Goal: Task Accomplishment & Management: Manage account settings

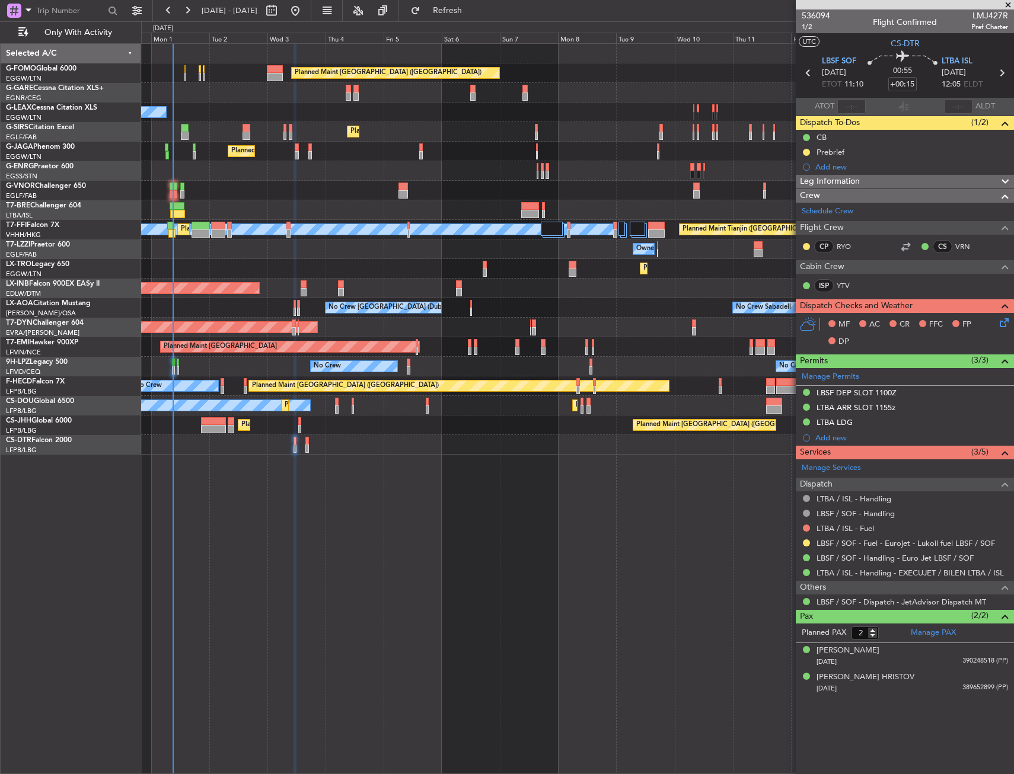
click at [245, 189] on div at bounding box center [577, 191] width 872 height 20
click at [254, 187] on div at bounding box center [577, 191] width 872 height 20
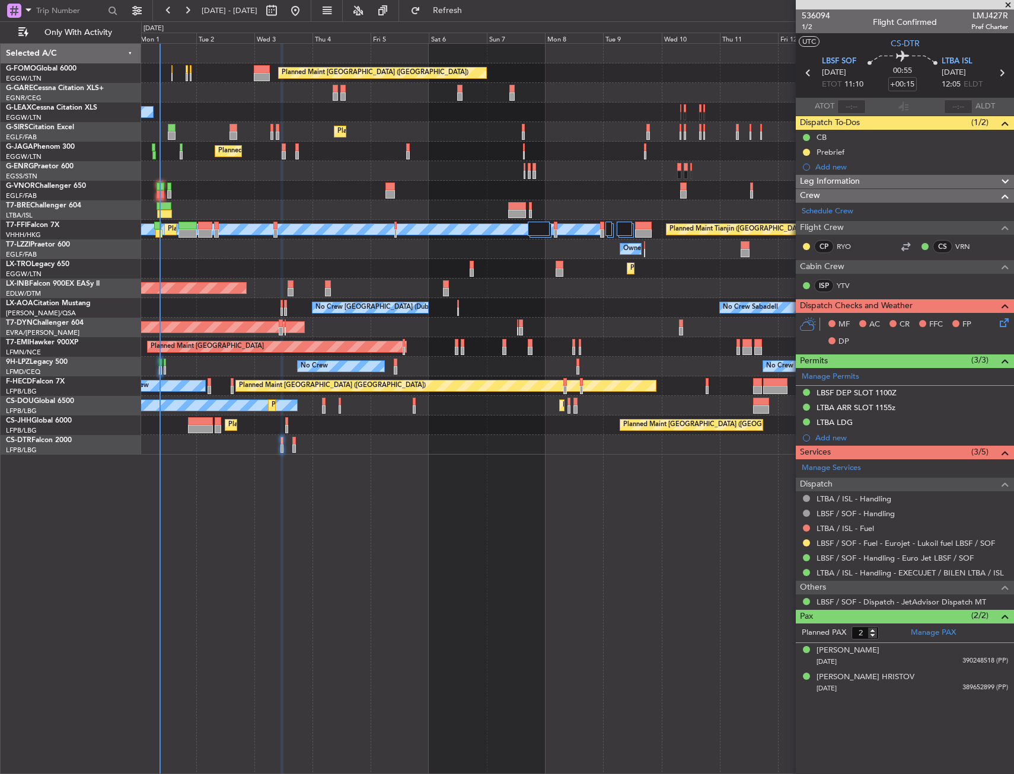
click at [229, 190] on div at bounding box center [577, 191] width 872 height 20
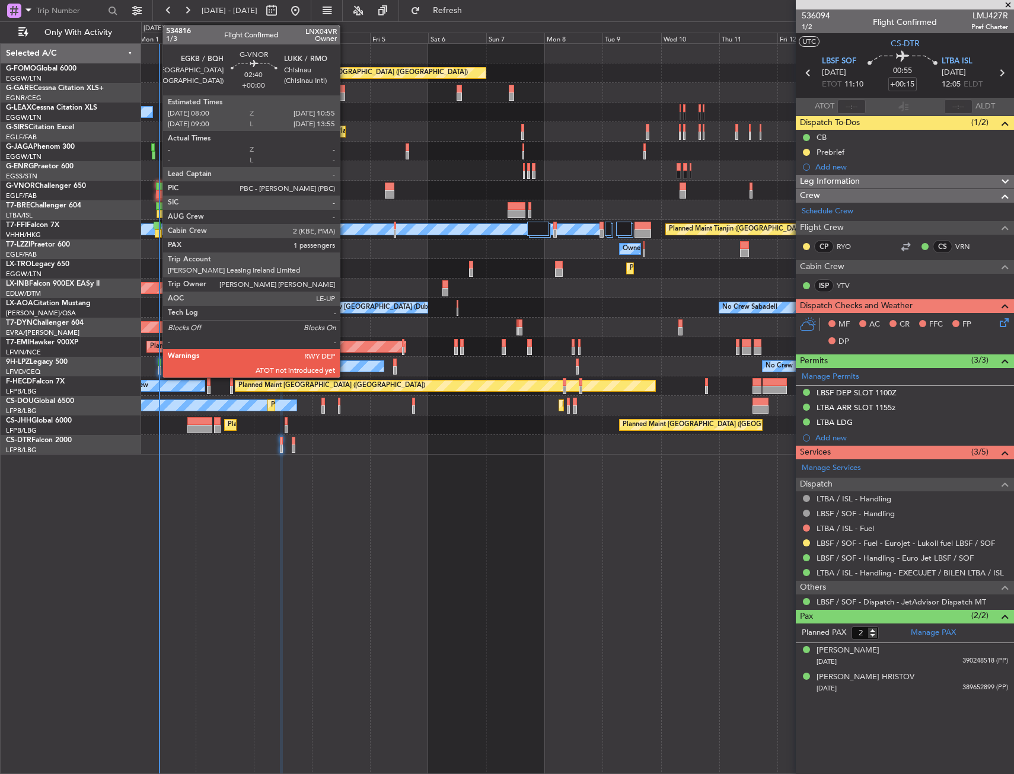
click at [157, 187] on div at bounding box center [159, 187] width 7 height 8
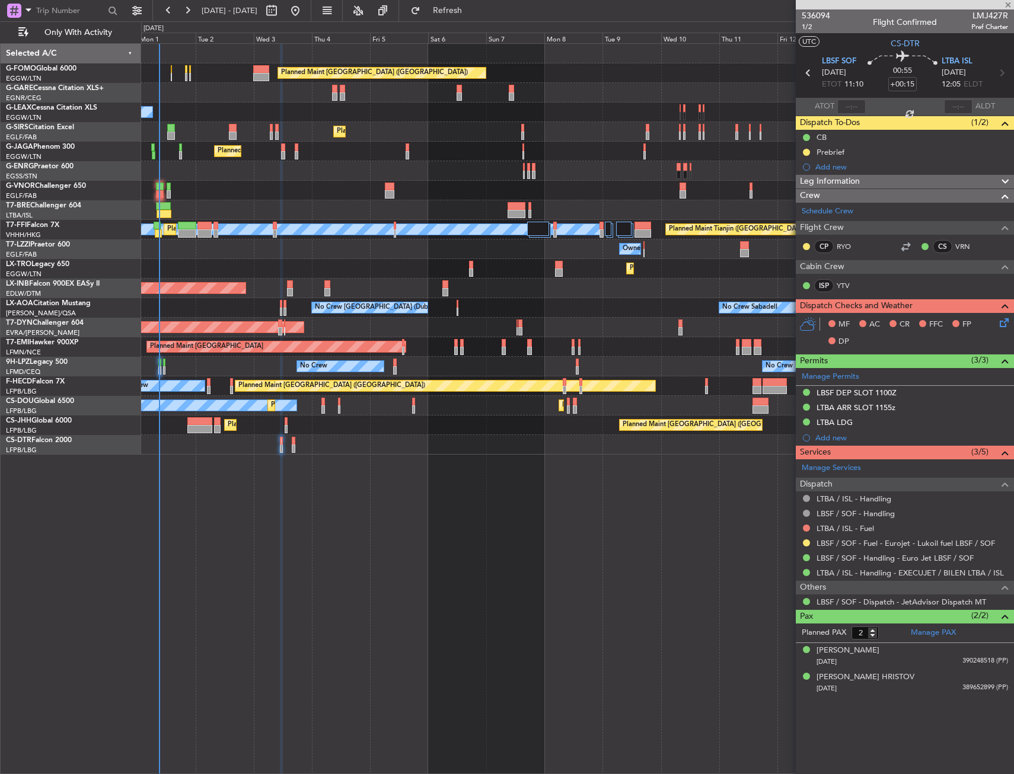
type input "1"
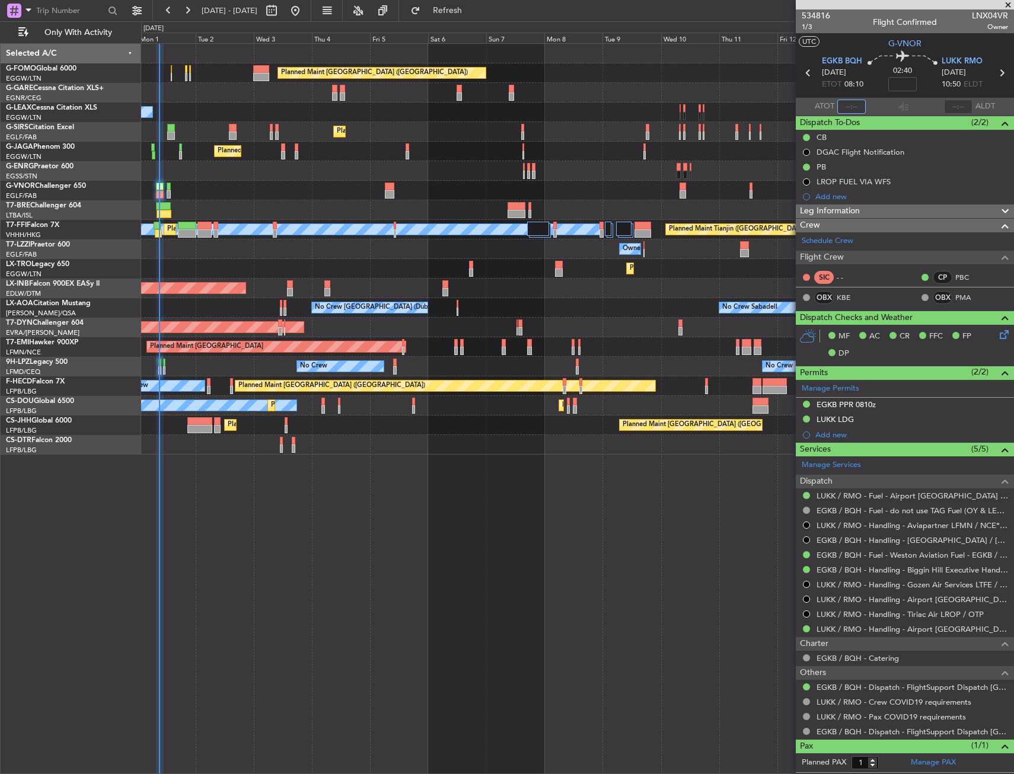
click at [855, 104] on input "text" at bounding box center [851, 107] width 28 height 14
click at [858, 49] on section "UTC G-VNOR" at bounding box center [905, 42] width 218 height 18
type input "08:31"
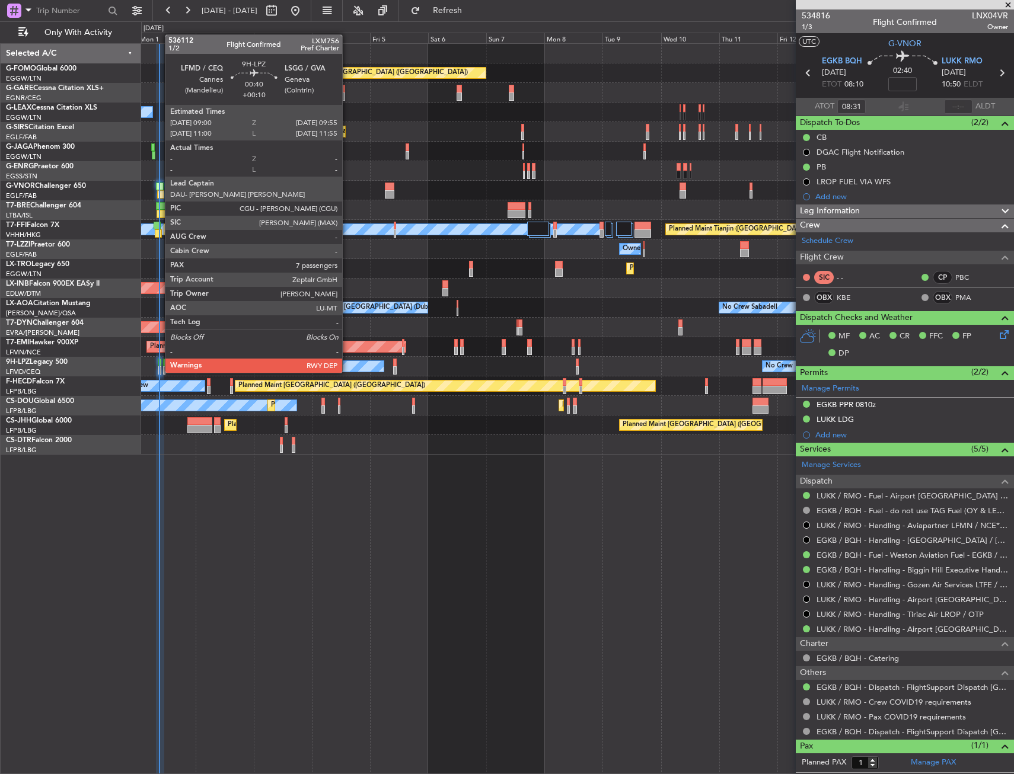
click at [159, 361] on div at bounding box center [159, 363] width 2 height 8
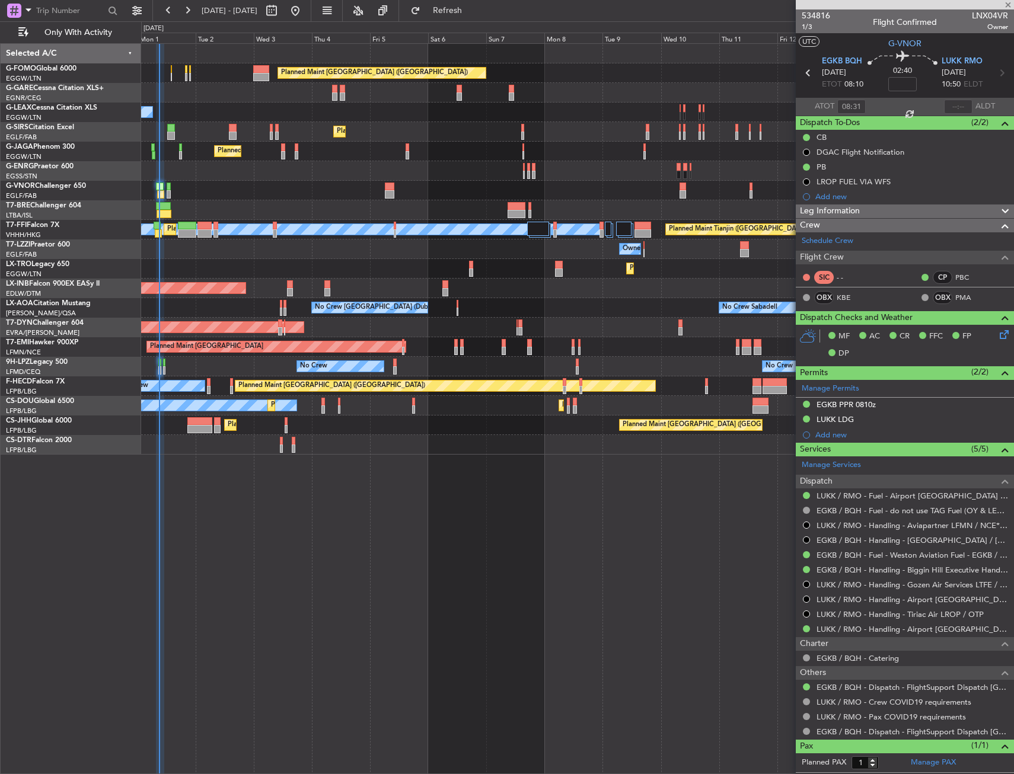
type input "+00:10"
type input "7"
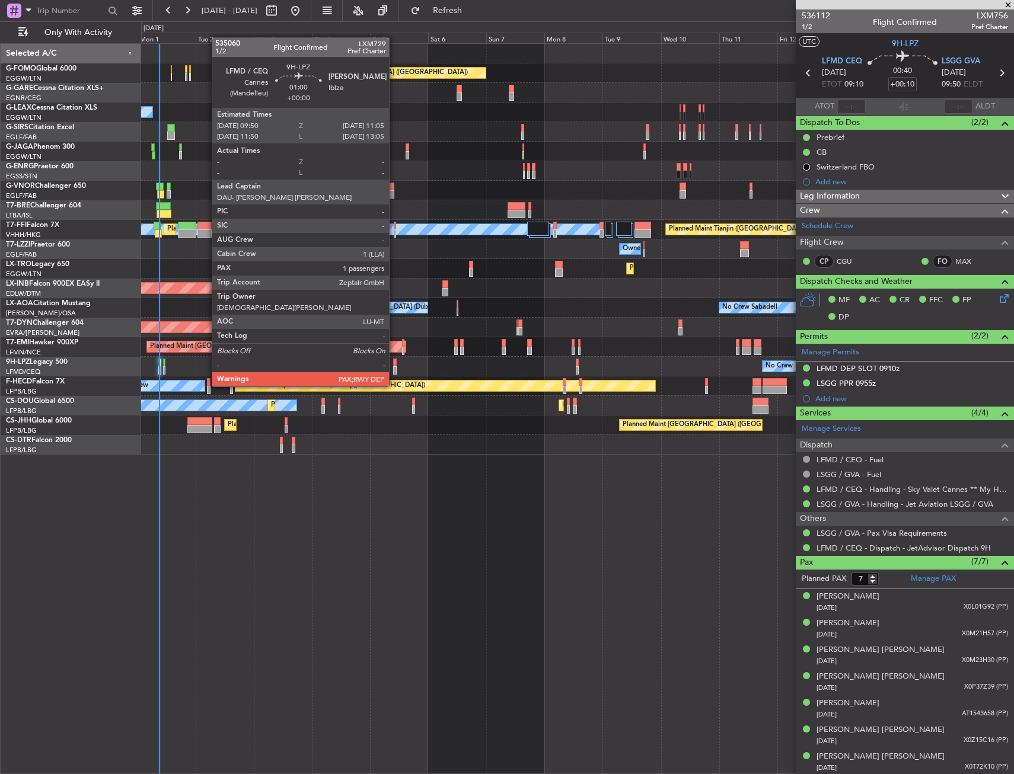
click at [394, 364] on div at bounding box center [395, 363] width 4 height 8
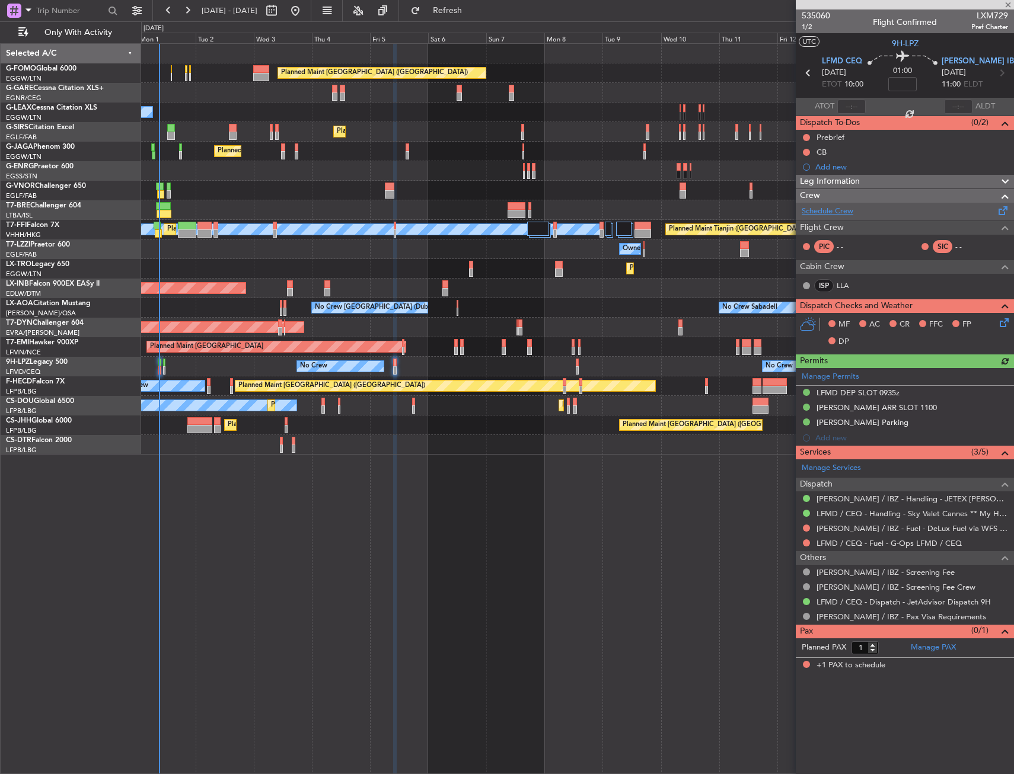
click at [826, 214] on link "Schedule Crew" at bounding box center [828, 212] width 52 height 12
click at [929, 646] on link "Manage PAX" at bounding box center [933, 648] width 45 height 12
click at [844, 284] on link "LLA" at bounding box center [850, 285] width 27 height 11
click at [808, 28] on span "1/2" at bounding box center [816, 27] width 28 height 10
click at [473, 11] on span "Refresh" at bounding box center [448, 11] width 50 height 8
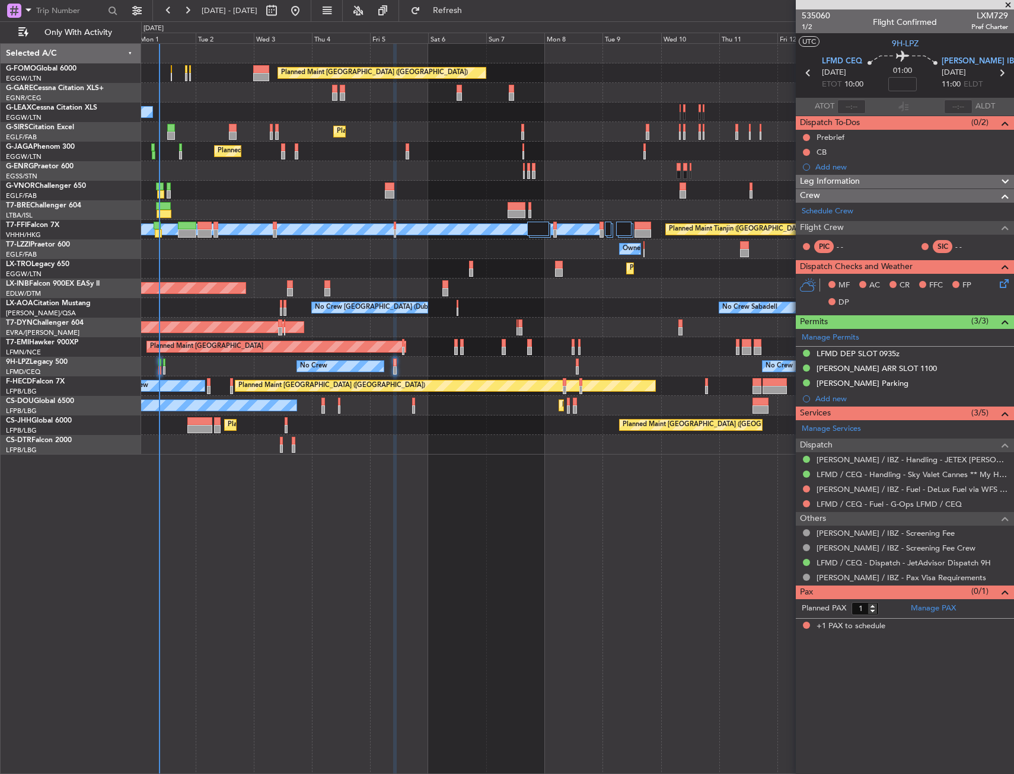
click at [298, 433] on div "Planned Maint London (Luton) Planned Maint Paris (Le Bourget)" at bounding box center [577, 426] width 872 height 20
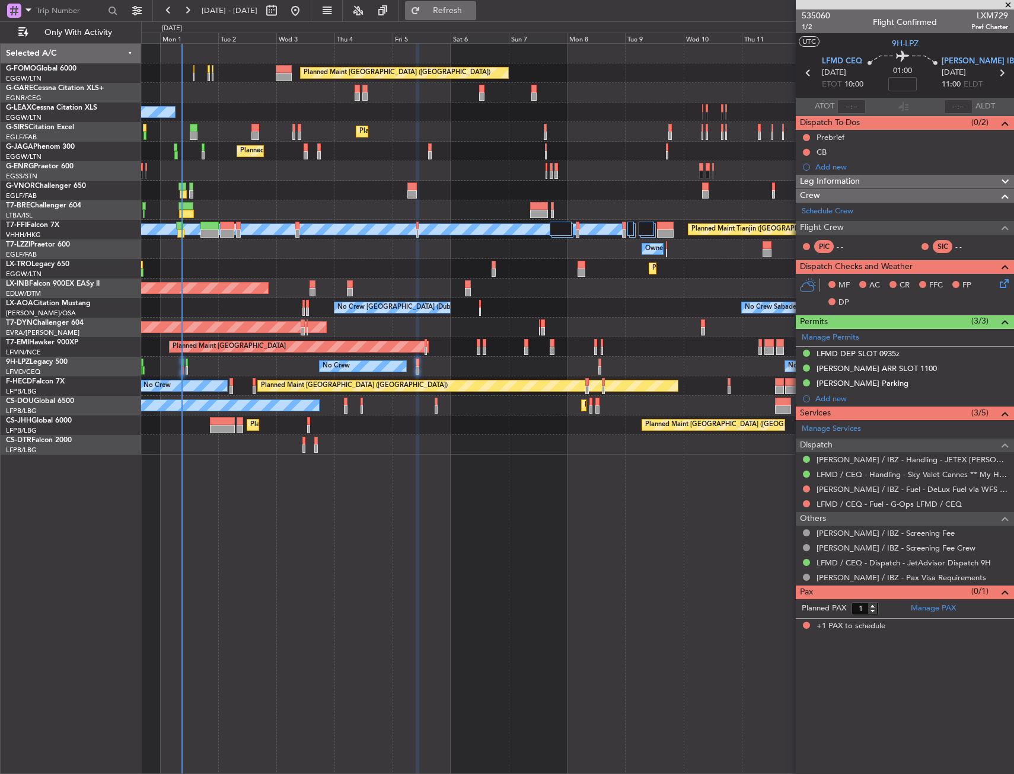
click at [454, 9] on button "Refresh" at bounding box center [440, 10] width 71 height 19
click at [269, 263] on div "Planned Maint London (Luton) Owner Planned Maint London (Luton) Planned Maint L…" at bounding box center [577, 249] width 872 height 411
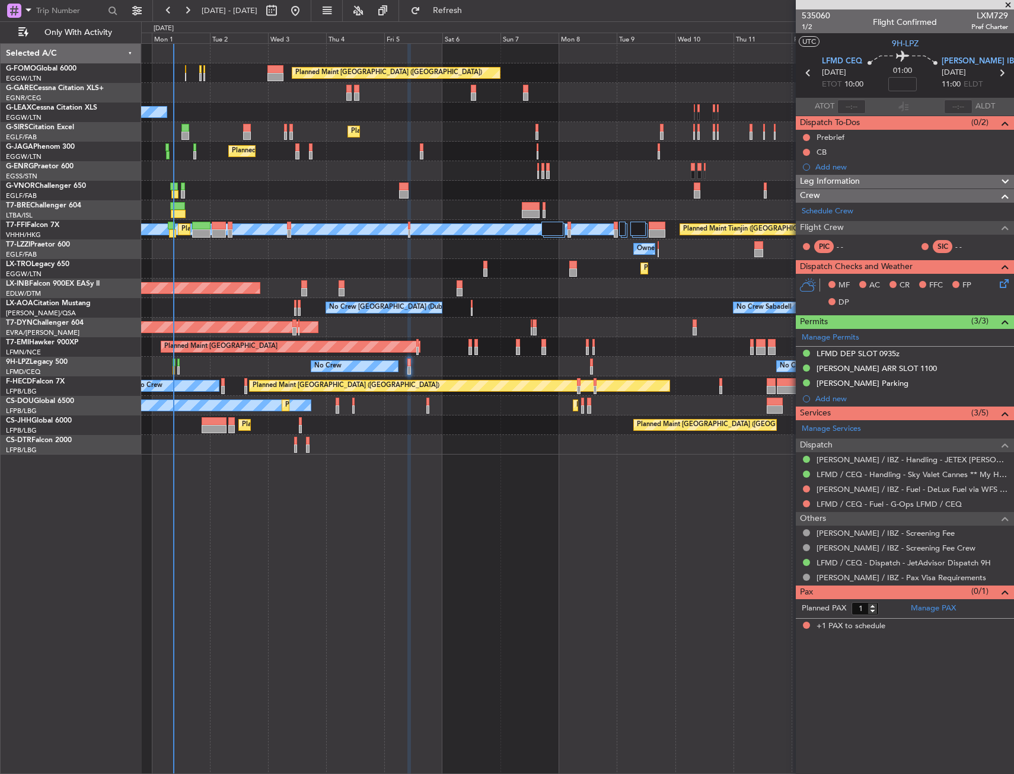
click at [239, 258] on div "Planned Maint London (Luton) Owner Planned Maint London (Luton) Planned Maint L…" at bounding box center [577, 249] width 872 height 411
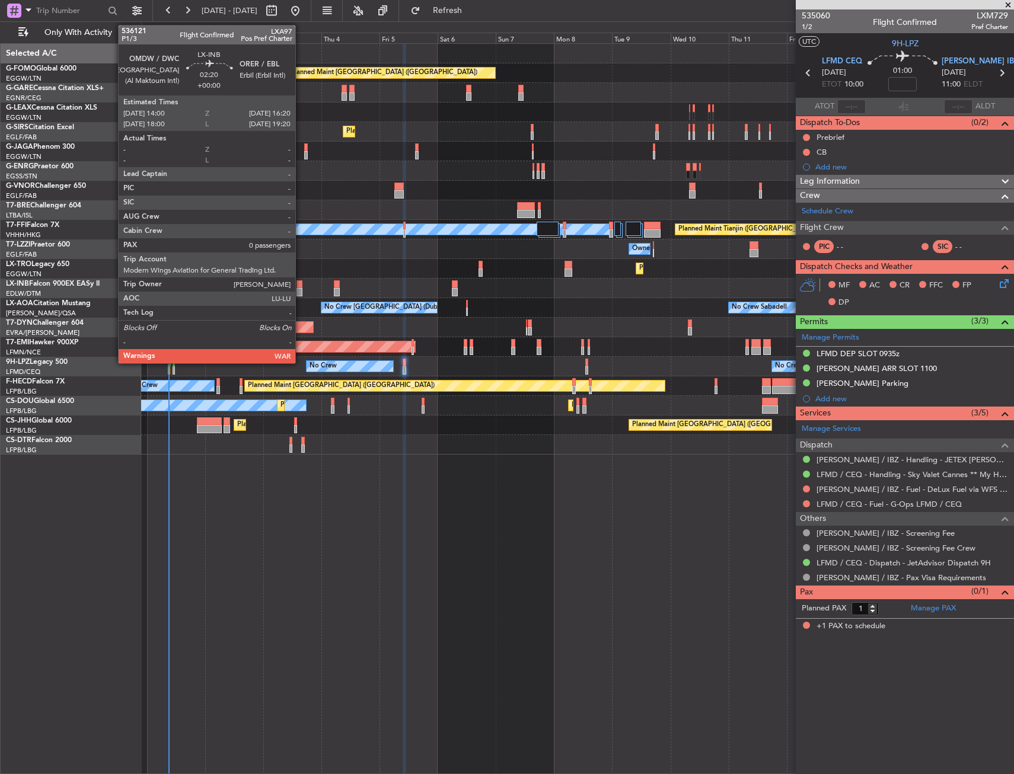
click at [301, 283] on div at bounding box center [299, 284] width 6 height 8
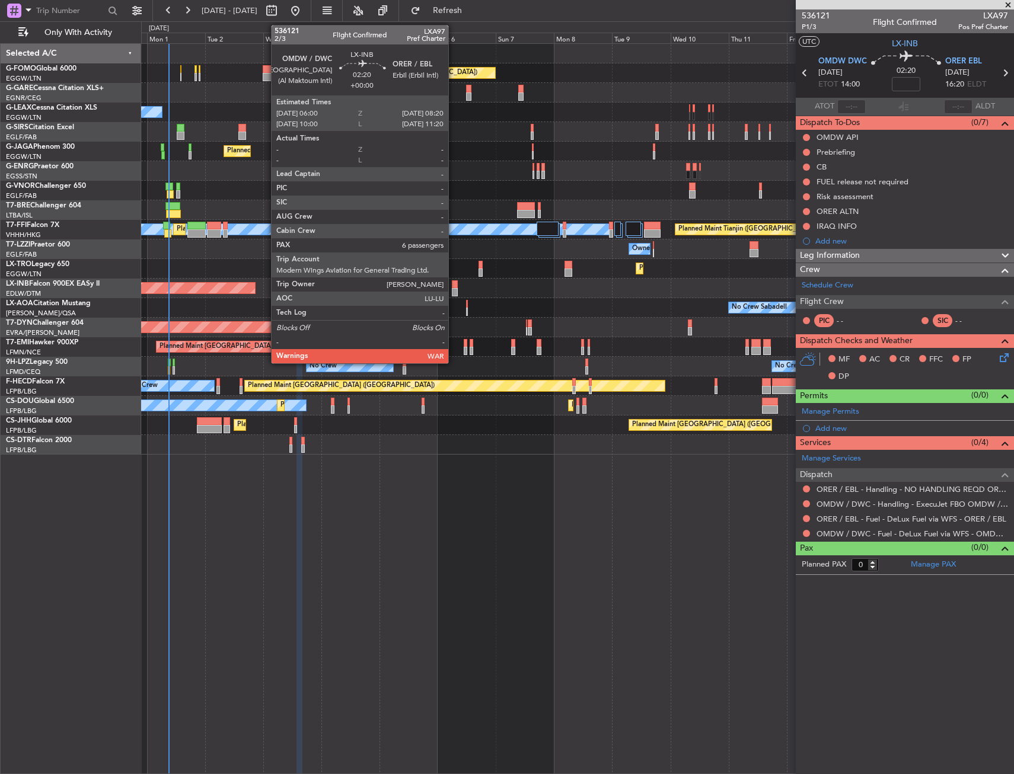
click at [454, 288] on div at bounding box center [455, 292] width 6 height 8
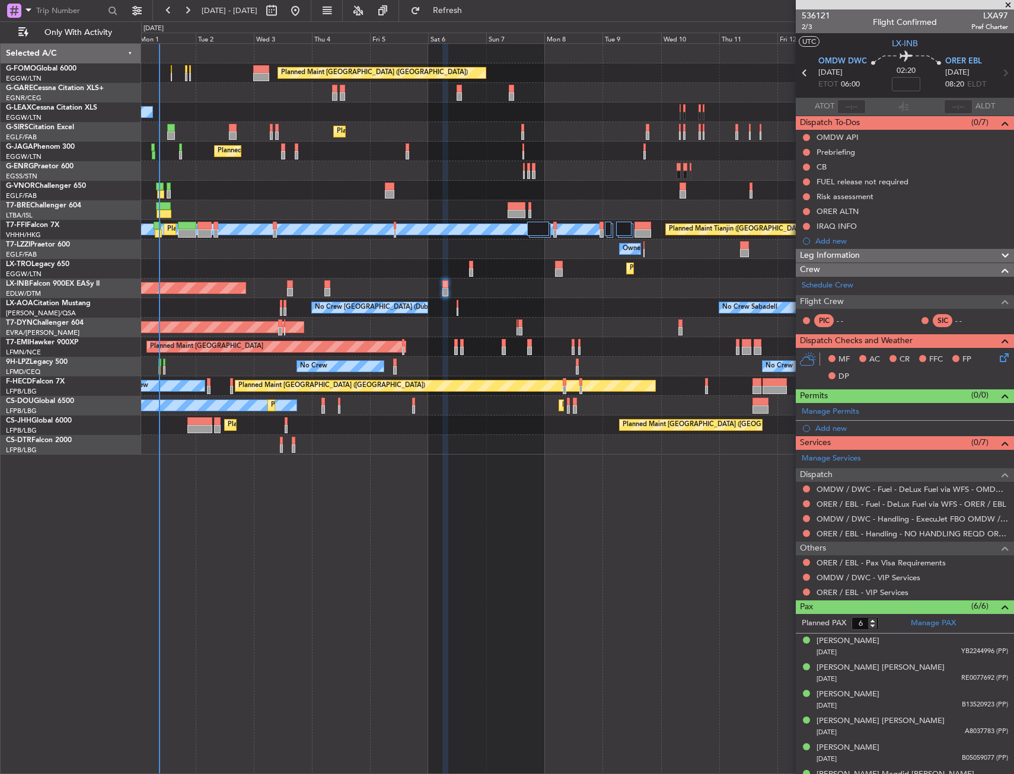
click at [478, 298] on div "Planned Maint London (Luton) Owner Planned Maint London (Luton) Planned Maint L…" at bounding box center [577, 249] width 872 height 411
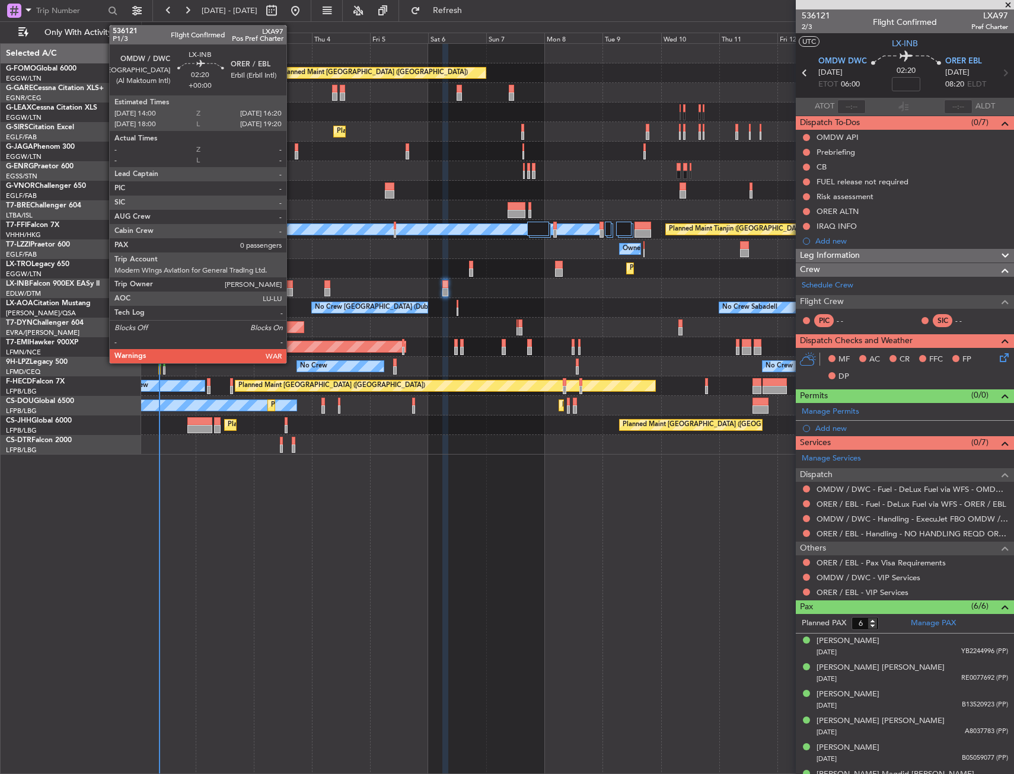
click at [292, 289] on div at bounding box center [290, 292] width 6 height 8
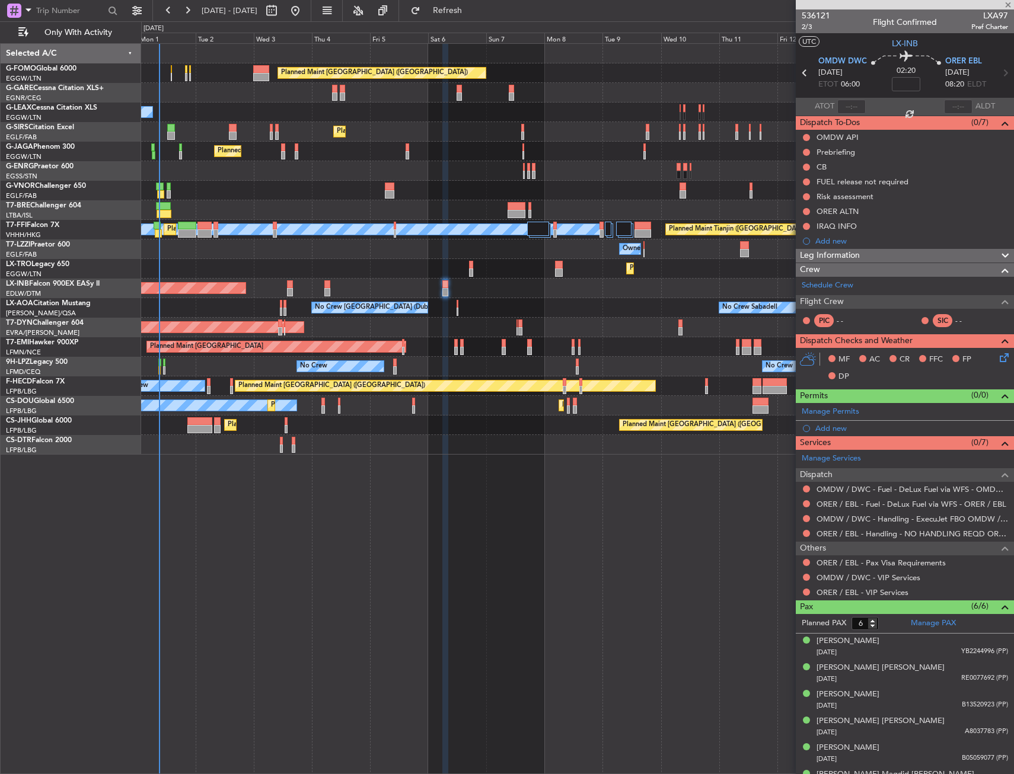
type input "0"
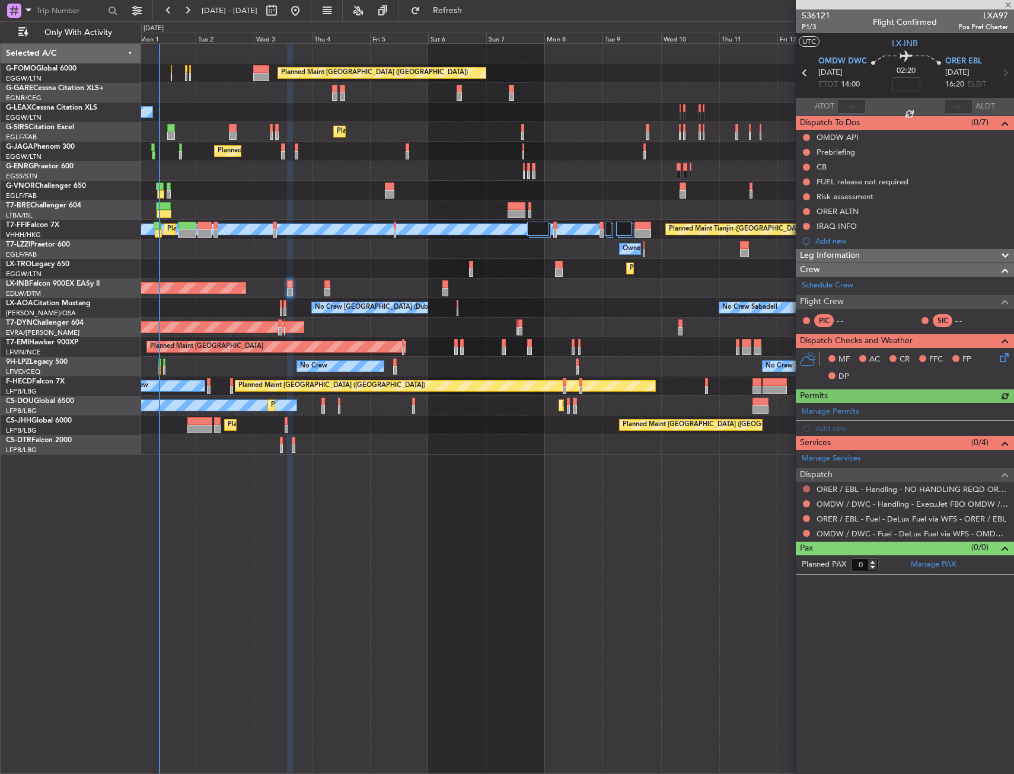
click at [805, 488] on button at bounding box center [806, 489] width 7 height 7
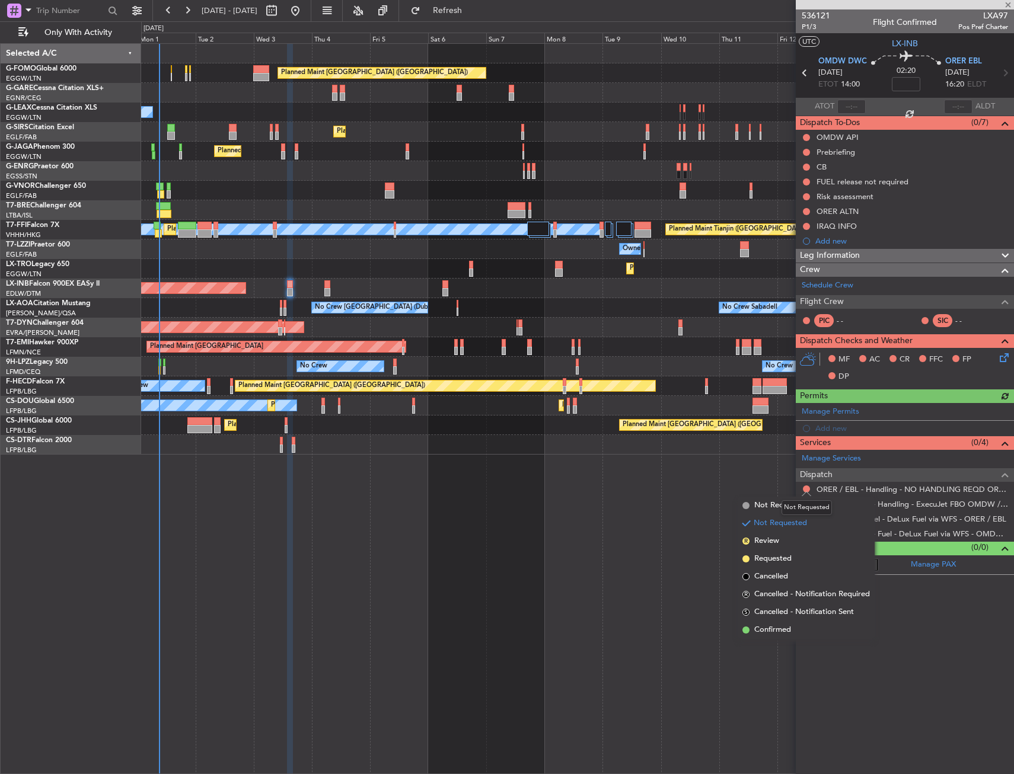
click at [777, 505] on mat-tooltip-component "Not Requested" at bounding box center [806, 507] width 67 height 31
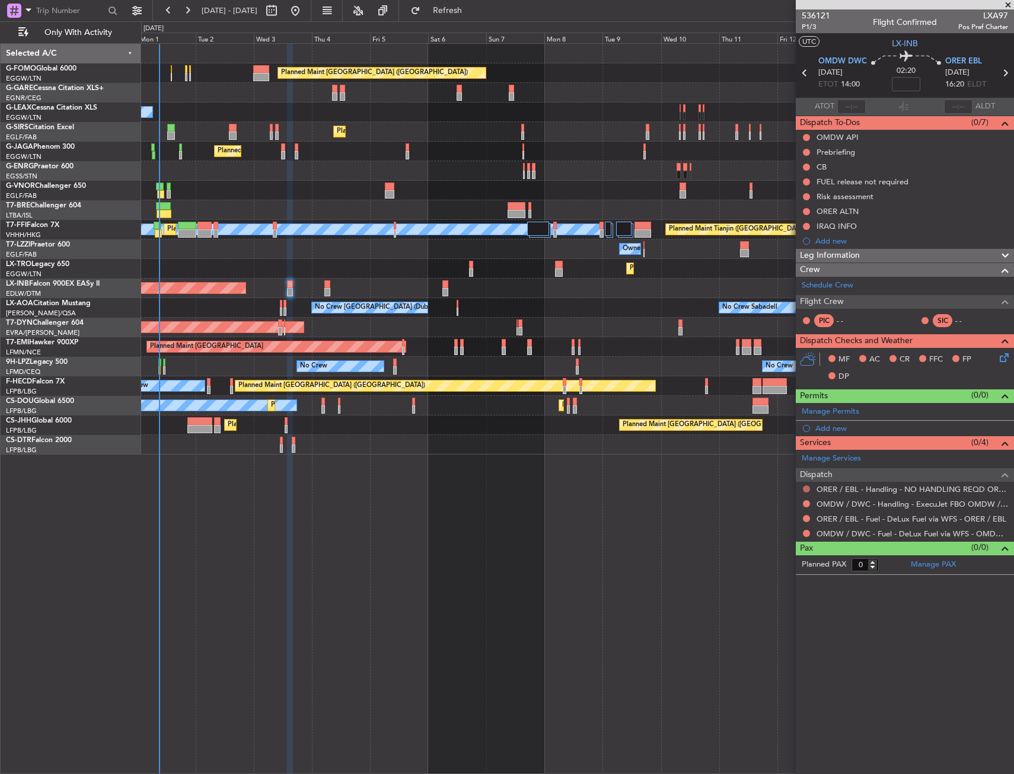
click at [806, 489] on button at bounding box center [806, 489] width 7 height 7
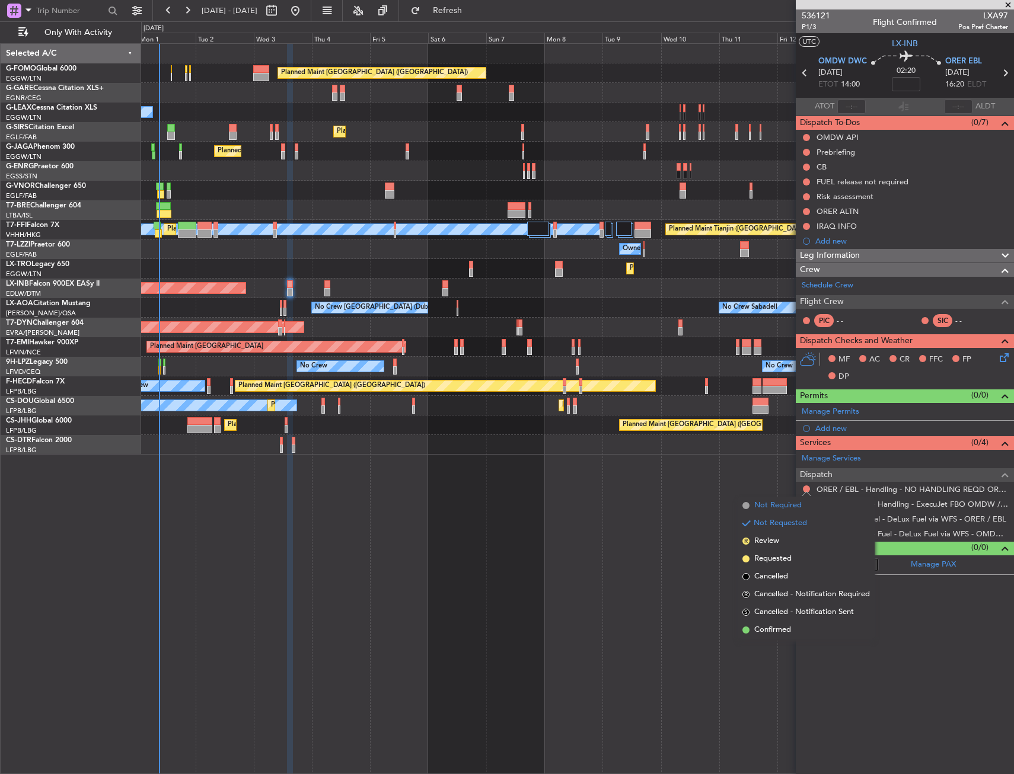
click at [768, 503] on span "Not Required" at bounding box center [777, 506] width 47 height 12
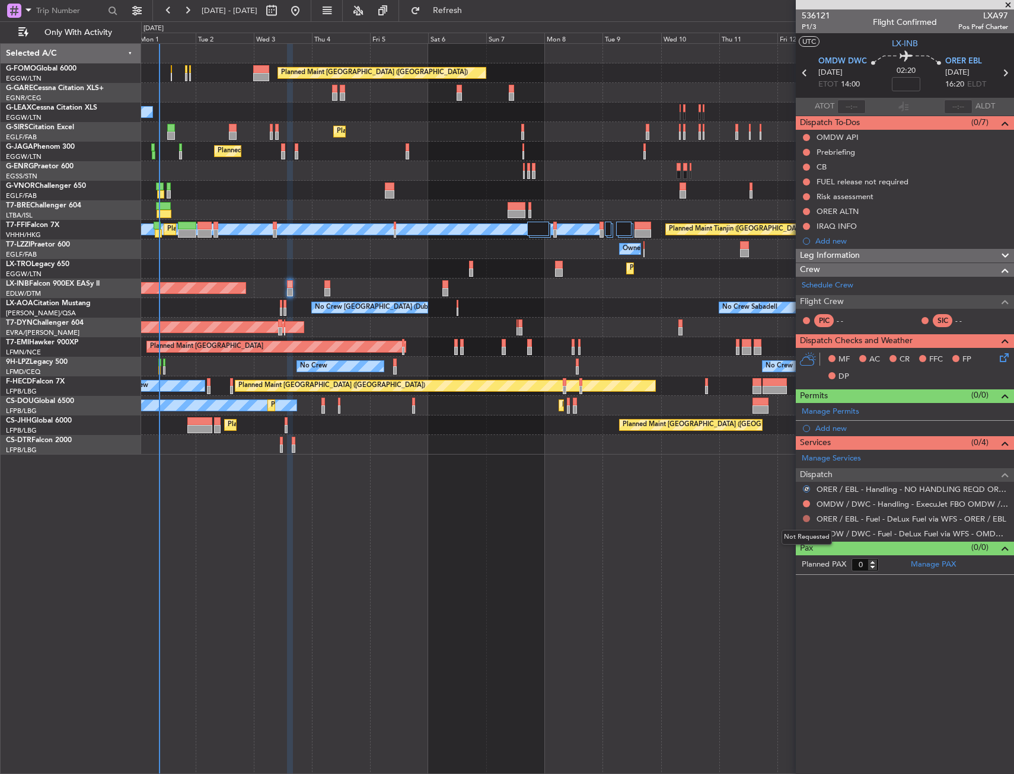
click at [808, 518] on button at bounding box center [806, 518] width 7 height 7
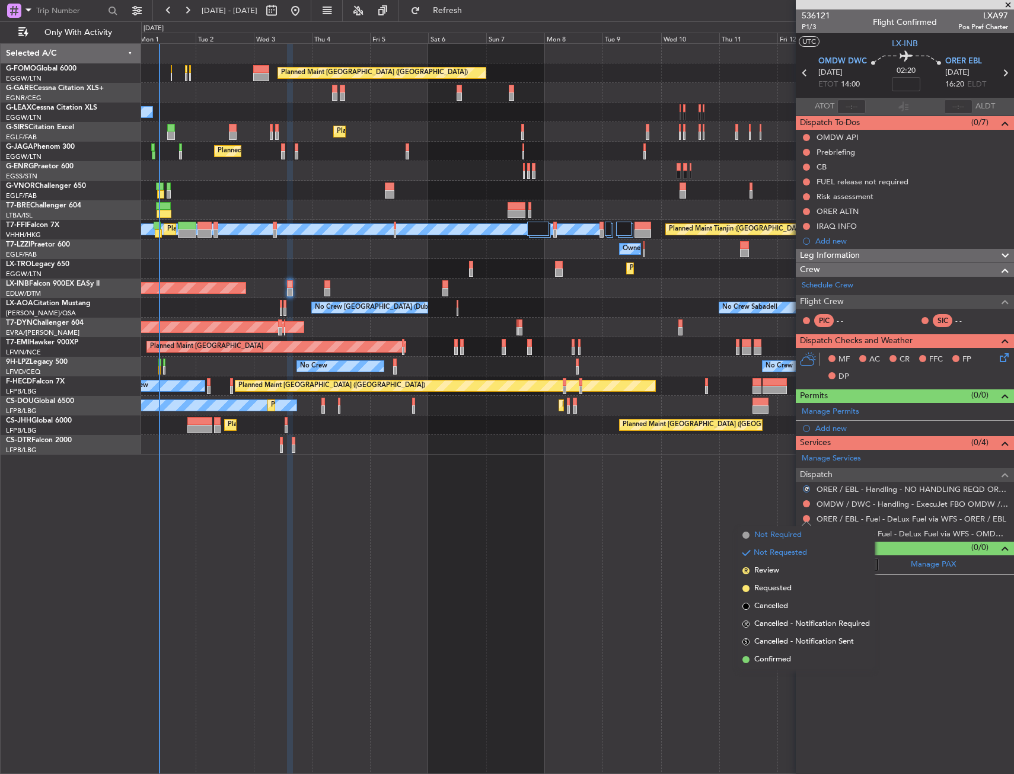
click at [769, 533] on span "Not Required" at bounding box center [777, 536] width 47 height 12
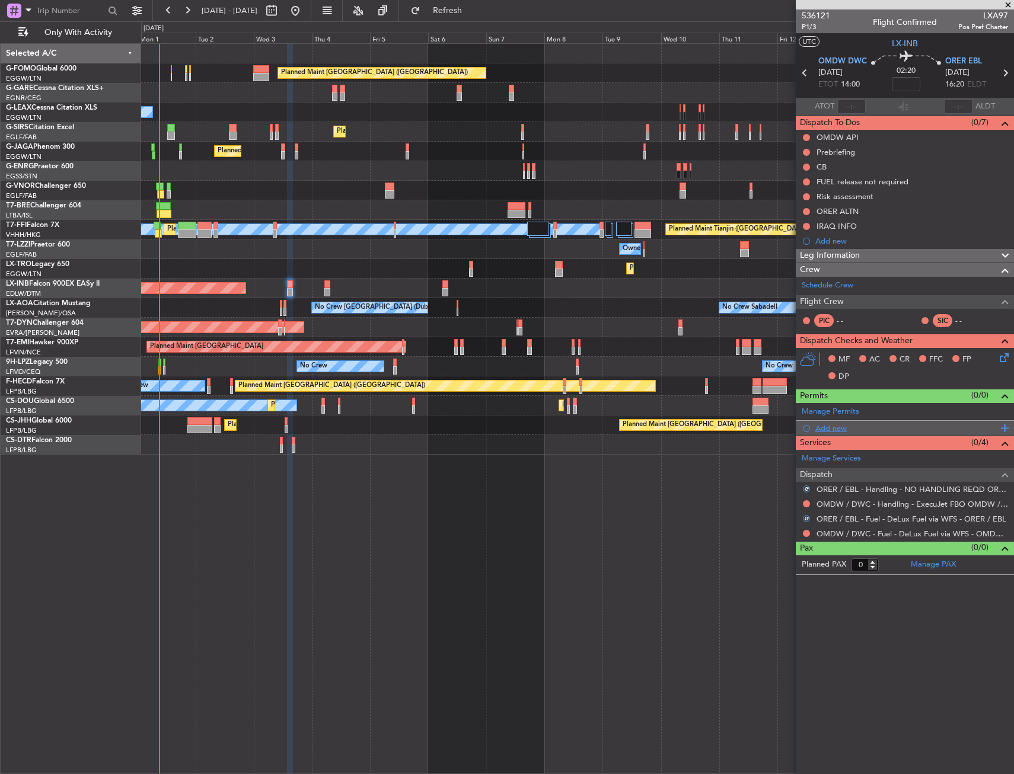
click at [827, 427] on div "Add new" at bounding box center [906, 428] width 182 height 10
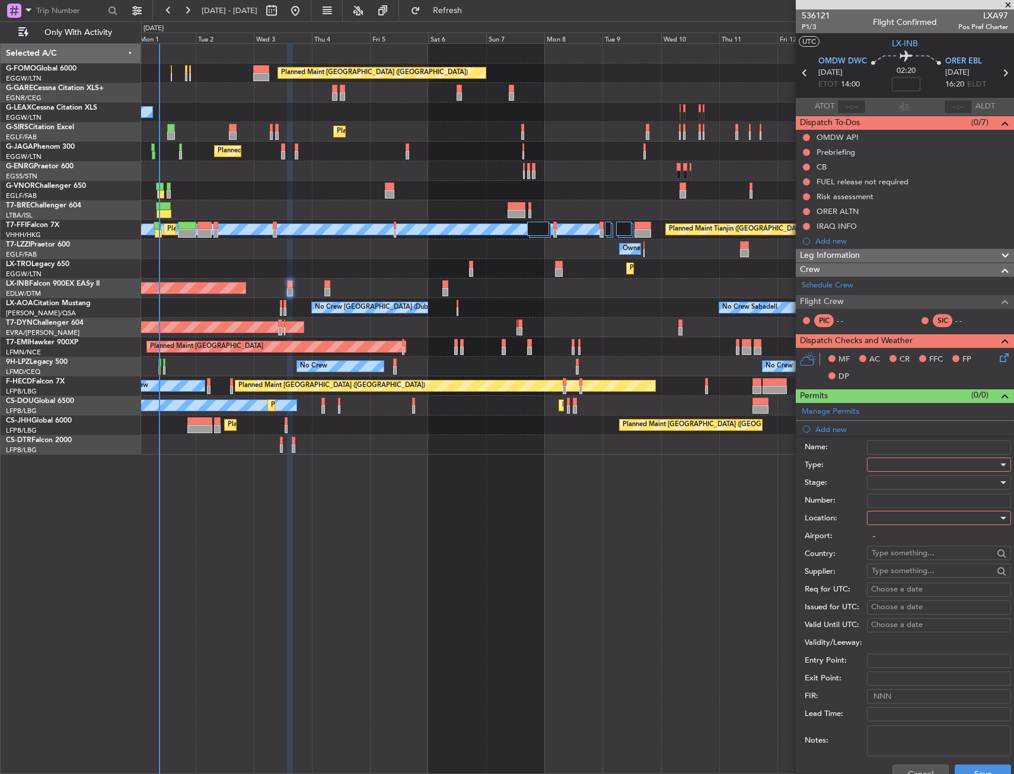
click at [890, 464] on div at bounding box center [935, 465] width 126 height 18
click at [884, 578] on span "Slot" at bounding box center [934, 577] width 125 height 18
click at [883, 523] on div at bounding box center [935, 518] width 126 height 18
click at [882, 540] on span "Departure" at bounding box center [934, 543] width 125 height 18
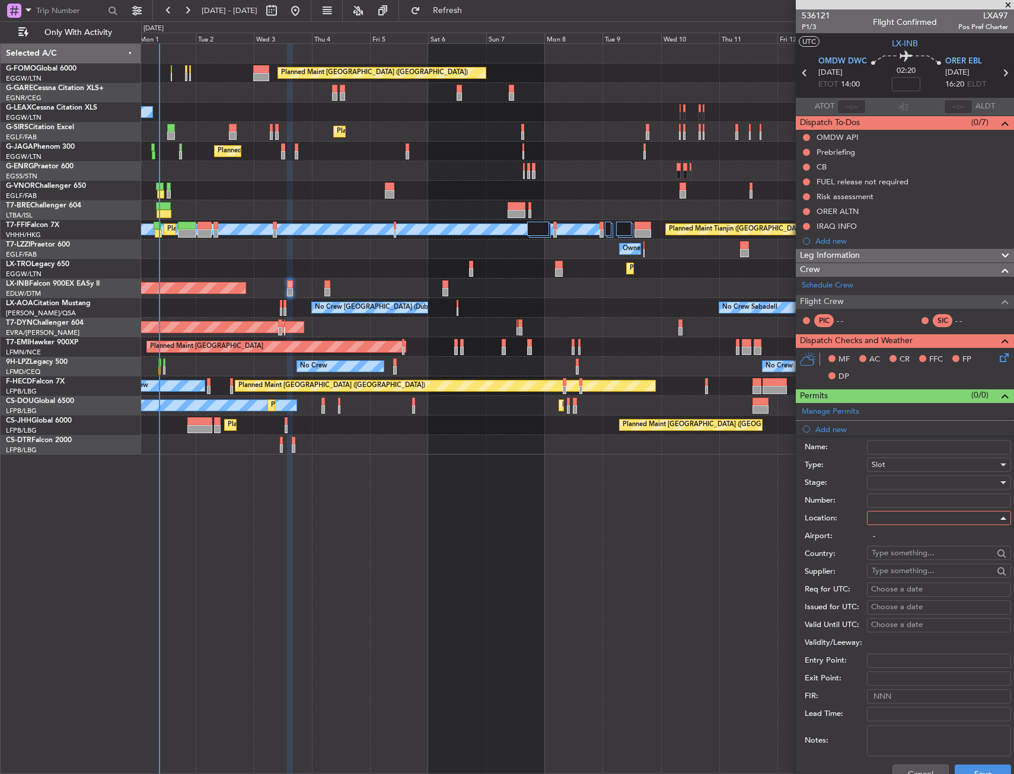
type input "OMDW / DWC"
click at [970, 765] on button "Save" at bounding box center [983, 774] width 56 height 19
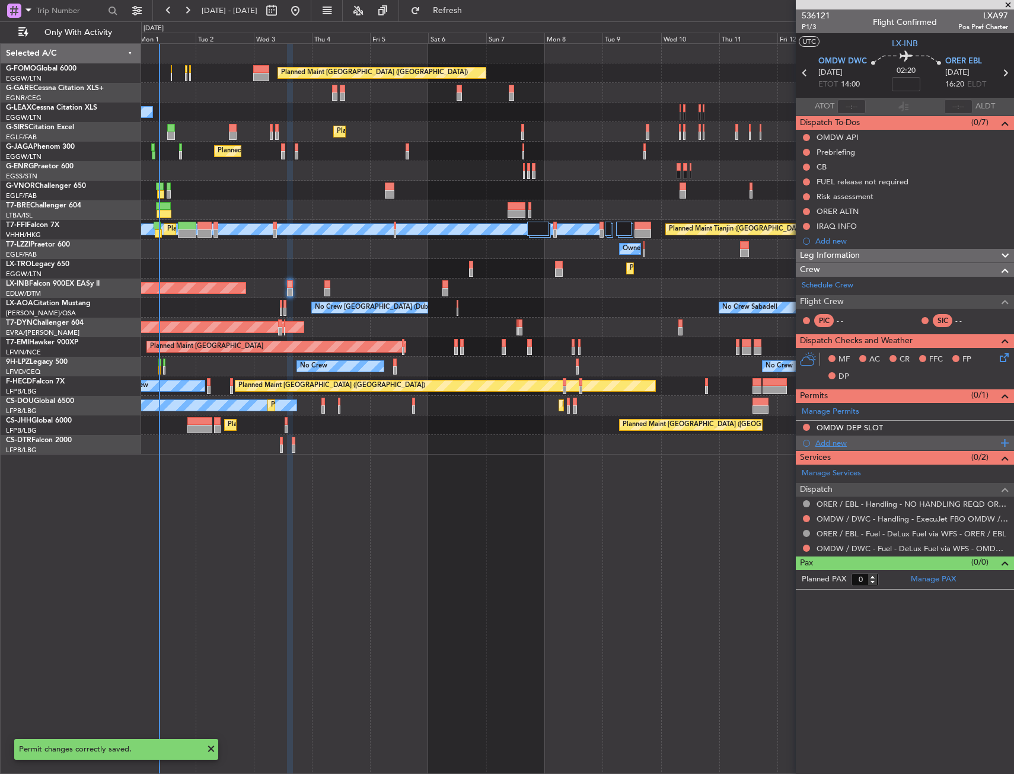
click at [830, 441] on div "Add new" at bounding box center [906, 443] width 182 height 10
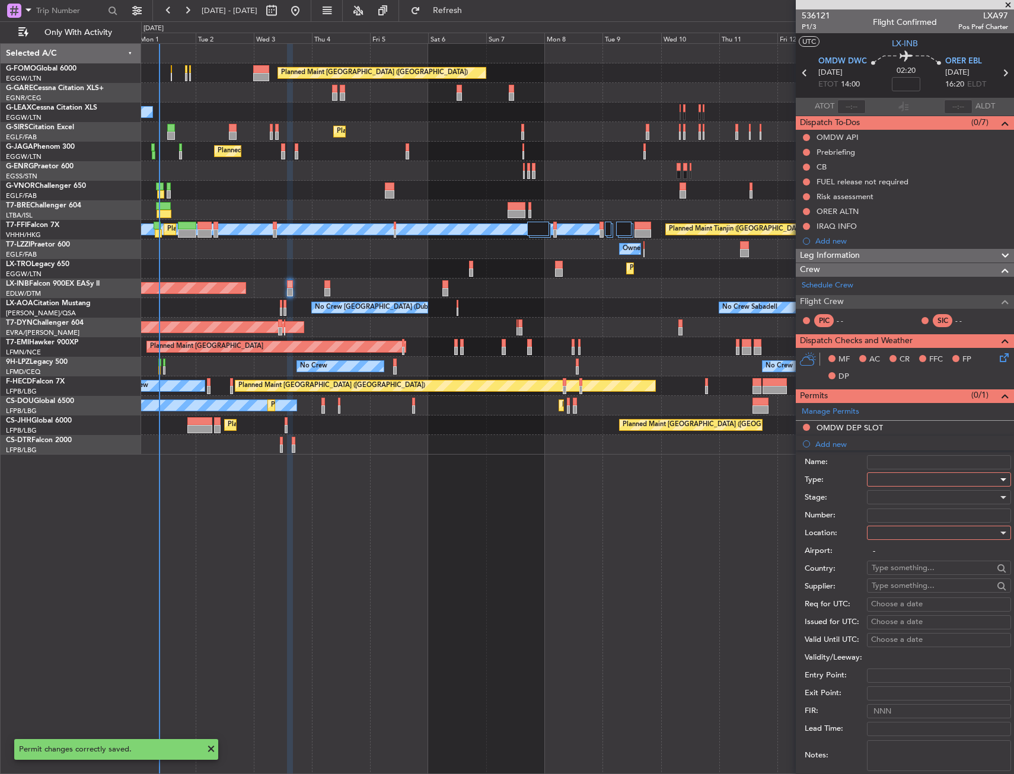
click at [886, 477] on div at bounding box center [935, 480] width 126 height 18
click at [886, 538] on span "PPR" at bounding box center [934, 539] width 125 height 18
click at [888, 543] on div "Airport: -" at bounding box center [908, 552] width 206 height 18
click at [888, 538] on div at bounding box center [935, 533] width 126 height 18
click at [886, 585] on span "Arrival" at bounding box center [934, 593] width 125 height 18
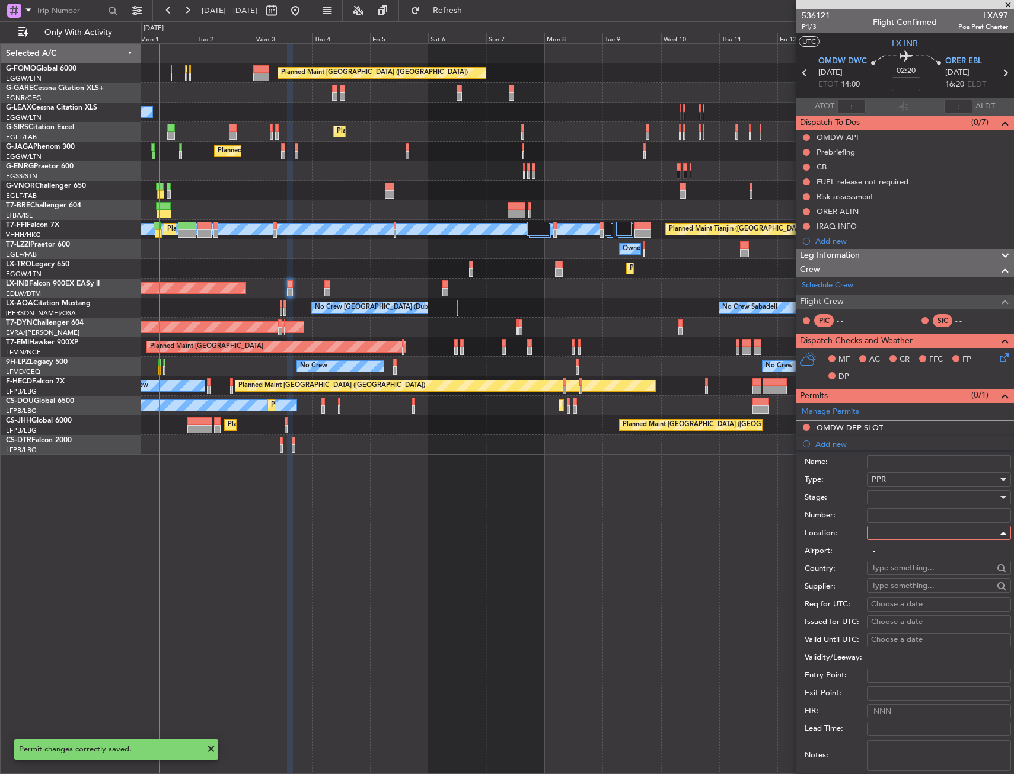
type input "ORER / EBL"
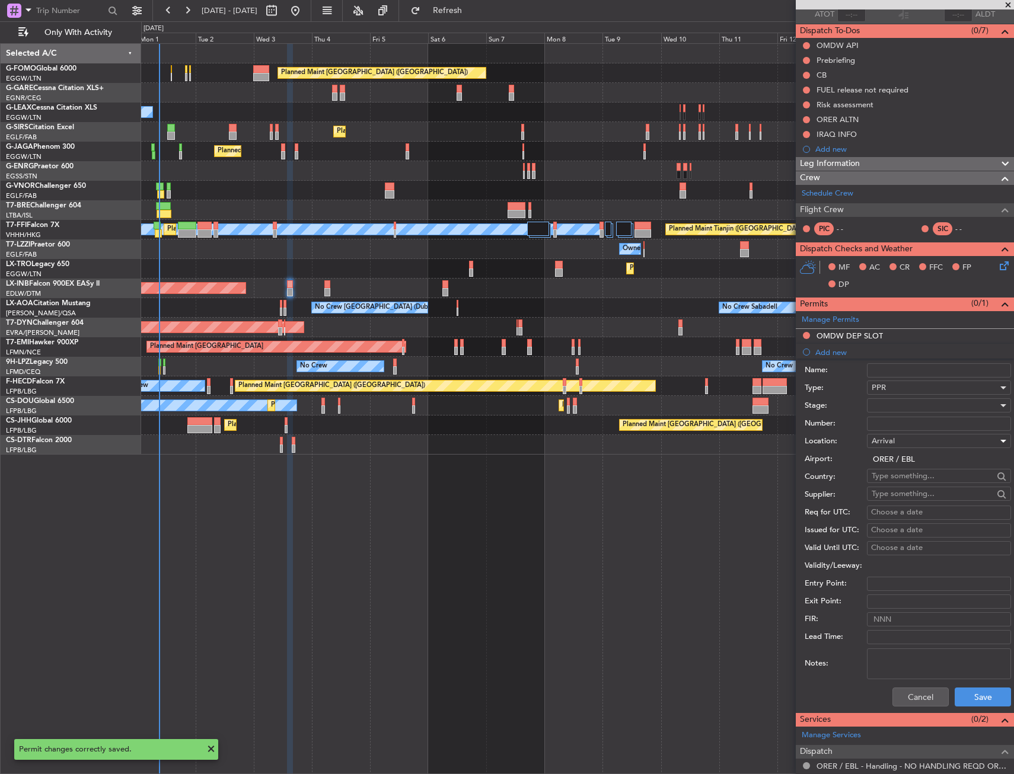
scroll to position [169, 0]
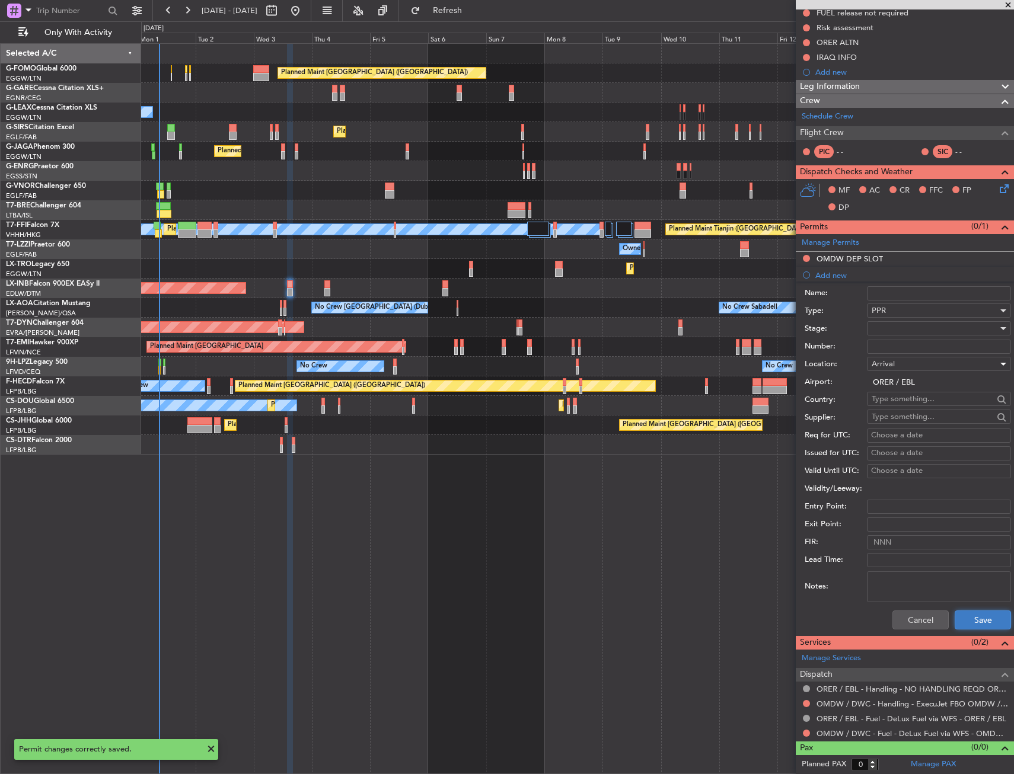
click at [970, 617] on button "Save" at bounding box center [983, 620] width 56 height 19
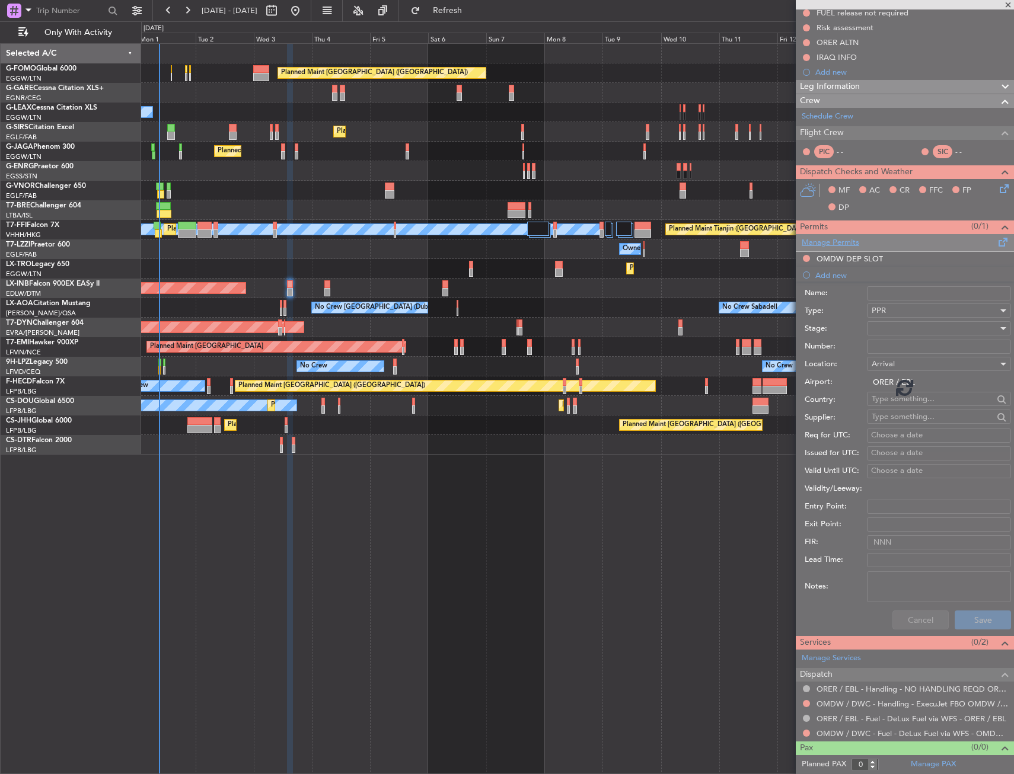
scroll to position [0, 0]
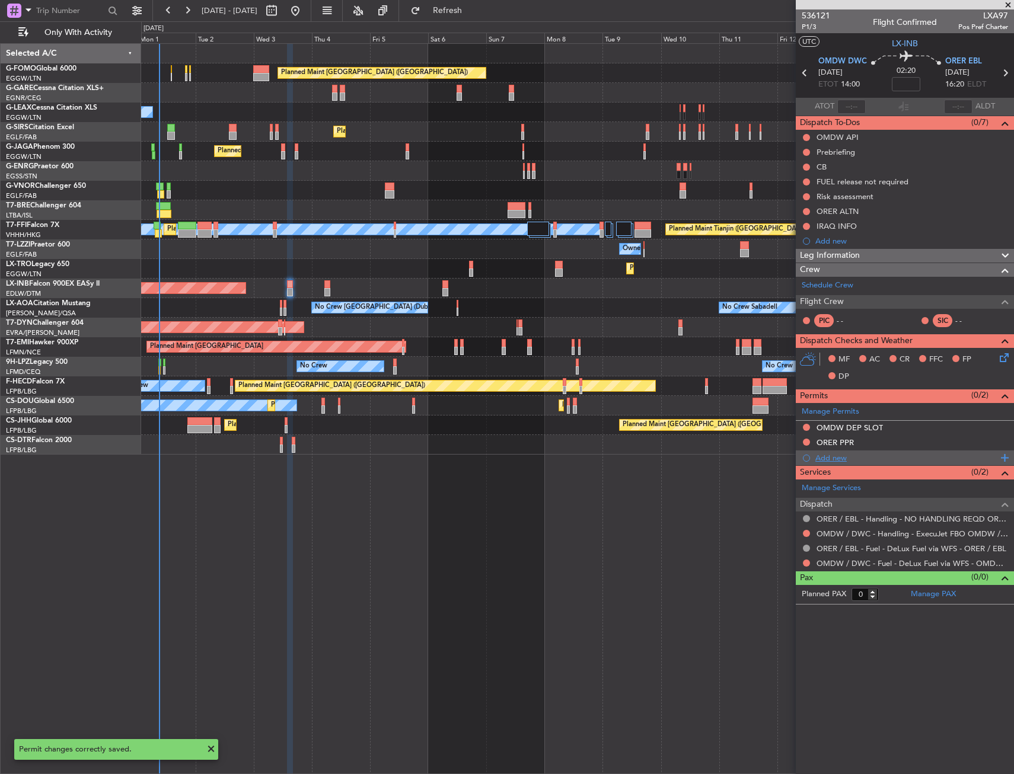
click at [825, 457] on div "Add new" at bounding box center [906, 458] width 182 height 10
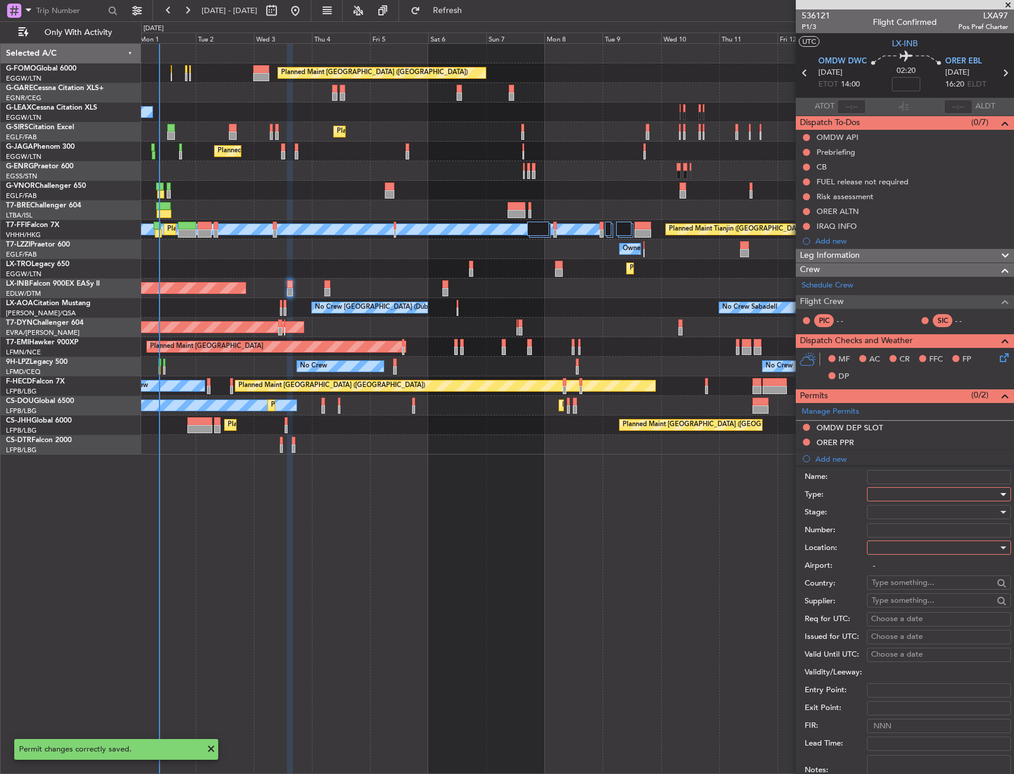
click at [888, 498] on div at bounding box center [935, 495] width 126 height 18
click at [889, 570] on span "Landing" at bounding box center [934, 566] width 125 height 18
click at [884, 550] on div at bounding box center [935, 548] width 126 height 18
click at [895, 607] on span "Arrival" at bounding box center [934, 608] width 125 height 18
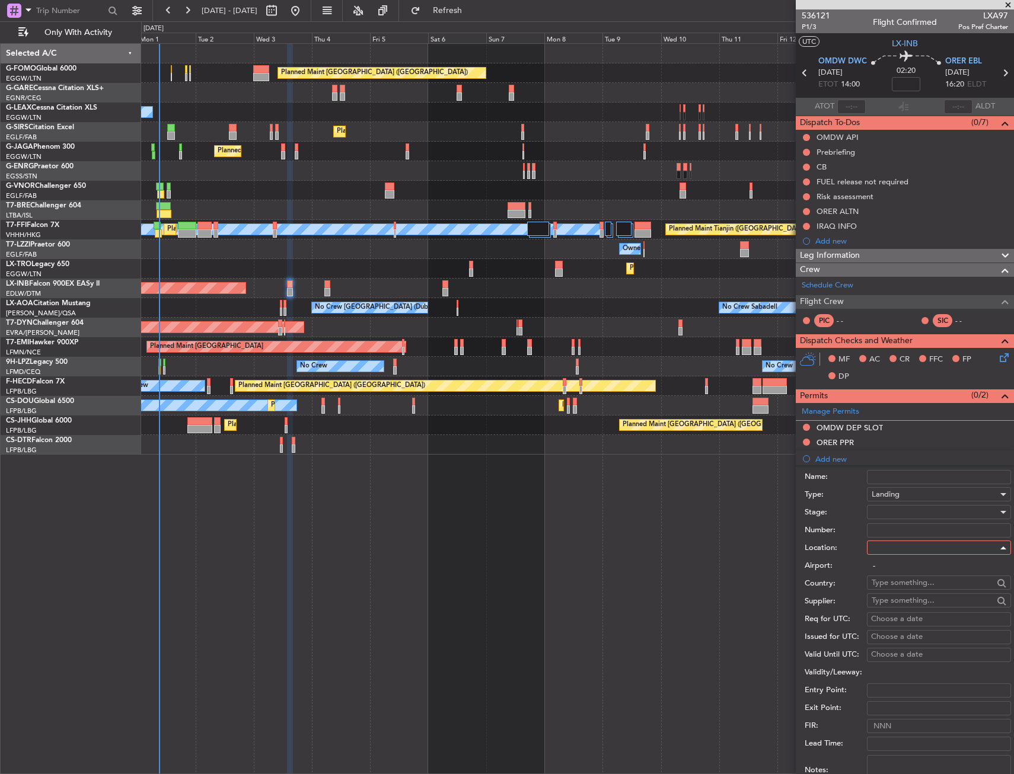
type input "ORER / EBL"
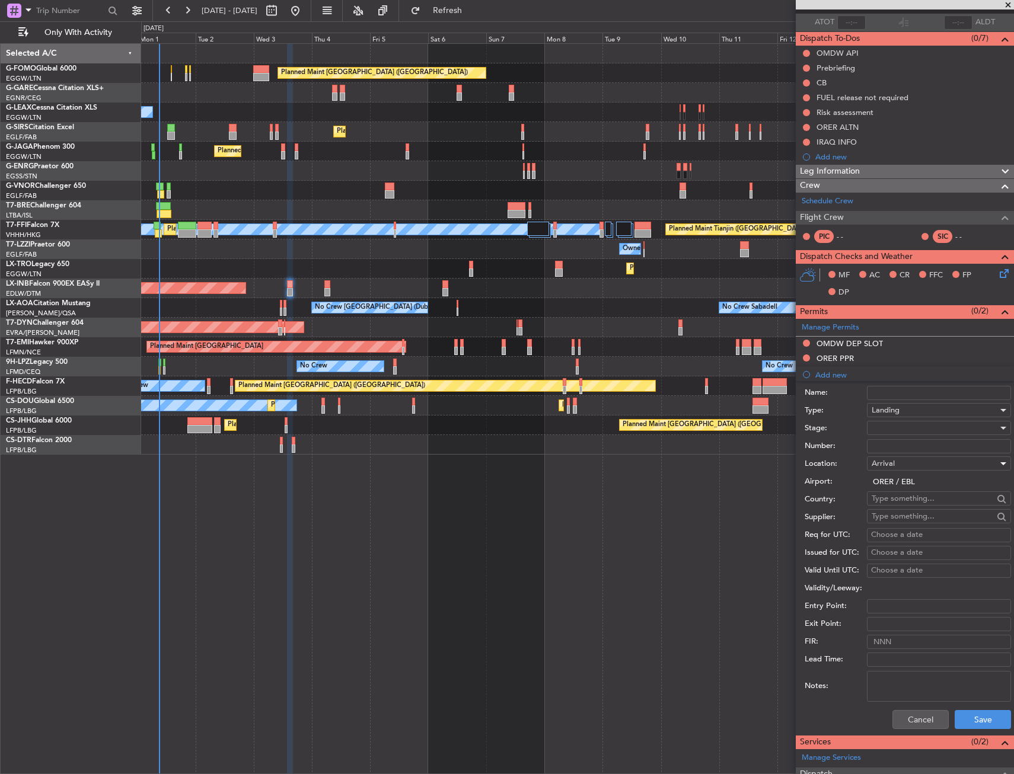
scroll to position [178, 0]
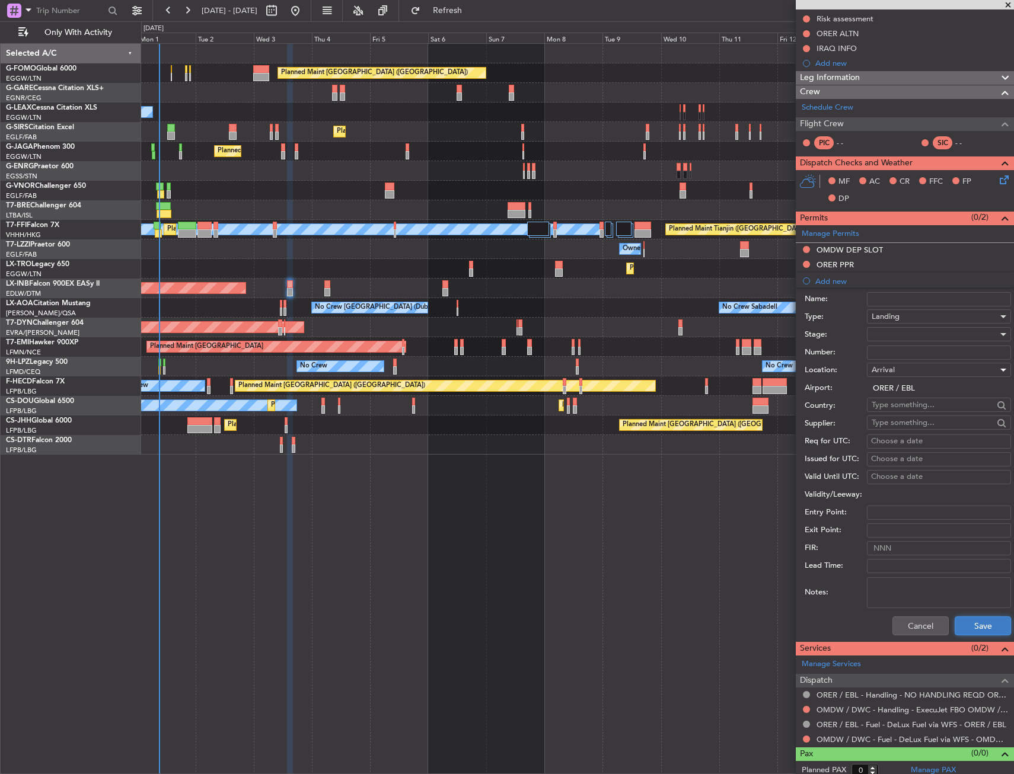
click at [977, 622] on button "Save" at bounding box center [983, 626] width 56 height 19
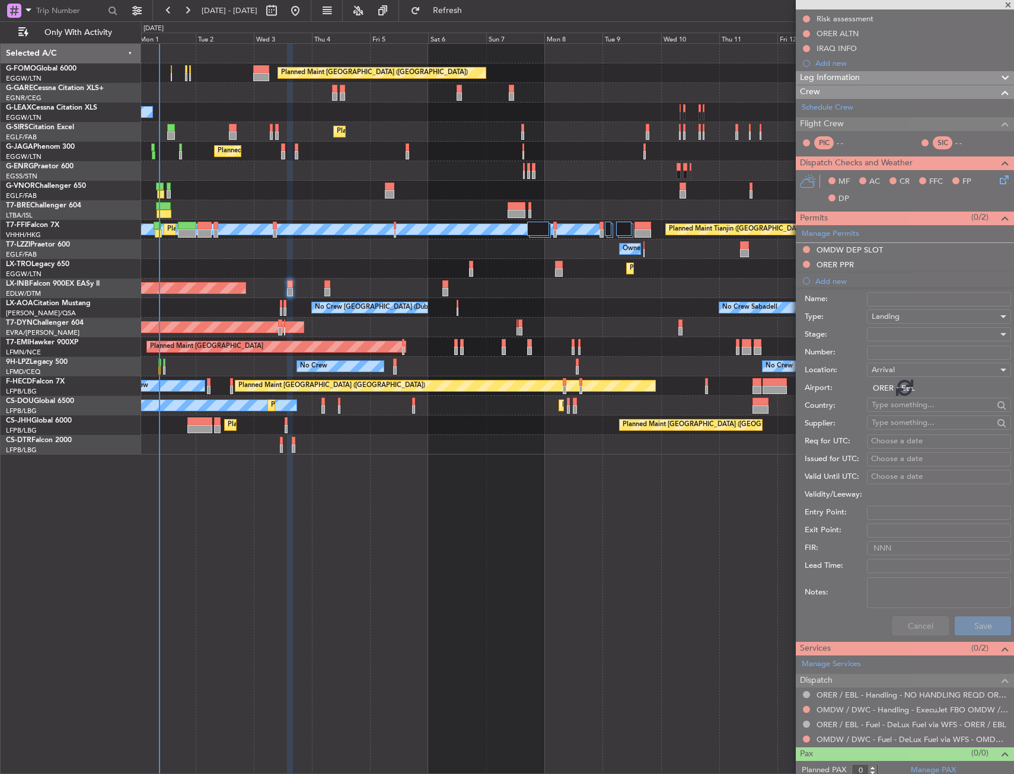
scroll to position [0, 0]
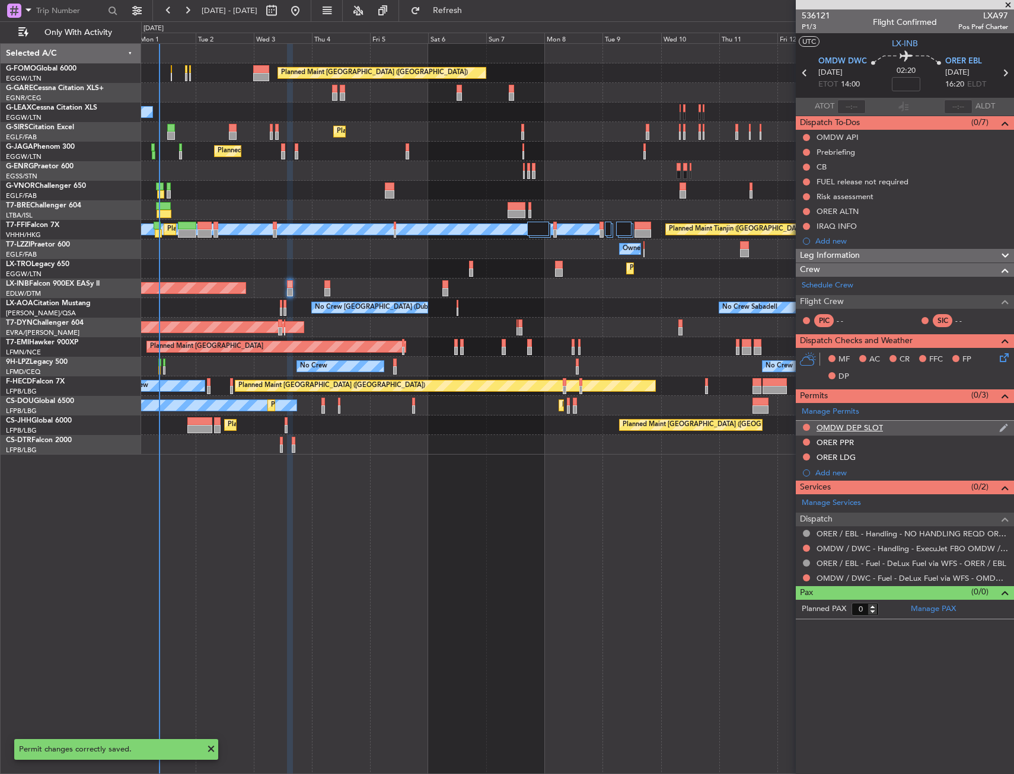
click at [910, 421] on div "OMDW DEP SLOT" at bounding box center [905, 428] width 218 height 15
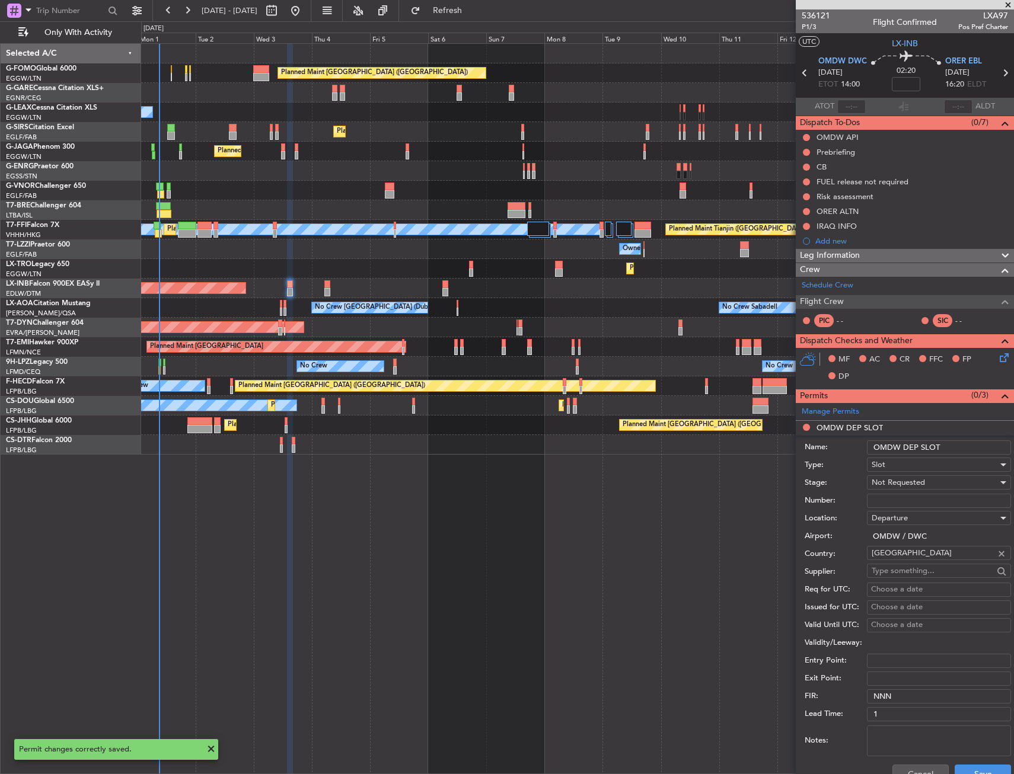
click at [965, 448] on input "OMDW DEP SLOT" at bounding box center [939, 448] width 144 height 14
type input "OMDW DEP SLOT 1400Z"
click at [929, 484] on div "Not Requested" at bounding box center [935, 483] width 126 height 18
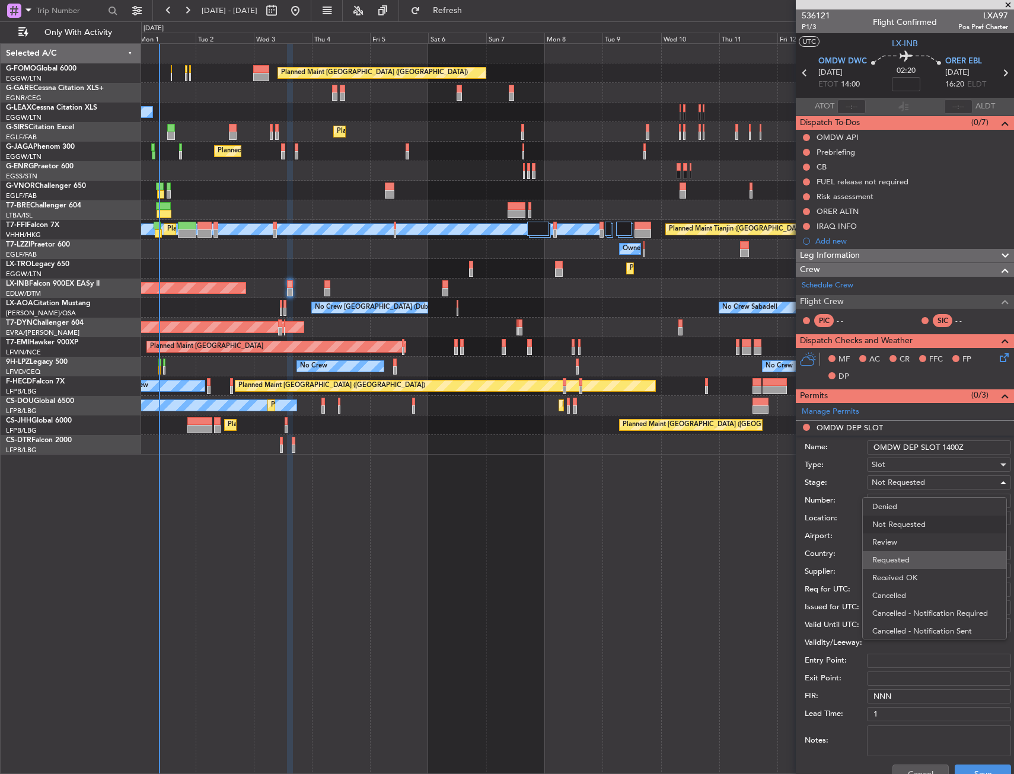
drag, startPoint x: 920, startPoint y: 550, endPoint x: 920, endPoint y: 557, distance: 7.1
click at [920, 557] on div "Denied Not Requested Review Requested Received OK Cancelled Cancelled - Notific…" at bounding box center [934, 569] width 145 height 142
click at [920, 557] on span "Requested" at bounding box center [934, 560] width 125 height 18
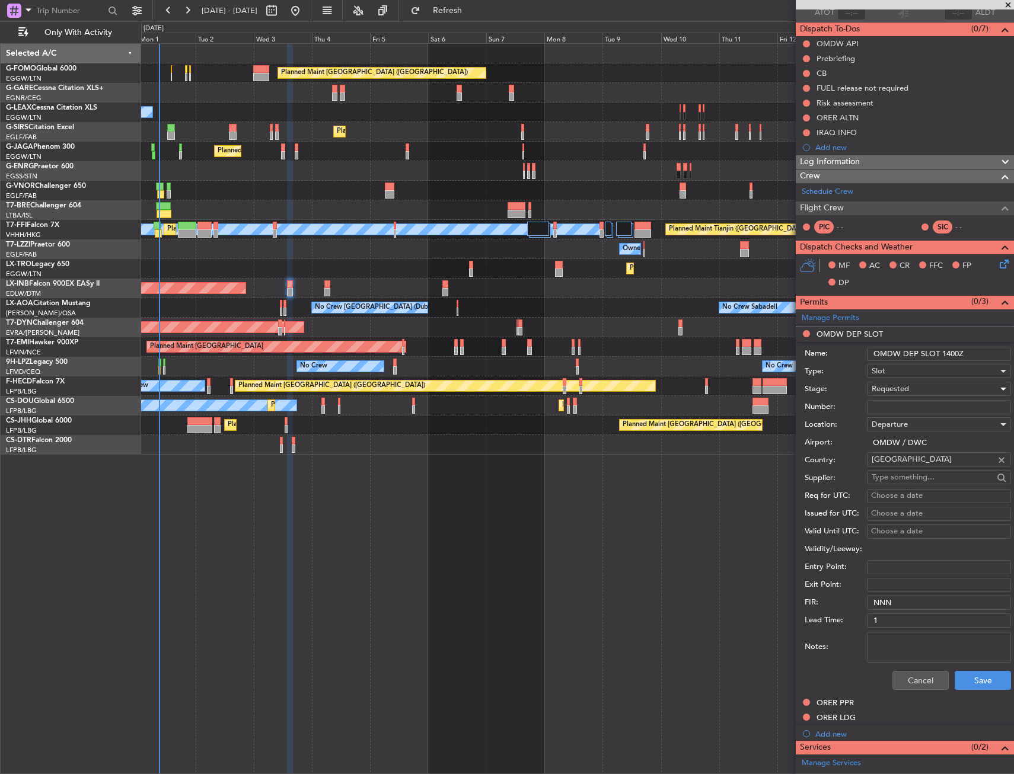
scroll to position [199, 0]
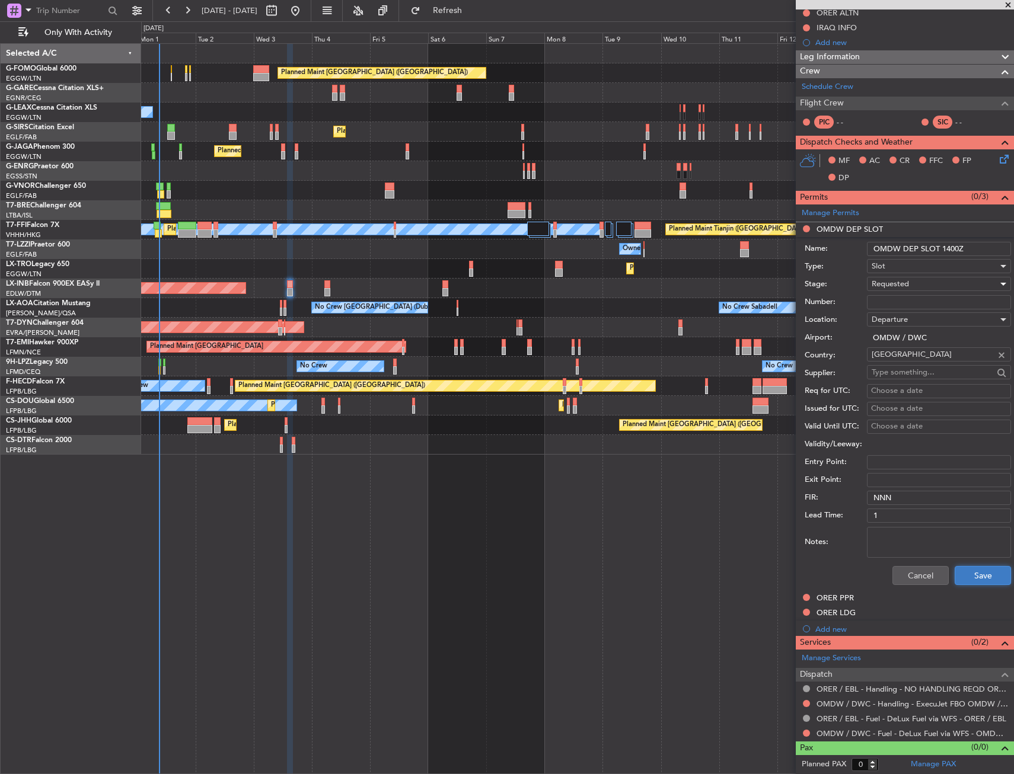
click at [986, 576] on button "Save" at bounding box center [983, 575] width 56 height 19
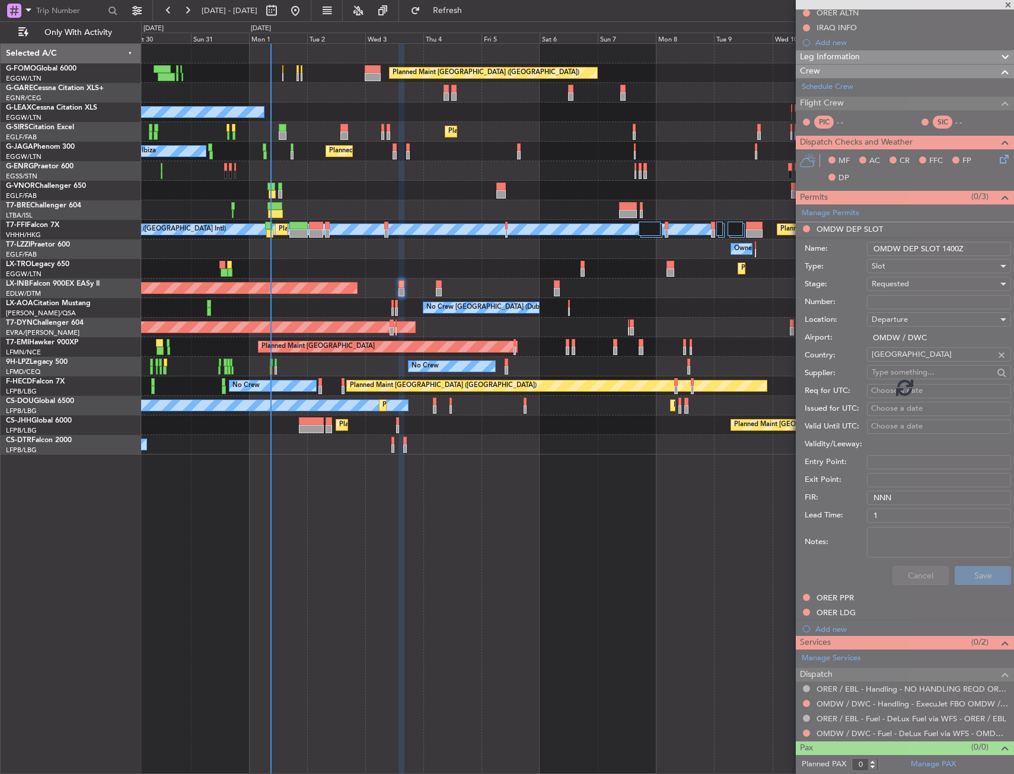
click at [321, 299] on div "No Crew Sabadell No Crew Dublin (Dublin Intl) No Crew Barcelona (El Prat)" at bounding box center [577, 308] width 872 height 20
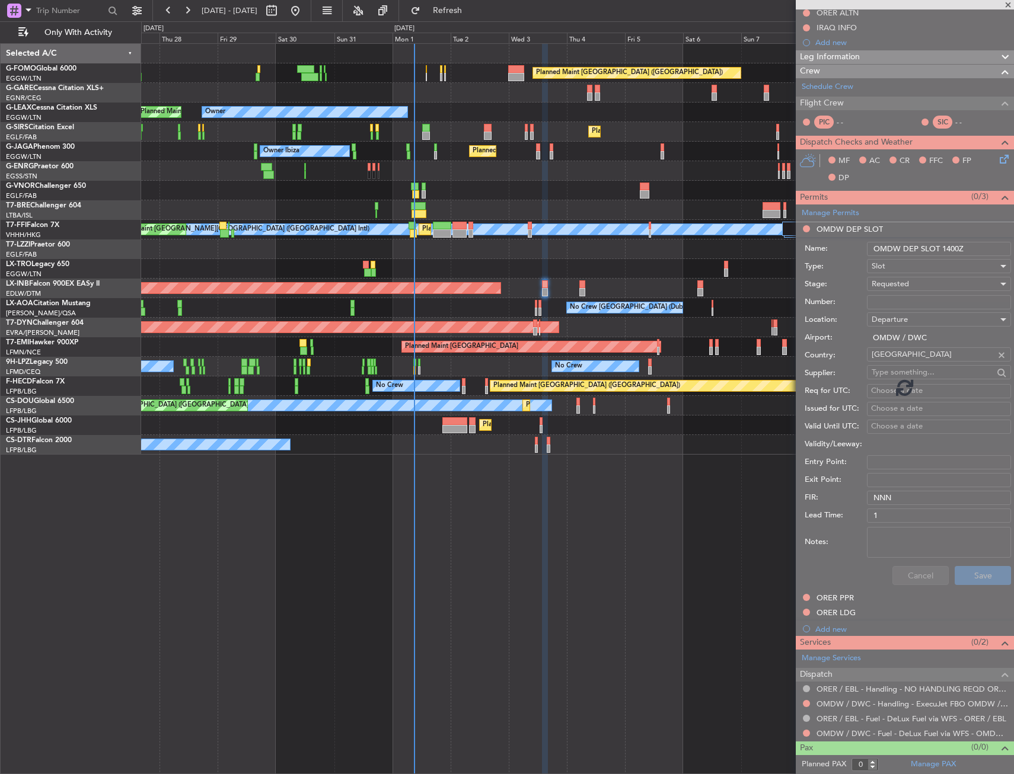
click at [393, 299] on div "Planned Maint London (Luton) Owner Planned Maint London (Luton) Owner Planned M…" at bounding box center [577, 249] width 872 height 411
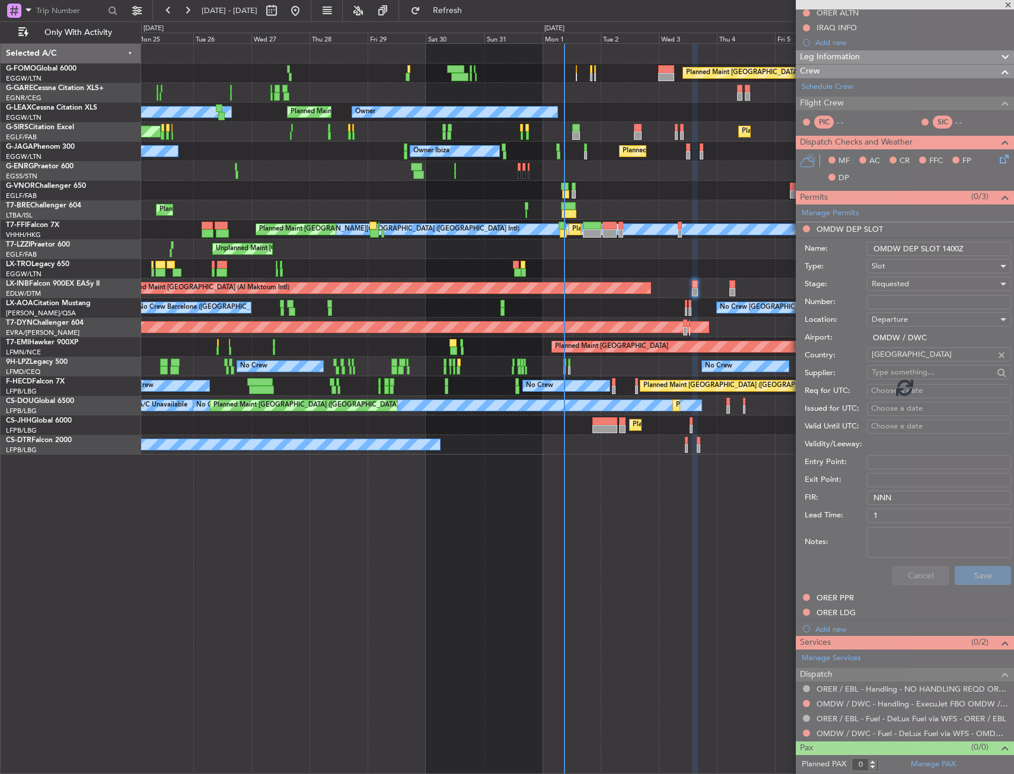
click at [436, 301] on div "No Crew Dublin (Dublin Intl) No Crew Barcelona (El Prat) No Crew Sabadell No Cr…" at bounding box center [577, 308] width 872 height 20
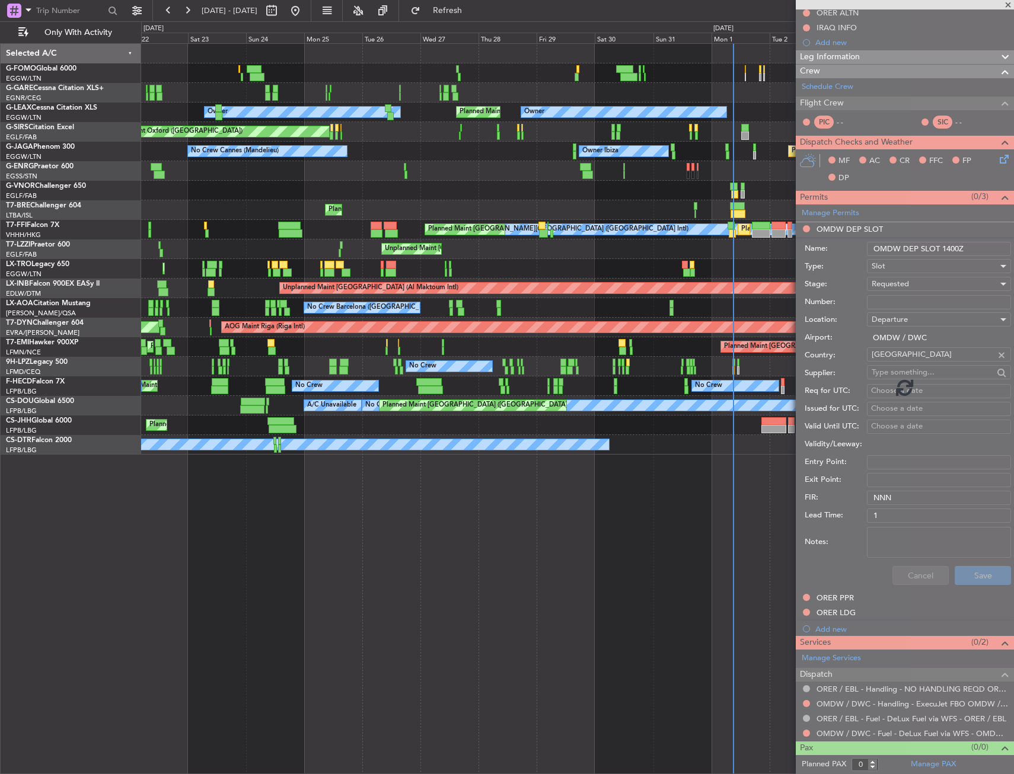
click at [501, 302] on div "No Crew Dublin (Dublin Intl) No Crew Barcelona (El Prat) No Crew Sabadell" at bounding box center [577, 308] width 872 height 20
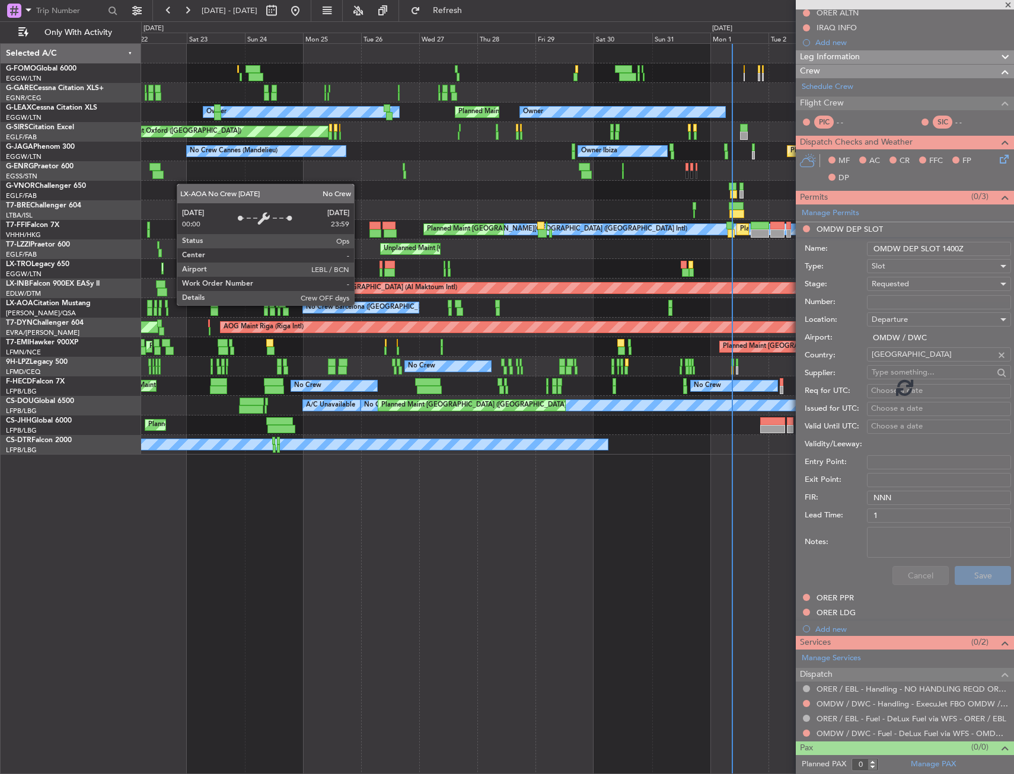
scroll to position [0, 0]
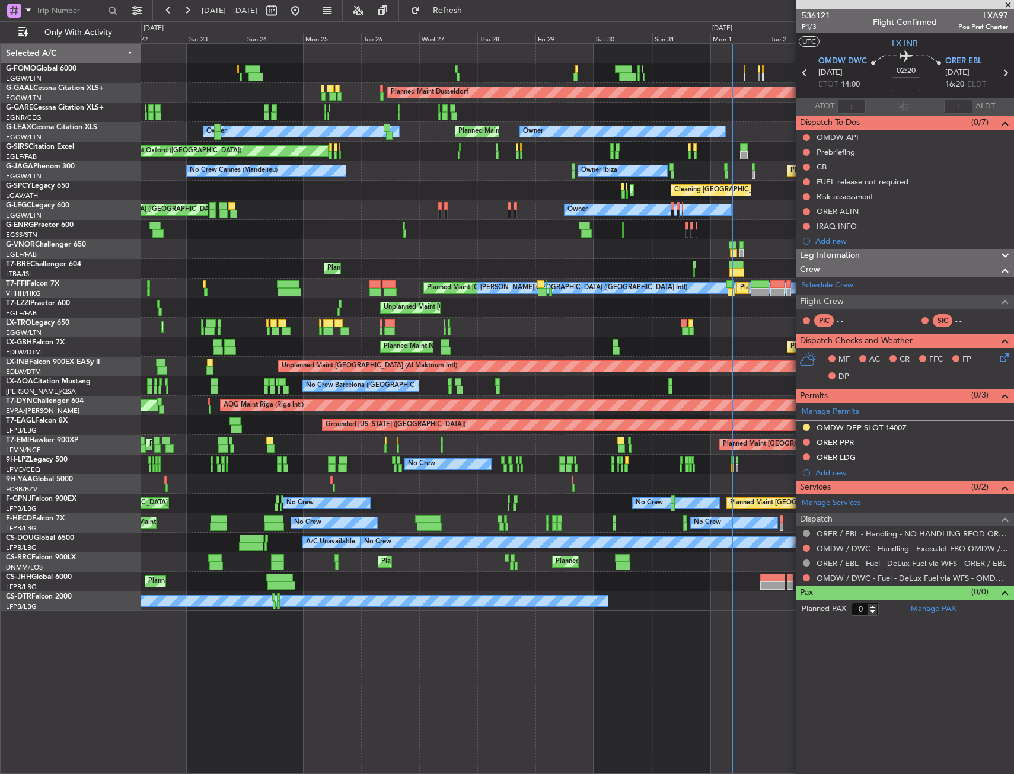
click at [348, 365] on div "Planned Maint London (Luton) Planned Maint Dusseldorf Unplanned Maint Chester P…" at bounding box center [577, 327] width 872 height 567
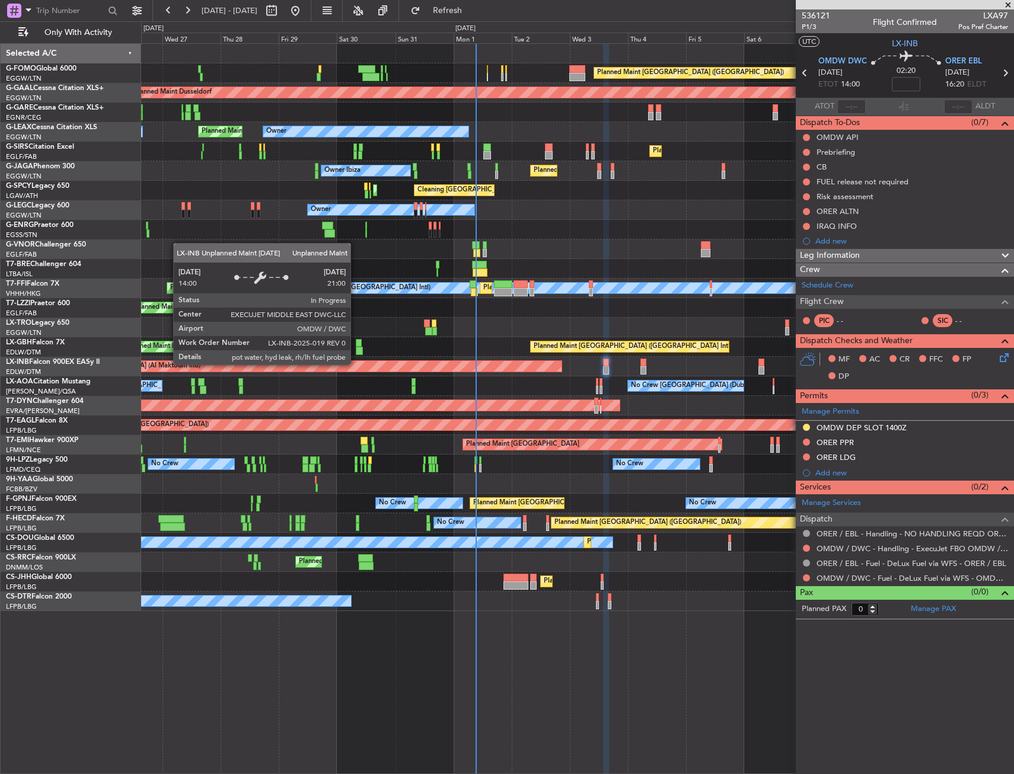
click at [298, 375] on div "Unplanned Maint [GEOGRAPHIC_DATA] (Al Maktoum Intl)" at bounding box center [577, 367] width 872 height 20
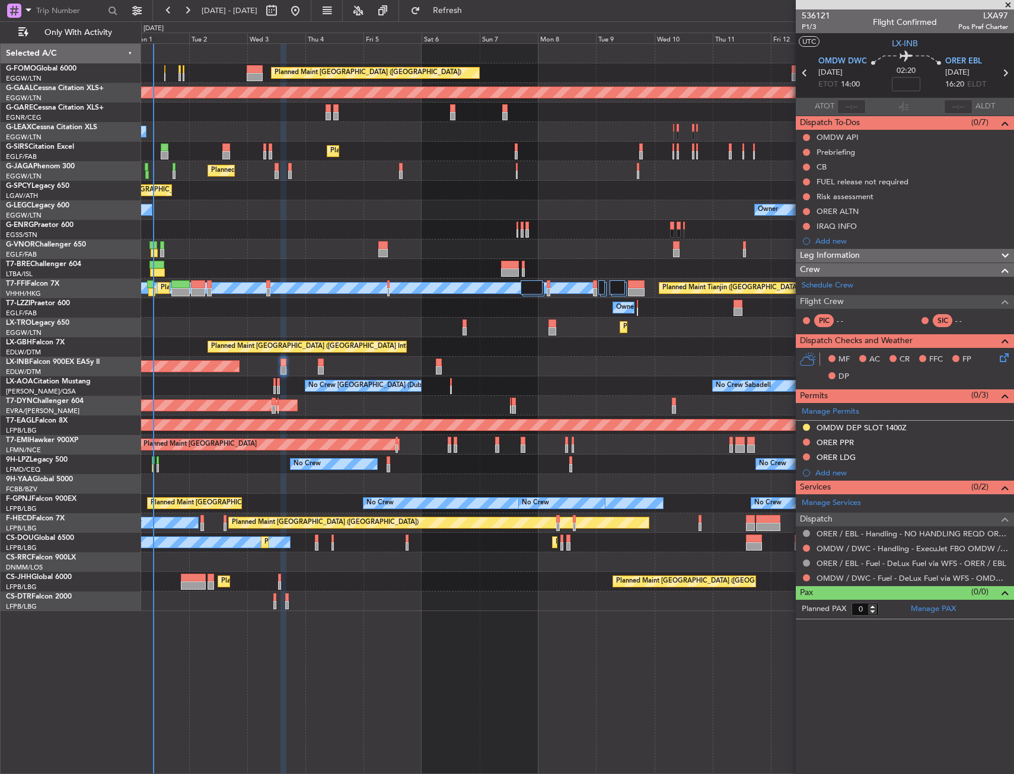
click at [266, 377] on div "Planned Maint London (Luton) Planned Maint Dusseldorf Owner Planned Maint Londo…" at bounding box center [577, 327] width 872 height 567
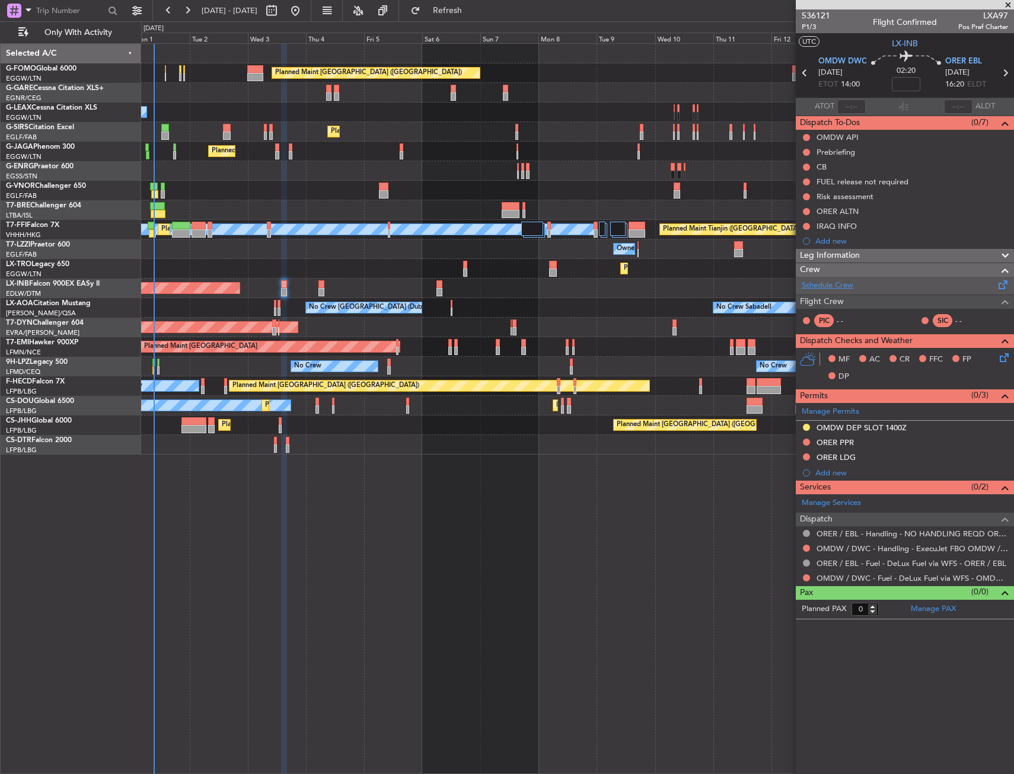
click at [815, 282] on link "Schedule Crew" at bounding box center [828, 286] width 52 height 12
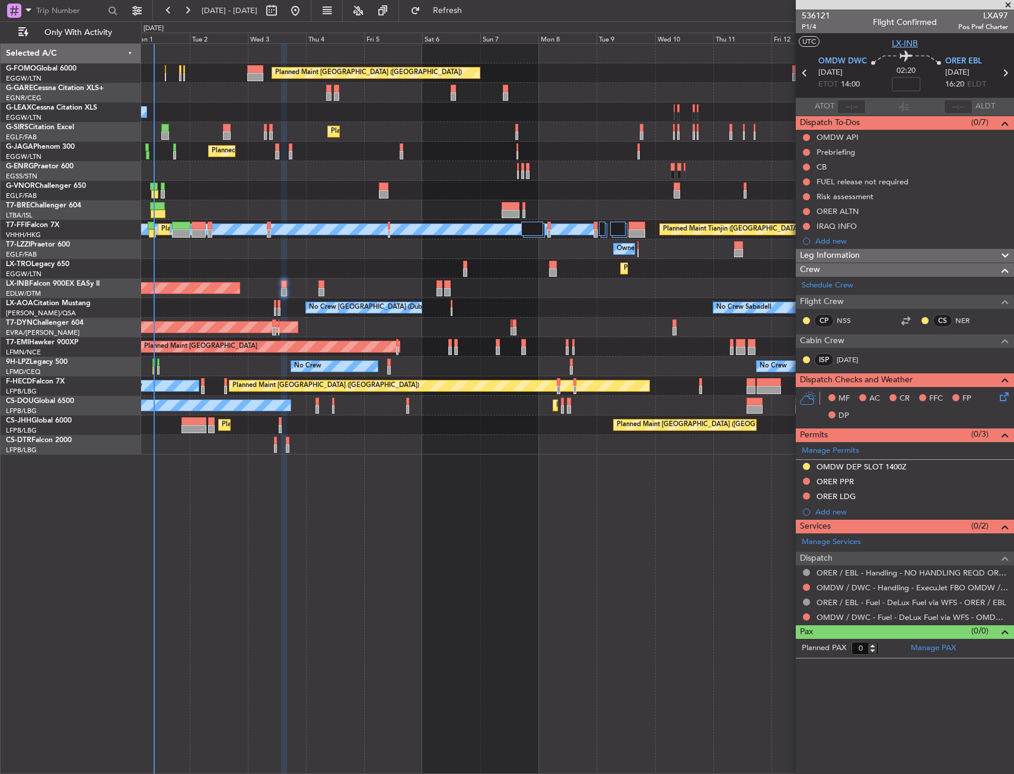
click at [905, 47] on span "LX-INB" at bounding box center [905, 43] width 26 height 12
click at [885, 215] on div "ORER ALTN" at bounding box center [905, 211] width 218 height 15
click at [806, 25] on span "P1/4" at bounding box center [816, 27] width 28 height 10
click at [815, 31] on span "P1/4" at bounding box center [816, 27] width 28 height 10
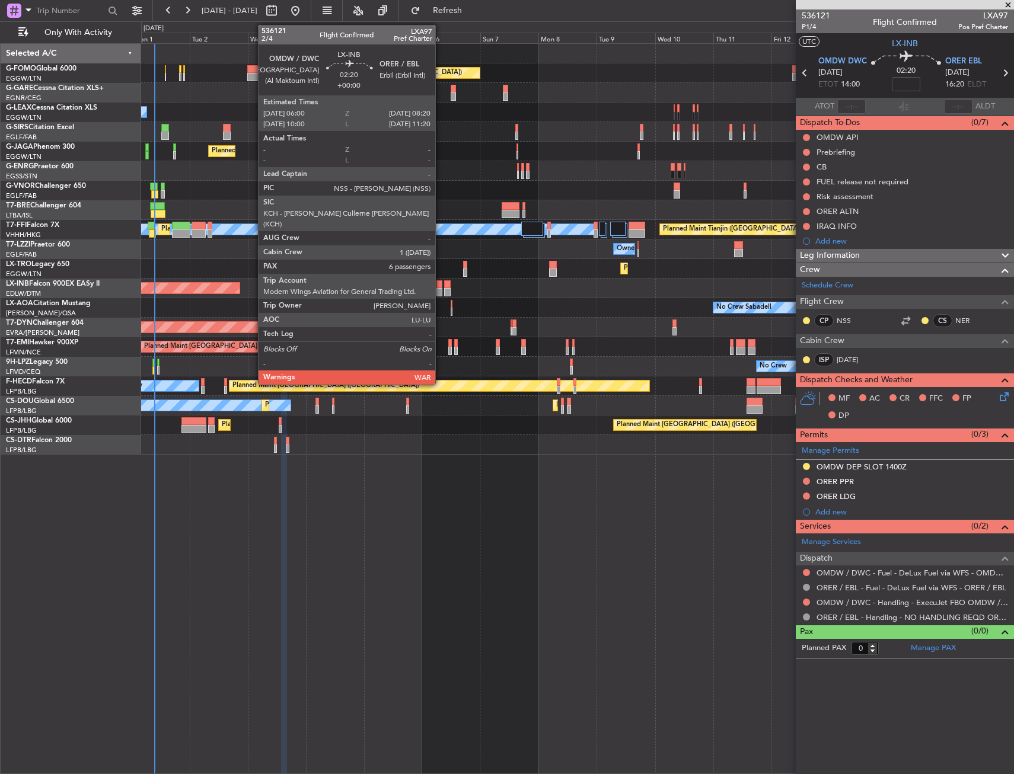
click at [441, 280] on div at bounding box center [439, 284] width 6 height 8
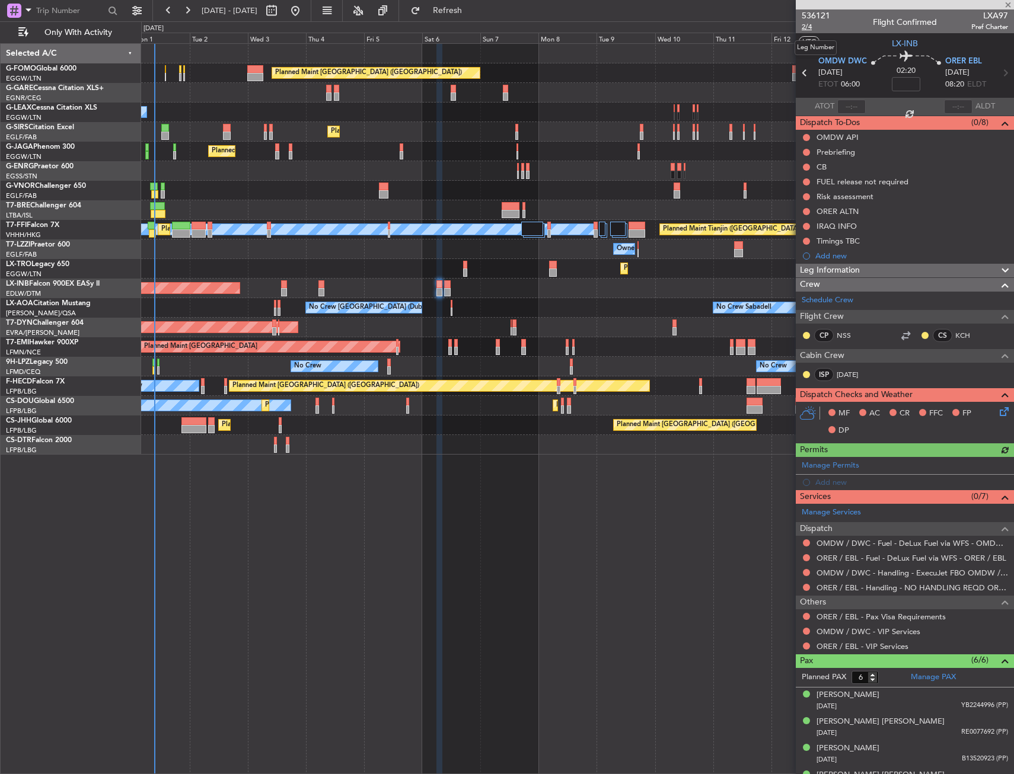
click at [809, 26] on span "2/4" at bounding box center [816, 27] width 28 height 10
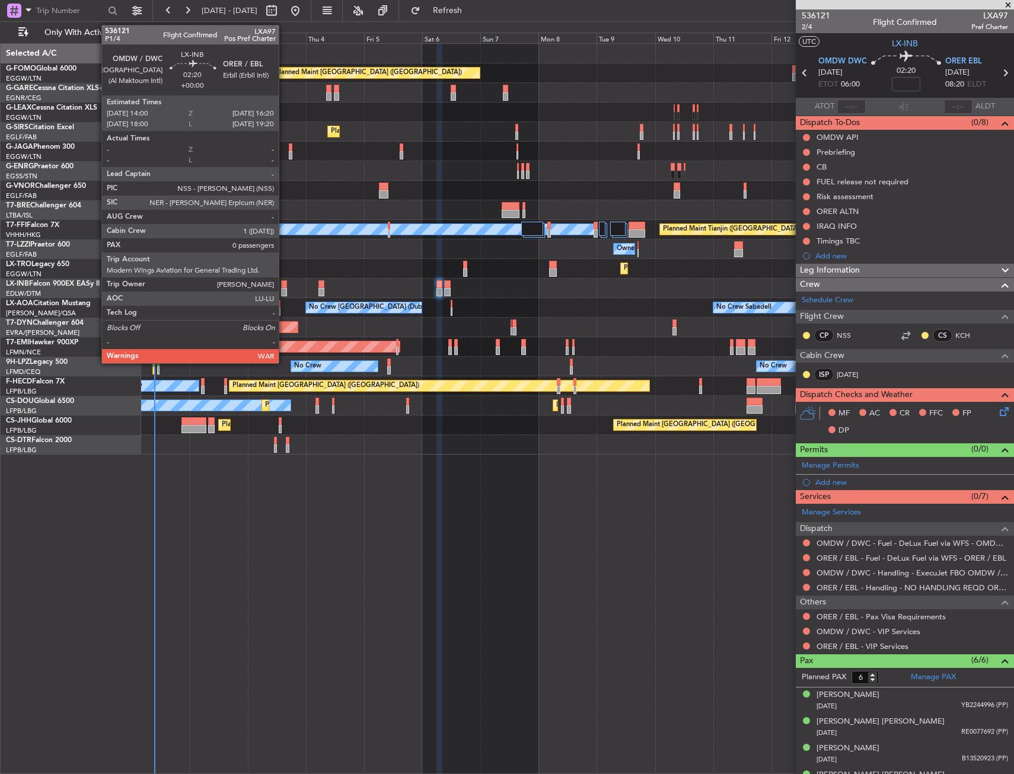
click at [284, 287] on div at bounding box center [284, 284] width 6 height 8
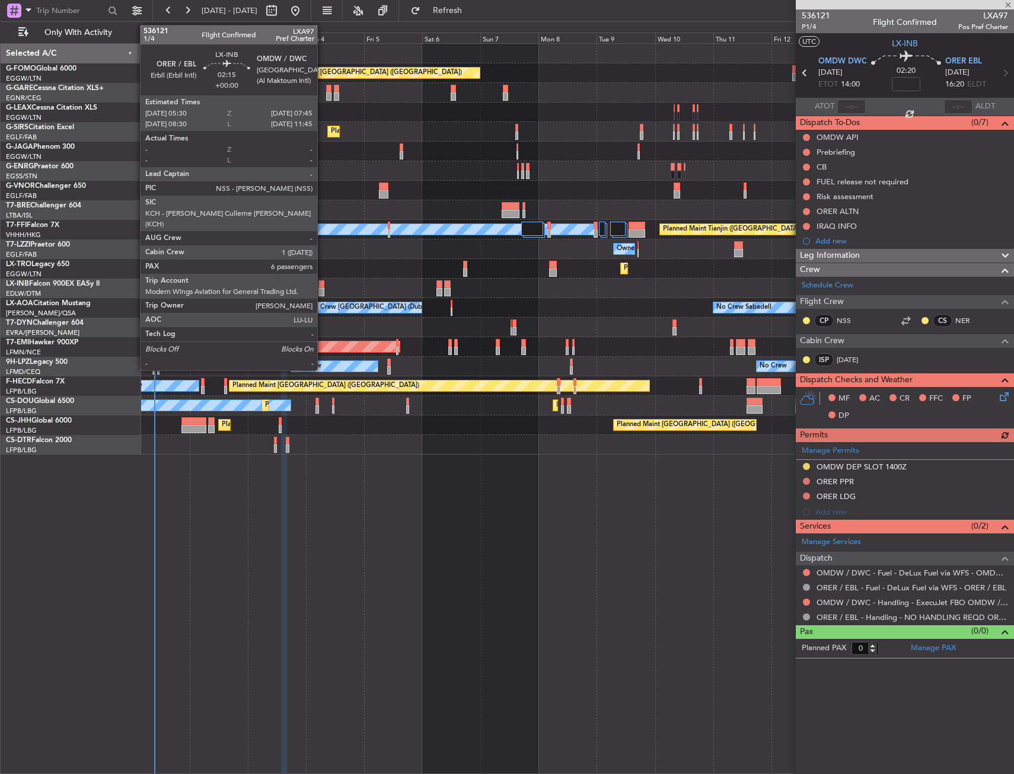
click at [323, 285] on div at bounding box center [321, 284] width 6 height 8
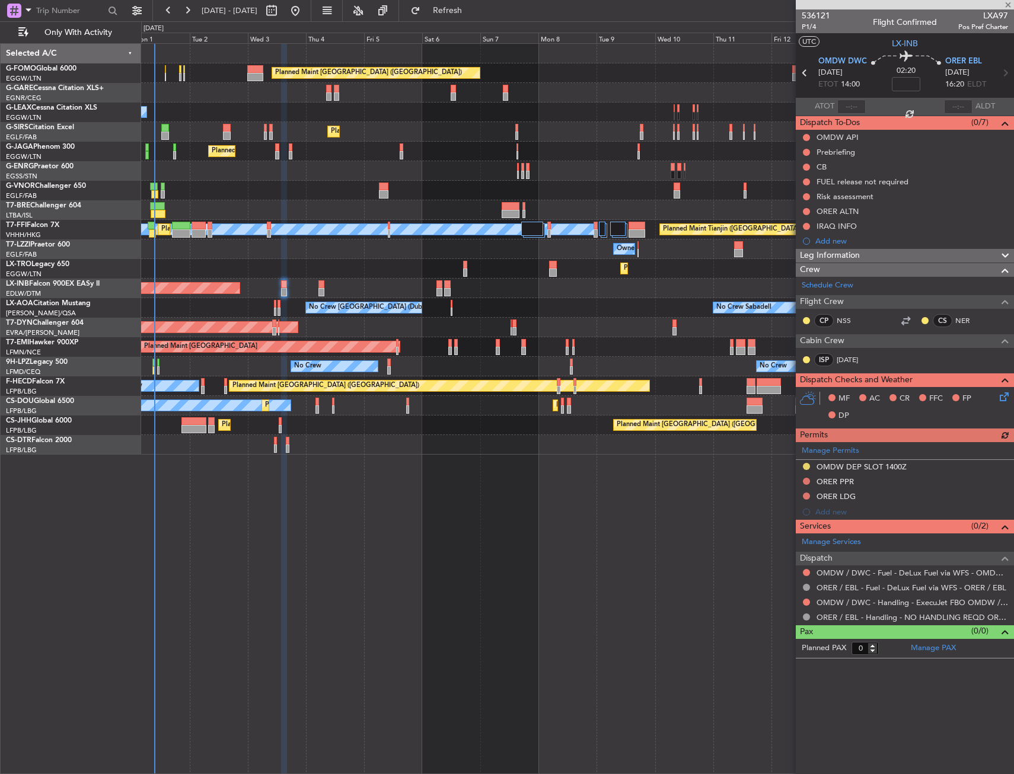
type input "6"
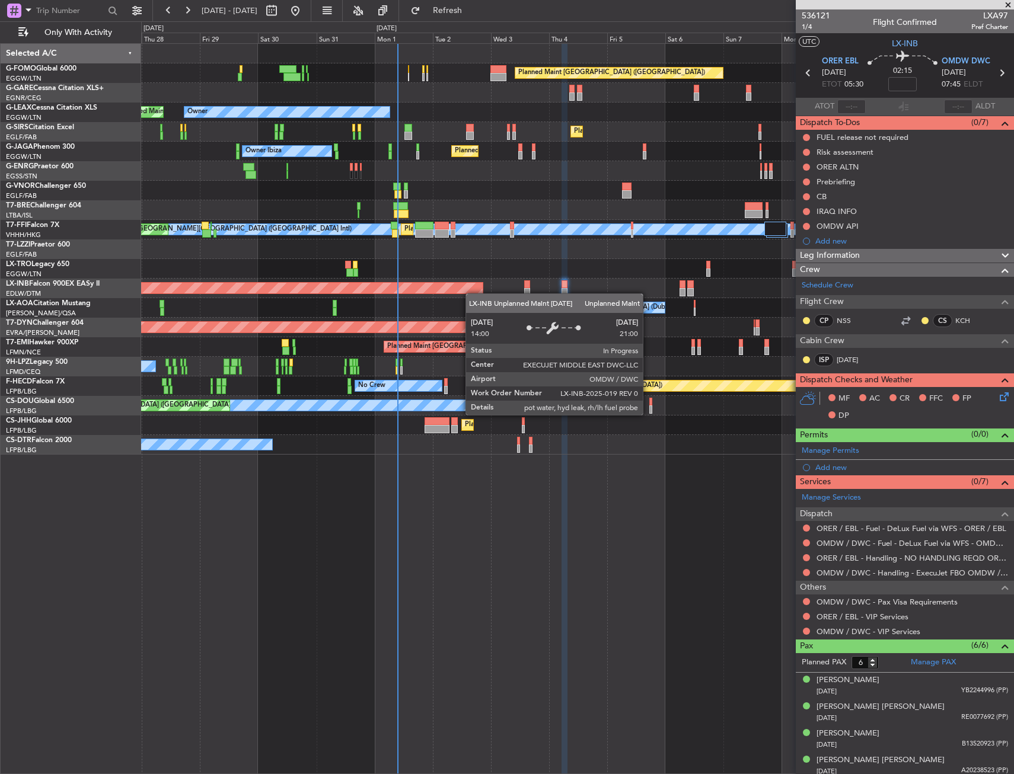
click at [471, 294] on div "Unplanned Maint [GEOGRAPHIC_DATA] (Al Maktoum Intl)" at bounding box center [577, 289] width 872 height 20
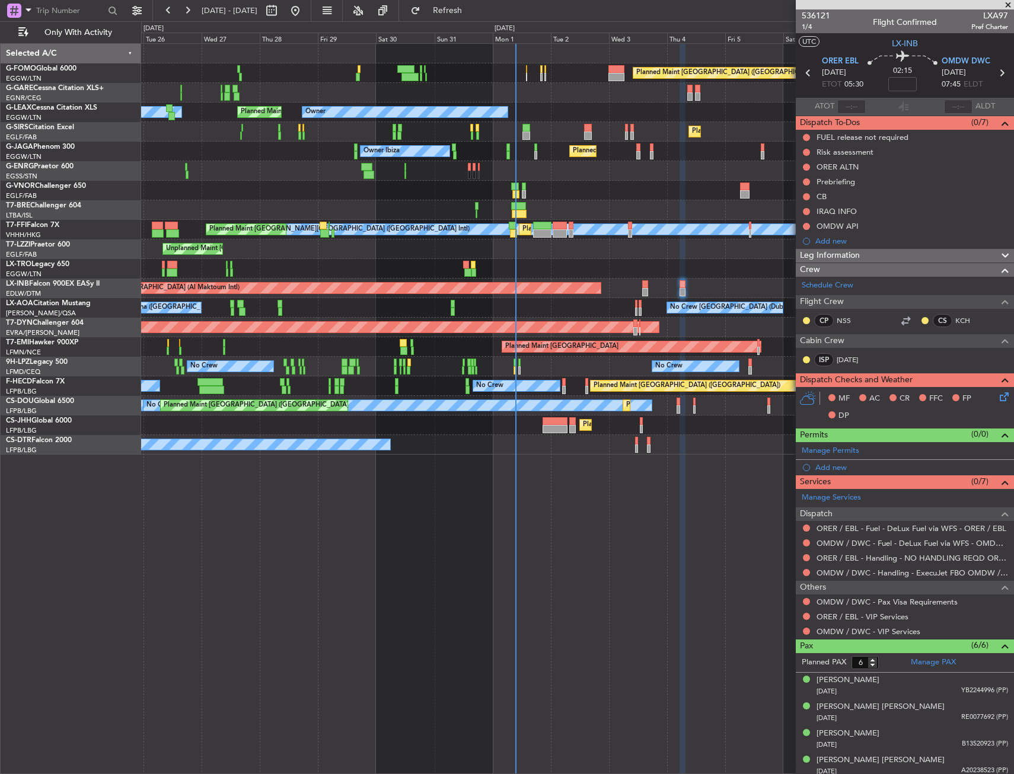
click at [627, 292] on div "Unplanned Maint [GEOGRAPHIC_DATA] (Al Maktoum Intl)" at bounding box center [577, 289] width 872 height 20
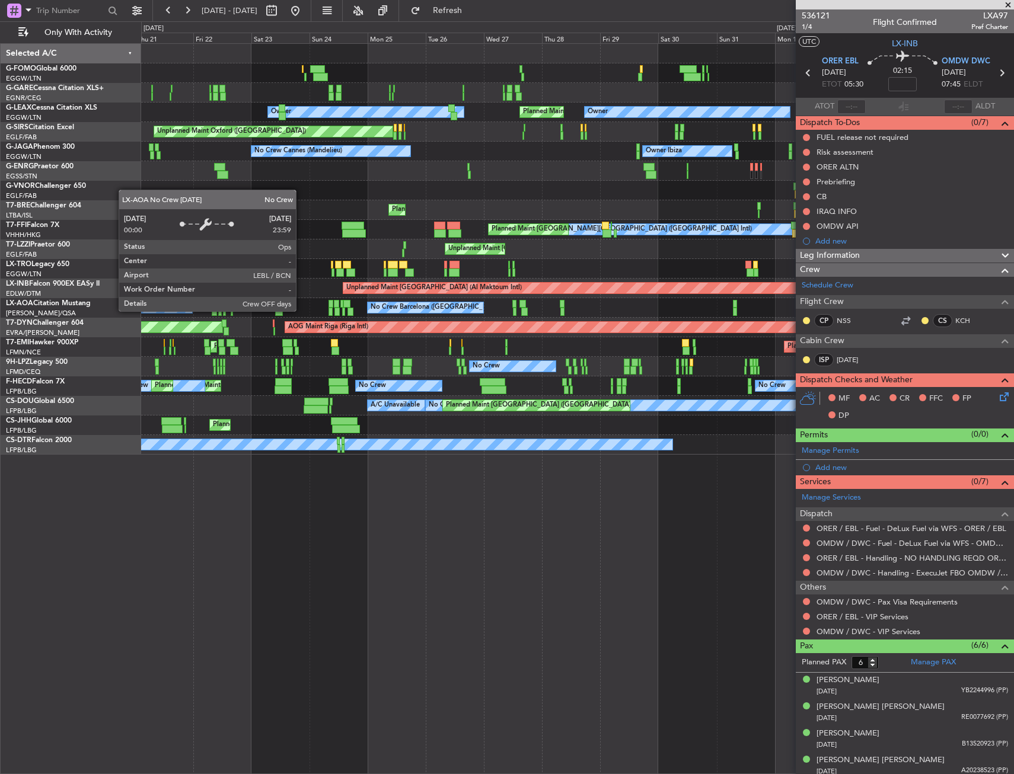
click at [402, 311] on div "No Crew Barcelona ([GEOGRAPHIC_DATA])" at bounding box center [437, 308] width 132 height 18
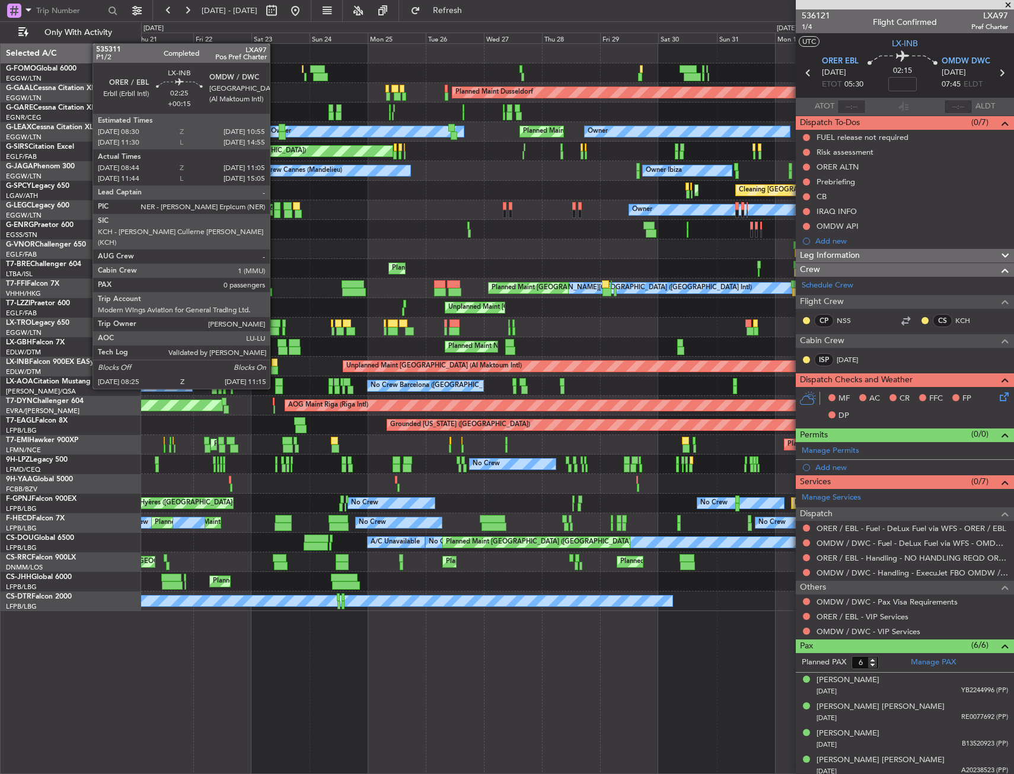
click at [275, 366] on div at bounding box center [274, 370] width 7 height 8
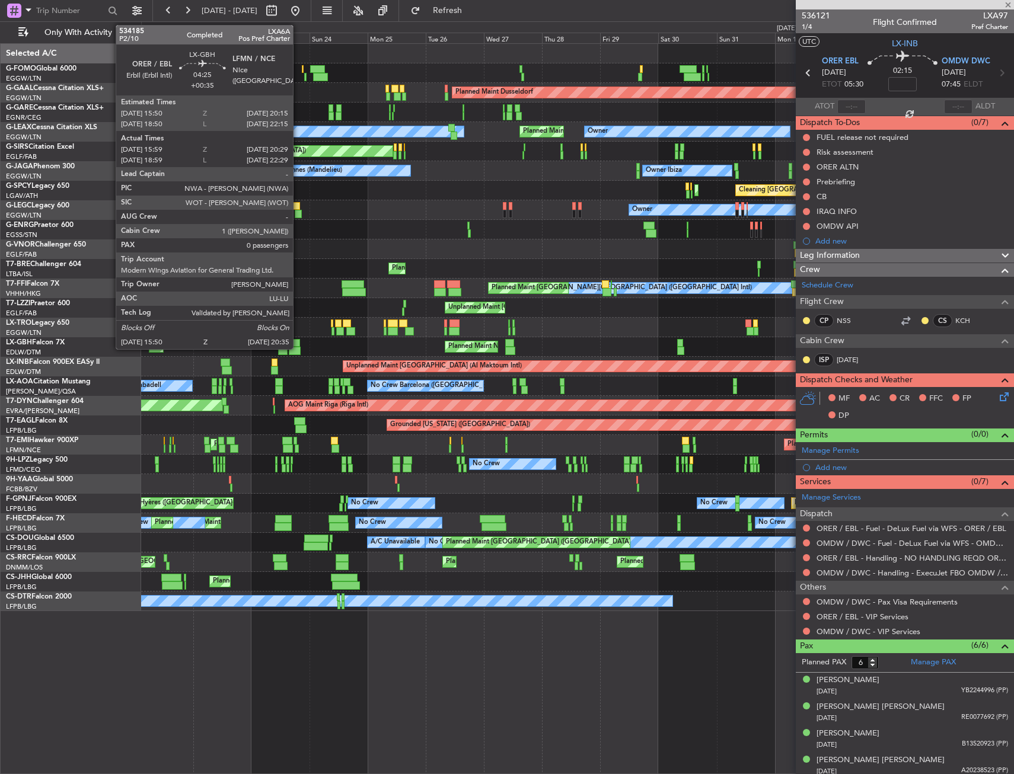
type input "+00:15"
type input "08:44"
type input "11:05"
type input "0"
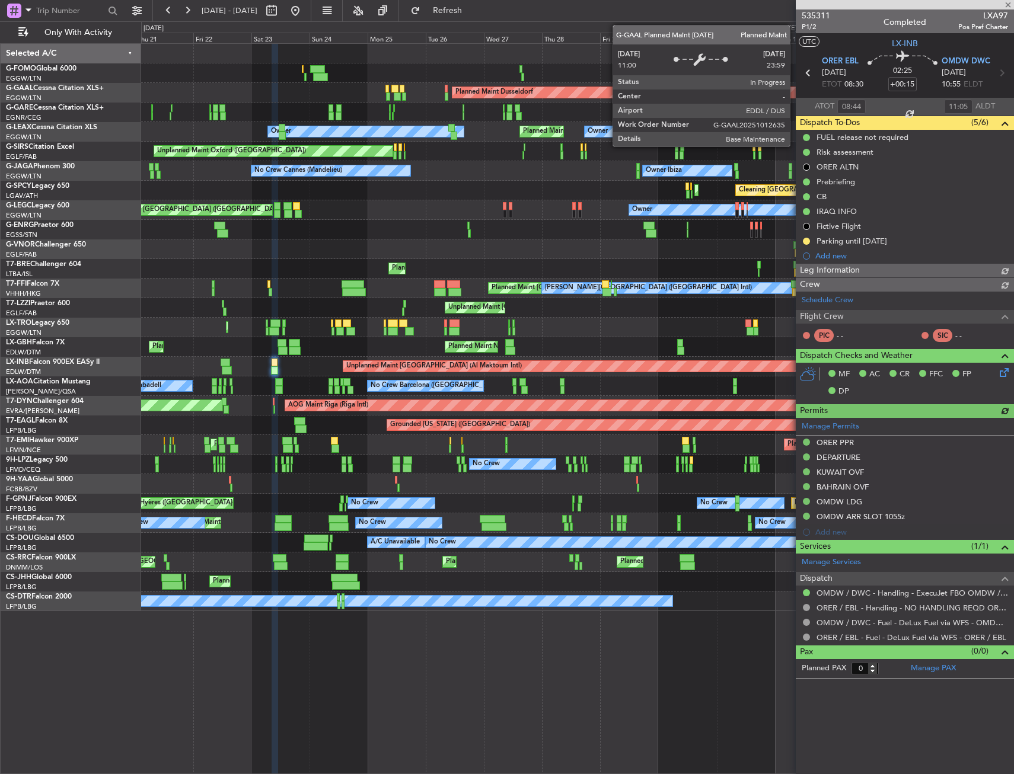
type input "11:44"
type input "15:05"
type input "08:44"
type input "11:05"
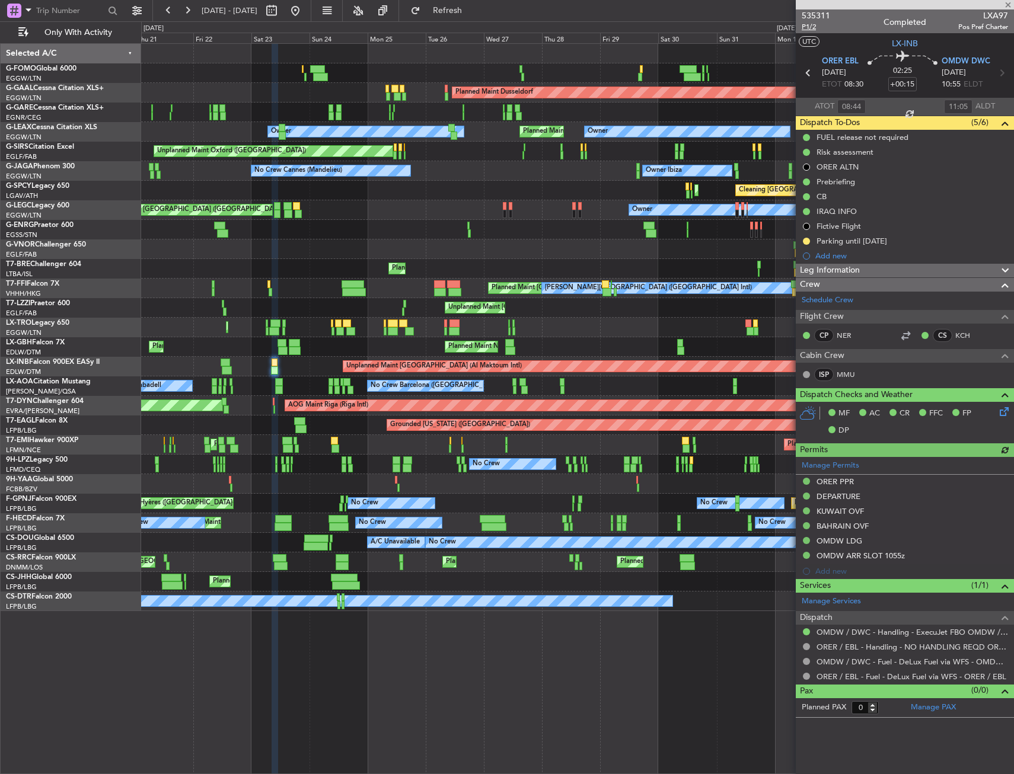
click at [804, 27] on span "P1/2" at bounding box center [816, 27] width 28 height 10
click at [176, 447] on div "Planned Maint London (Luton) Planned Maint Dusseldorf Unplanned Maint Chester P…" at bounding box center [577, 327] width 872 height 567
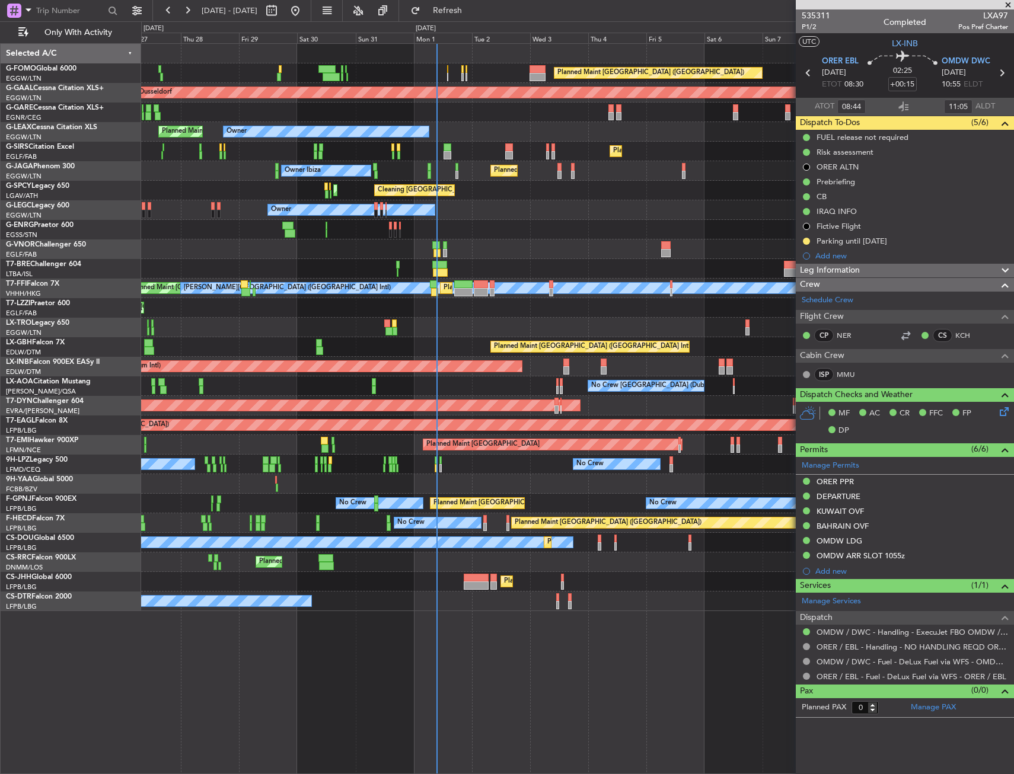
click at [170, 452] on div "Planned Maint London (Luton) Planned Maint Dusseldorf Planned Maint London (Lut…" at bounding box center [577, 327] width 872 height 567
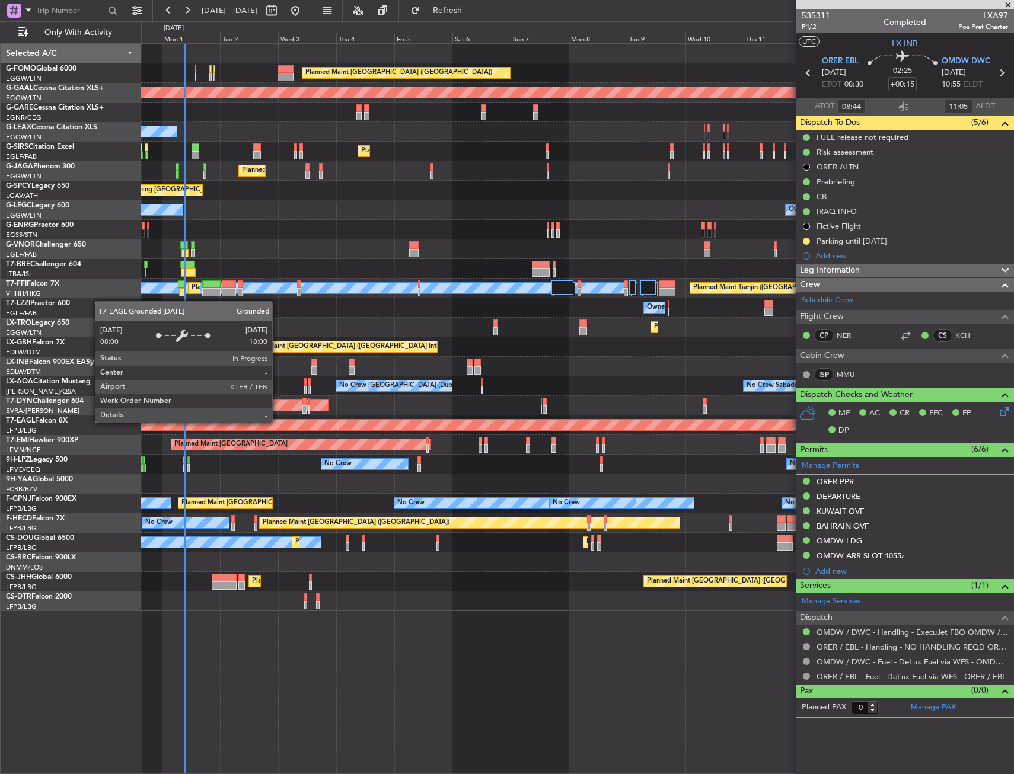
click at [305, 419] on div "Grounded [US_STATE] ([GEOGRAPHIC_DATA])" at bounding box center [367, 425] width 1188 height 12
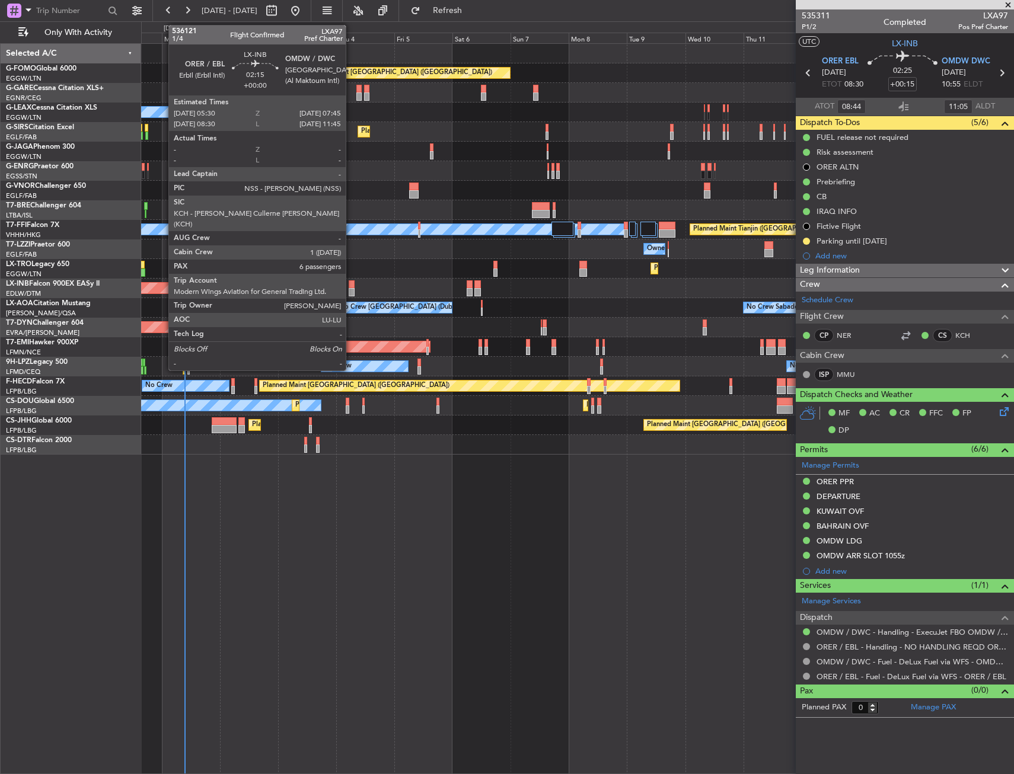
click at [351, 292] on div at bounding box center [352, 292] width 6 height 8
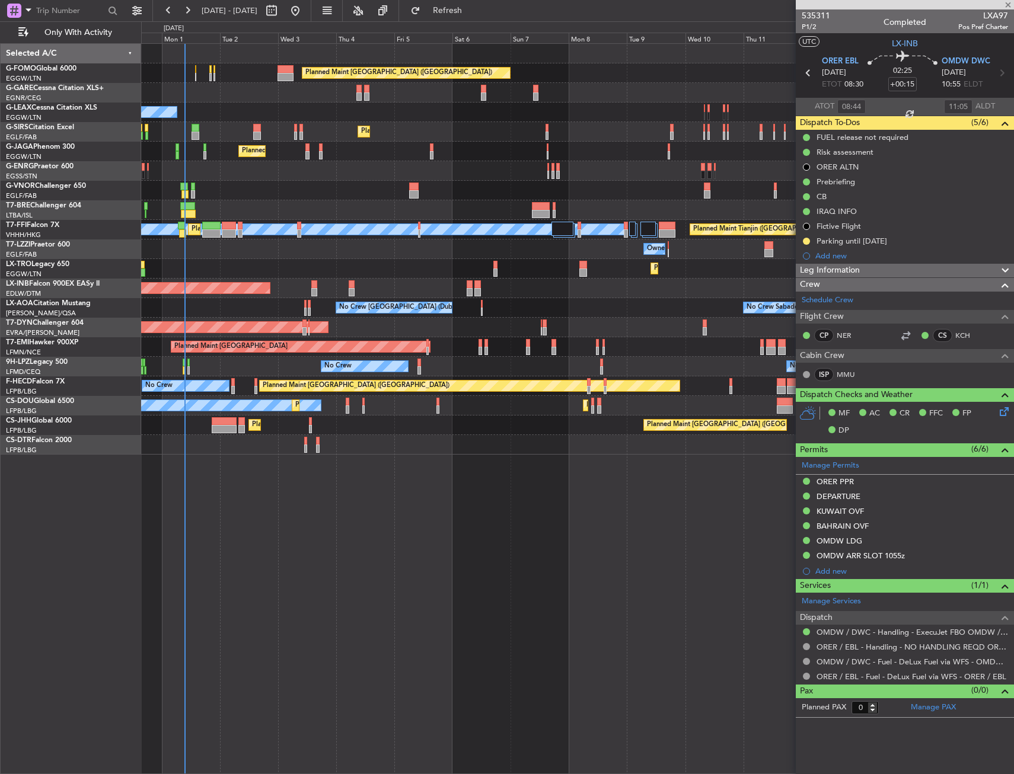
type input "6"
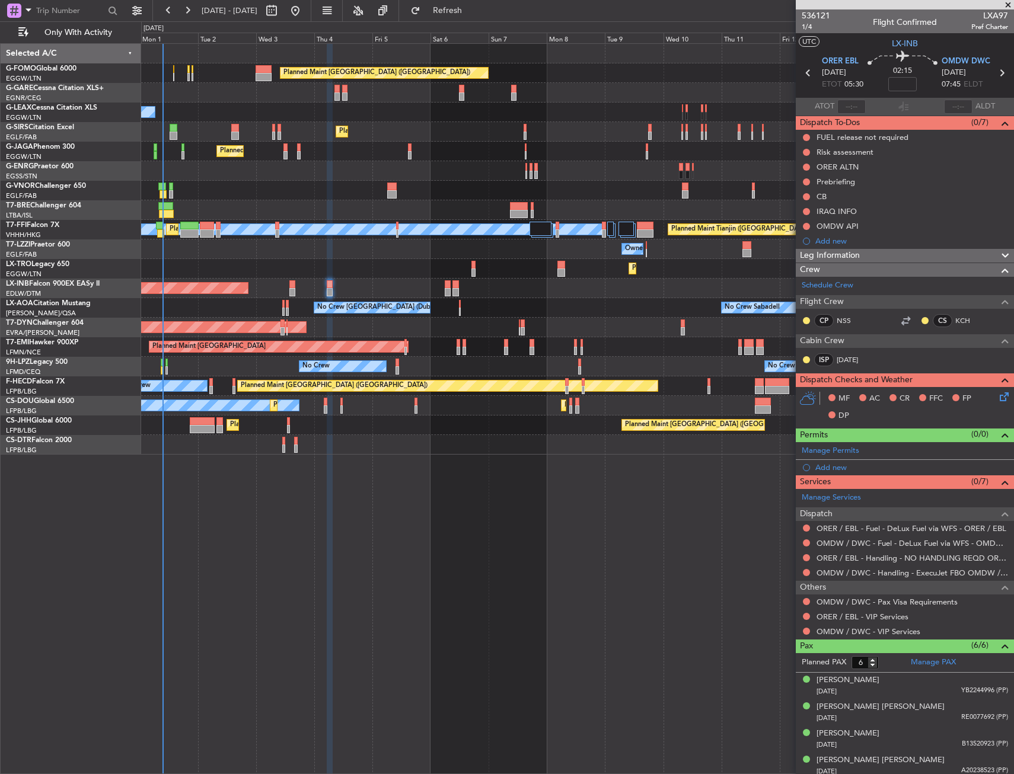
click at [424, 340] on div "Planned Maint [GEOGRAPHIC_DATA]" at bounding box center [577, 347] width 872 height 20
click at [808, 26] on span "1/4" at bounding box center [816, 27] width 28 height 10
click at [902, 81] on mat-tooltip-component "Flight Time" at bounding box center [899, 92] width 55 height 31
click at [898, 88] on input at bounding box center [902, 84] width 28 height 14
click at [875, 40] on section "UTC LX-INB" at bounding box center [905, 42] width 218 height 18
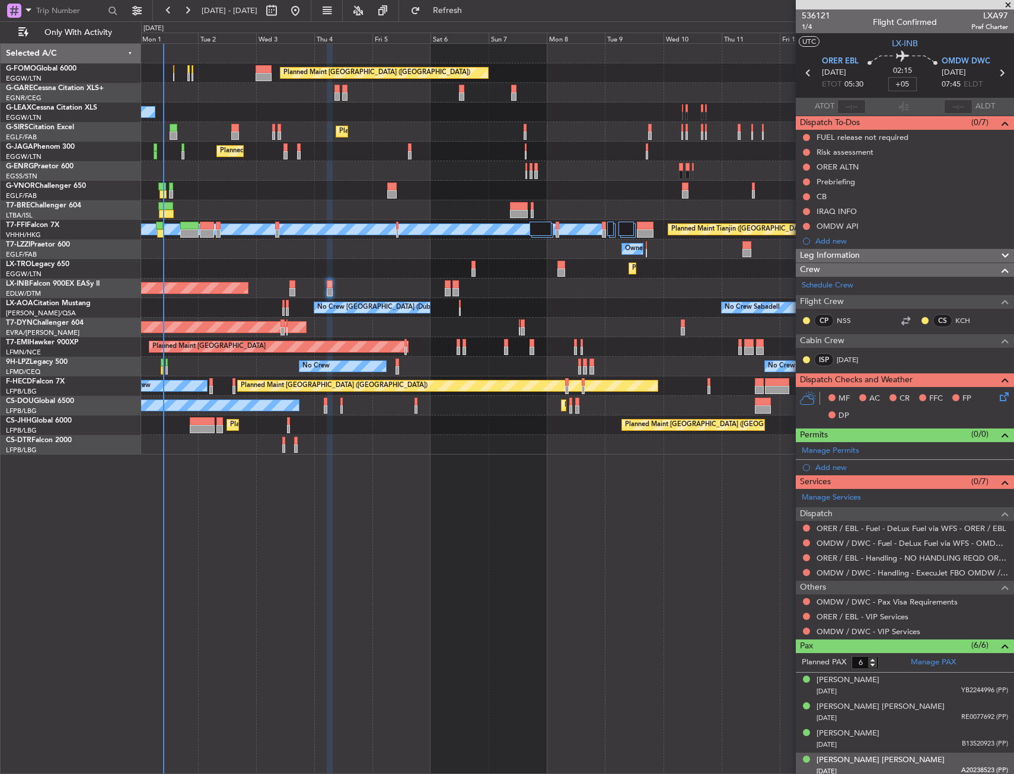
type input "+00:05"
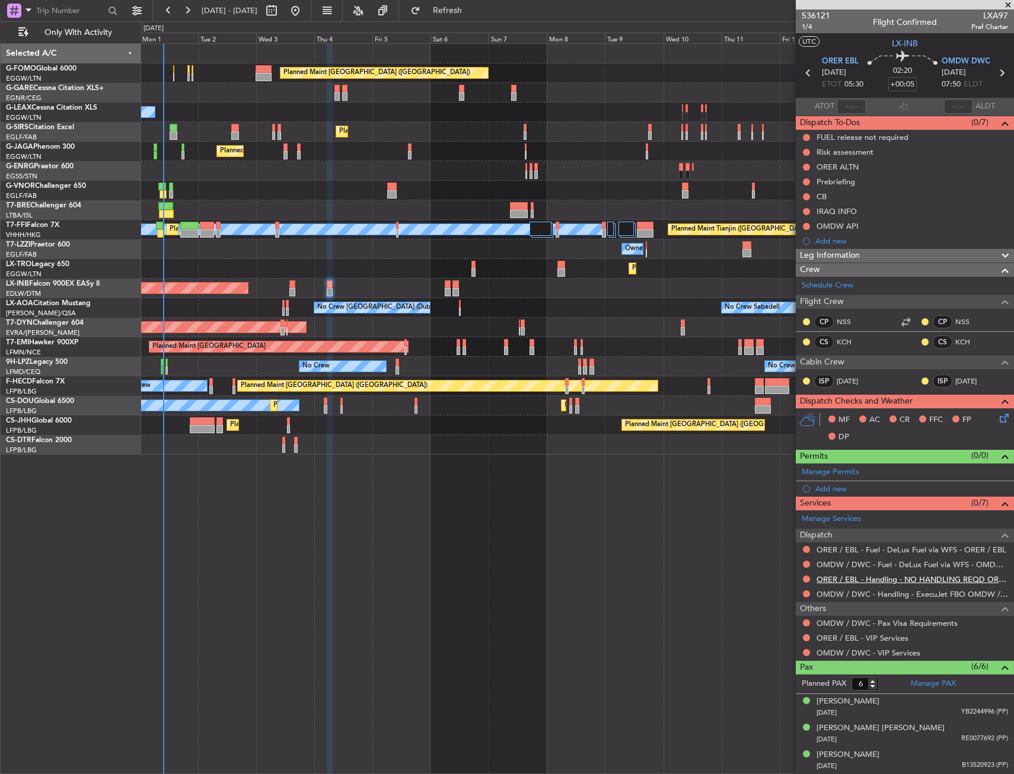
click at [834, 581] on link "ORER / EBL - Handling - NO HANDLING REQD ORER/EBL" at bounding box center [913, 580] width 192 height 10
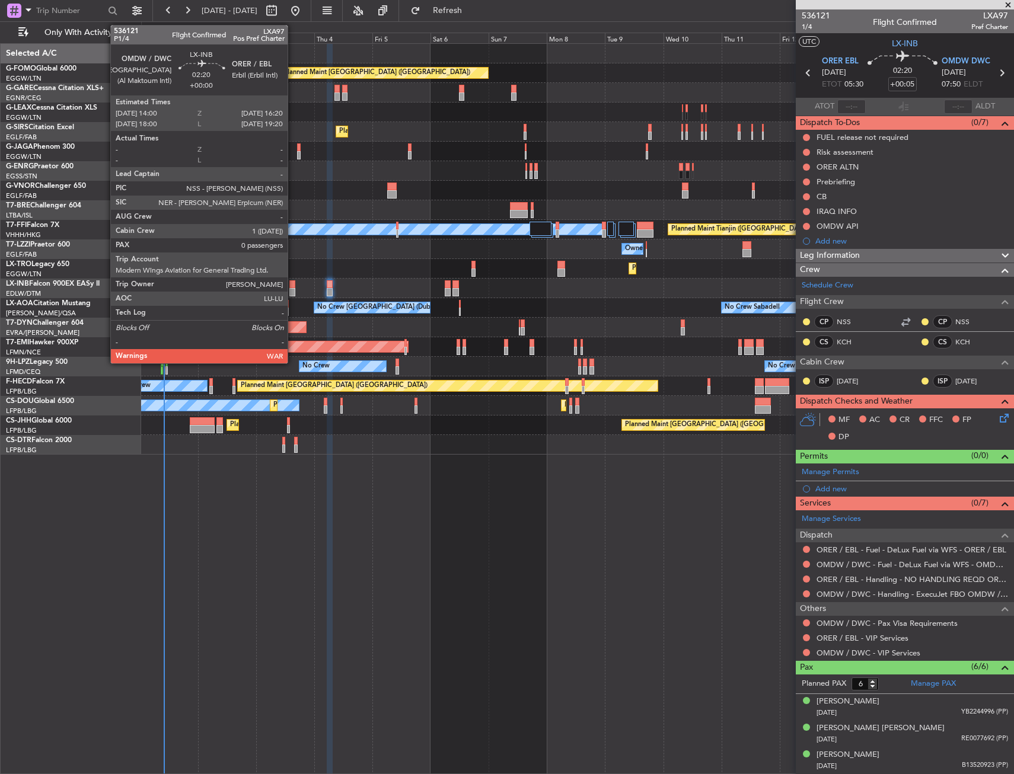
click at [293, 285] on div at bounding box center [292, 284] width 6 height 8
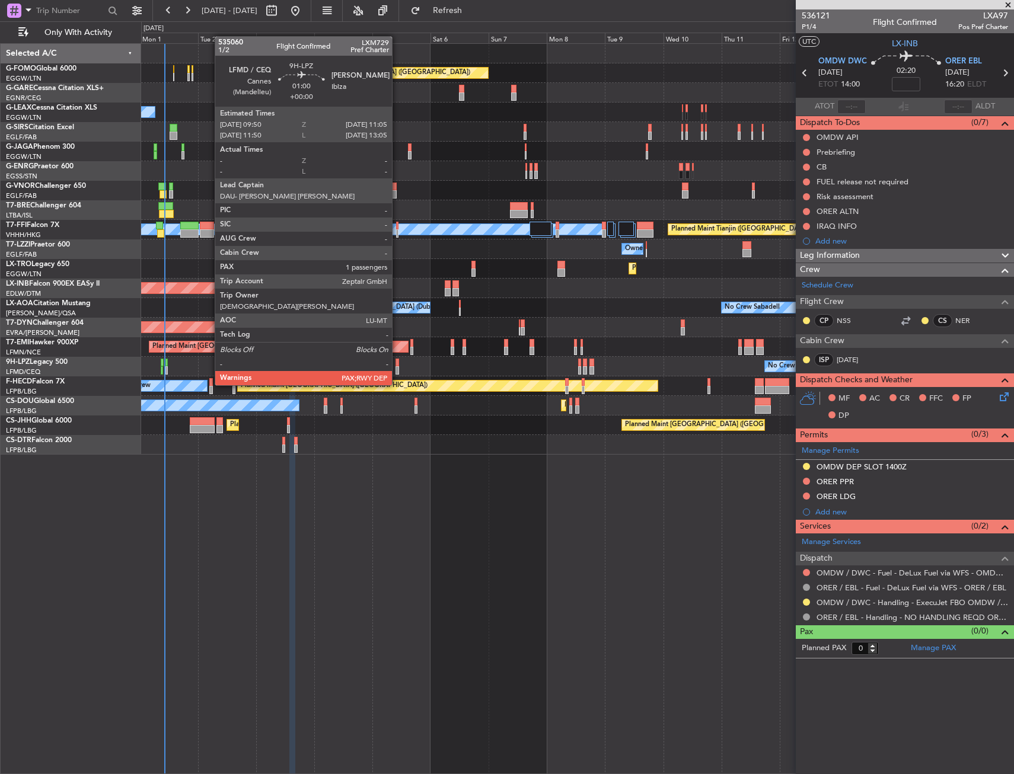
click at [397, 363] on div at bounding box center [398, 363] width 4 height 8
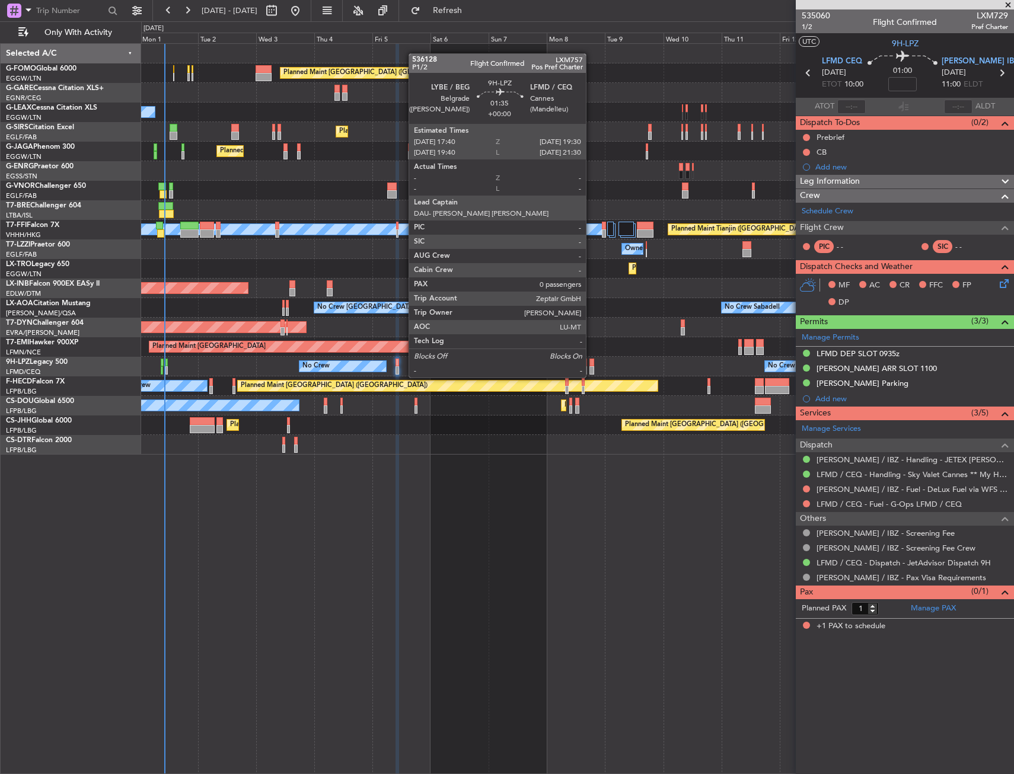
click at [591, 366] on div at bounding box center [591, 363] width 5 height 8
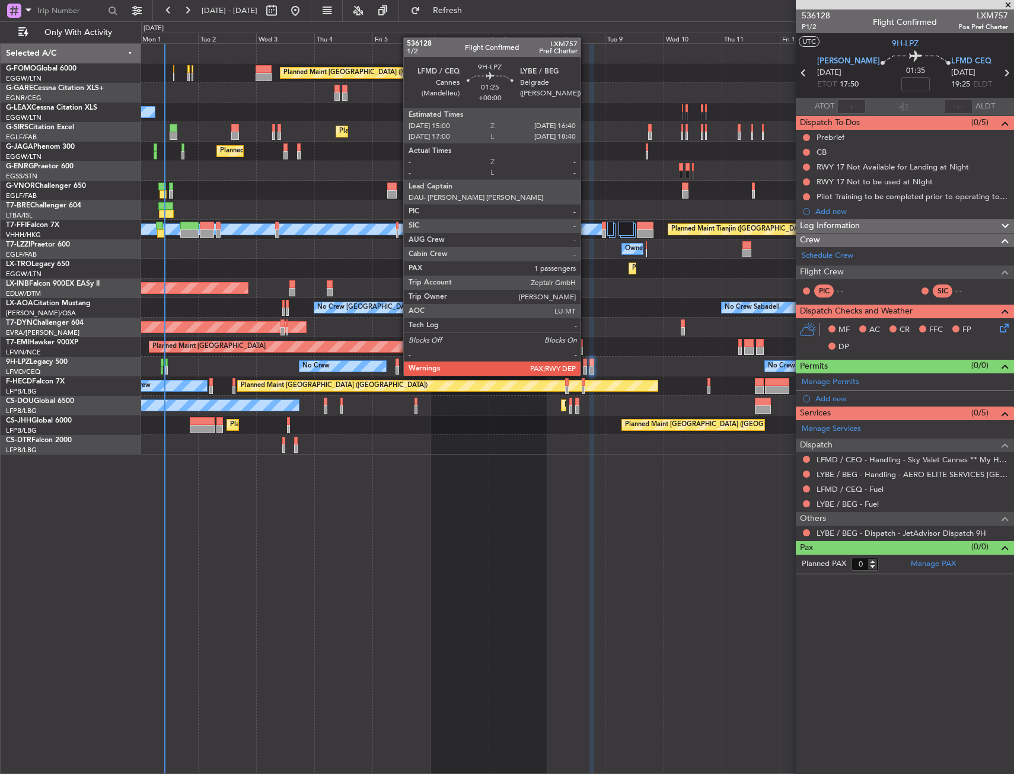
click at [586, 364] on div at bounding box center [585, 363] width 4 height 8
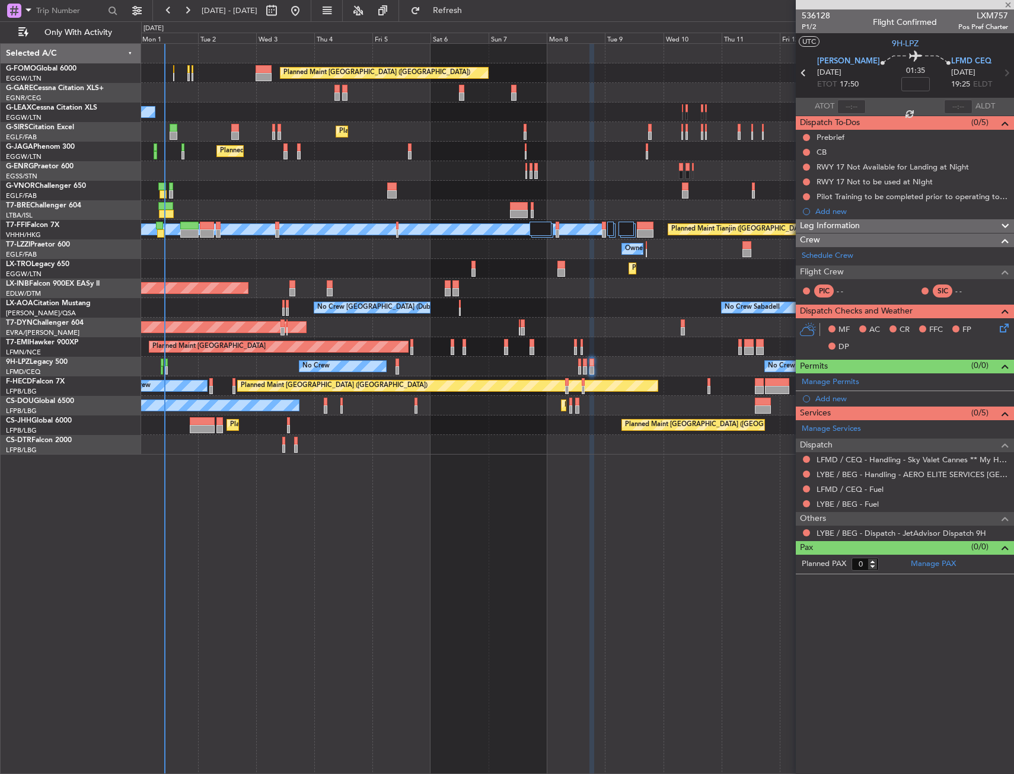
type input "1"
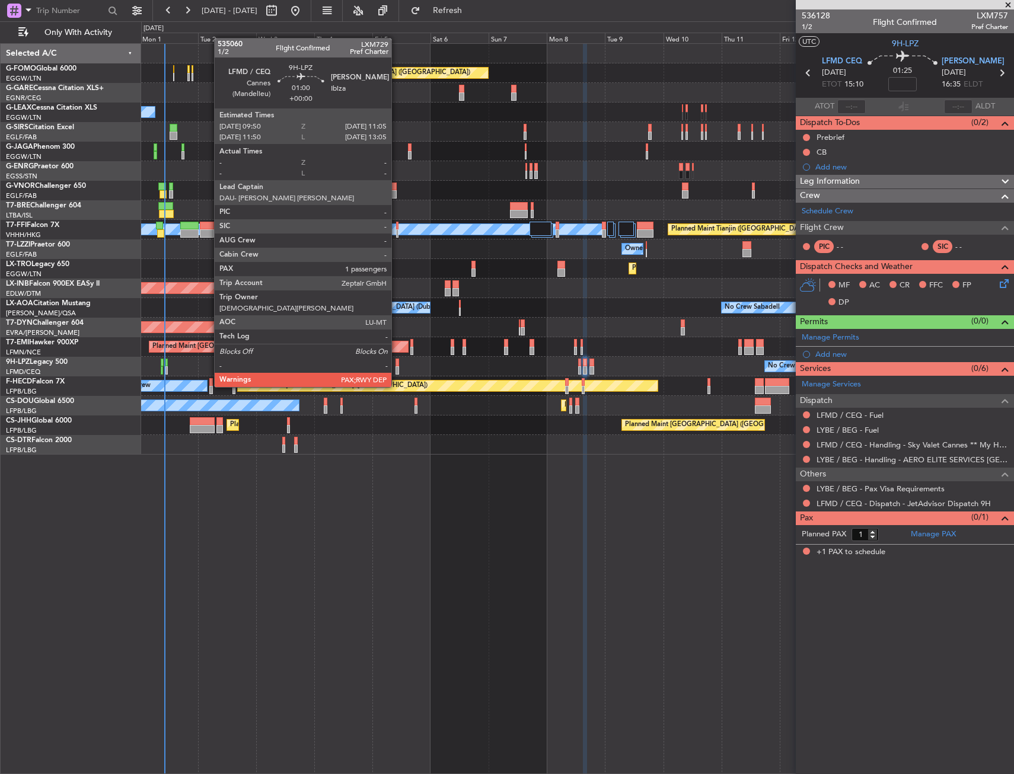
click at [397, 365] on div at bounding box center [398, 363] width 4 height 8
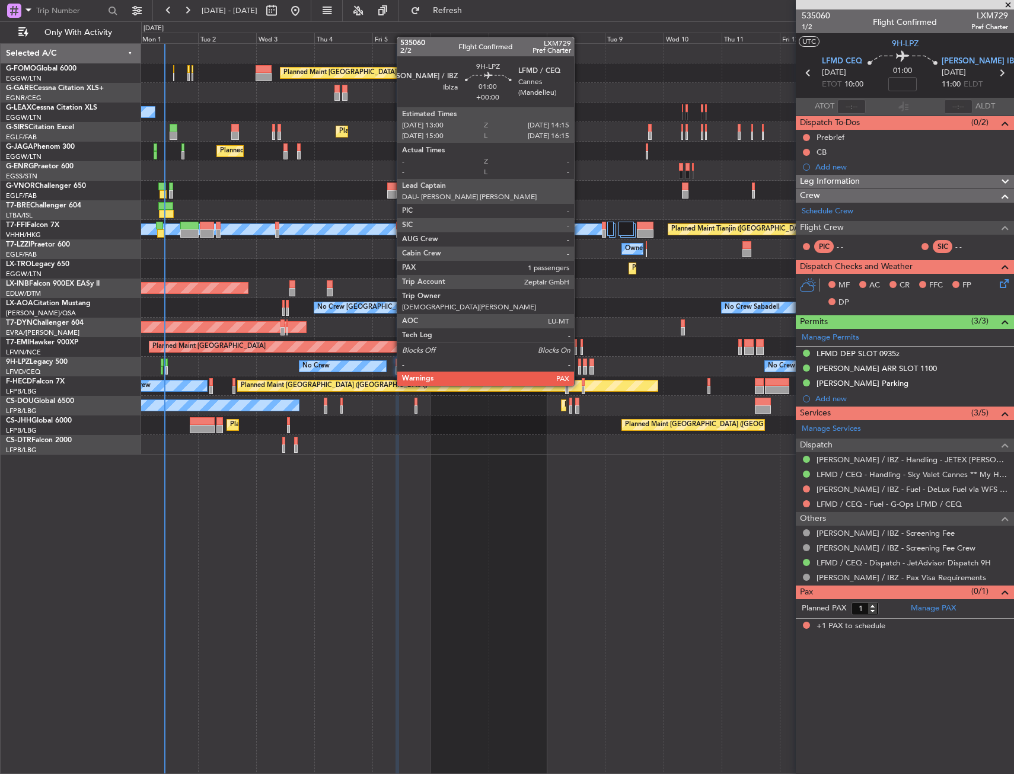
click at [579, 364] on div at bounding box center [580, 363] width 4 height 8
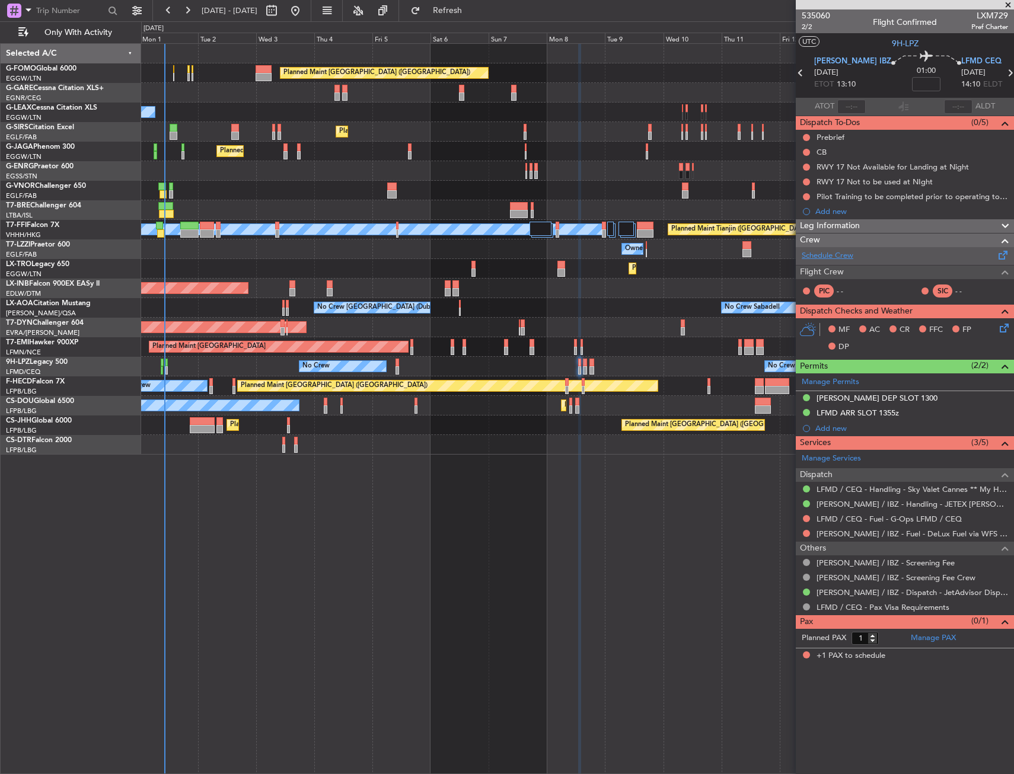
click at [825, 253] on link "Schedule Crew" at bounding box center [828, 256] width 52 height 12
click at [912, 90] on input at bounding box center [926, 84] width 28 height 14
click at [877, 48] on section "UTC 9H-LPZ" at bounding box center [905, 42] width 218 height 18
type input "+00:05"
click at [805, 28] on span "2/2" at bounding box center [816, 27] width 28 height 10
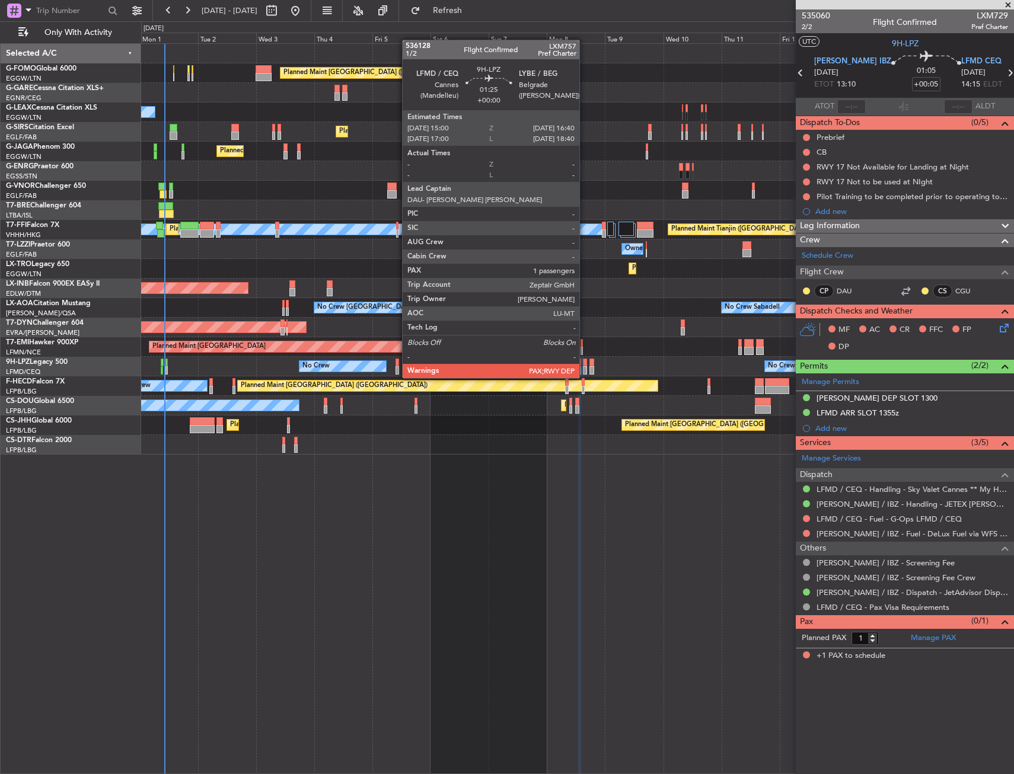
click at [585, 366] on div at bounding box center [585, 370] width 4 height 8
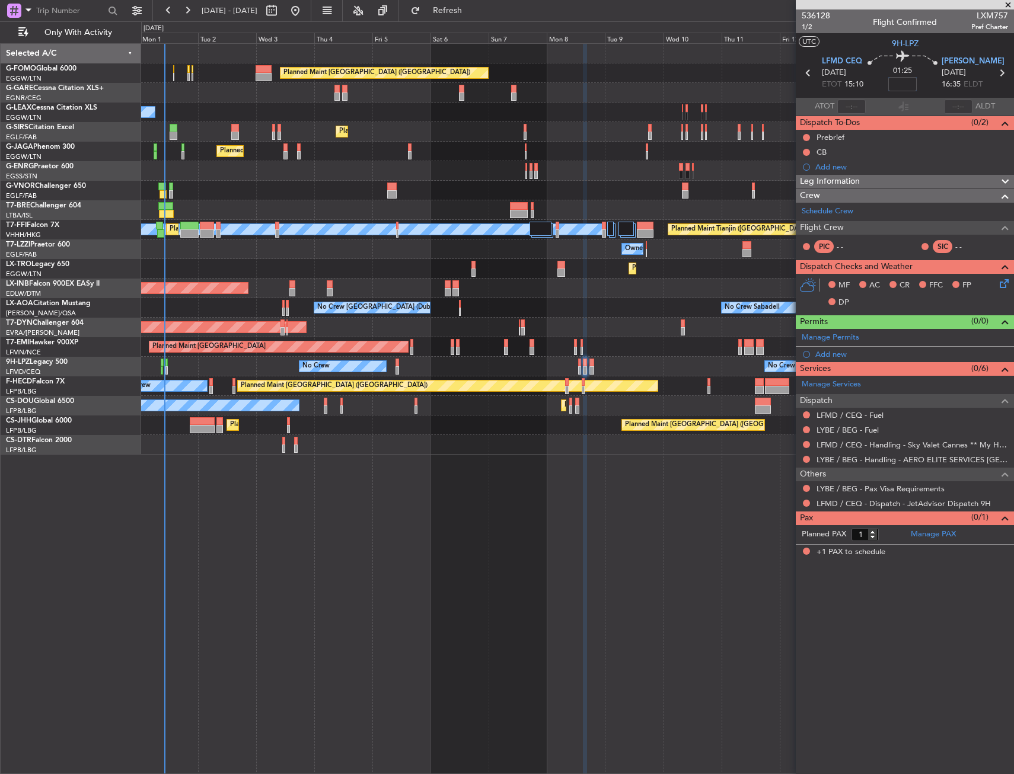
click at [907, 90] on input at bounding box center [902, 84] width 28 height 14
click at [853, 47] on section "UTC 9H-LPZ" at bounding box center [905, 42] width 218 height 18
type input "+00:10"
click at [805, 28] on span "1/2" at bounding box center [816, 27] width 28 height 10
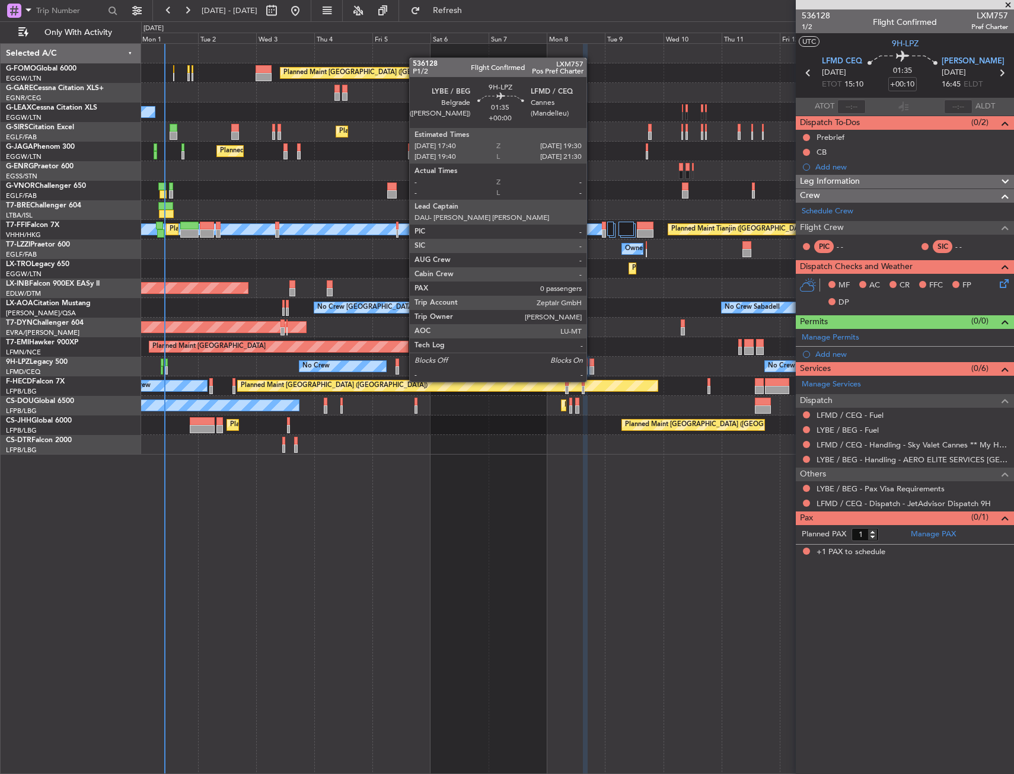
click at [592, 370] on div at bounding box center [591, 370] width 5 height 8
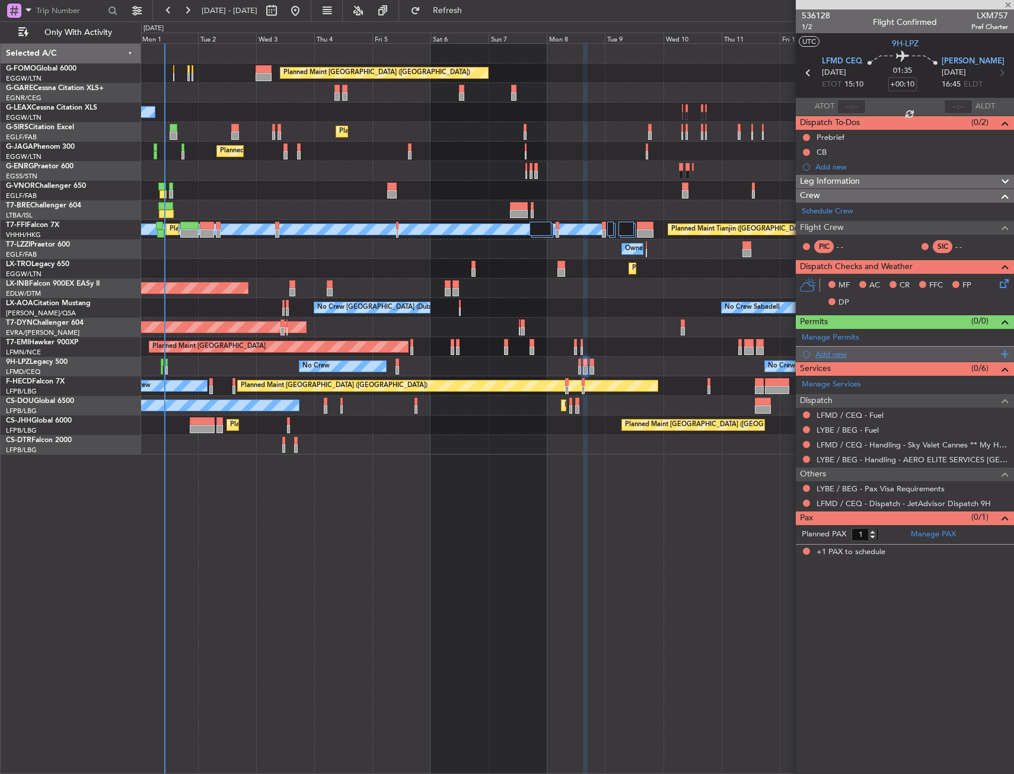
type input "0"
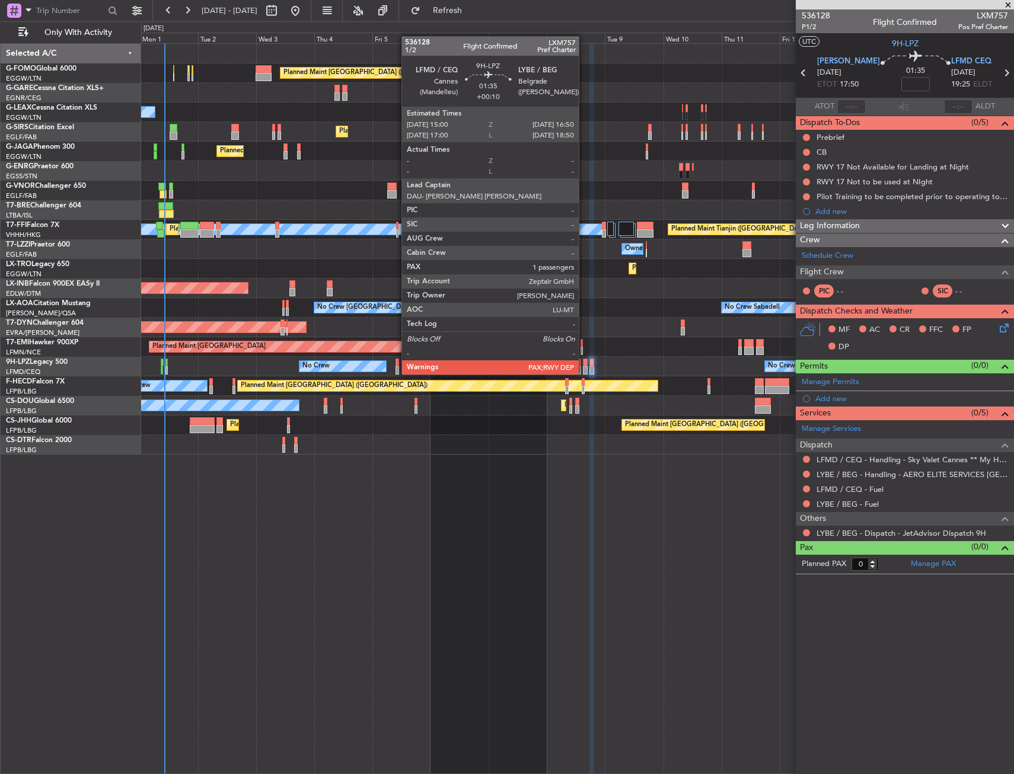
click at [584, 363] on div at bounding box center [585, 363] width 5 height 8
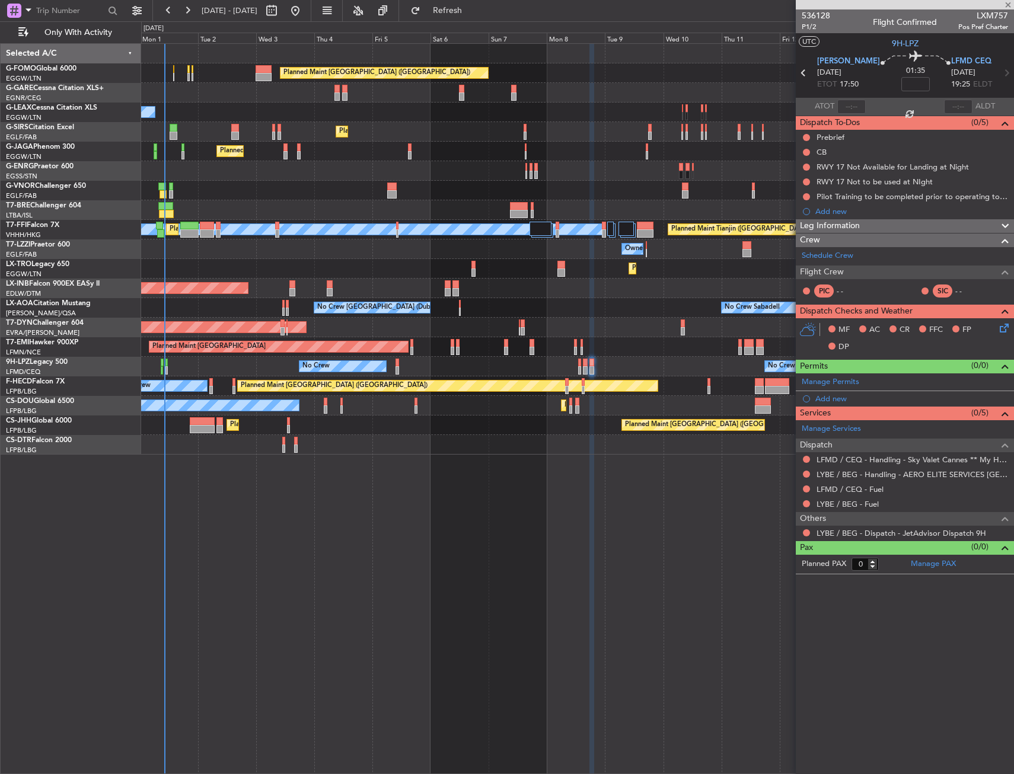
type input "+00:10"
type input "1"
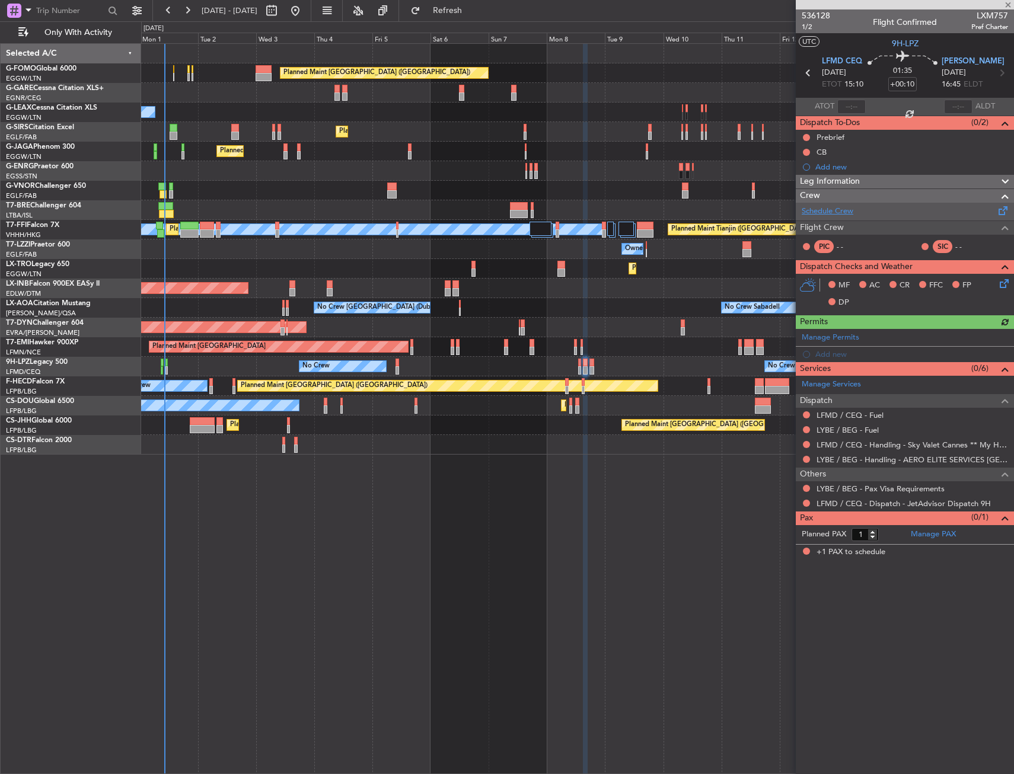
click at [824, 209] on link "Schedule Crew" at bounding box center [828, 212] width 52 height 12
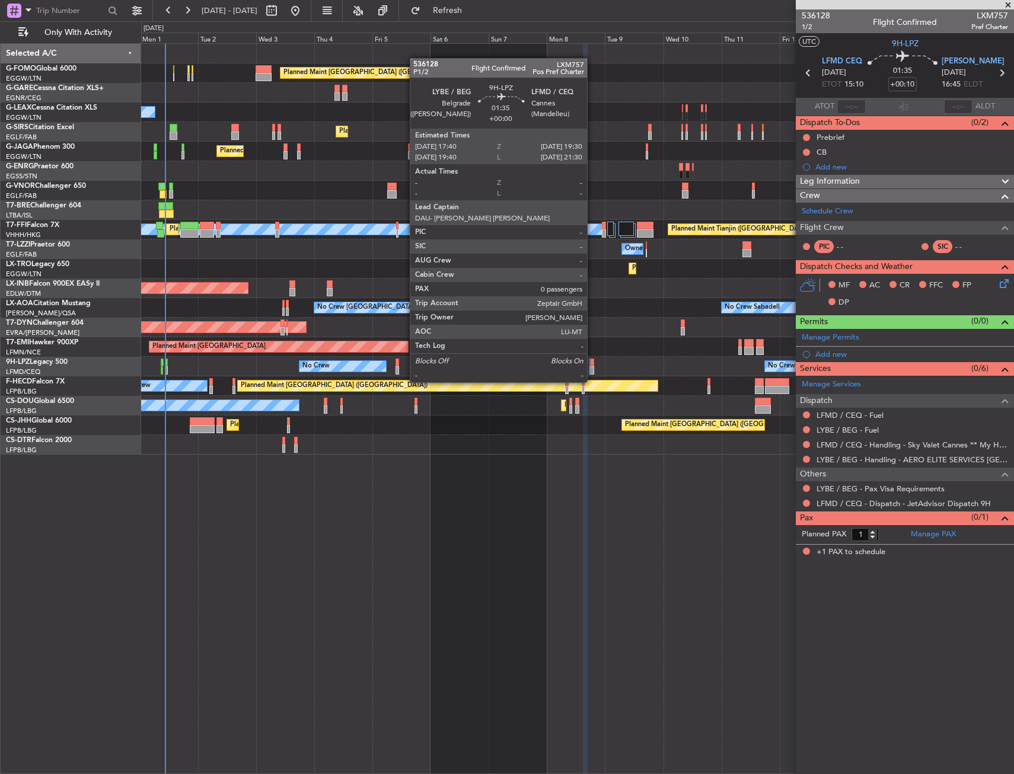
click at [592, 371] on div at bounding box center [591, 370] width 5 height 8
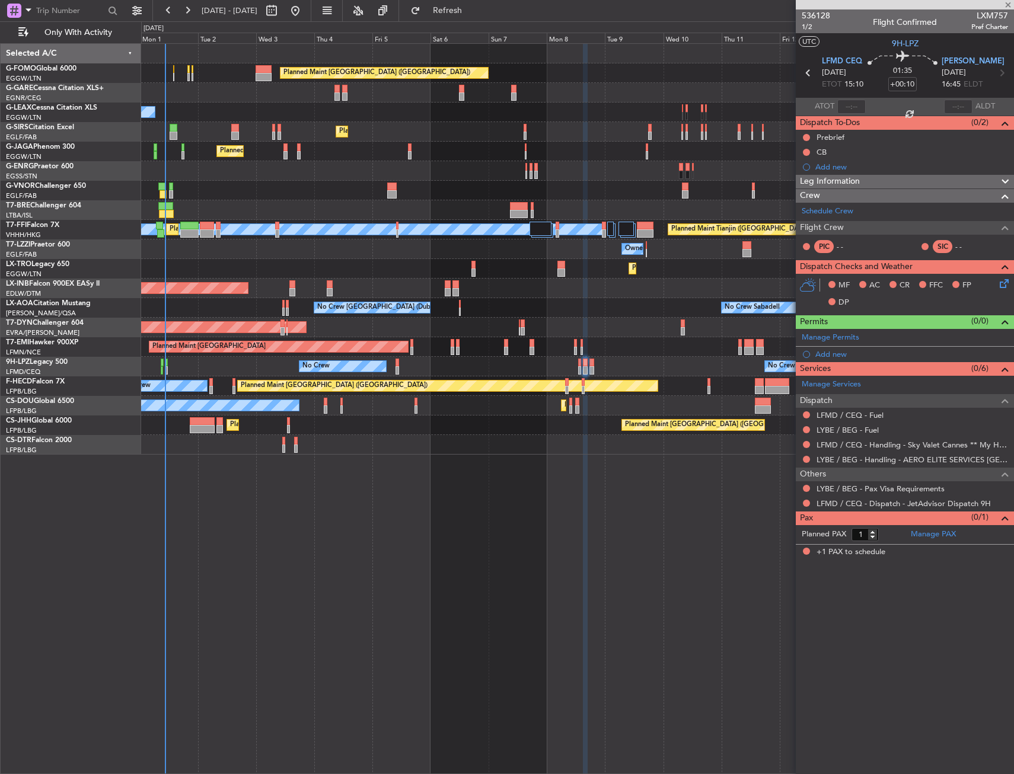
type input "0"
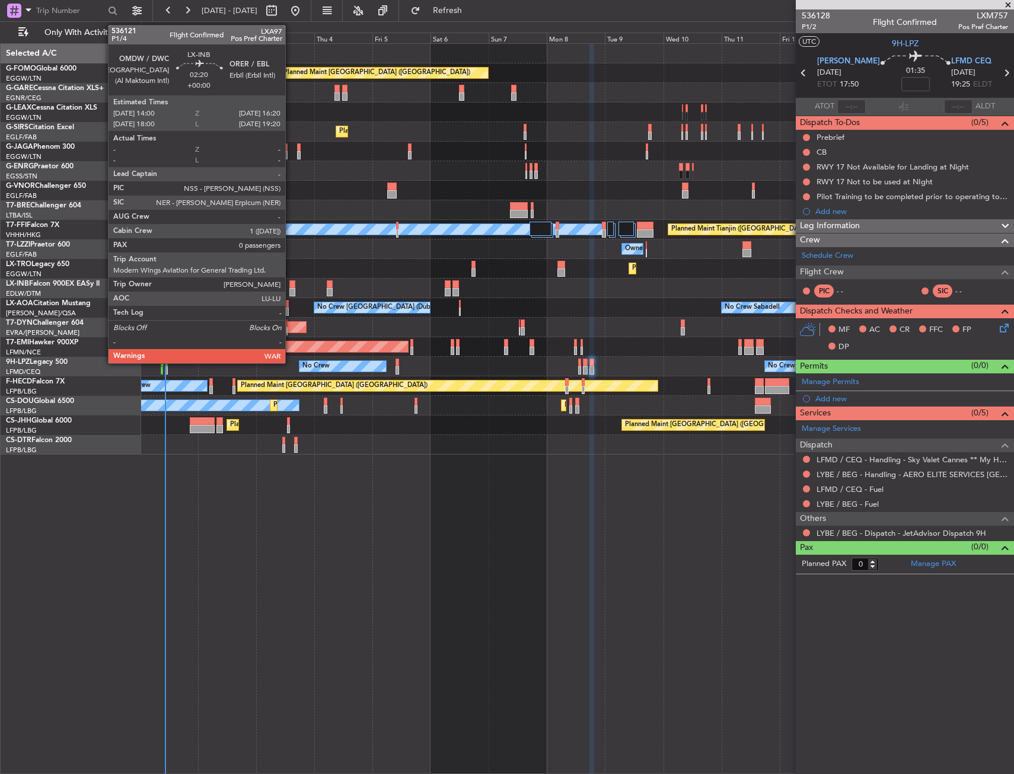
click at [291, 287] on div at bounding box center [292, 284] width 6 height 8
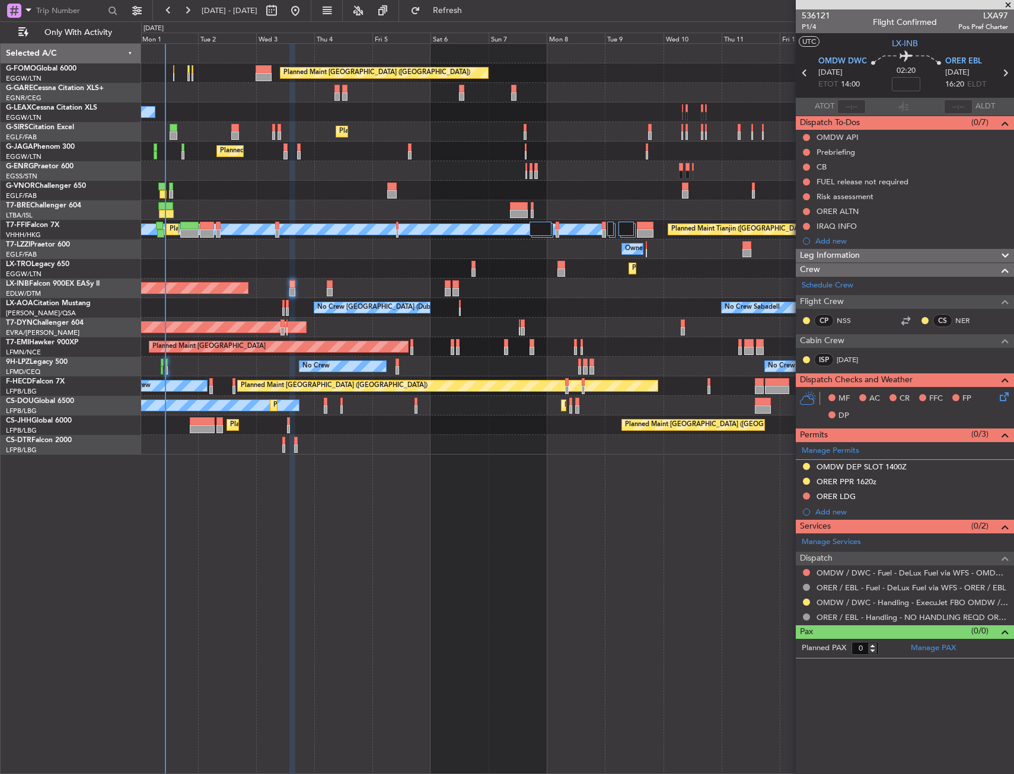
drag, startPoint x: 803, startPoint y: 152, endPoint x: 798, endPoint y: 167, distance: 16.1
click at [803, 152] on button at bounding box center [806, 152] width 7 height 7
click at [794, 186] on span "In Progress" at bounding box center [812, 187] width 40 height 12
click at [805, 167] on button at bounding box center [806, 167] width 7 height 7
click at [798, 220] on span "Completed" at bounding box center [811, 219] width 39 height 12
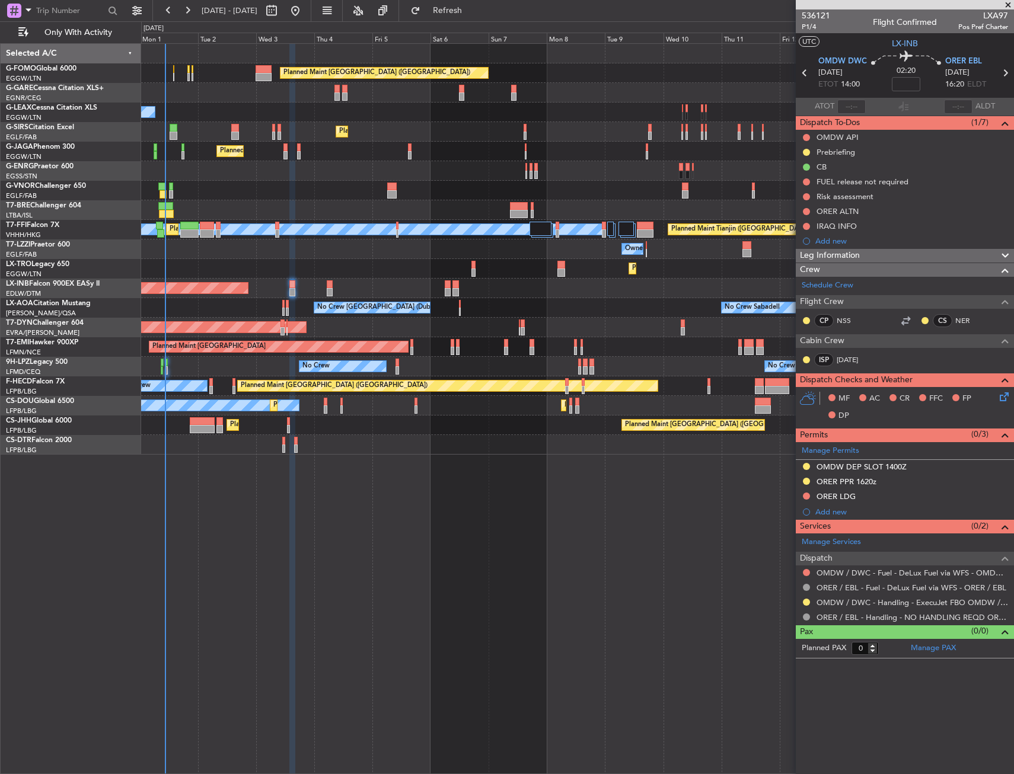
click at [999, 394] on icon at bounding box center [1001, 394] width 9 height 9
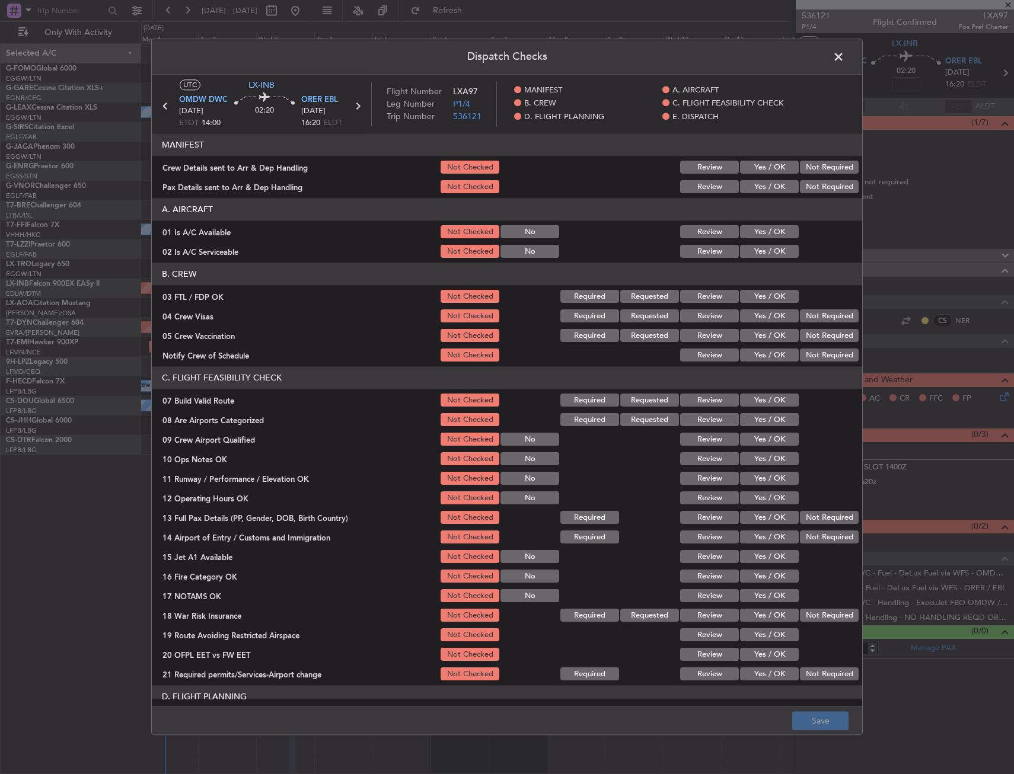
drag, startPoint x: 765, startPoint y: 295, endPoint x: 772, endPoint y: 298, distance: 7.5
click at [768, 296] on button "Yes / OK" at bounding box center [769, 297] width 59 height 13
drag, startPoint x: 806, startPoint y: 313, endPoint x: 805, endPoint y: 321, distance: 7.8
click at [806, 315] on button "Not Required" at bounding box center [829, 316] width 59 height 13
drag, startPoint x: 804, startPoint y: 329, endPoint x: 795, endPoint y: 335, distance: 10.7
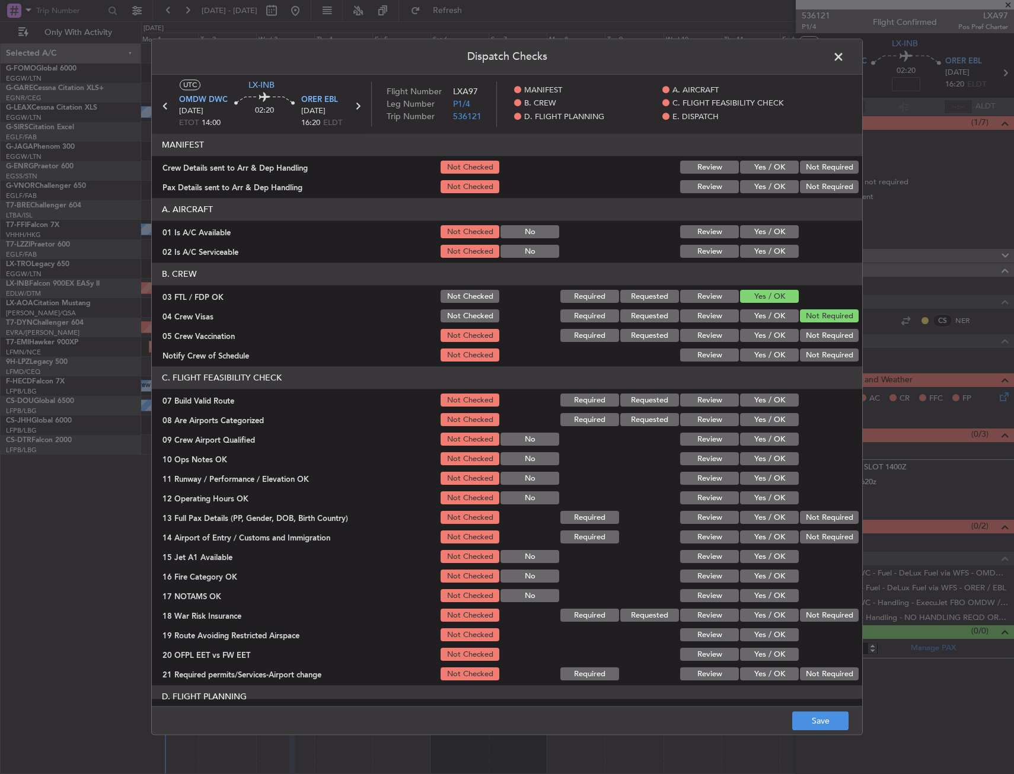
click at [802, 331] on button "Not Required" at bounding box center [829, 336] width 59 height 13
click at [766, 353] on button "Yes / OK" at bounding box center [769, 355] width 59 height 13
drag, startPoint x: 753, startPoint y: 401, endPoint x: 753, endPoint y: 413, distance: 12.5
click at [753, 403] on button "Yes / OK" at bounding box center [769, 400] width 59 height 13
click at [754, 420] on button "Yes / OK" at bounding box center [769, 420] width 59 height 13
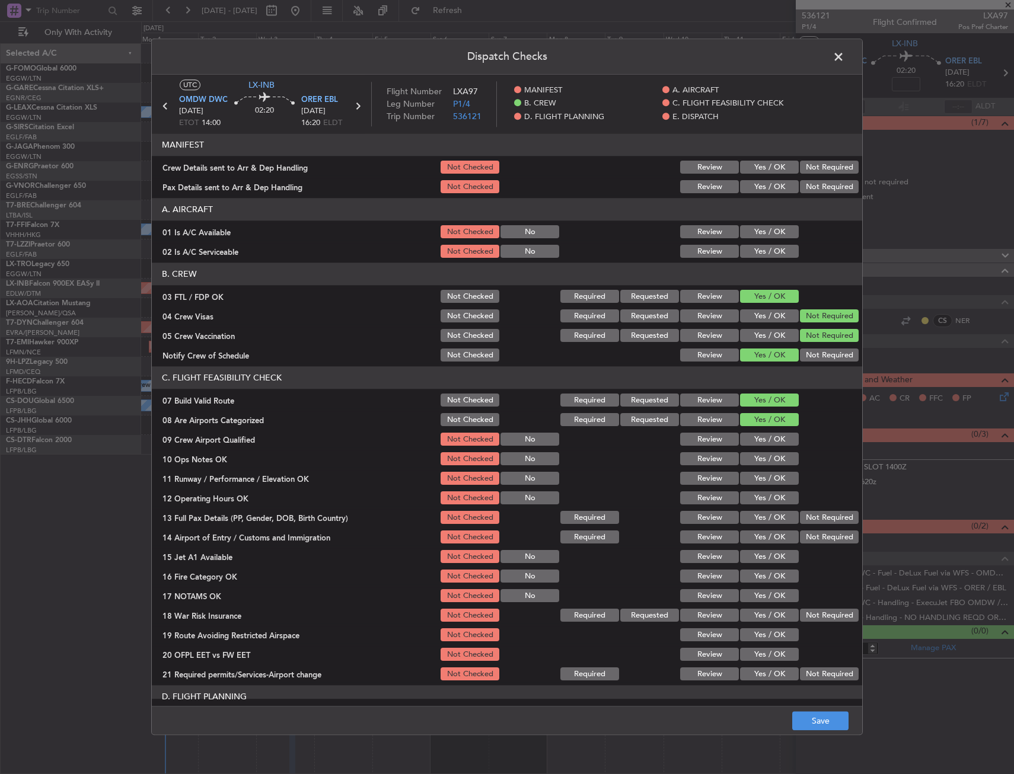
drag, startPoint x: 751, startPoint y: 440, endPoint x: 749, endPoint y: 455, distance: 15.6
click at [751, 441] on button "Yes / OK" at bounding box center [769, 439] width 59 height 13
drag, startPoint x: 749, startPoint y: 455, endPoint x: 748, endPoint y: 470, distance: 14.2
click at [750, 460] on button "Yes / OK" at bounding box center [769, 459] width 59 height 13
drag, startPoint x: 748, startPoint y: 473, endPoint x: 748, endPoint y: 484, distance: 11.9
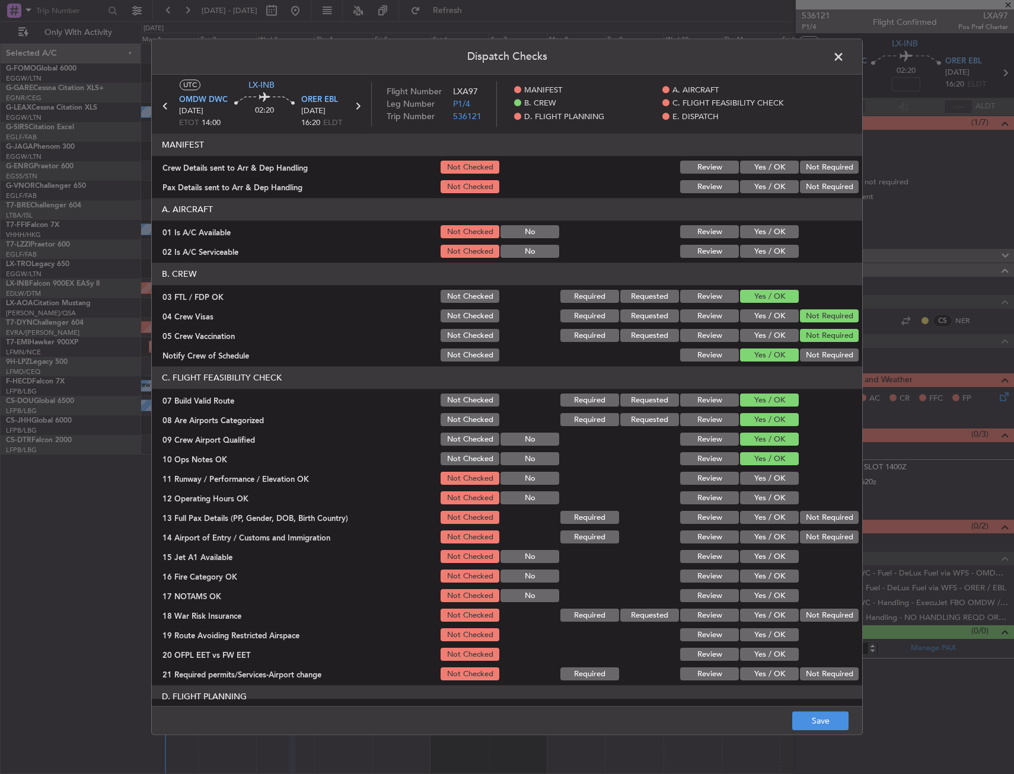
click at [748, 476] on button "Yes / OK" at bounding box center [769, 479] width 59 height 13
drag, startPoint x: 748, startPoint y: 484, endPoint x: 749, endPoint y: 504, distance: 19.6
click at [748, 487] on div "Yes / OK" at bounding box center [768, 479] width 60 height 17
click at [749, 504] on button "Yes / OK" at bounding box center [769, 498] width 59 height 13
click at [748, 519] on button "Yes / OK" at bounding box center [769, 518] width 59 height 13
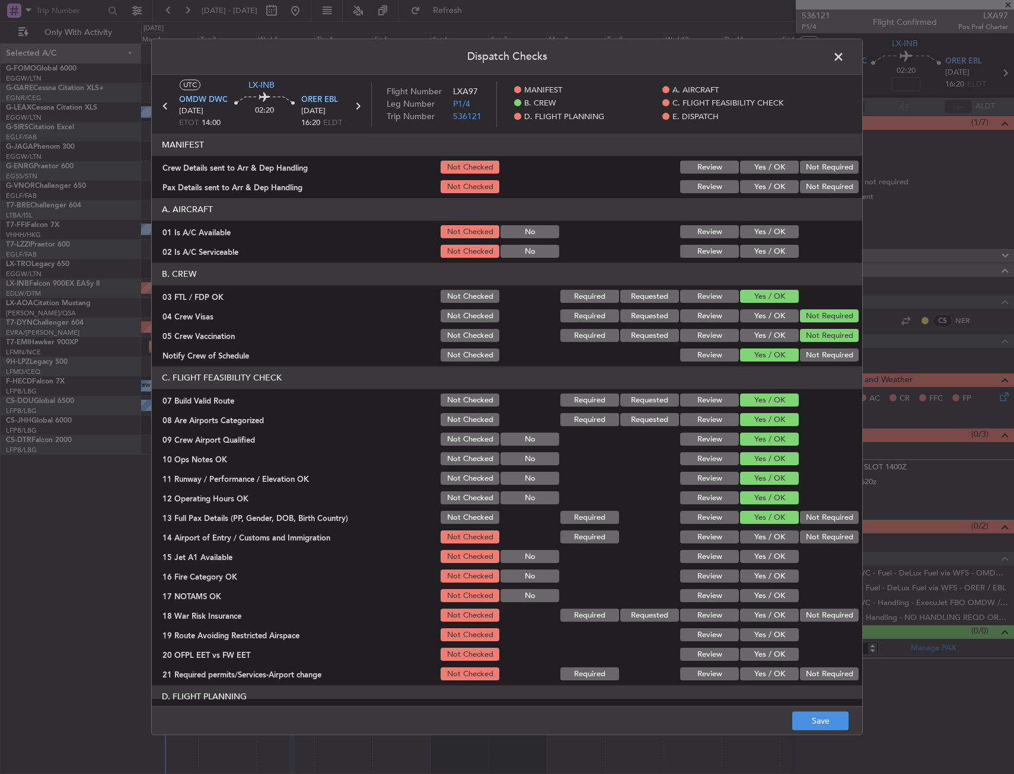
drag, startPoint x: 751, startPoint y: 534, endPoint x: 751, endPoint y: 560, distance: 26.1
click at [751, 536] on button "Yes / OK" at bounding box center [769, 537] width 59 height 13
click at [753, 563] on button "Yes / OK" at bounding box center [769, 557] width 59 height 13
click at [750, 574] on button "Yes / OK" at bounding box center [769, 576] width 59 height 13
click at [751, 588] on section "C. FLIGHT FEASIBILITY CHECK 07 Build Valid Route Not Checked Required Requested…" at bounding box center [507, 525] width 710 height 316
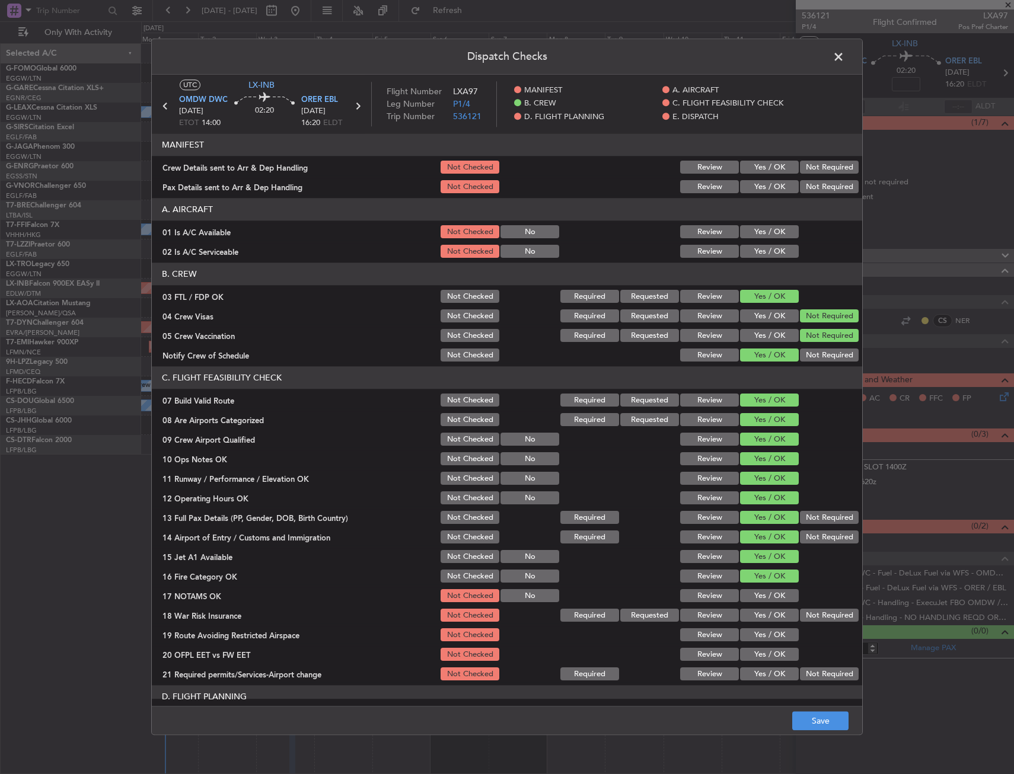
click at [751, 595] on button "Yes / OK" at bounding box center [769, 596] width 59 height 13
click at [751, 615] on button "Yes / OK" at bounding box center [769, 616] width 59 height 13
click at [751, 633] on button "Yes / OK" at bounding box center [769, 635] width 59 height 13
drag, startPoint x: 751, startPoint y: 652, endPoint x: 749, endPoint y: 663, distance: 11.4
click at [751, 652] on button "Yes / OK" at bounding box center [769, 655] width 59 height 13
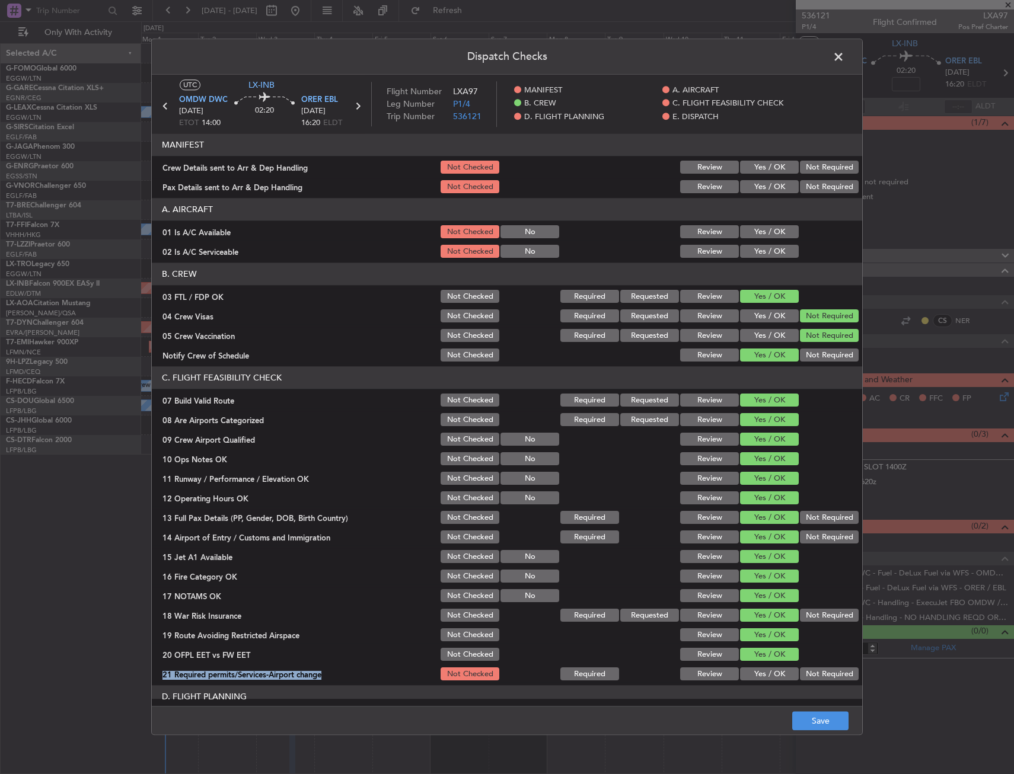
click at [749, 666] on section "C. FLIGHT FEASIBILITY CHECK 07 Build Valid Route Not Checked Required Requested…" at bounding box center [507, 525] width 710 height 316
drag, startPoint x: 749, startPoint y: 667, endPoint x: 749, endPoint y: 674, distance: 7.7
click at [749, 674] on button "Yes / OK" at bounding box center [769, 674] width 59 height 13
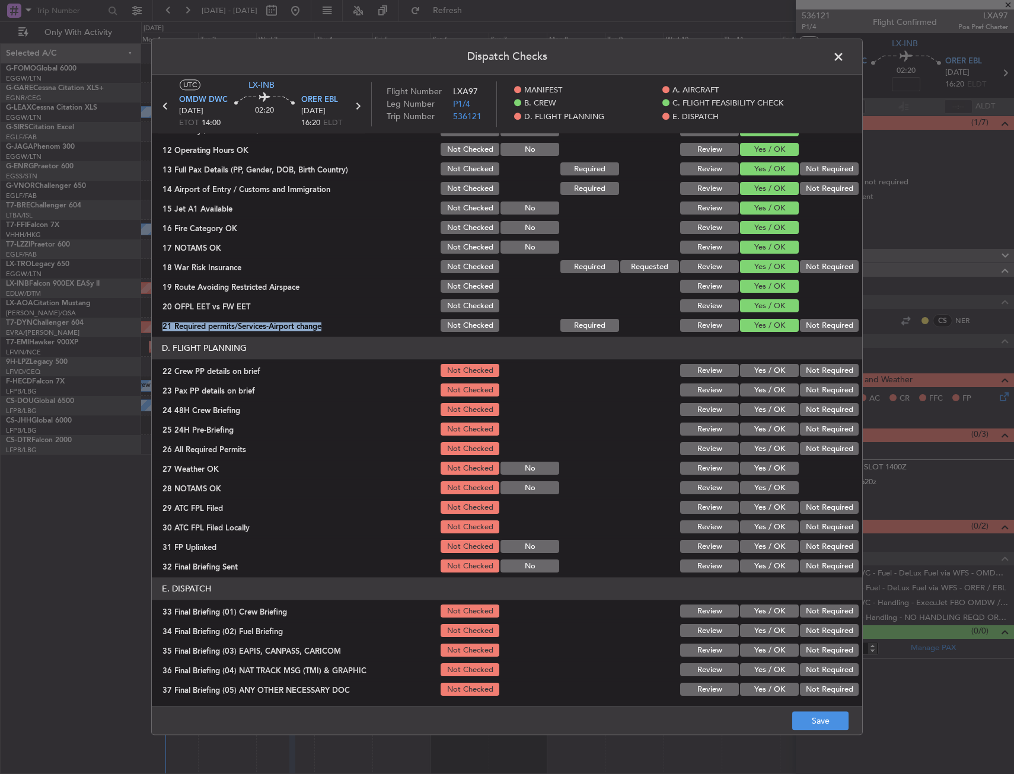
scroll to position [356, 0]
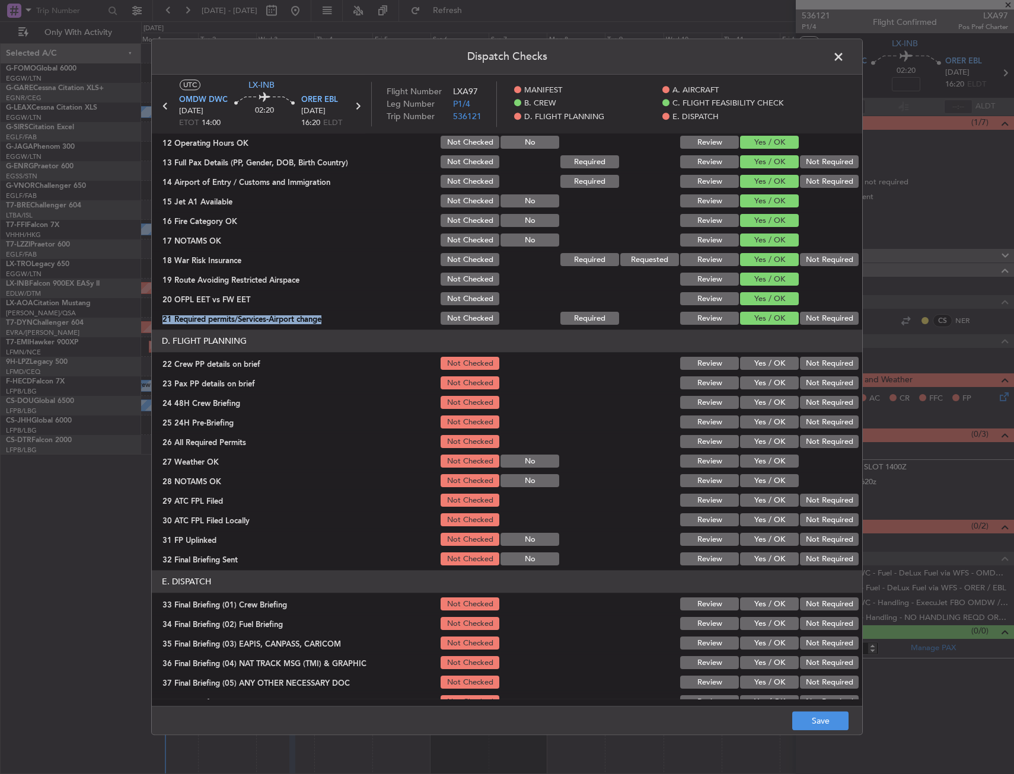
drag, startPoint x: 744, startPoint y: 364, endPoint x: 745, endPoint y: 375, distance: 11.3
click at [744, 366] on button "Yes / OK" at bounding box center [769, 364] width 59 height 13
click at [747, 387] on button "Yes / OK" at bounding box center [769, 383] width 59 height 13
click at [749, 403] on button "Yes / OK" at bounding box center [769, 403] width 59 height 13
click at [821, 721] on button "Save" at bounding box center [820, 721] width 56 height 19
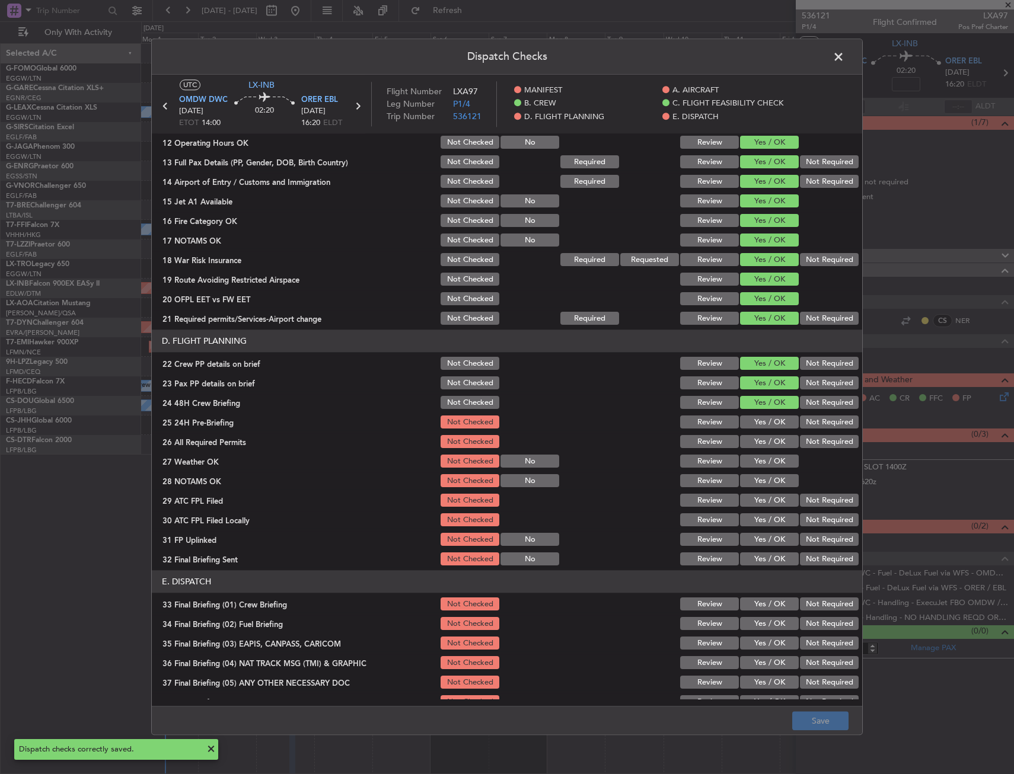
click at [844, 52] on span at bounding box center [844, 60] width 0 height 24
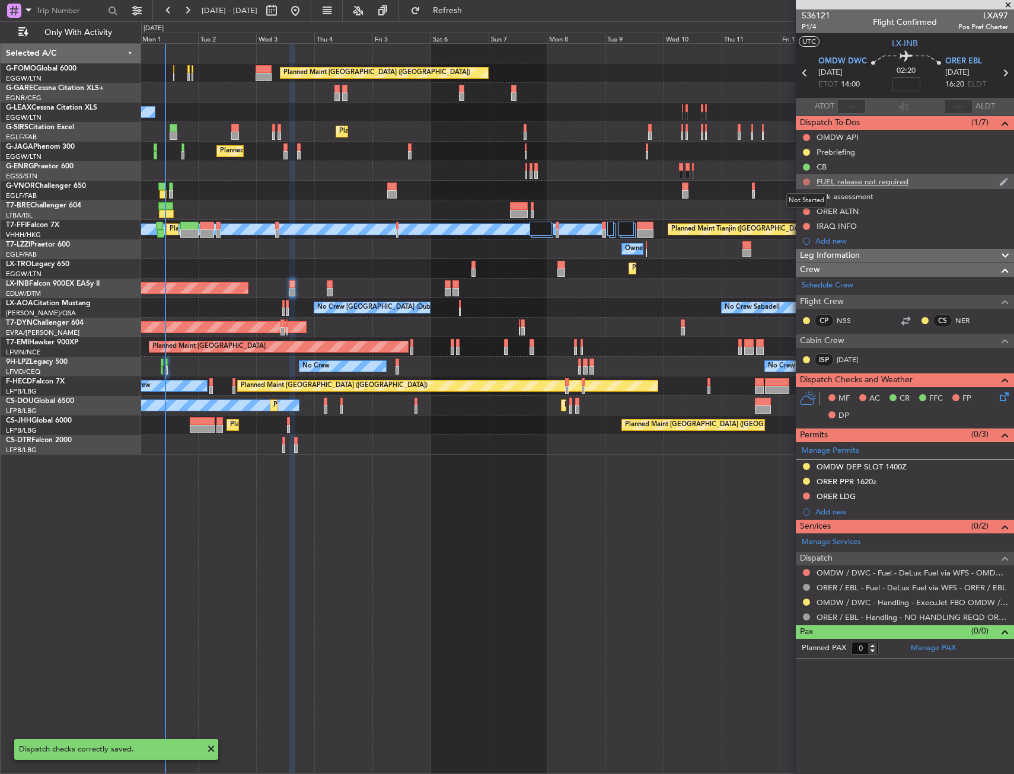
click at [807, 181] on button at bounding box center [806, 181] width 7 height 7
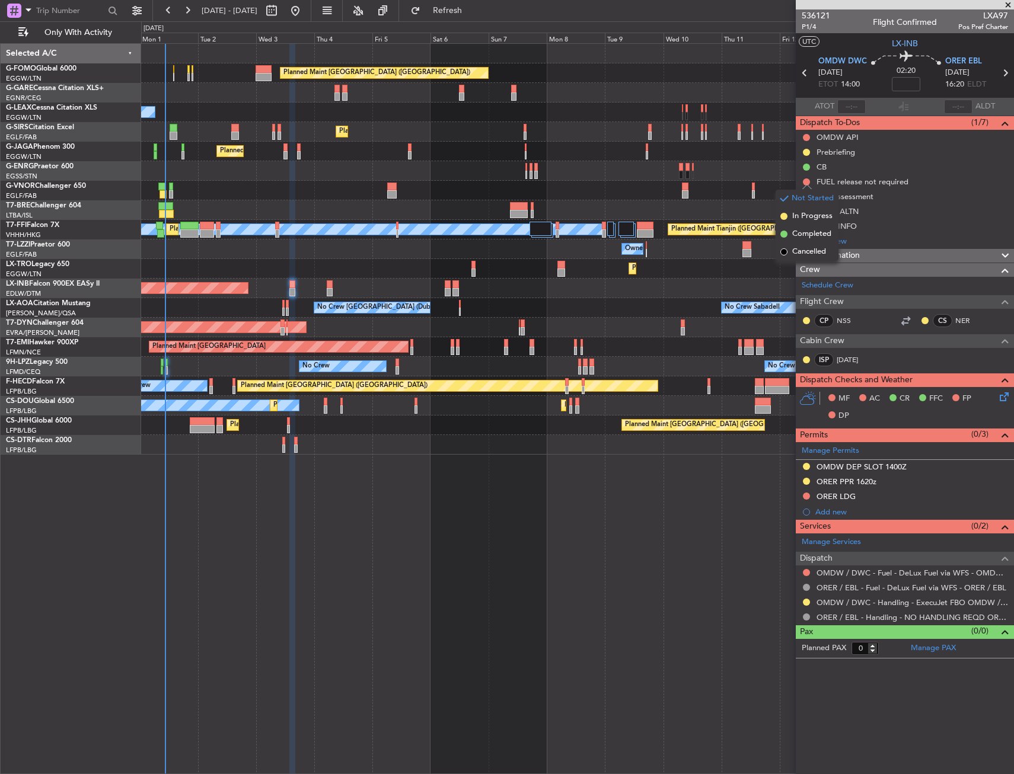
drag, startPoint x: 799, startPoint y: 252, endPoint x: 793, endPoint y: 251, distance: 6.6
click at [800, 252] on span "Cancelled" at bounding box center [809, 252] width 34 height 12
click at [804, 137] on button at bounding box center [806, 137] width 7 height 7
click at [790, 208] on li "Cancelled" at bounding box center [807, 208] width 63 height 18
click at [807, 26] on span "P1/4" at bounding box center [816, 27] width 28 height 10
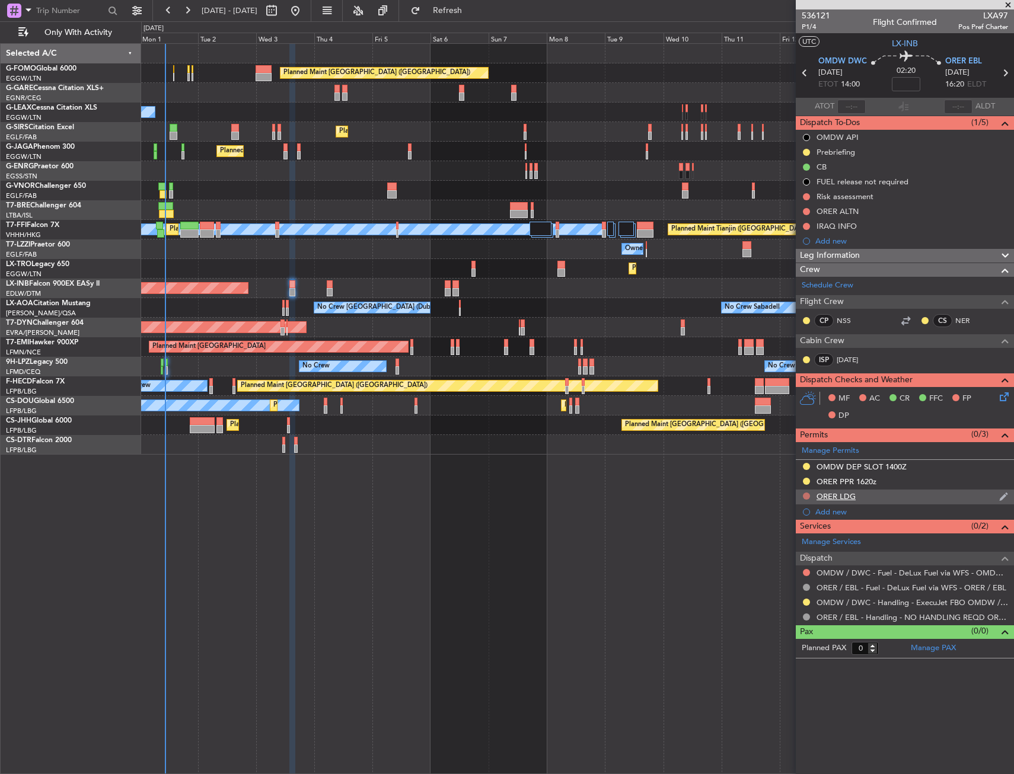
drag, startPoint x: 808, startPoint y: 498, endPoint x: 795, endPoint y: 503, distance: 14.3
click at [806, 496] on button at bounding box center [806, 496] width 7 height 7
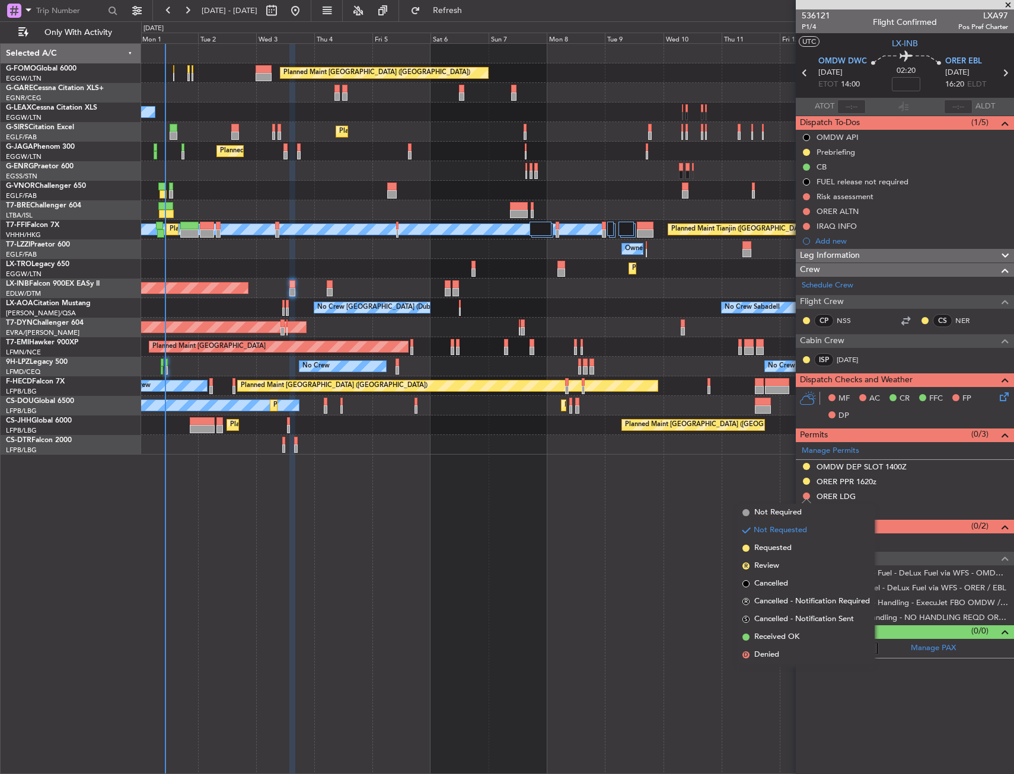
click at [772, 546] on span "Requested" at bounding box center [772, 549] width 37 height 12
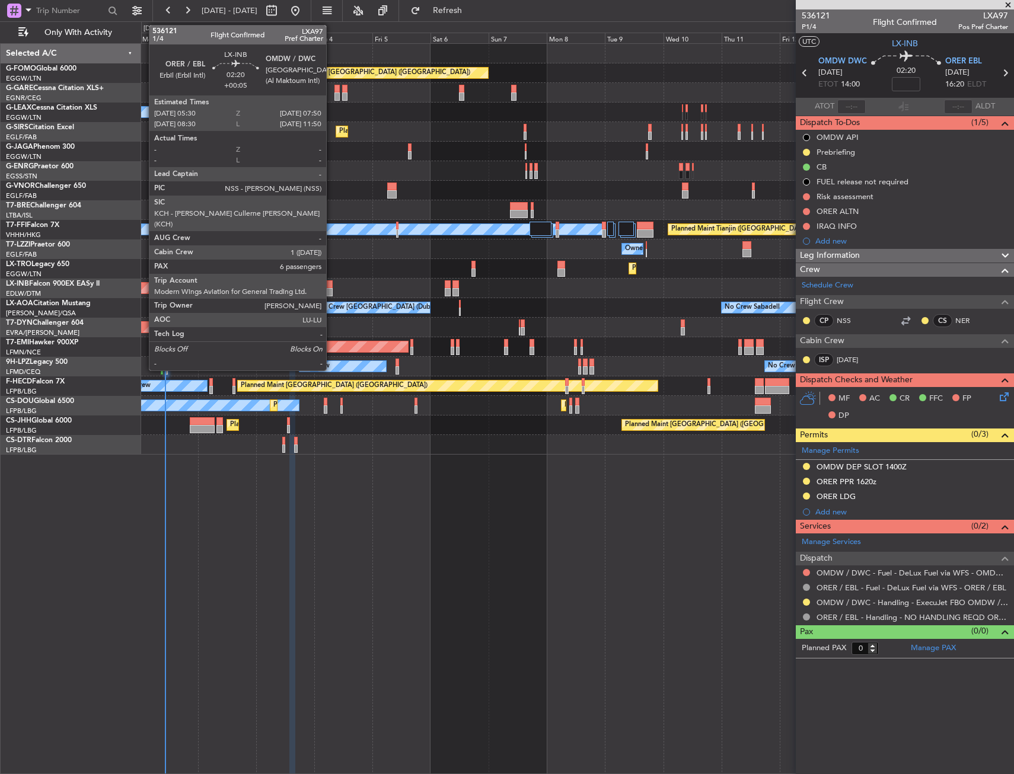
click at [331, 287] on div at bounding box center [330, 284] width 6 height 8
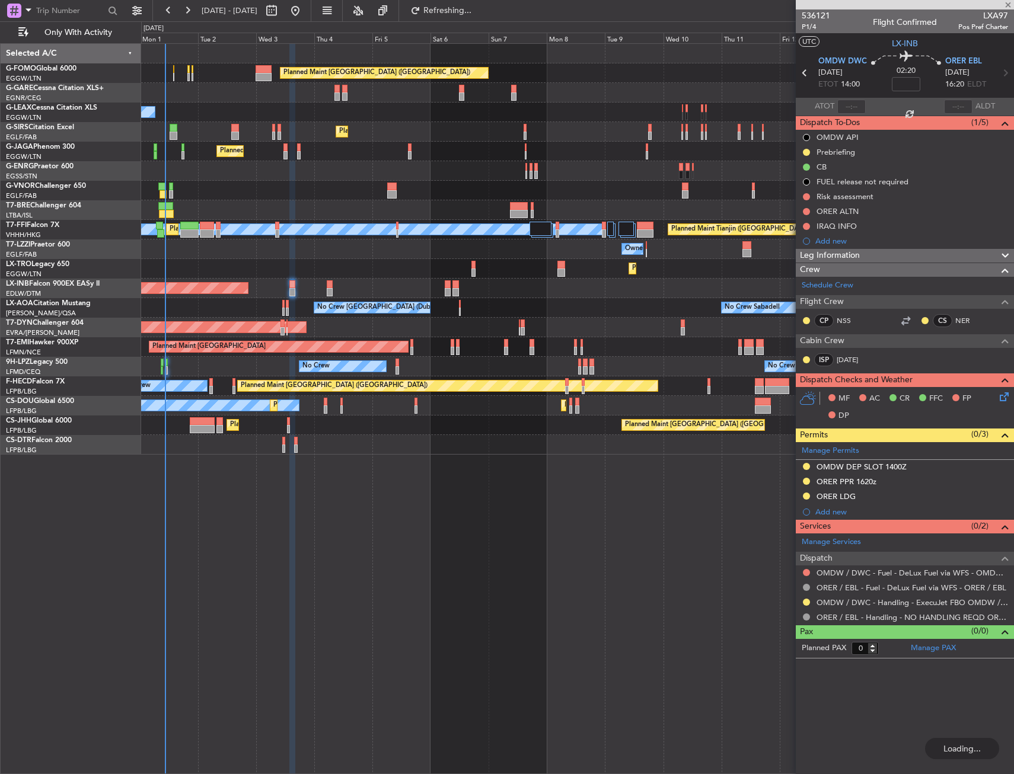
type input "+00:05"
type input "6"
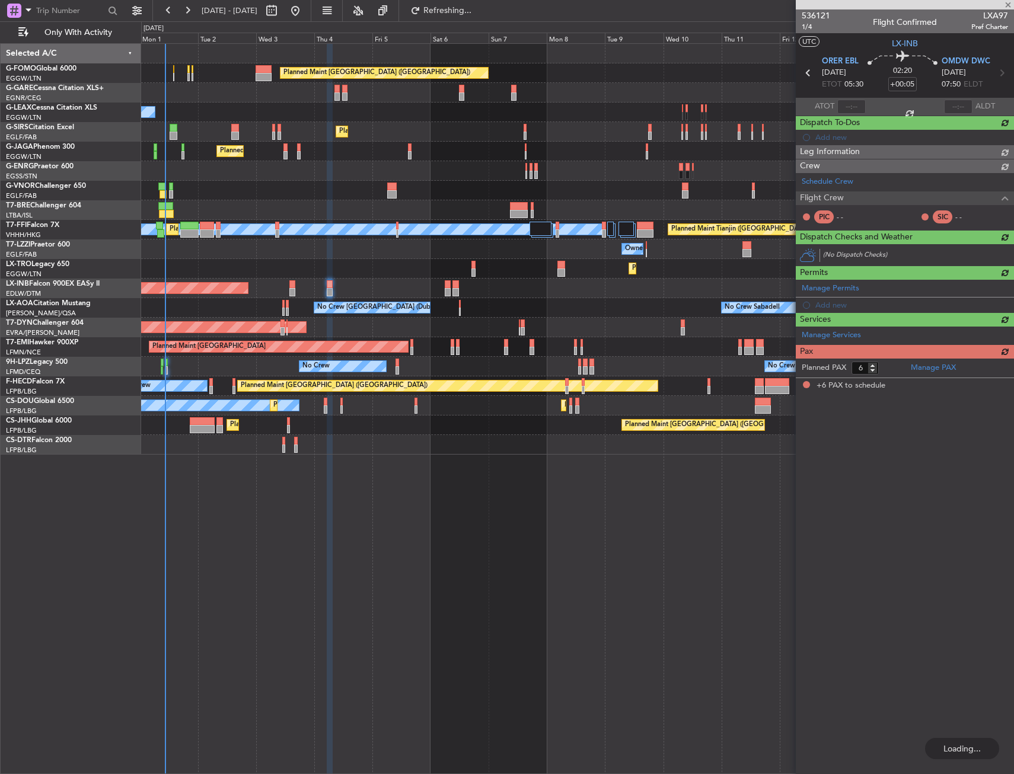
type input "0"
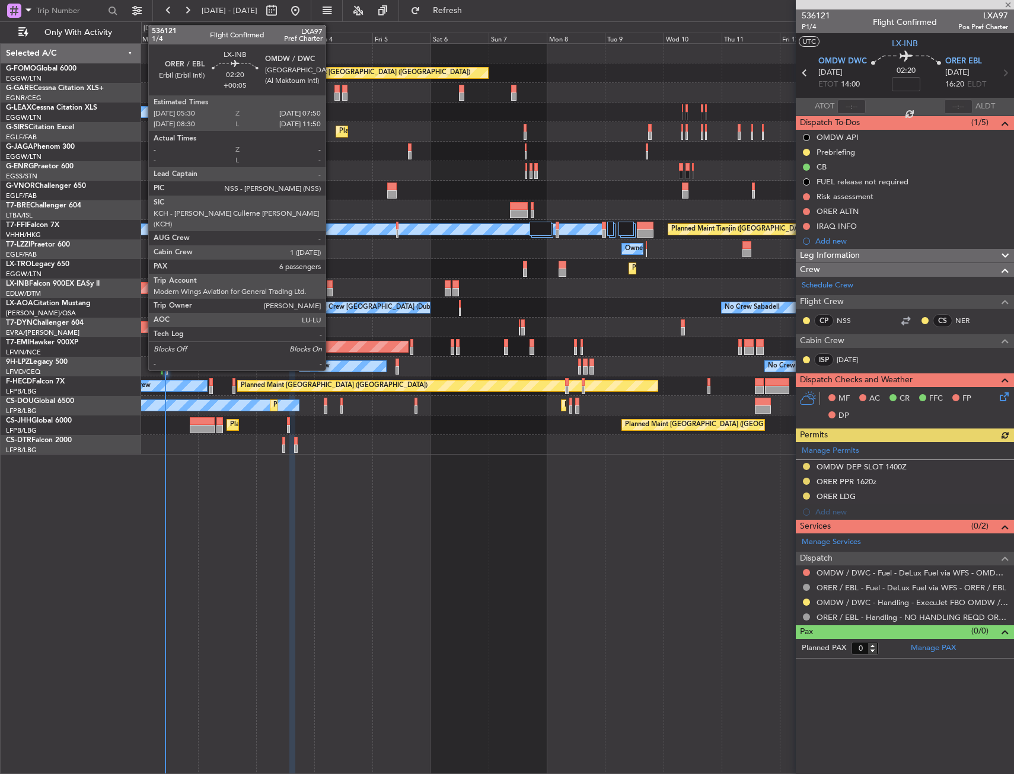
click at [331, 285] on div at bounding box center [330, 284] width 6 height 8
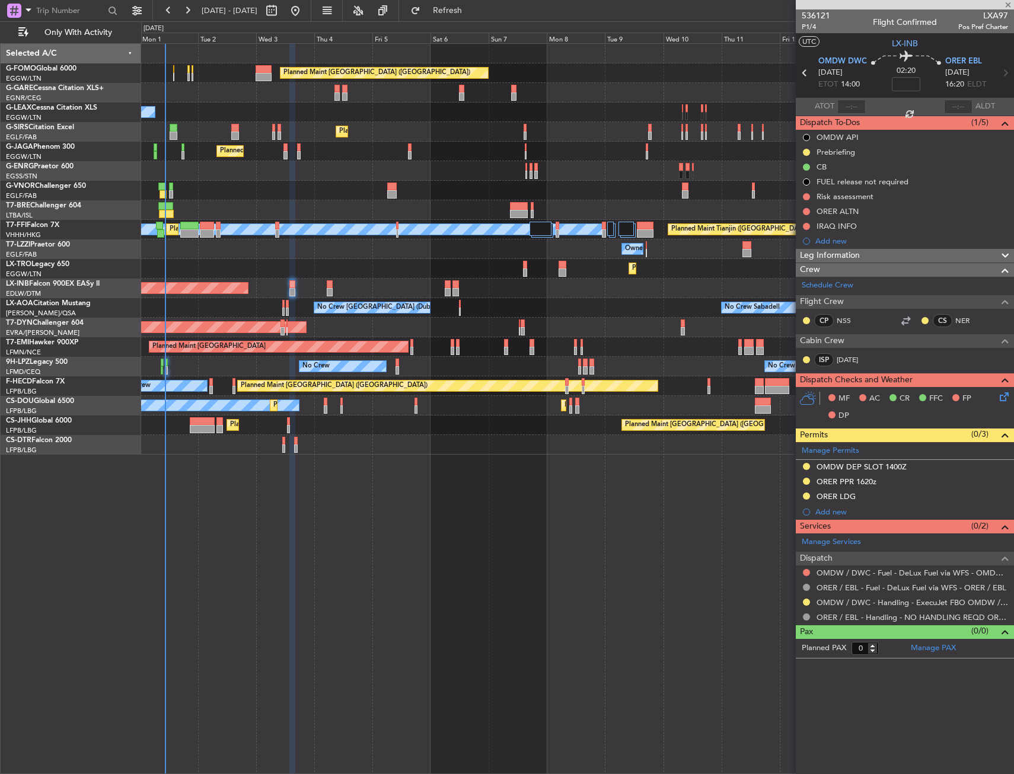
type input "+00:05"
type input "6"
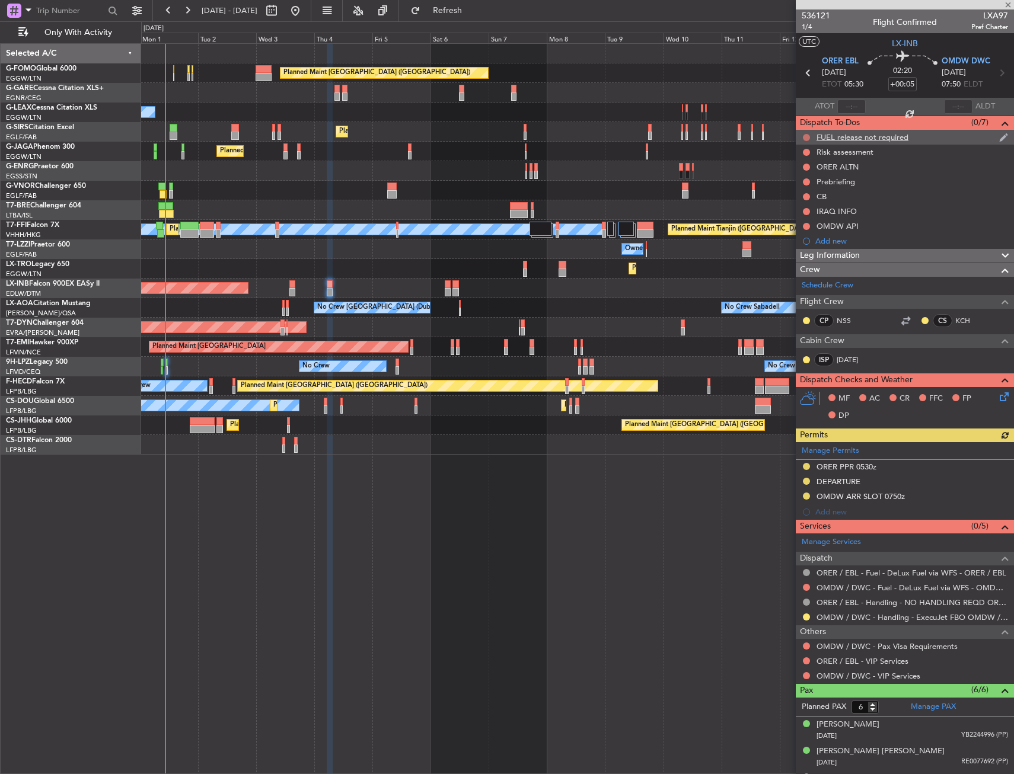
click at [805, 134] on button at bounding box center [806, 137] width 7 height 7
click at [792, 206] on span "Cancelled" at bounding box center [809, 208] width 34 height 12
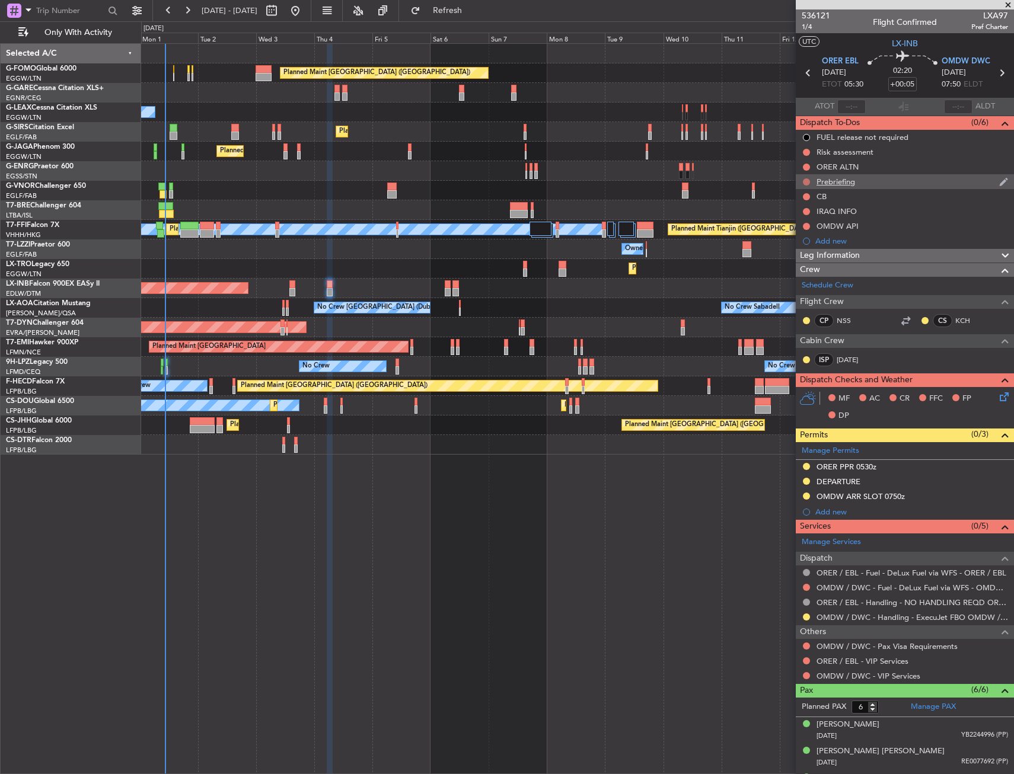
click at [804, 181] on button at bounding box center [806, 181] width 7 height 7
click at [731, 186] on div at bounding box center [577, 191] width 872 height 20
click at [697, 205] on div at bounding box center [577, 210] width 872 height 20
click at [805, 227] on button at bounding box center [806, 226] width 7 height 7
click at [795, 295] on span "Cancelled" at bounding box center [809, 297] width 34 height 12
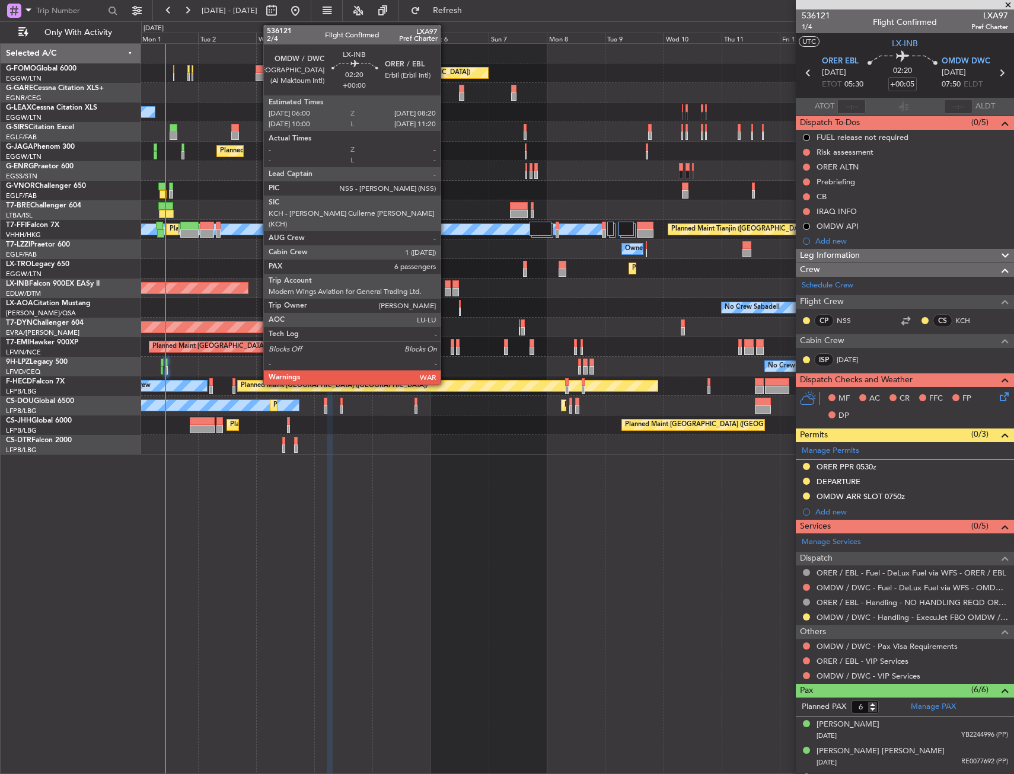
click at [446, 288] on div at bounding box center [448, 292] width 6 height 8
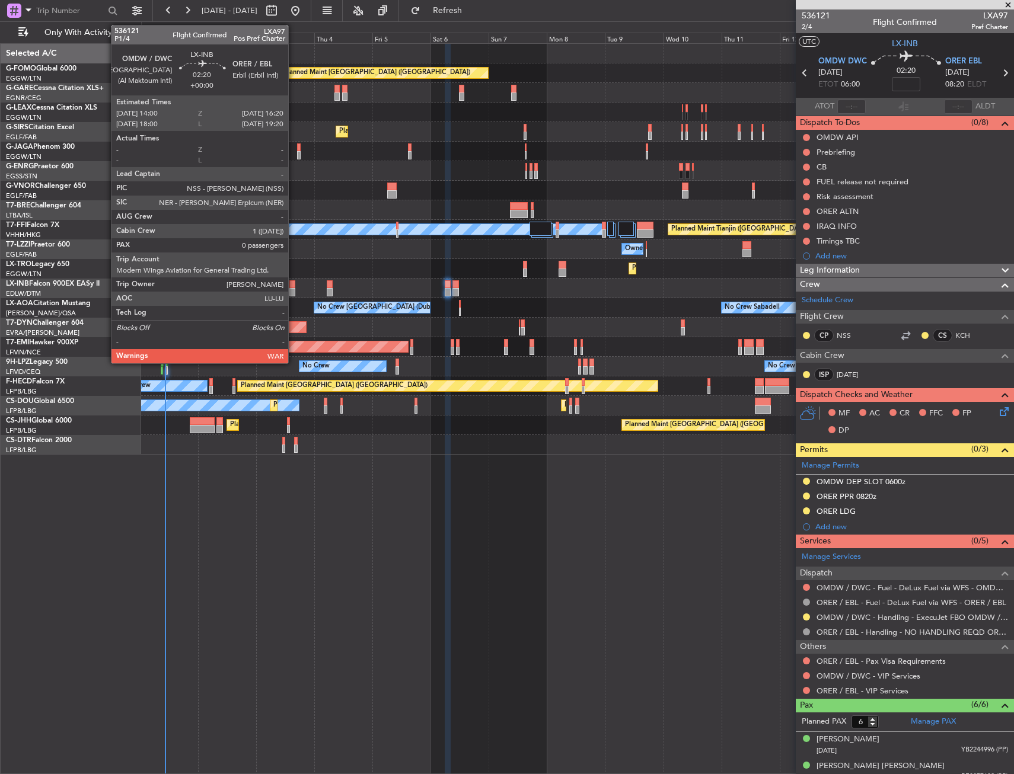
click at [294, 291] on div at bounding box center [292, 292] width 6 height 8
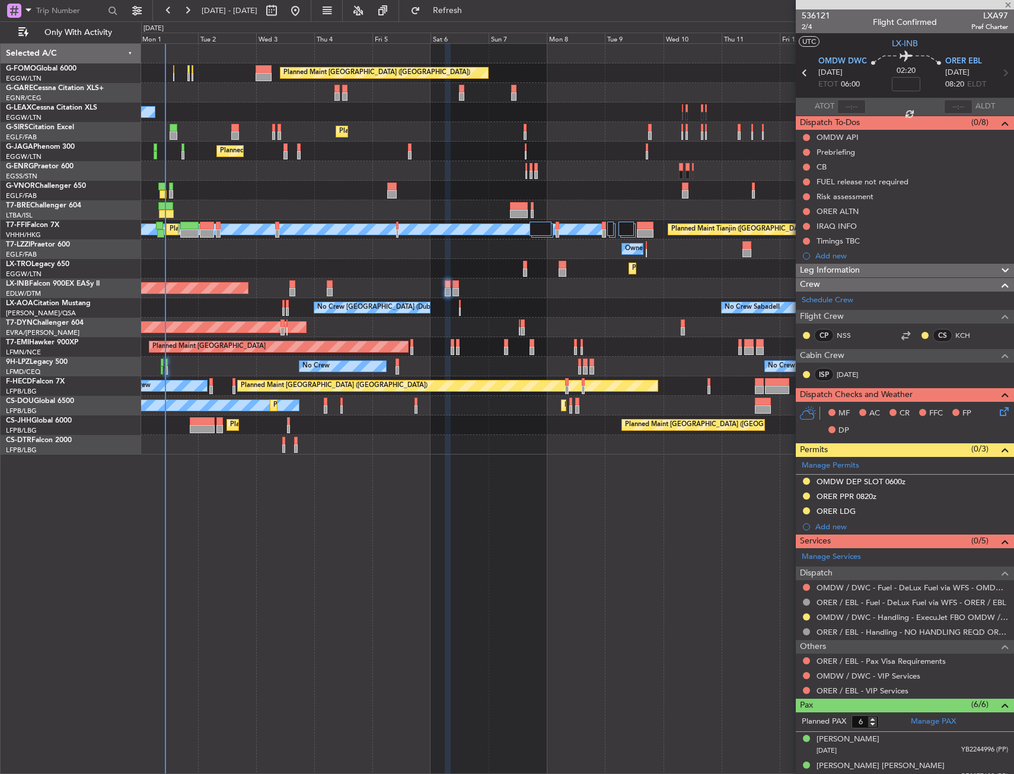
type input "0"
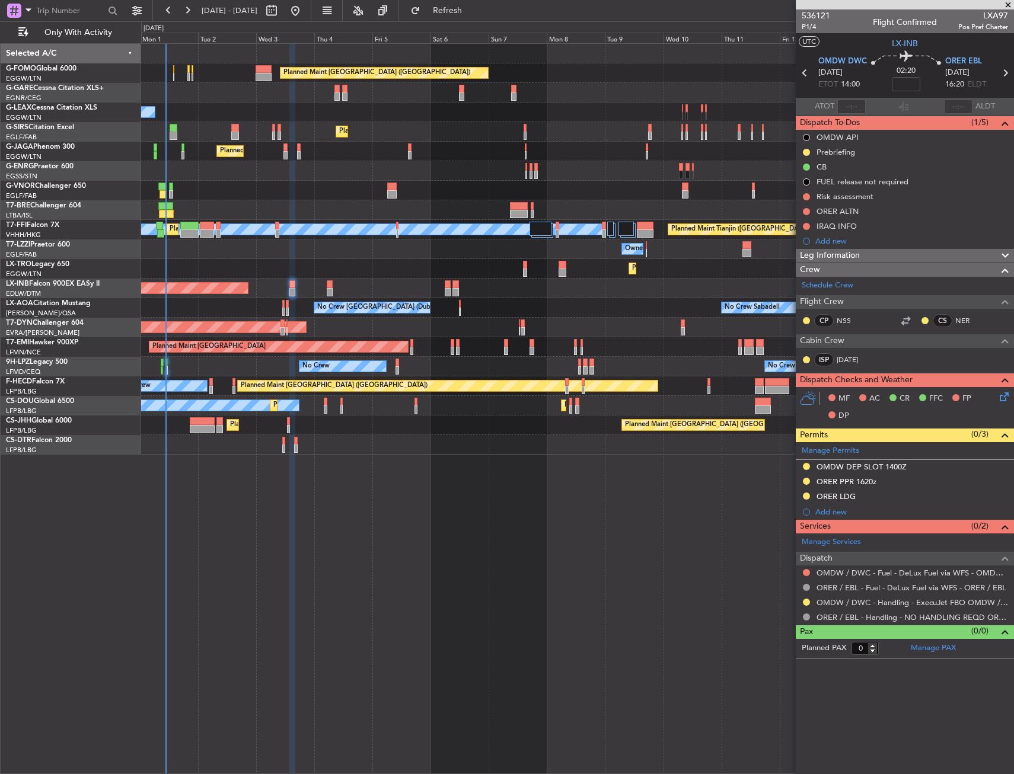
click at [382, 466] on div "Planned Maint [GEOGRAPHIC_DATA] ([GEOGRAPHIC_DATA]) Owner Planned Maint [GEOGRA…" at bounding box center [577, 408] width 873 height 731
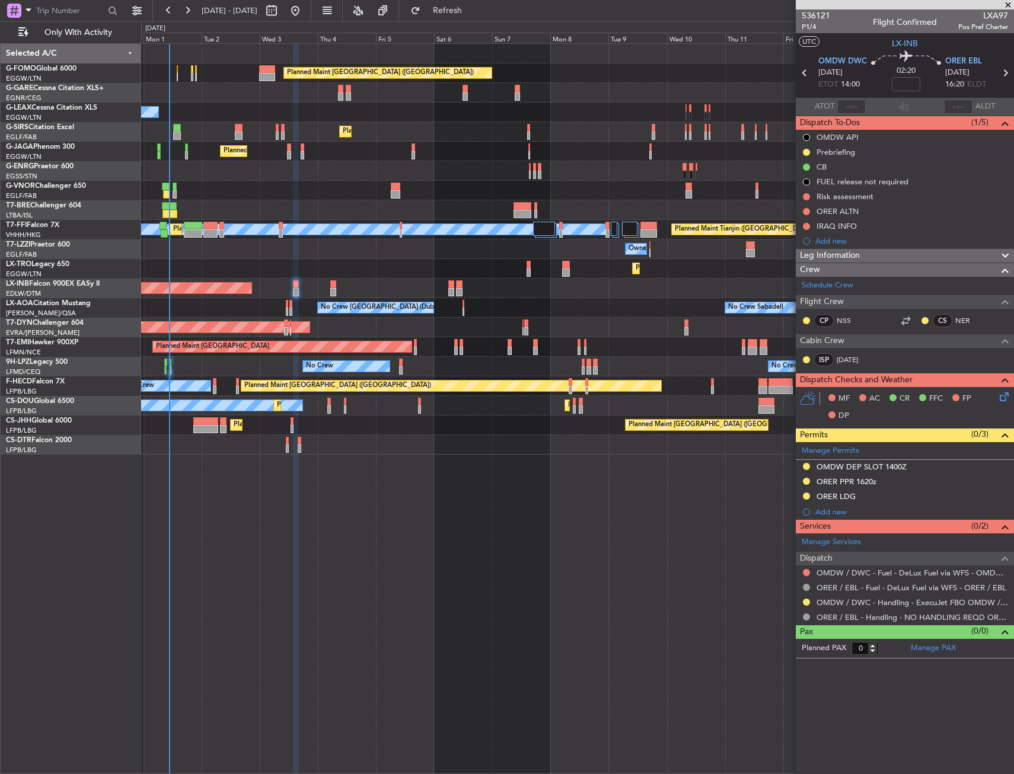
click at [352, 458] on div "Planned Maint [GEOGRAPHIC_DATA] ([GEOGRAPHIC_DATA]) Owner Planned Maint [GEOGRA…" at bounding box center [577, 408] width 873 height 731
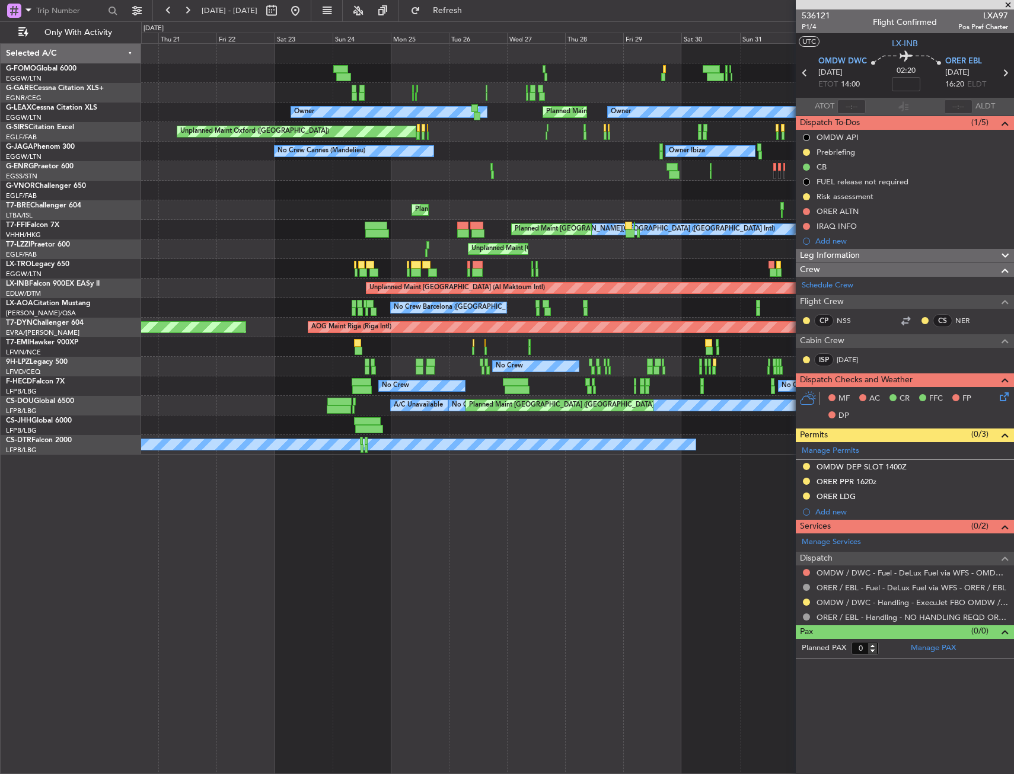
click at [846, 429] on fb-app "[DATE] - [DATE] Refresh Quick Links Only With Activity Planned Maint [GEOGRAPHI…" at bounding box center [507, 392] width 1014 height 766
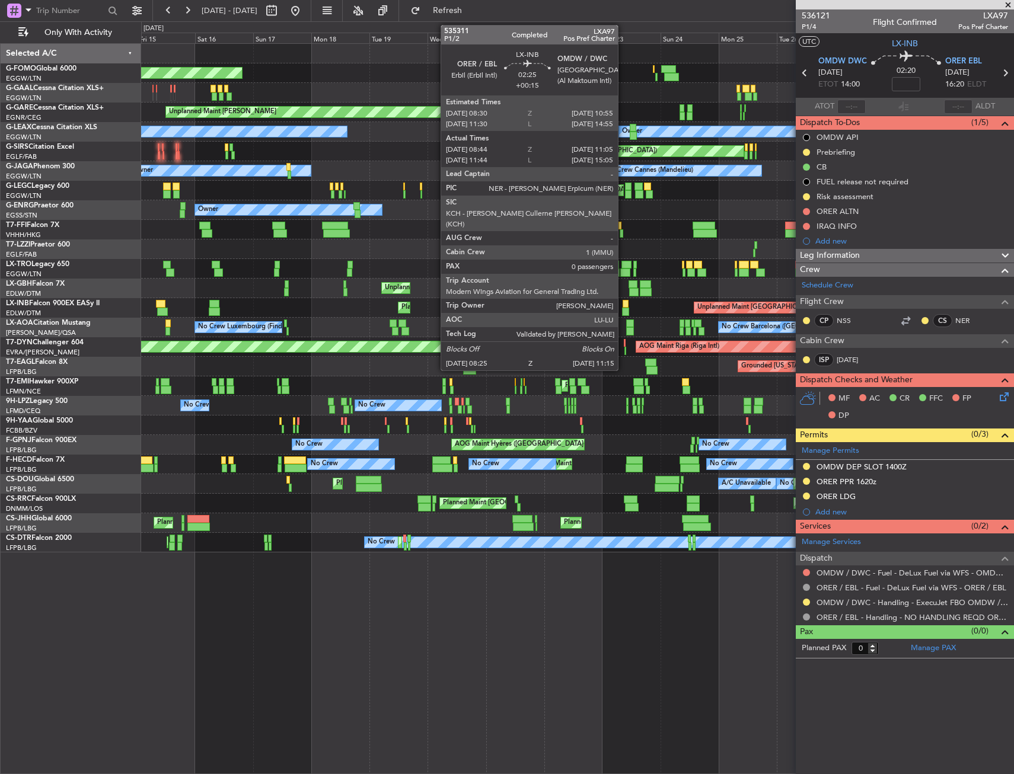
click at [623, 309] on div at bounding box center [625, 312] width 7 height 8
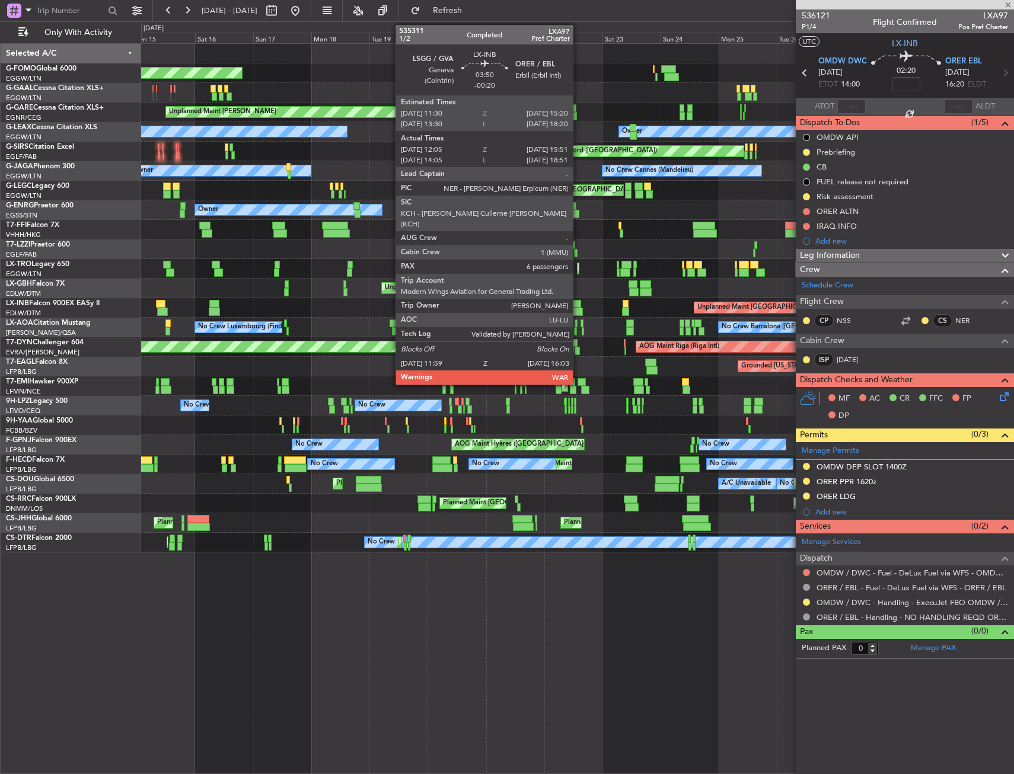
type input "+00:15"
type input "08:44"
type input "11:05"
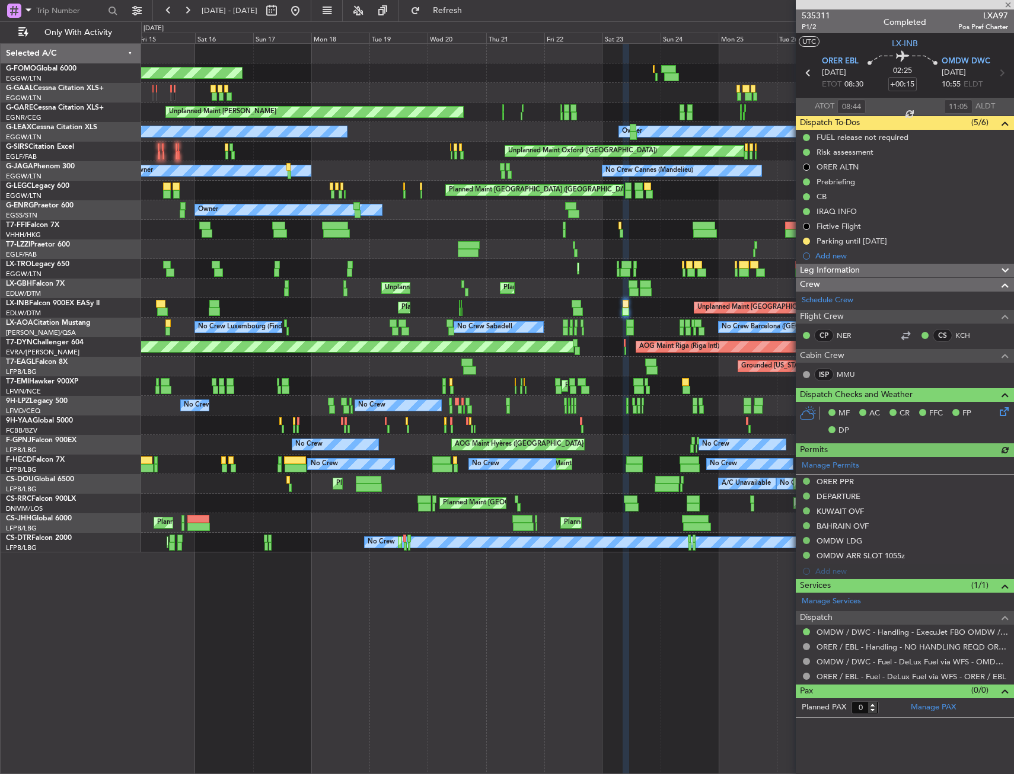
click at [343, 341] on div "Planned Maint Windsor Locks ([PERSON_NAME] Intl) Planned [GEOGRAPHIC_DATA] Plan…" at bounding box center [577, 298] width 872 height 509
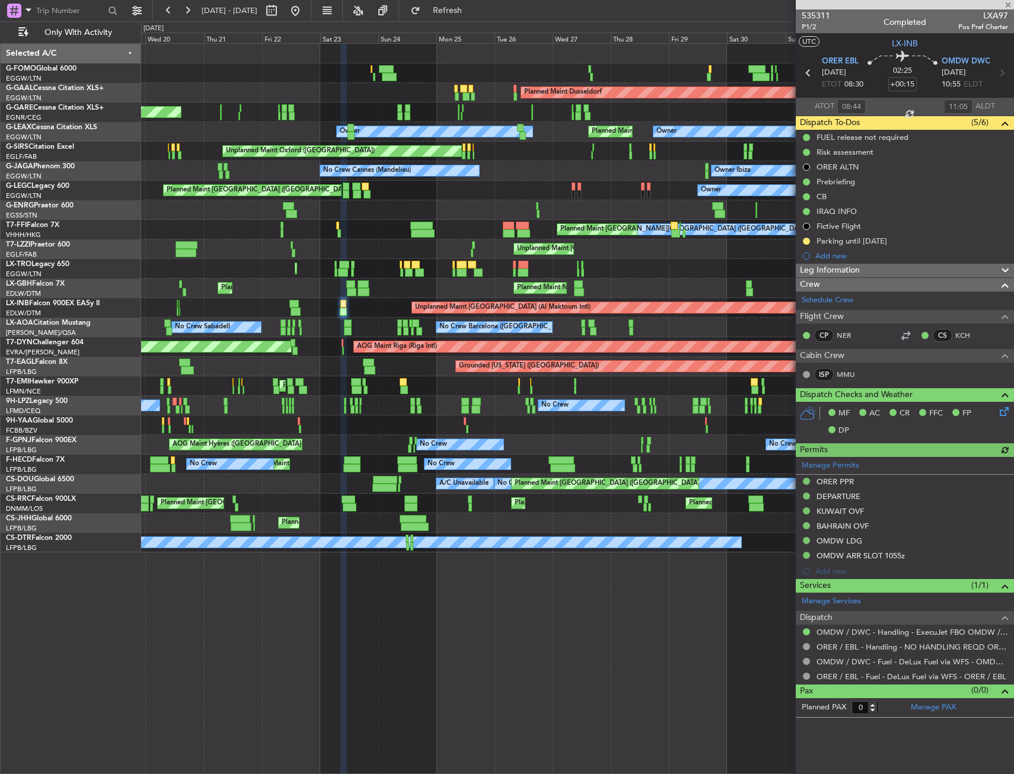
click at [272, 349] on div "Planned Maint [GEOGRAPHIC_DATA] ([GEOGRAPHIC_DATA]) Planned Maint Windsor Locks…" at bounding box center [577, 298] width 872 height 509
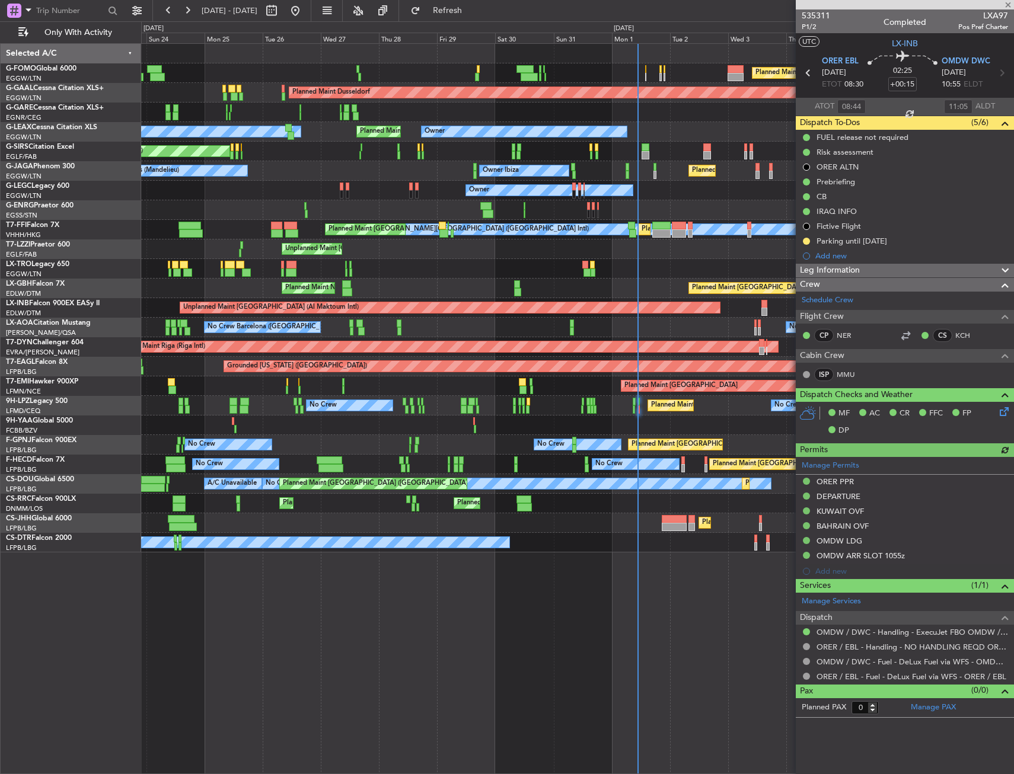
click at [202, 362] on div "Planned Maint [GEOGRAPHIC_DATA] ([GEOGRAPHIC_DATA]) Planned [GEOGRAPHIC_DATA] U…" at bounding box center [577, 298] width 872 height 509
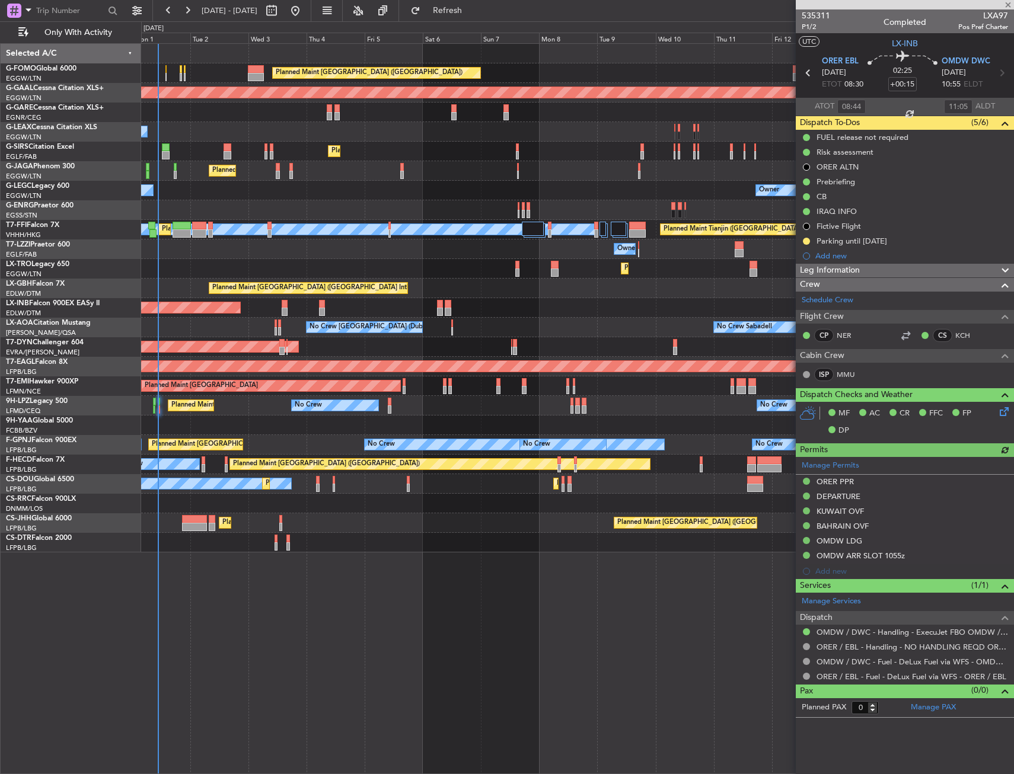
click at [91, 374] on div "Planned Maint [GEOGRAPHIC_DATA] ([GEOGRAPHIC_DATA]) Planned [GEOGRAPHIC_DATA] O…" at bounding box center [507, 397] width 1014 height 753
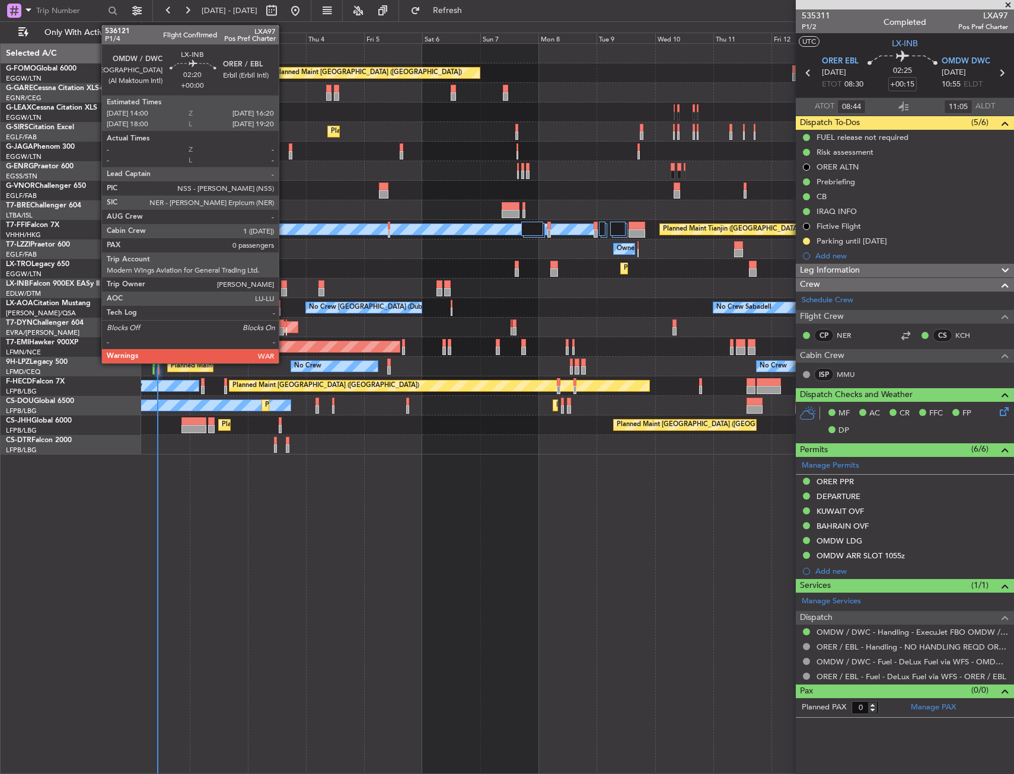
click at [284, 287] on div at bounding box center [284, 284] width 6 height 8
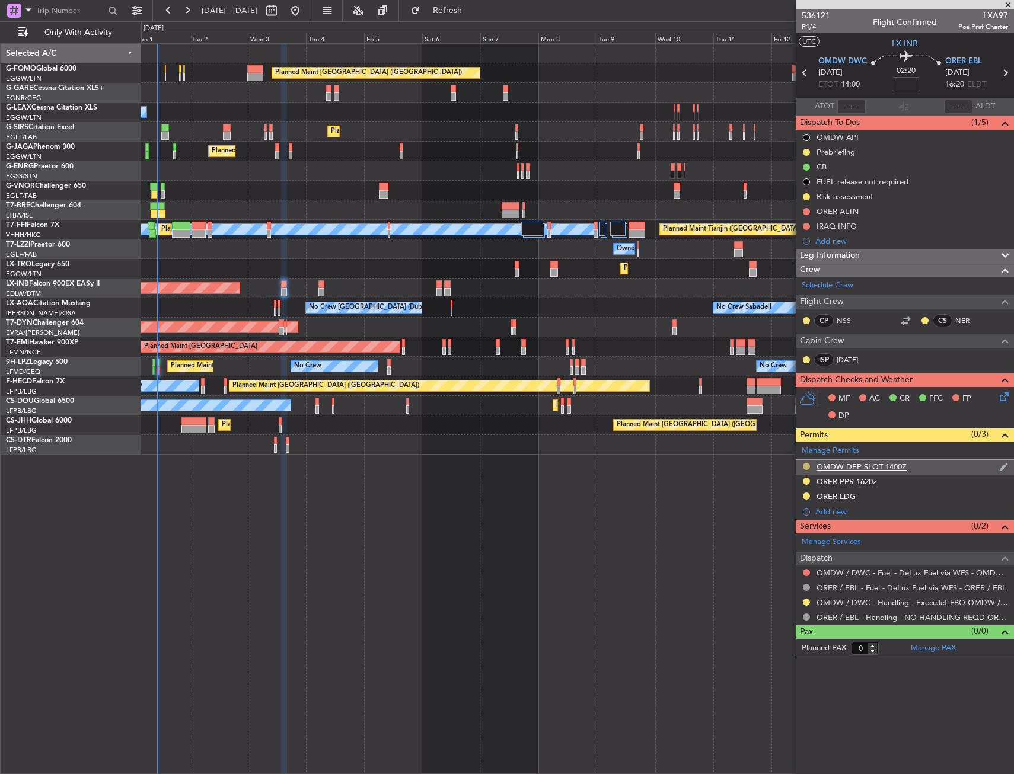
click at [807, 464] on button at bounding box center [806, 466] width 7 height 7
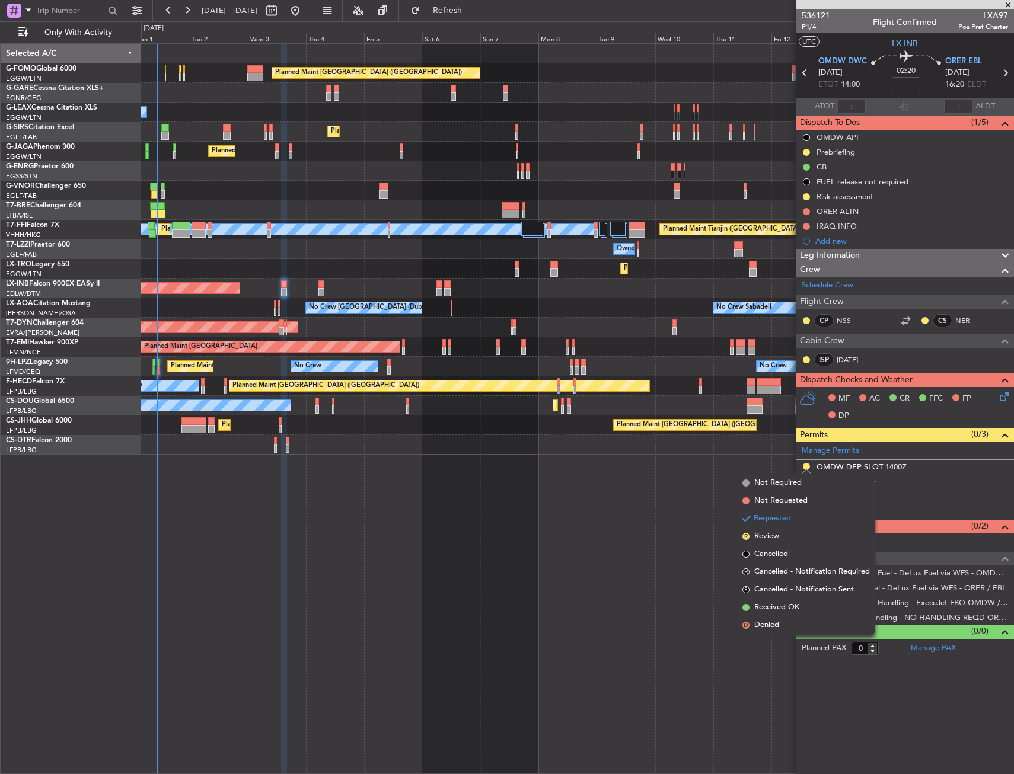
click at [775, 608] on span "Received OK" at bounding box center [776, 608] width 45 height 12
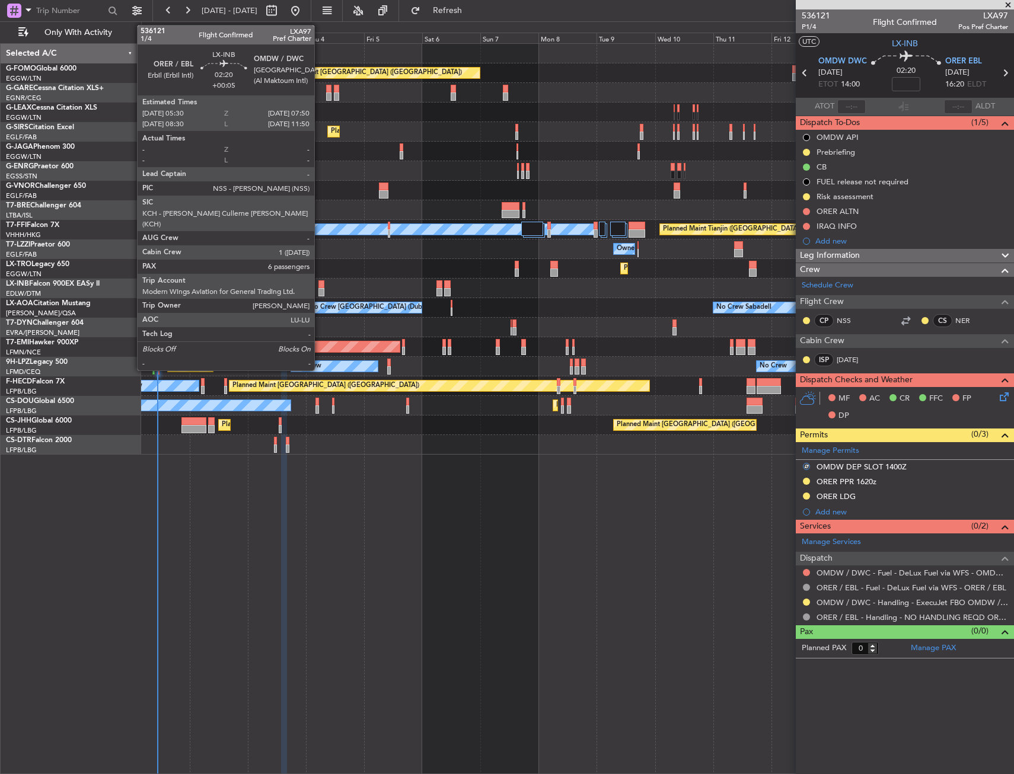
click at [320, 289] on div at bounding box center [321, 292] width 6 height 8
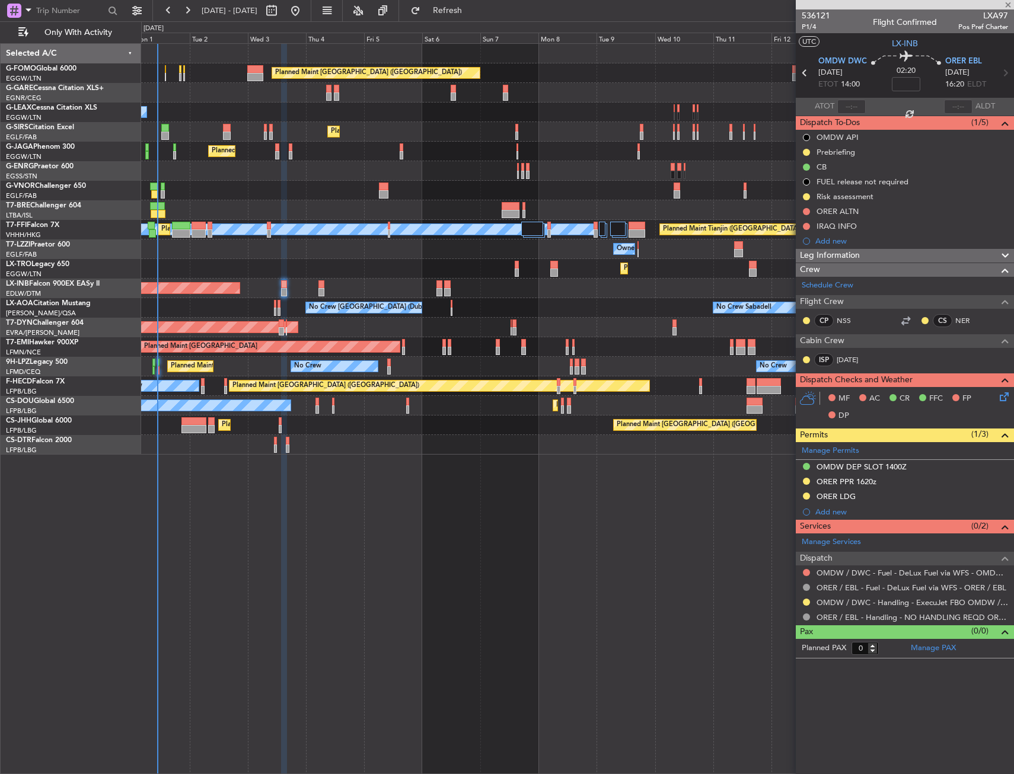
type input "+00:05"
type input "6"
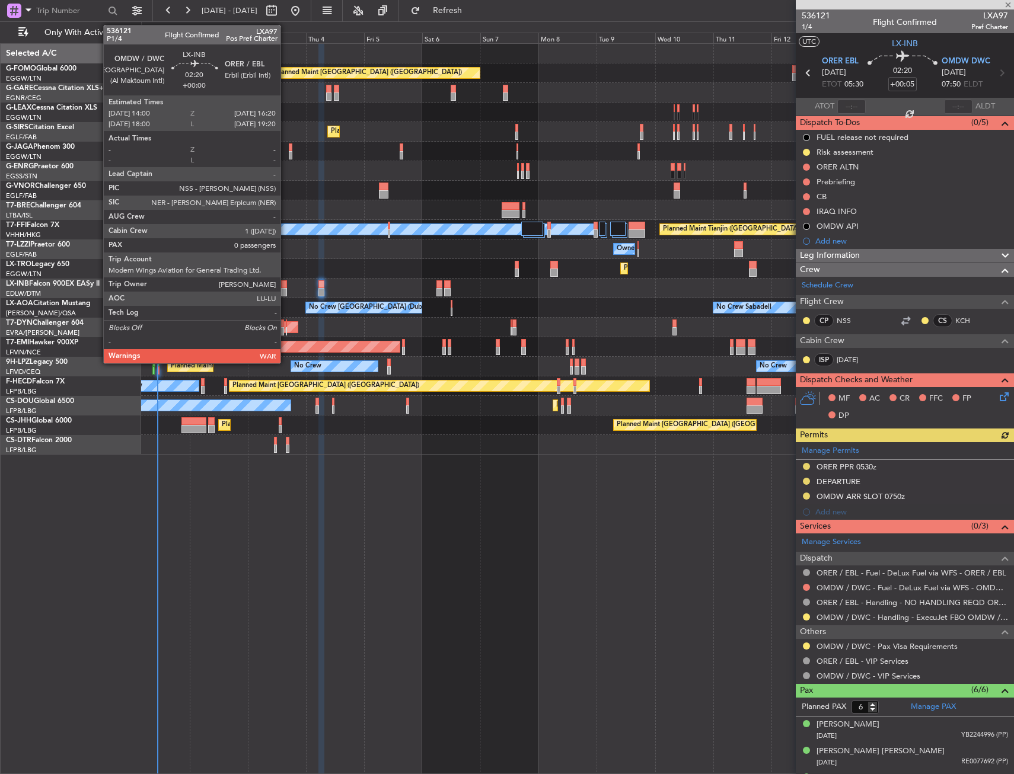
click at [285, 288] on div at bounding box center [284, 284] width 6 height 8
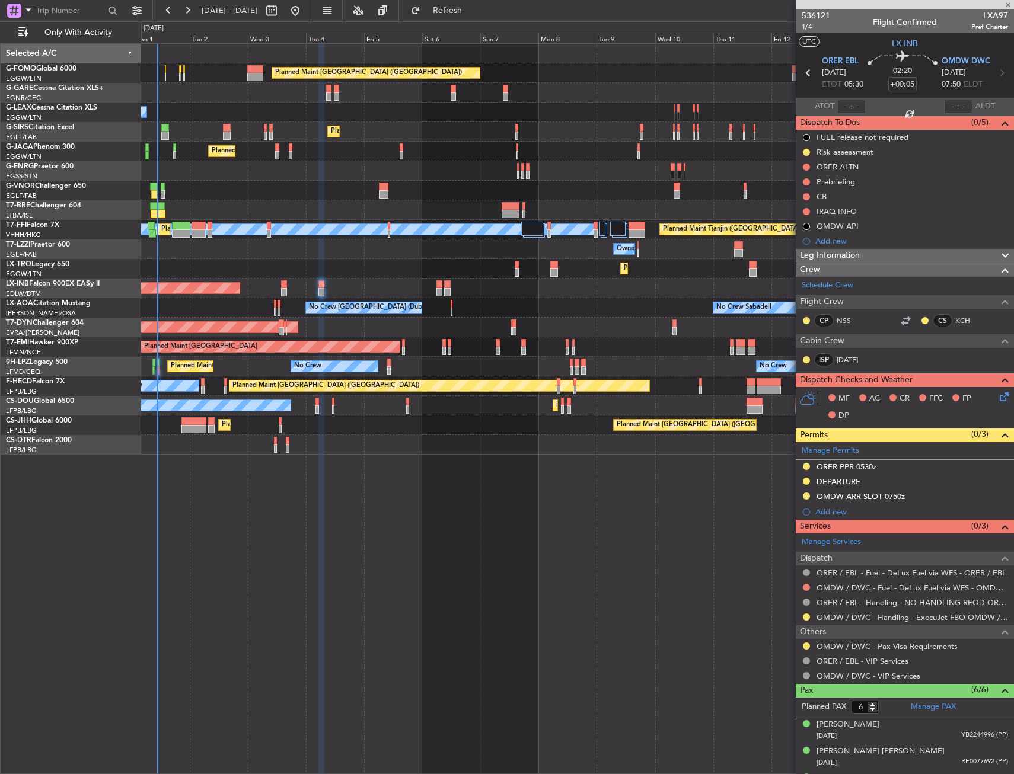
type input "0"
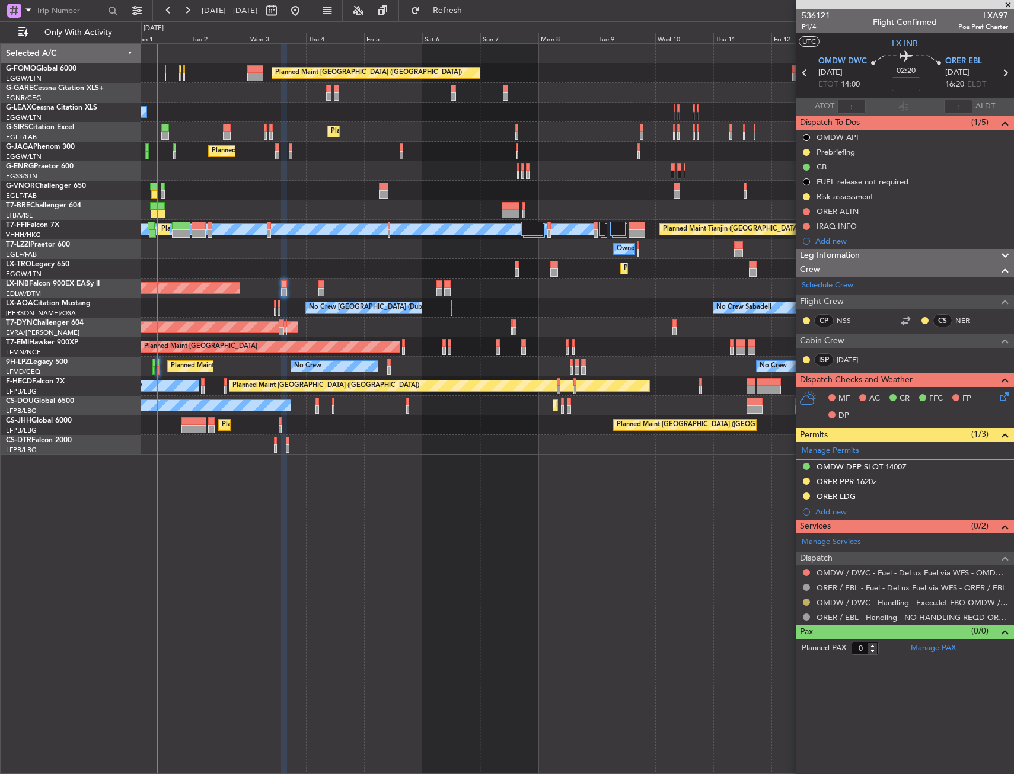
click at [804, 603] on button at bounding box center [806, 602] width 7 height 7
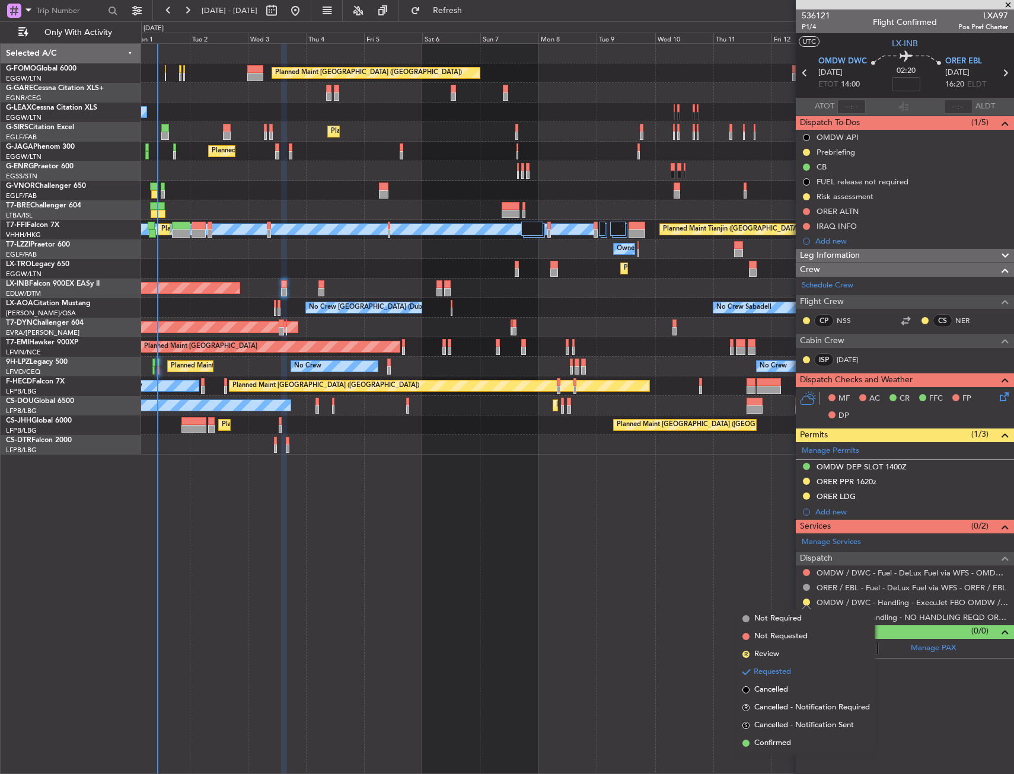
drag, startPoint x: 764, startPoint y: 747, endPoint x: 757, endPoint y: 743, distance: 8.8
click at [763, 747] on span "Confirmed" at bounding box center [772, 744] width 37 height 12
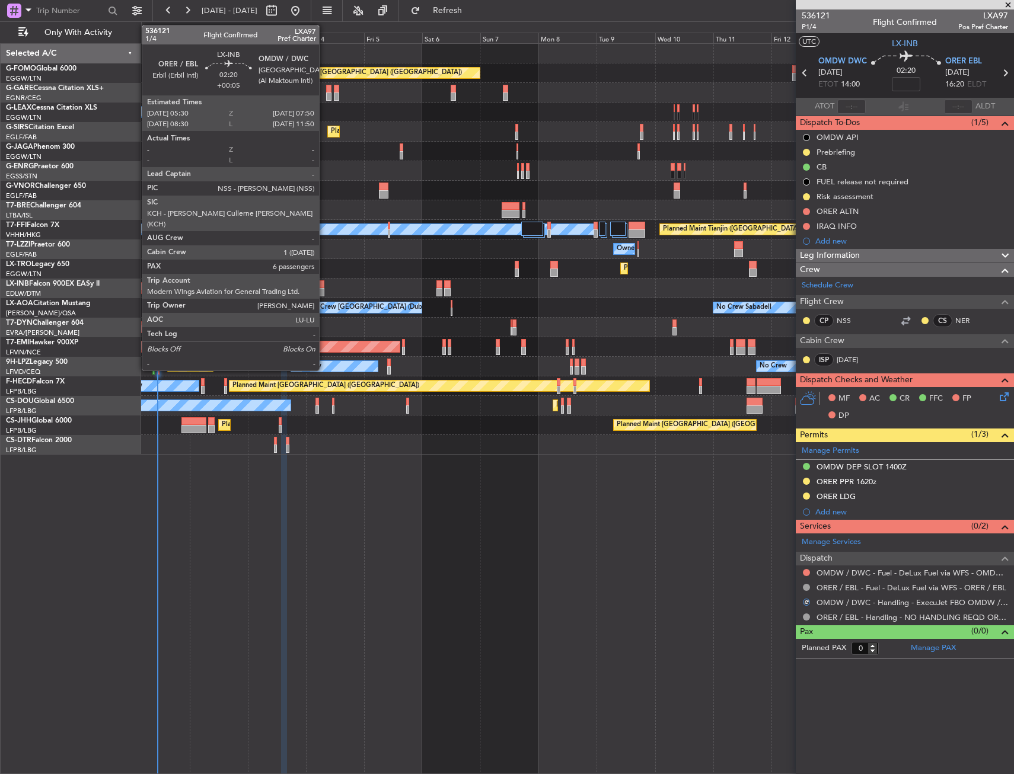
click at [324, 290] on div at bounding box center [321, 292] width 6 height 8
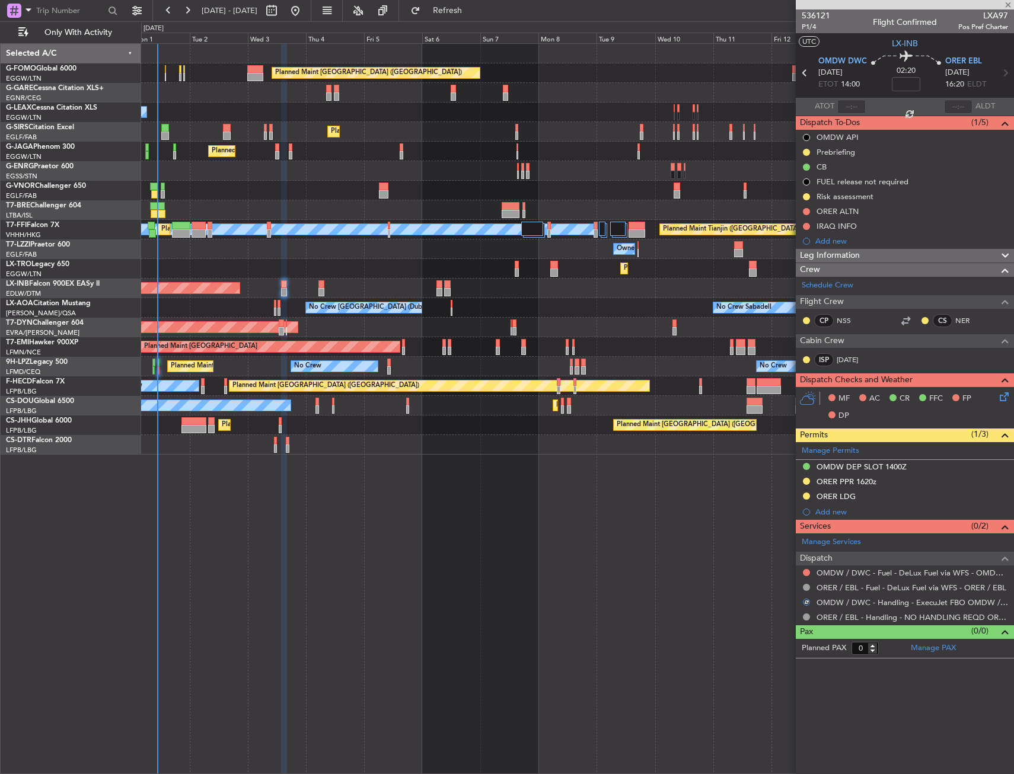
type input "+00:05"
type input "6"
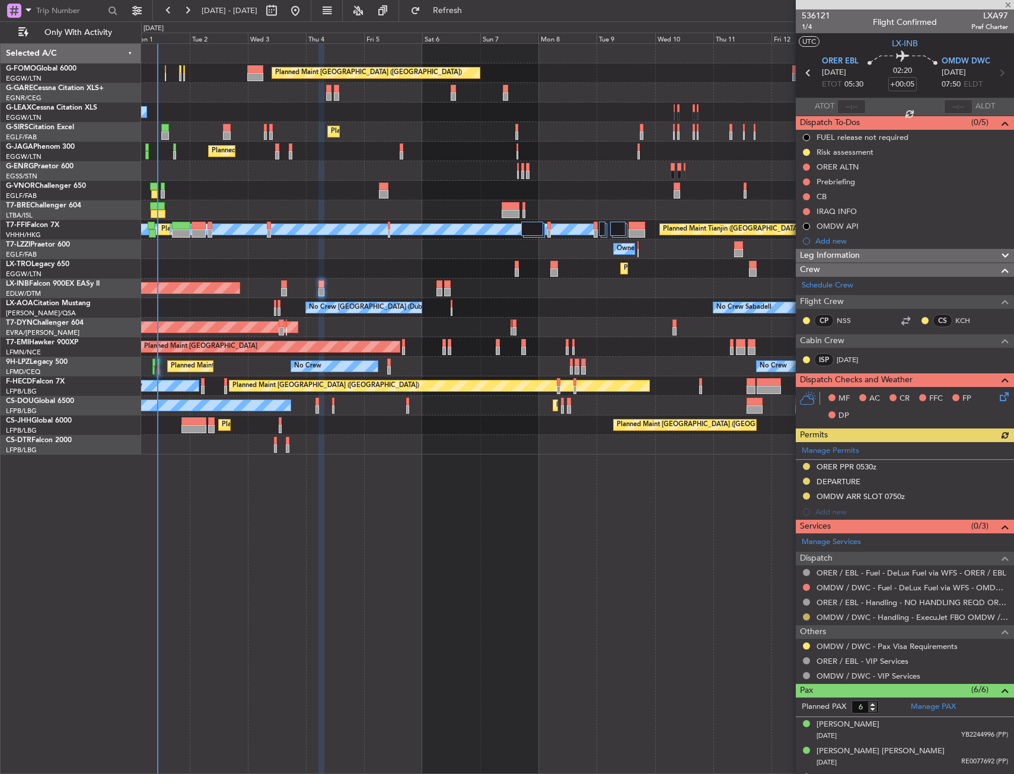
click at [805, 617] on button at bounding box center [806, 617] width 7 height 7
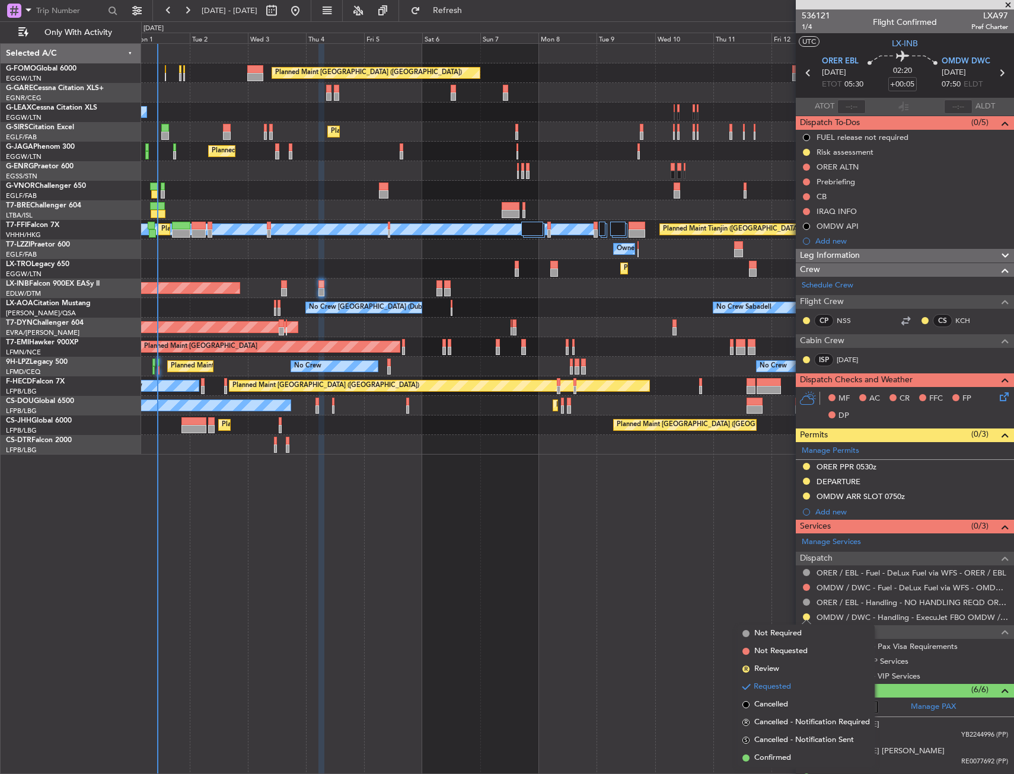
click at [782, 754] on span "Confirmed" at bounding box center [772, 759] width 37 height 12
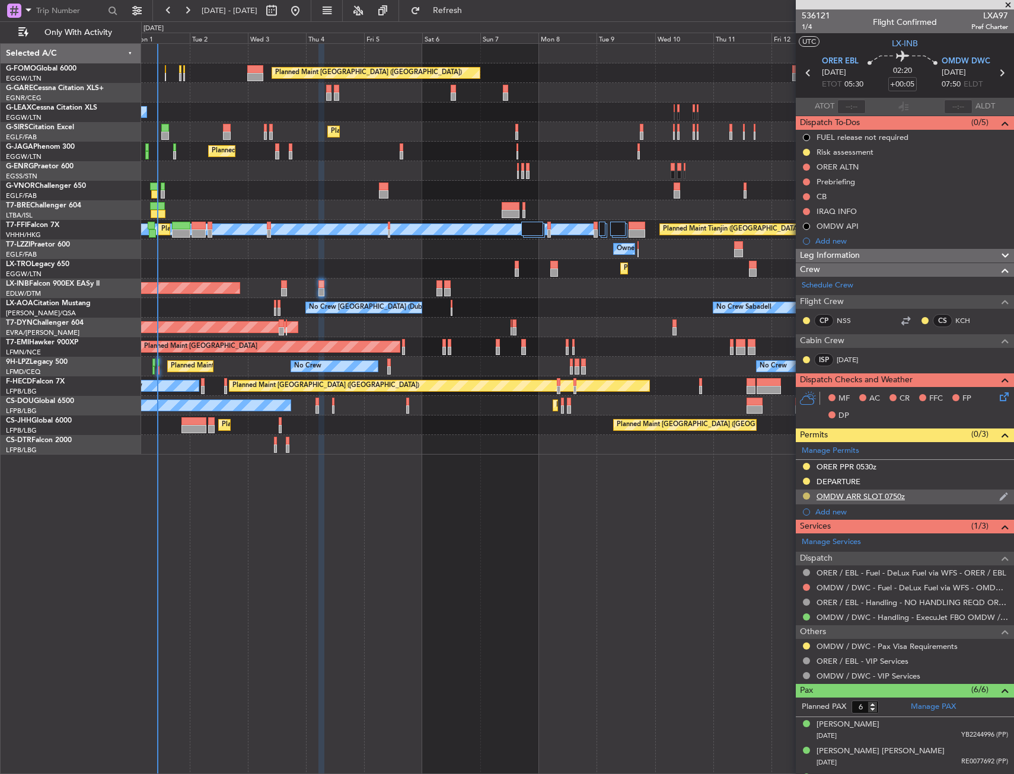
click at [805, 495] on button at bounding box center [806, 496] width 7 height 7
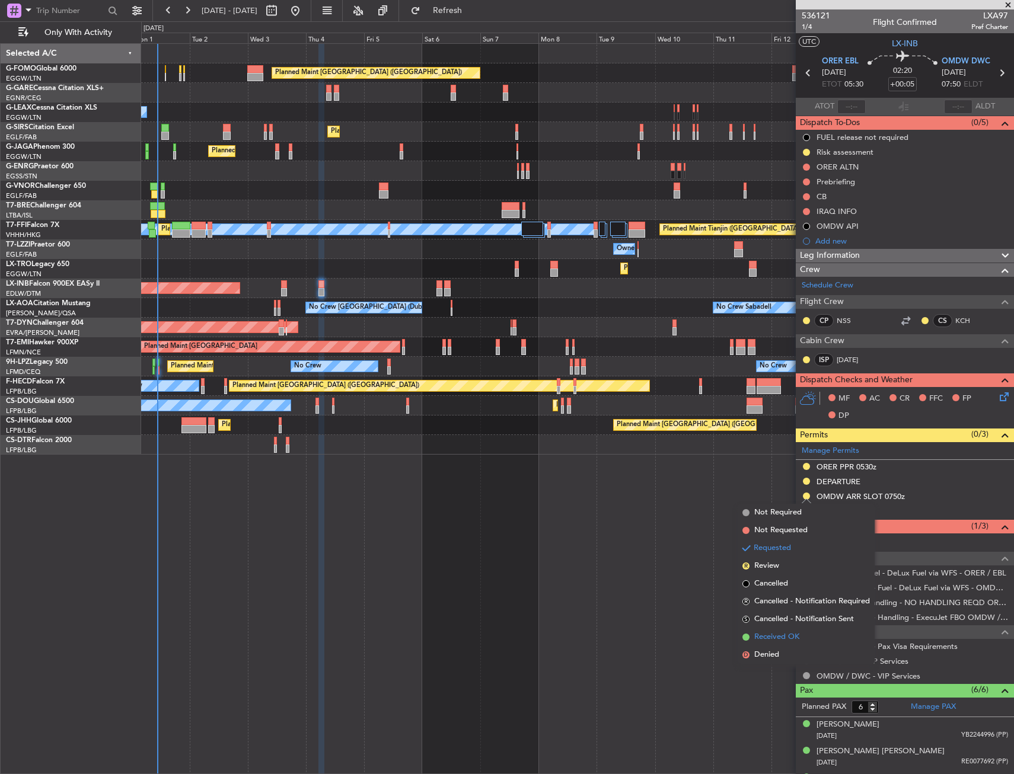
click at [772, 640] on span "Received OK" at bounding box center [776, 638] width 45 height 12
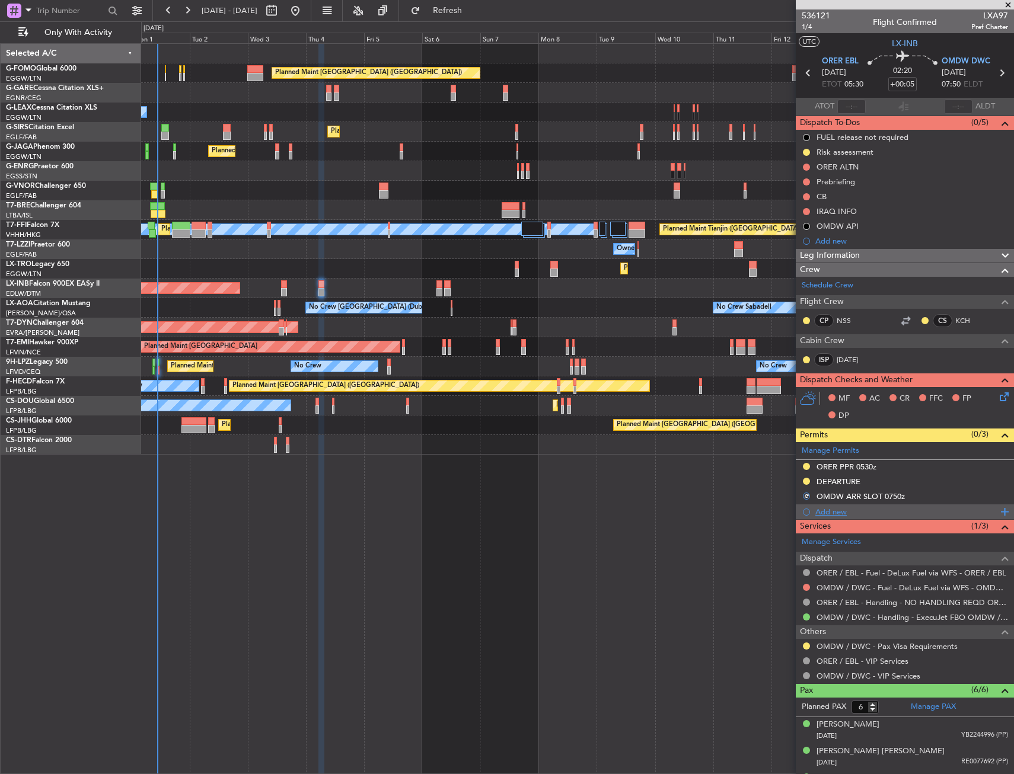
click at [826, 512] on div "Add new" at bounding box center [906, 512] width 182 height 10
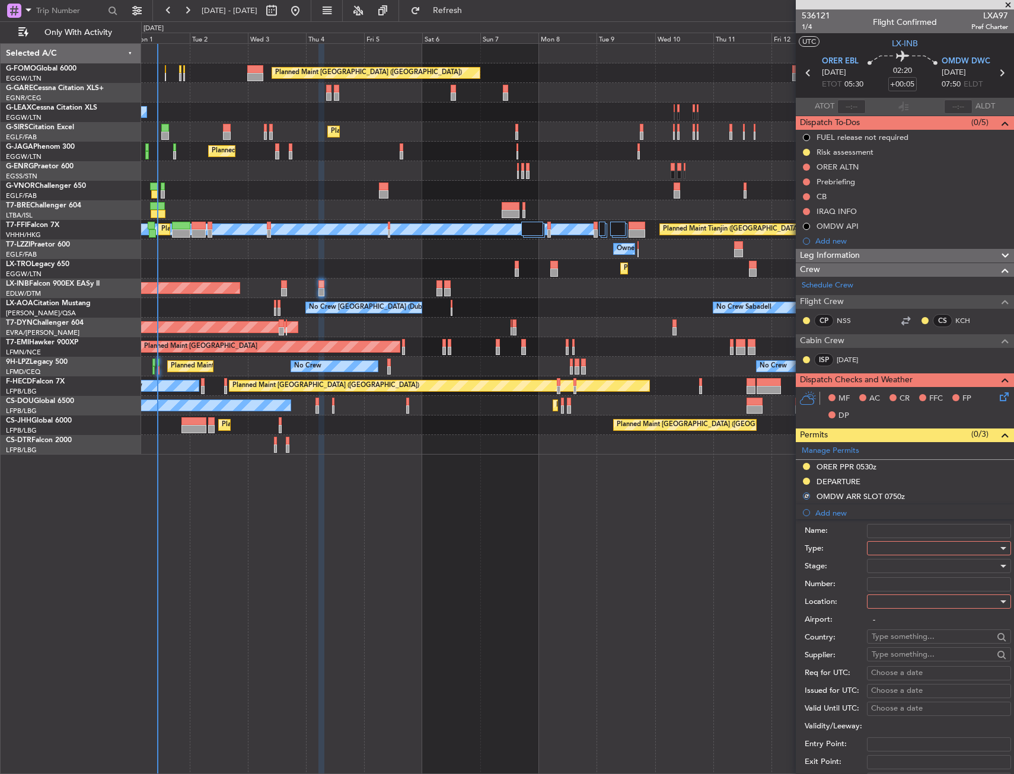
click at [893, 549] on div at bounding box center [935, 549] width 126 height 18
click at [888, 679] on span "Landing" at bounding box center [934, 680] width 125 height 18
click at [899, 600] on div at bounding box center [935, 602] width 126 height 18
click at [885, 661] on span "Arrival" at bounding box center [934, 662] width 125 height 18
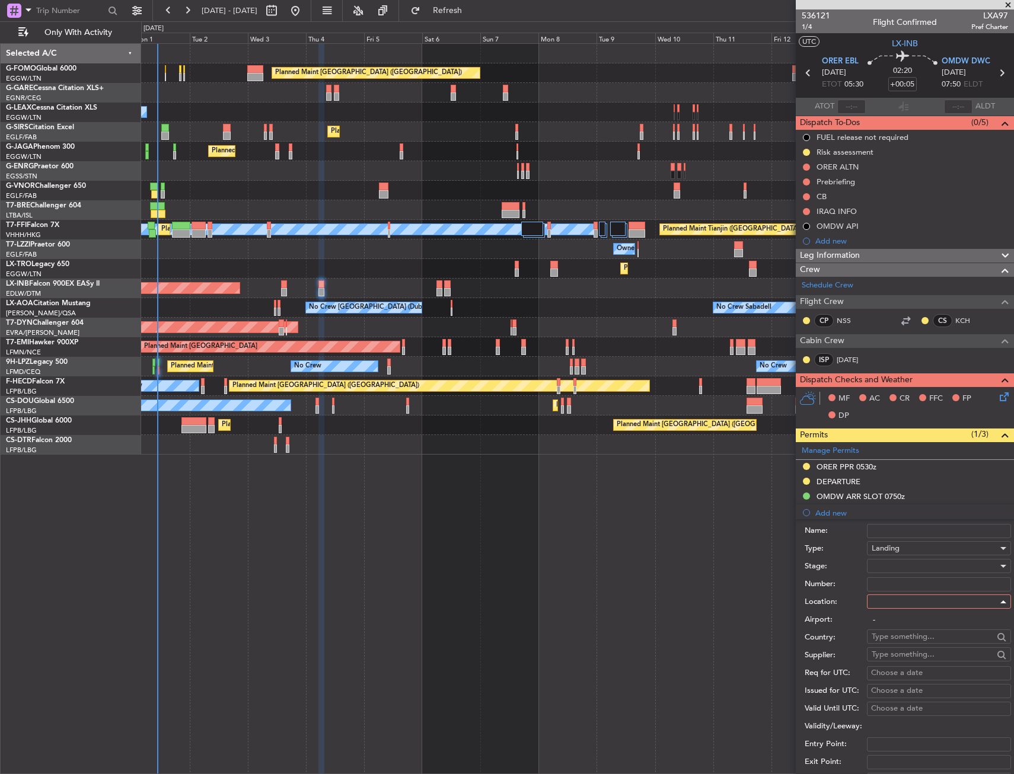
type input "OMDW / DWC"
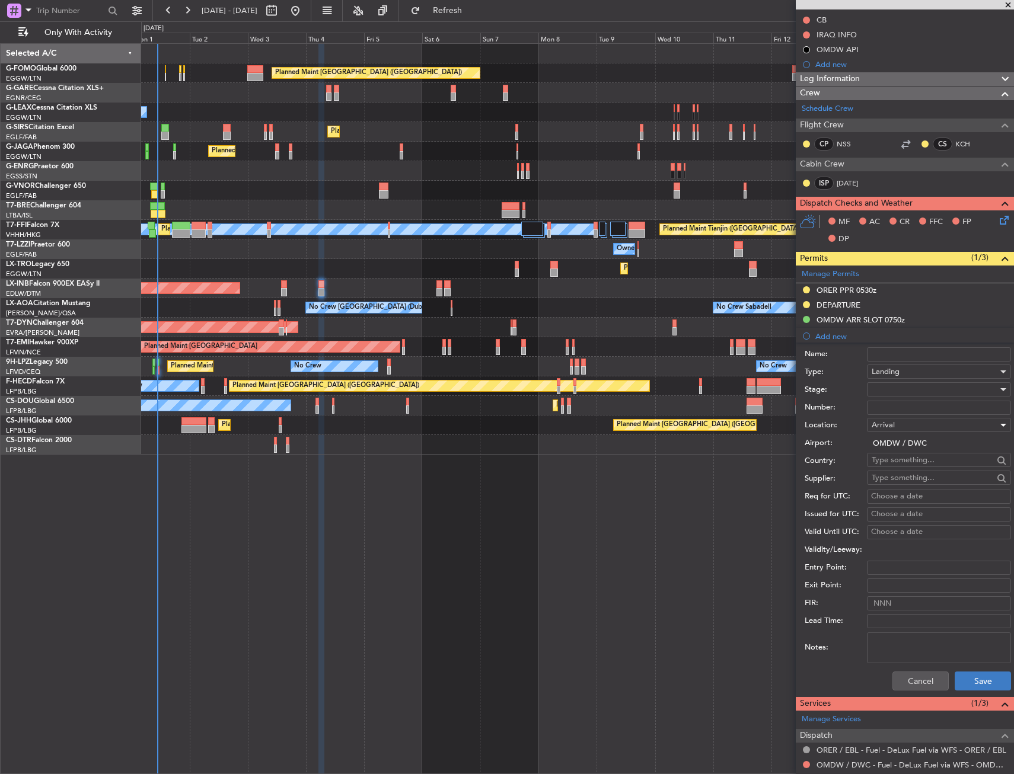
scroll to position [237, 0]
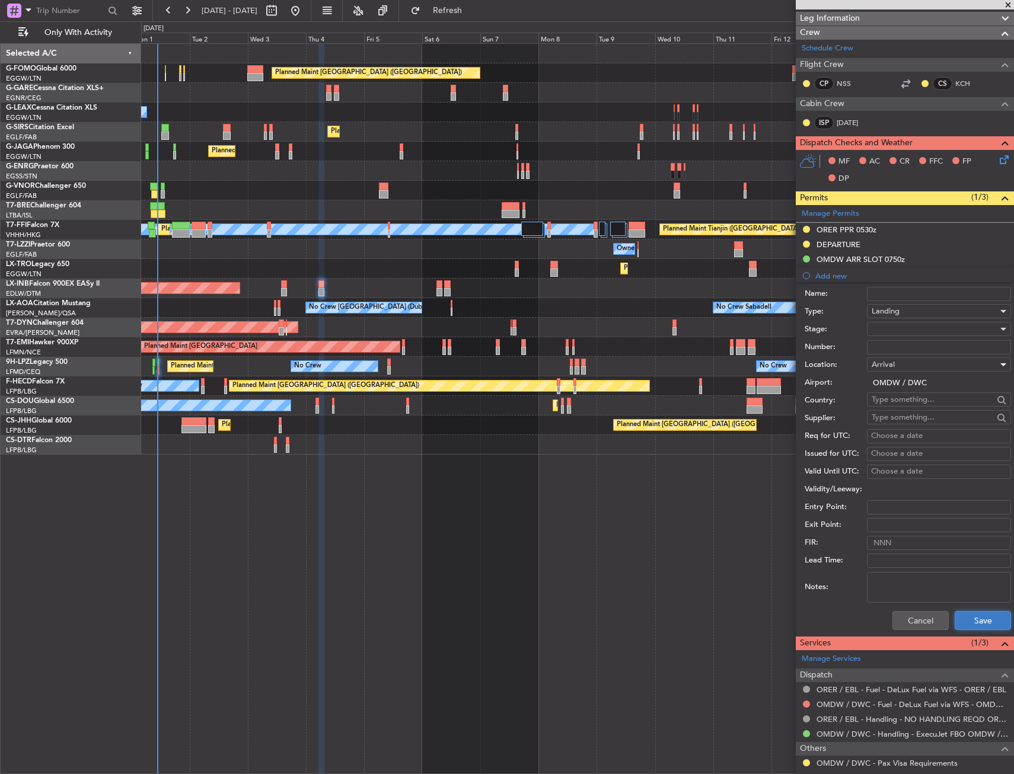
click at [971, 615] on button "Save" at bounding box center [983, 620] width 56 height 19
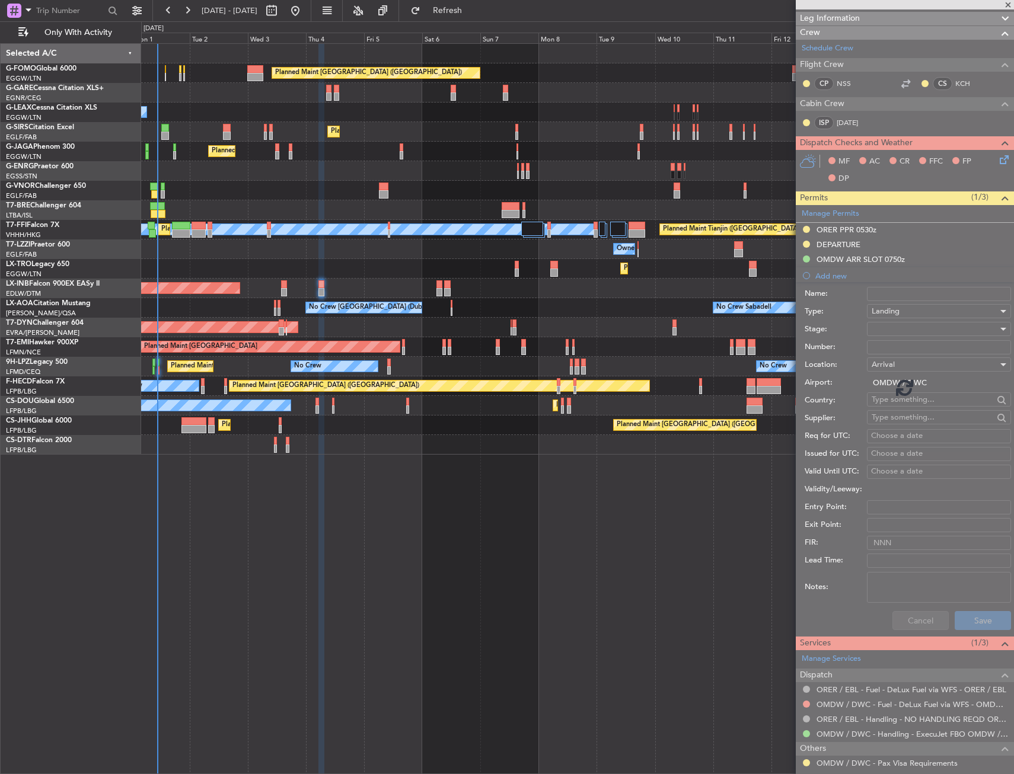
scroll to position [117, 0]
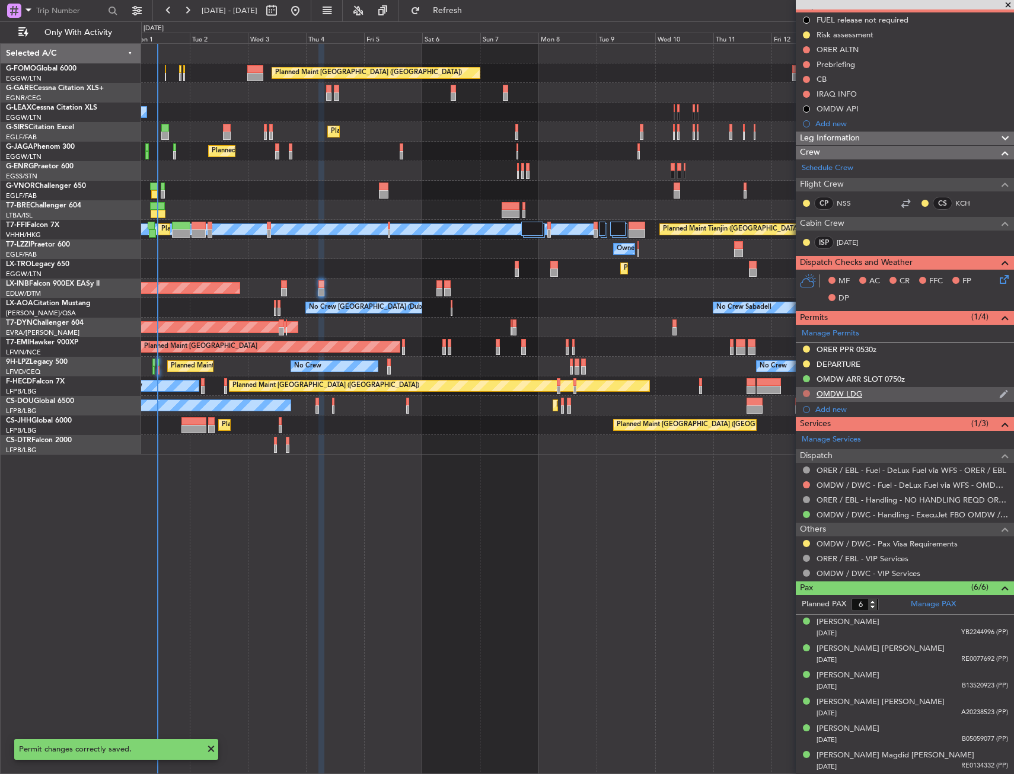
click at [808, 393] on button at bounding box center [806, 393] width 7 height 7
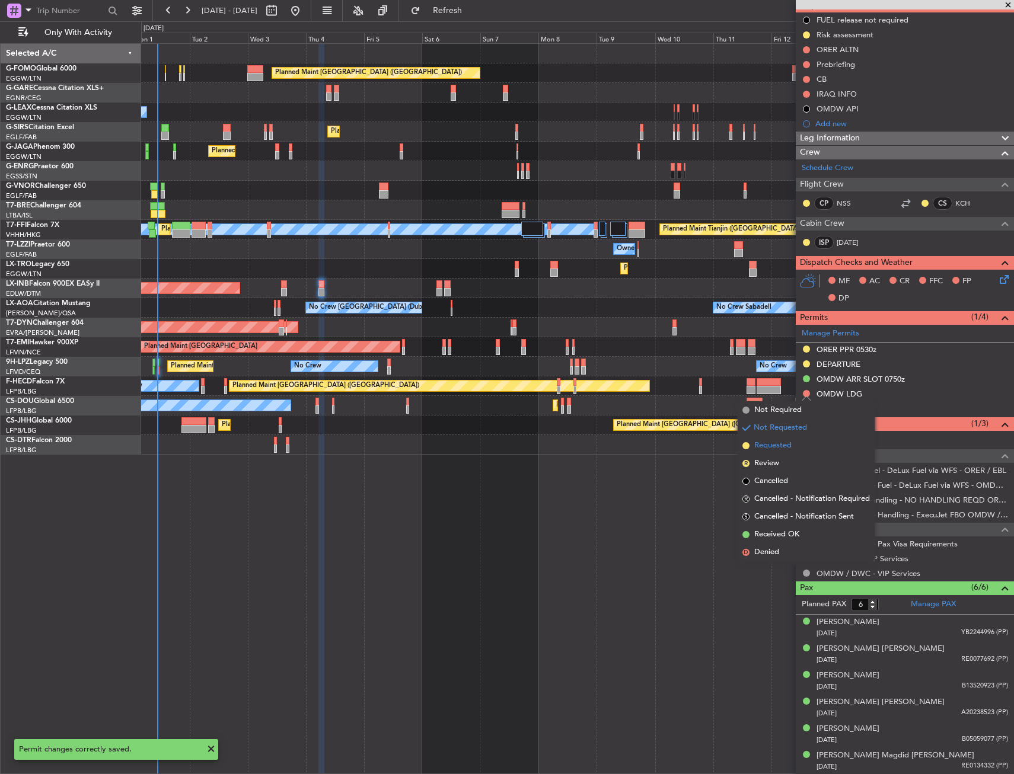
click at [777, 444] on span "Requested" at bounding box center [772, 446] width 37 height 12
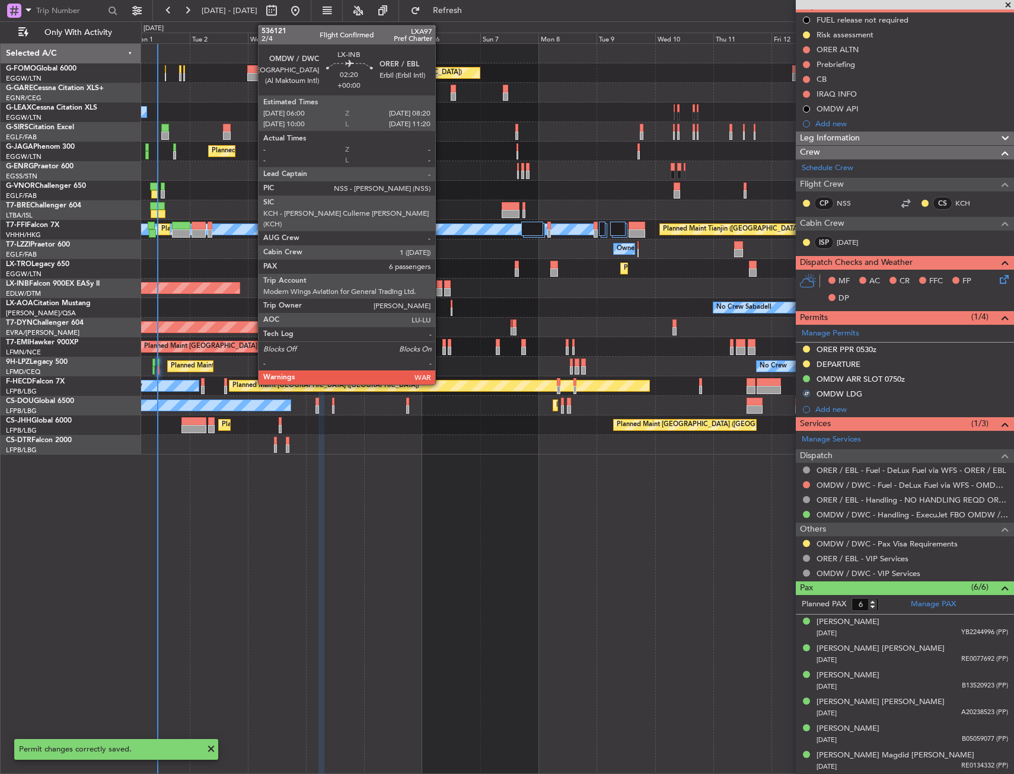
click at [440, 286] on div at bounding box center [439, 284] width 6 height 8
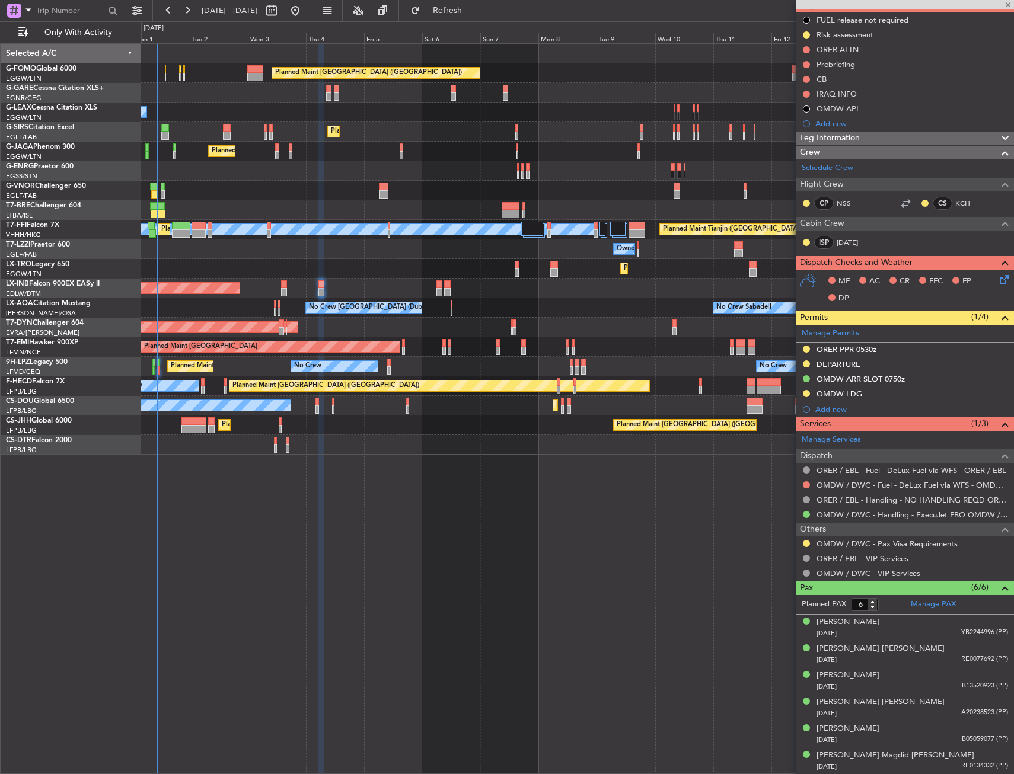
scroll to position [0, 0]
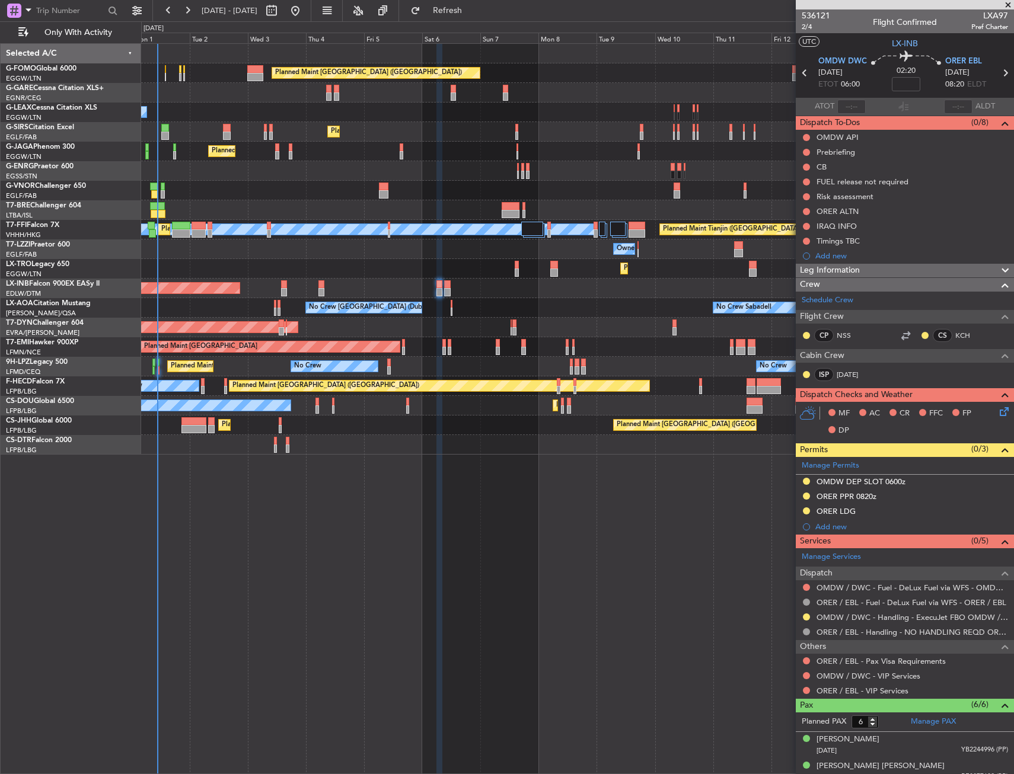
drag, startPoint x: 807, startPoint y: 617, endPoint x: 781, endPoint y: 624, distance: 27.0
click at [807, 617] on button at bounding box center [806, 617] width 7 height 7
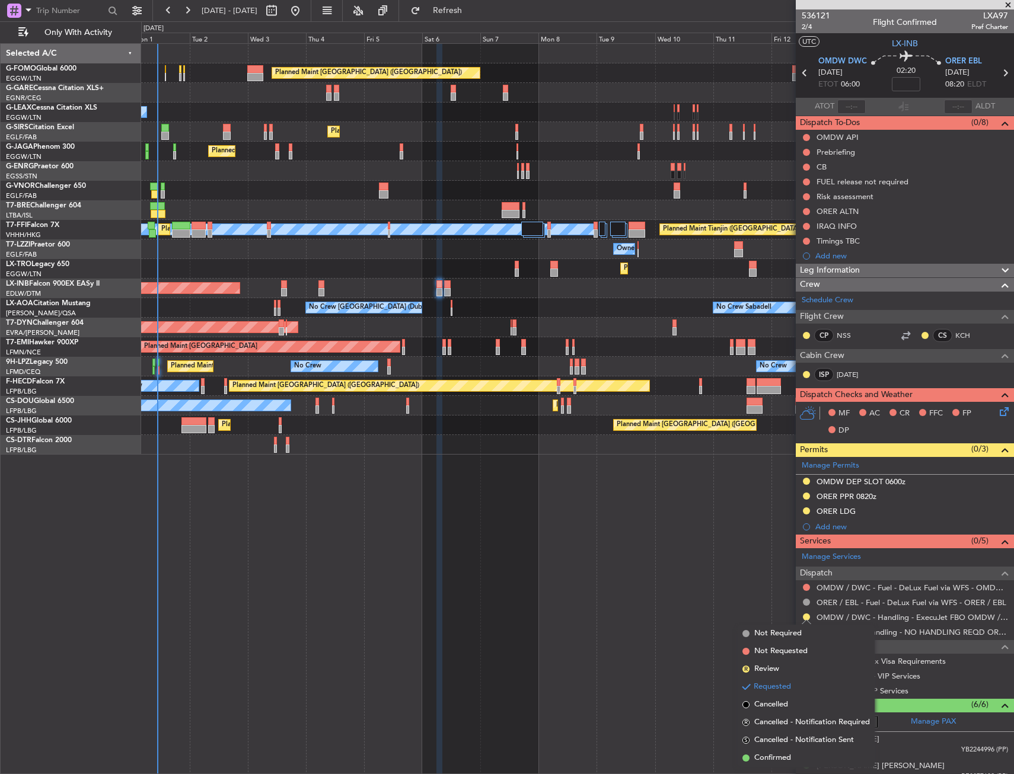
click at [776, 754] on span "Confirmed" at bounding box center [772, 759] width 37 height 12
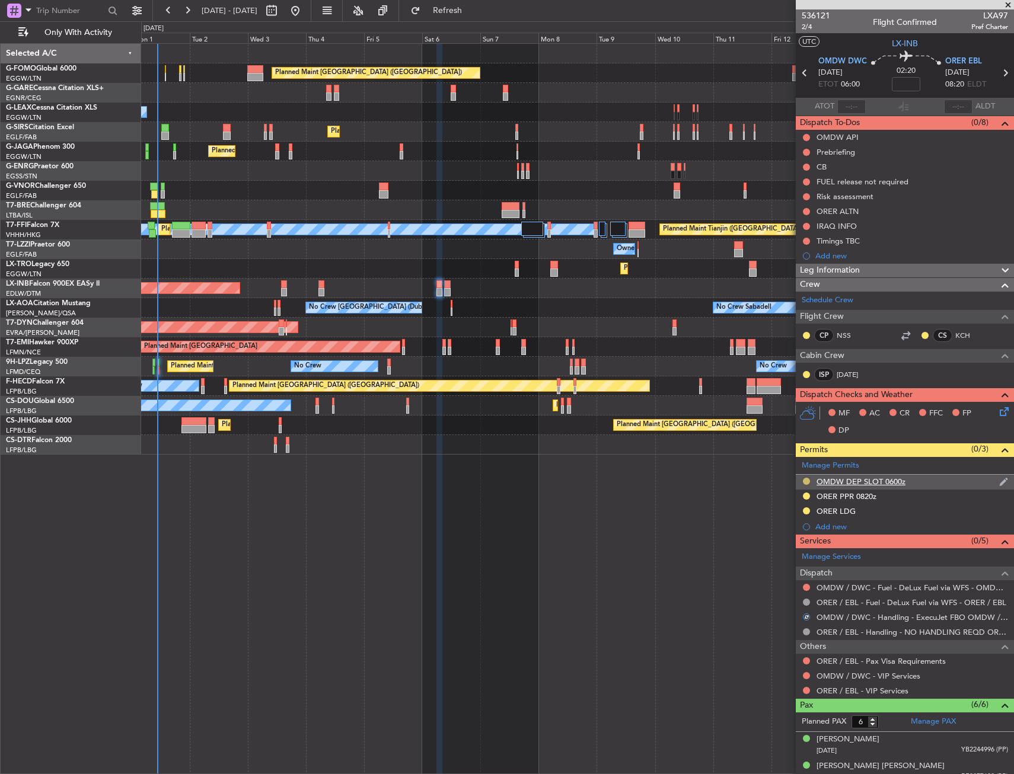
click at [807, 479] on button at bounding box center [806, 481] width 7 height 7
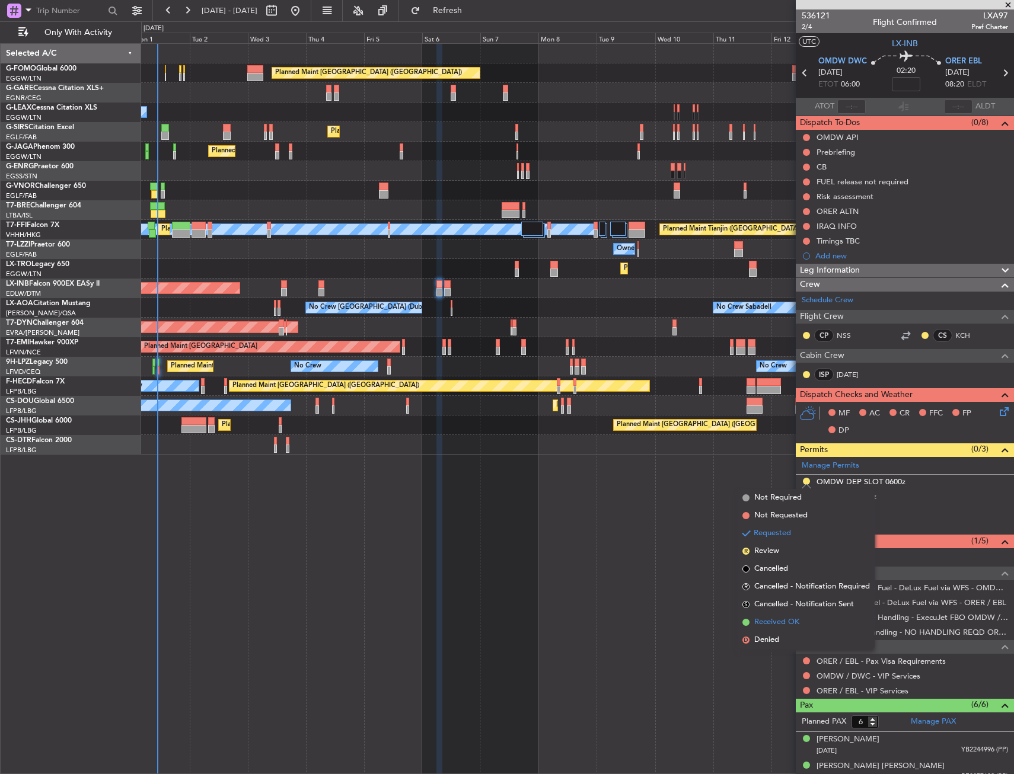
click at [779, 619] on span "Received OK" at bounding box center [776, 623] width 45 height 12
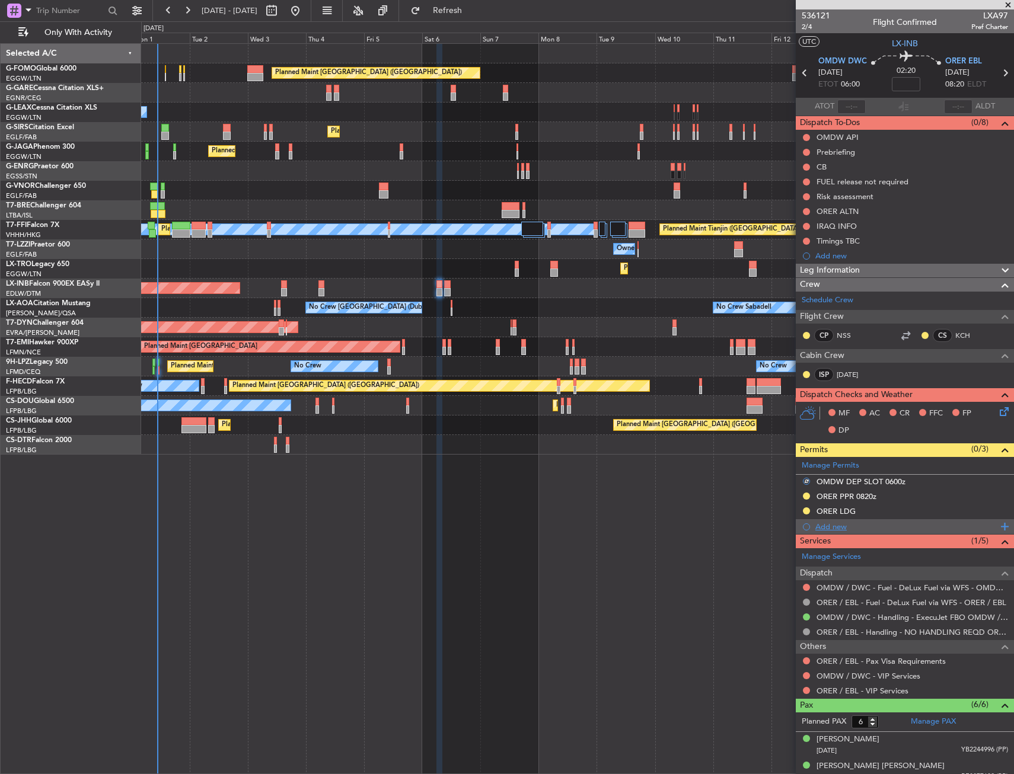
click at [834, 524] on div "Add new" at bounding box center [906, 527] width 182 height 10
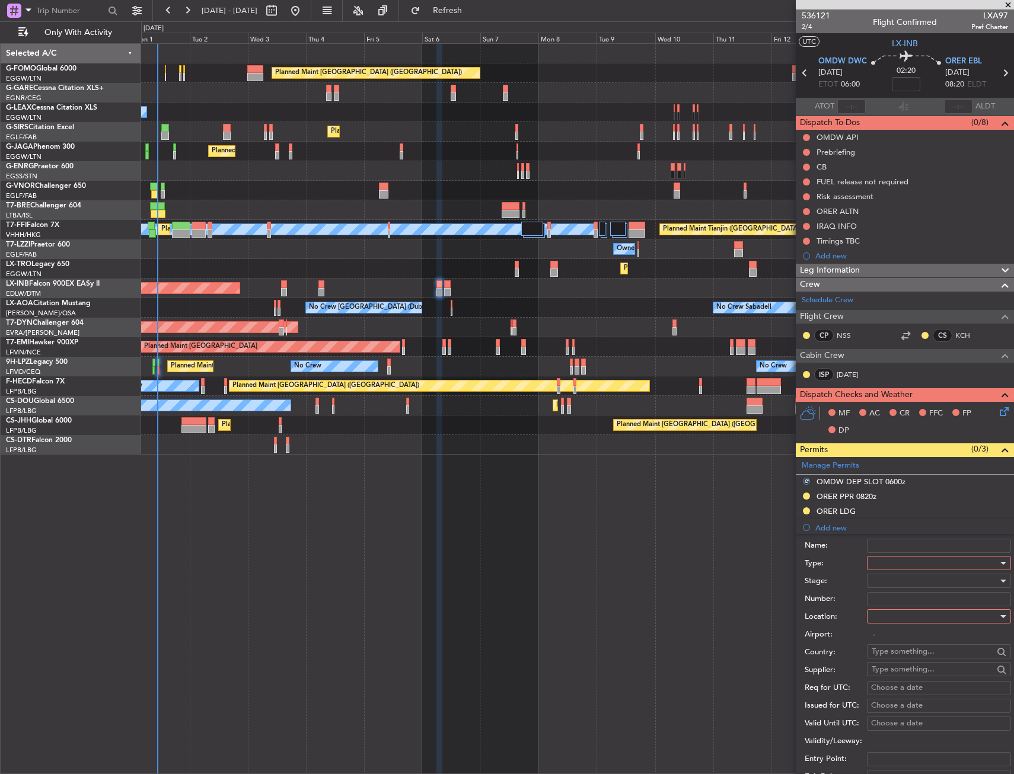
click at [887, 556] on div at bounding box center [935, 563] width 126 height 18
click at [898, 608] on span "Departure" at bounding box center [934, 611] width 125 height 18
click at [896, 603] on input "Number:" at bounding box center [939, 599] width 144 height 14
click at [886, 591] on div "Number:" at bounding box center [908, 600] width 206 height 18
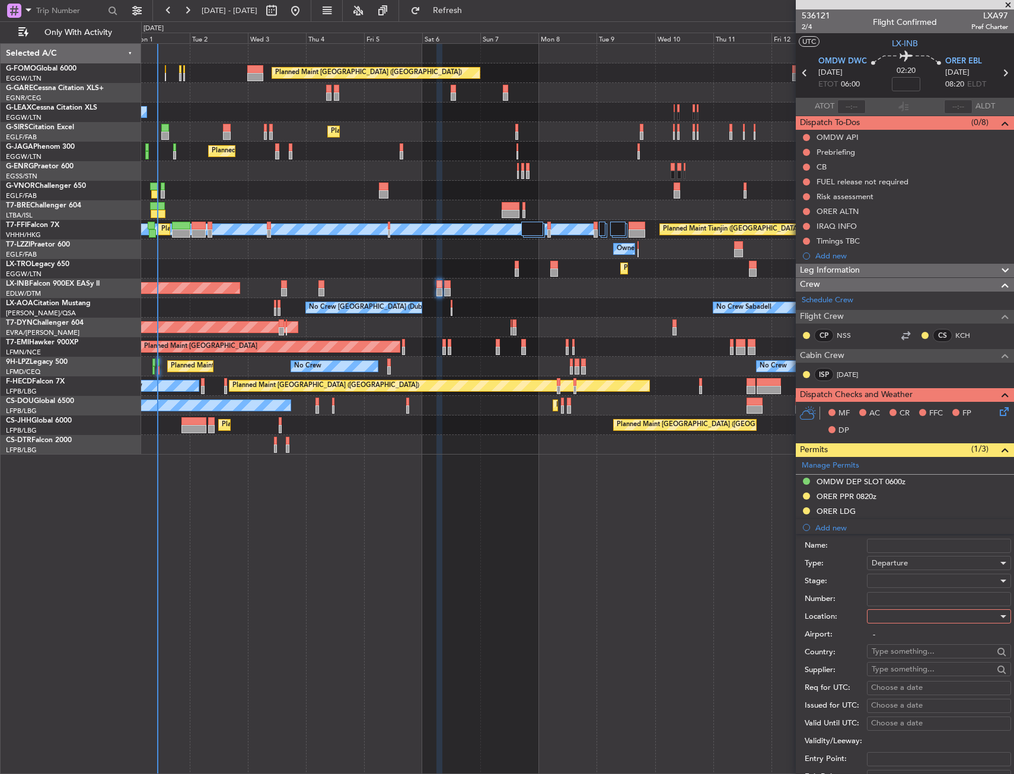
click at [891, 619] on div at bounding box center [935, 617] width 126 height 18
click at [893, 646] on span "Departure" at bounding box center [934, 641] width 125 height 18
type input "OMDW / DWC"
click at [891, 584] on div at bounding box center [935, 581] width 126 height 18
click at [895, 658] on span "Requested" at bounding box center [934, 659] width 125 height 18
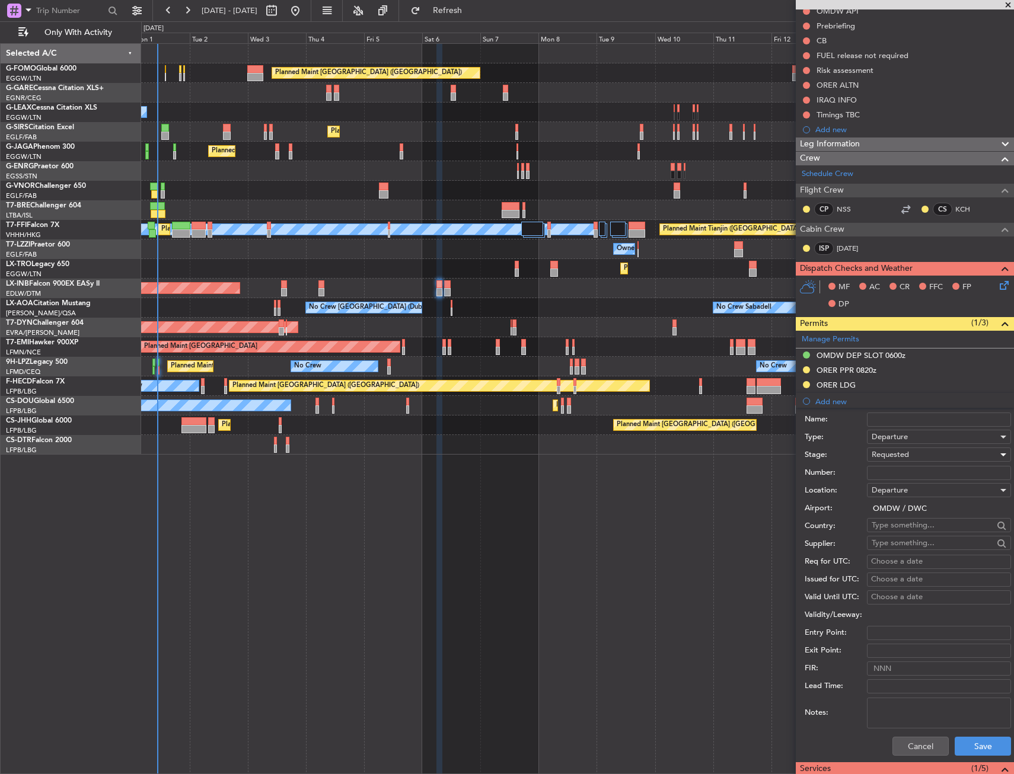
scroll to position [237, 0]
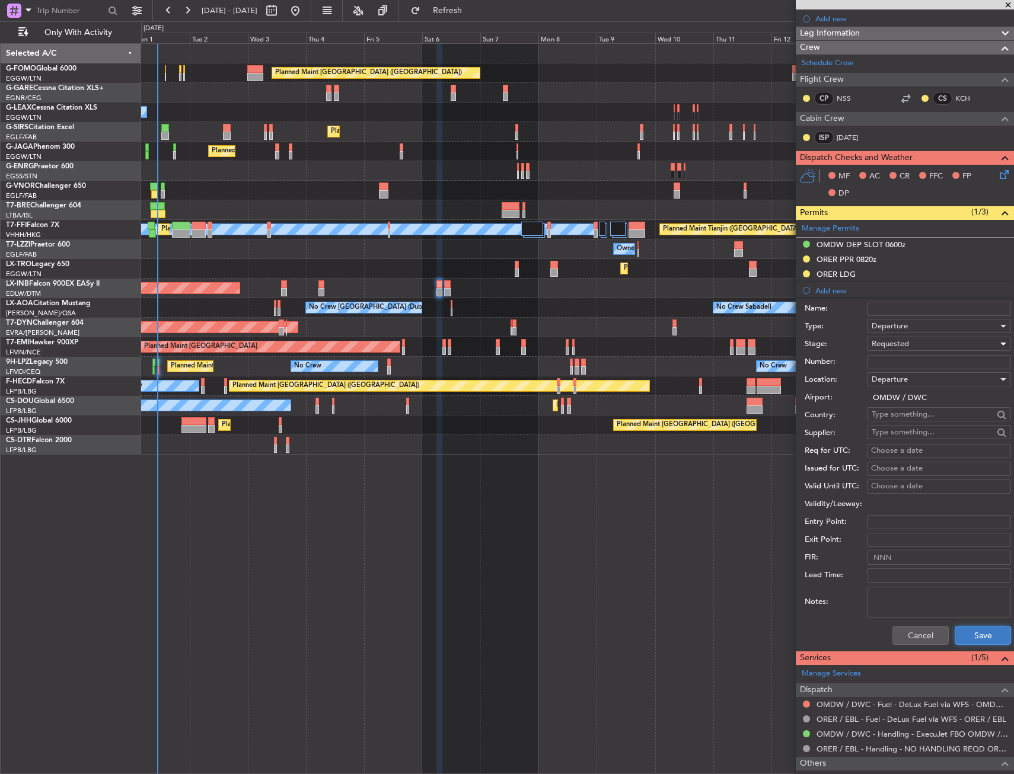
click at [967, 634] on button "Save" at bounding box center [983, 635] width 56 height 19
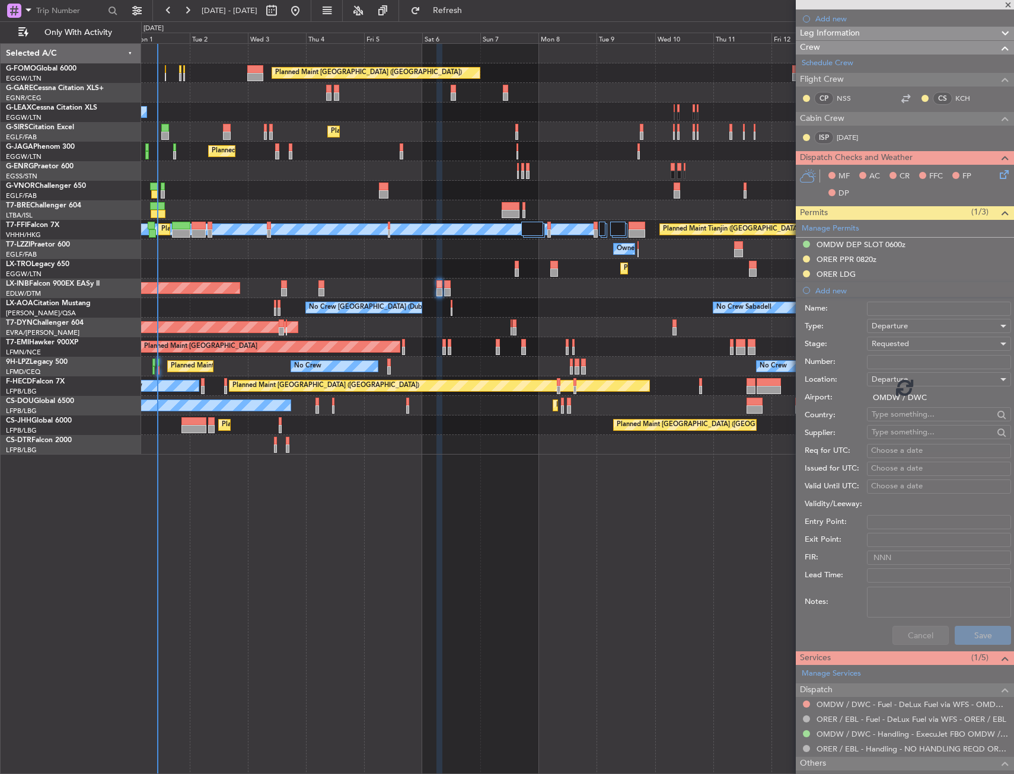
scroll to position [132, 0]
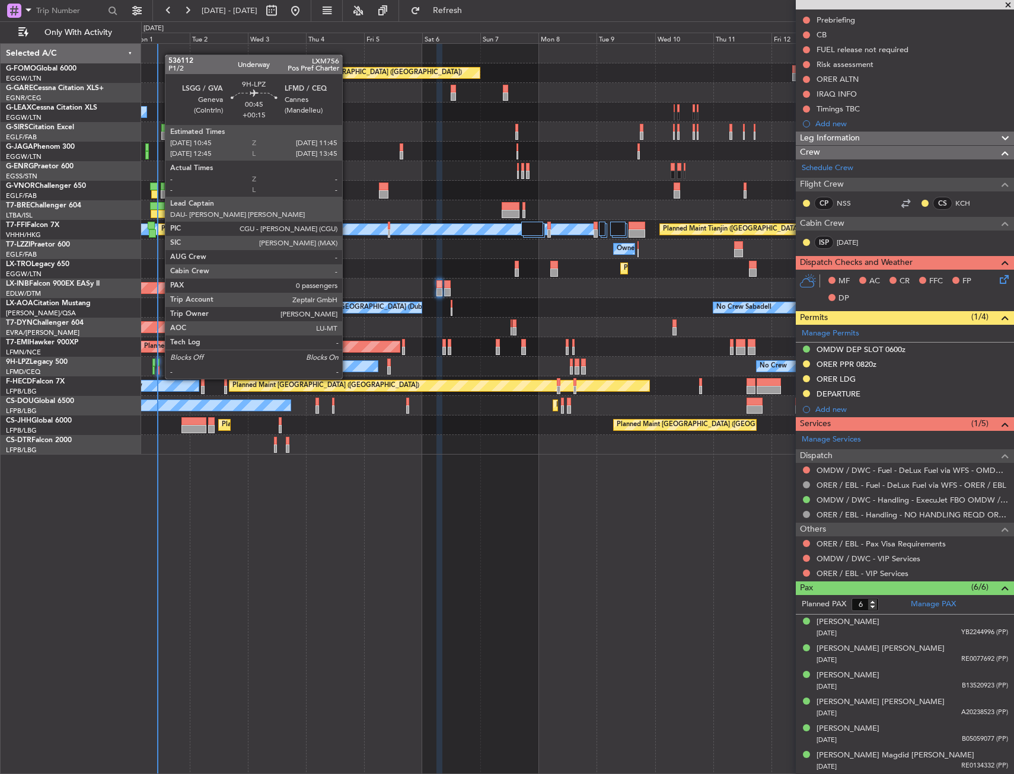
click at [159, 367] on div at bounding box center [158, 370] width 3 height 8
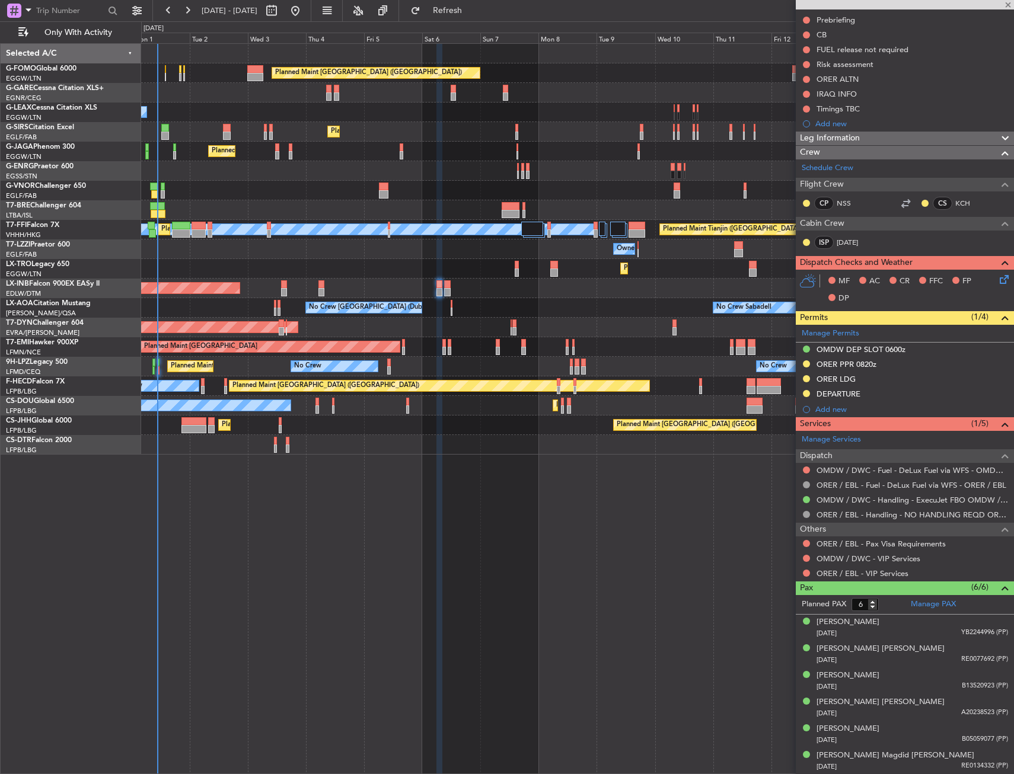
type input "+00:15"
type input "0"
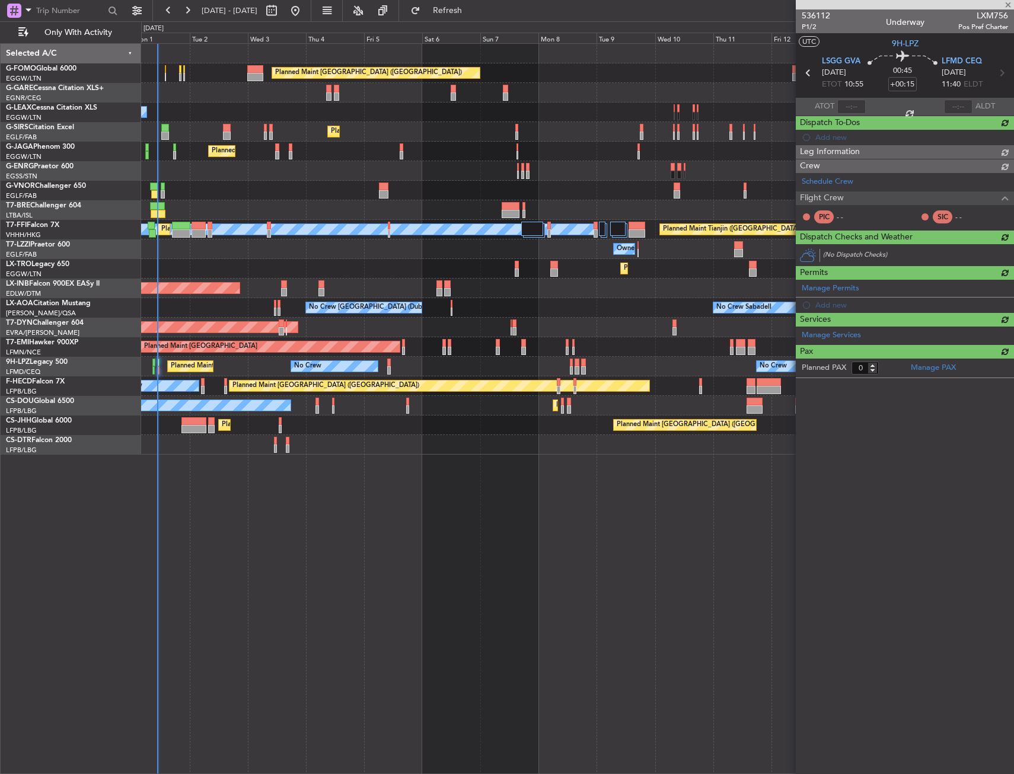
scroll to position [0, 0]
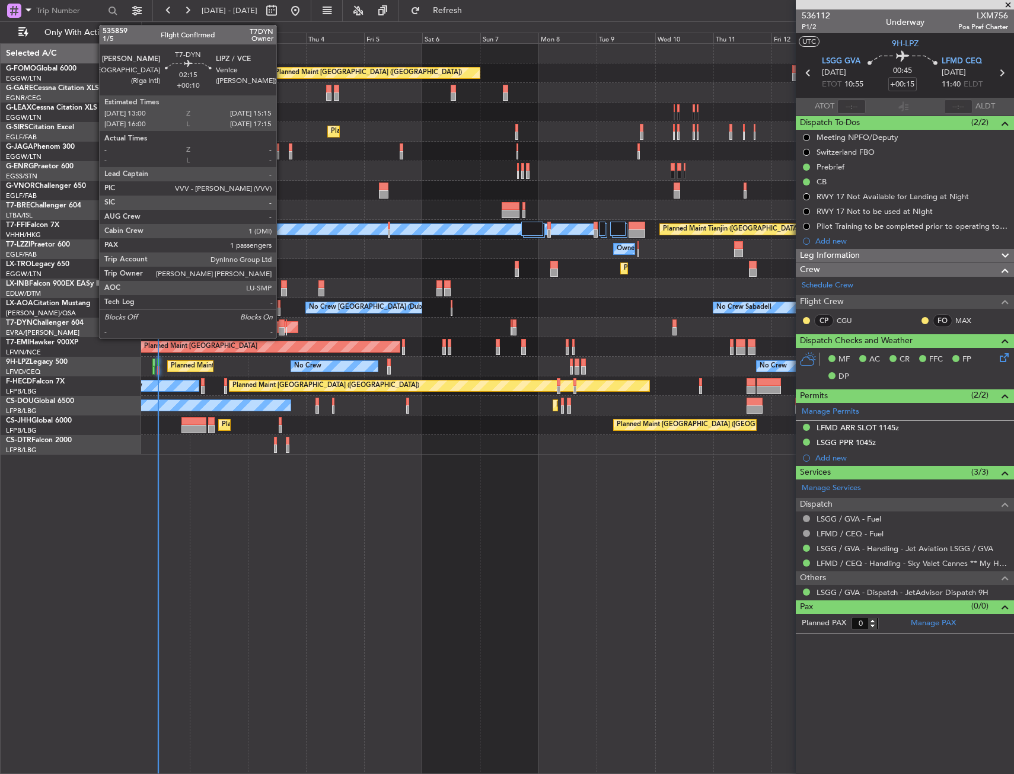
click at [282, 330] on div at bounding box center [282, 331] width 6 height 8
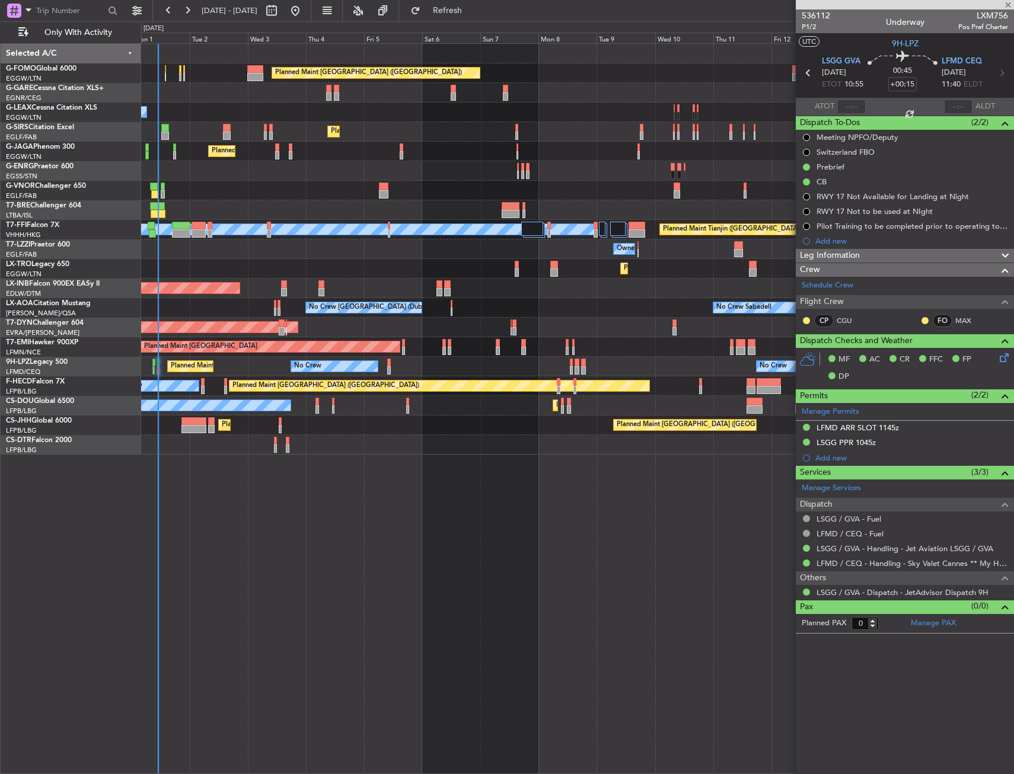
type input "+00:10"
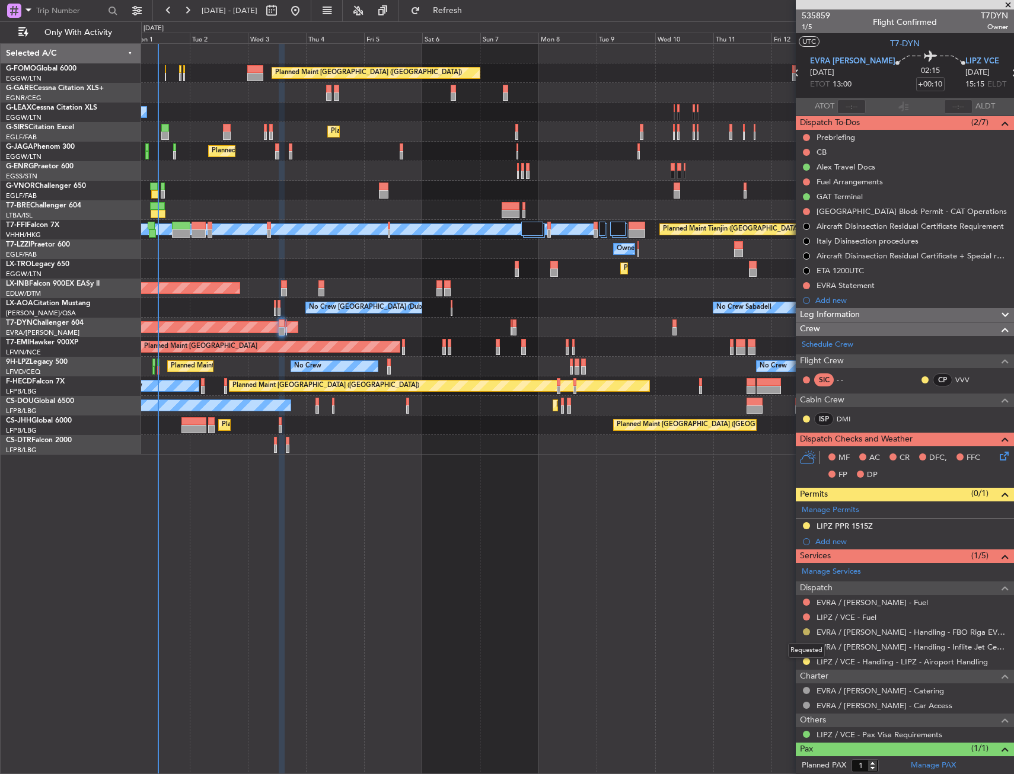
click at [809, 633] on button at bounding box center [806, 632] width 7 height 7
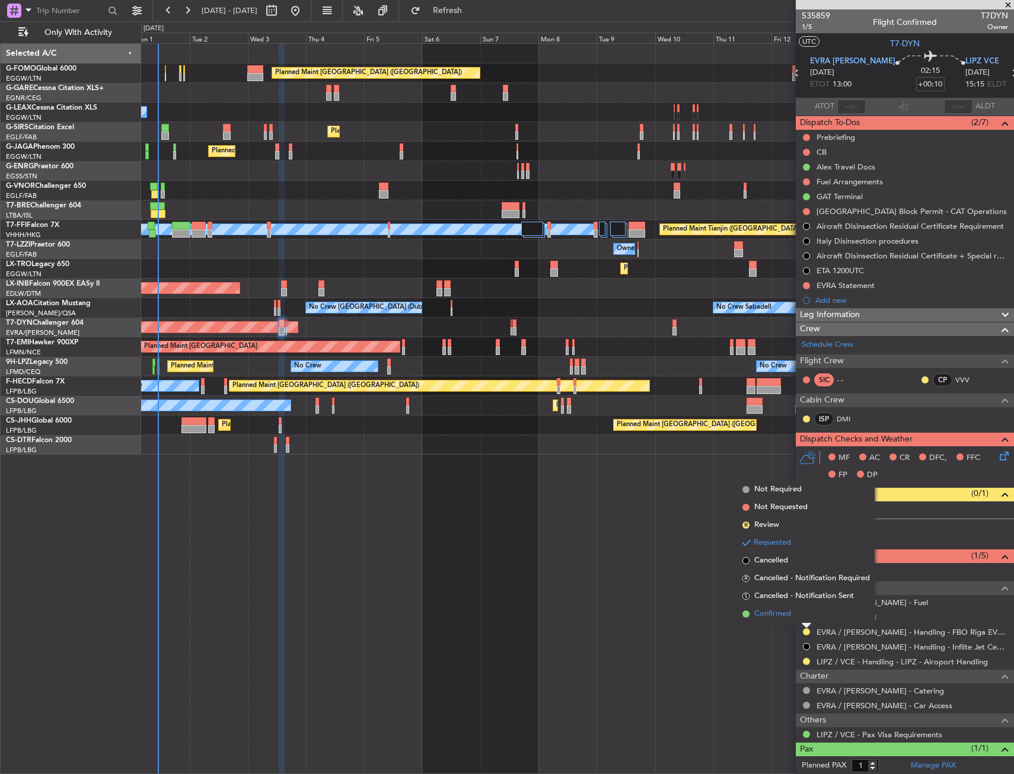
click at [792, 616] on li "Confirmed" at bounding box center [806, 614] width 137 height 18
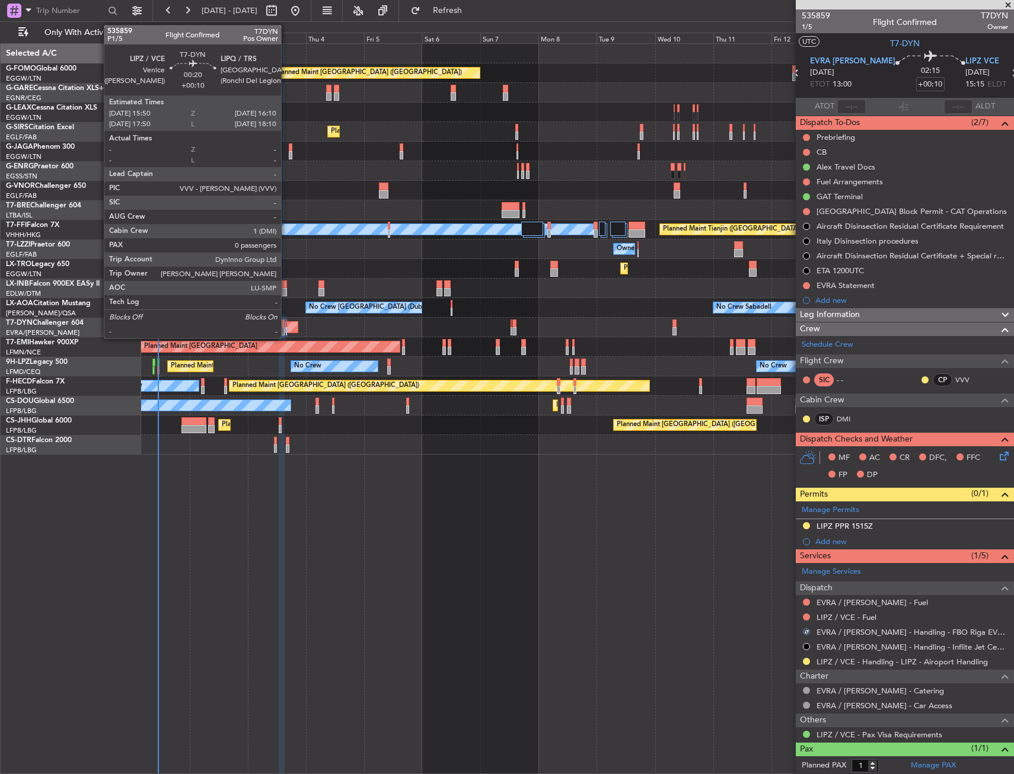
click at [286, 327] on div at bounding box center [286, 331] width 1 height 8
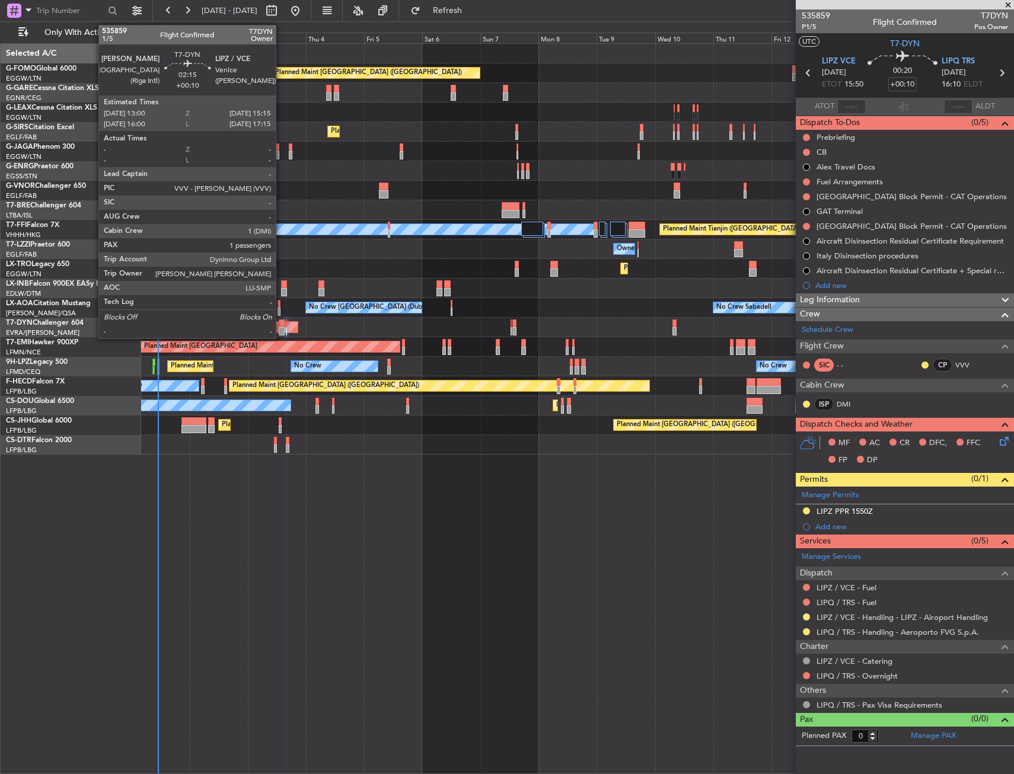
click at [281, 326] on div at bounding box center [282, 324] width 6 height 8
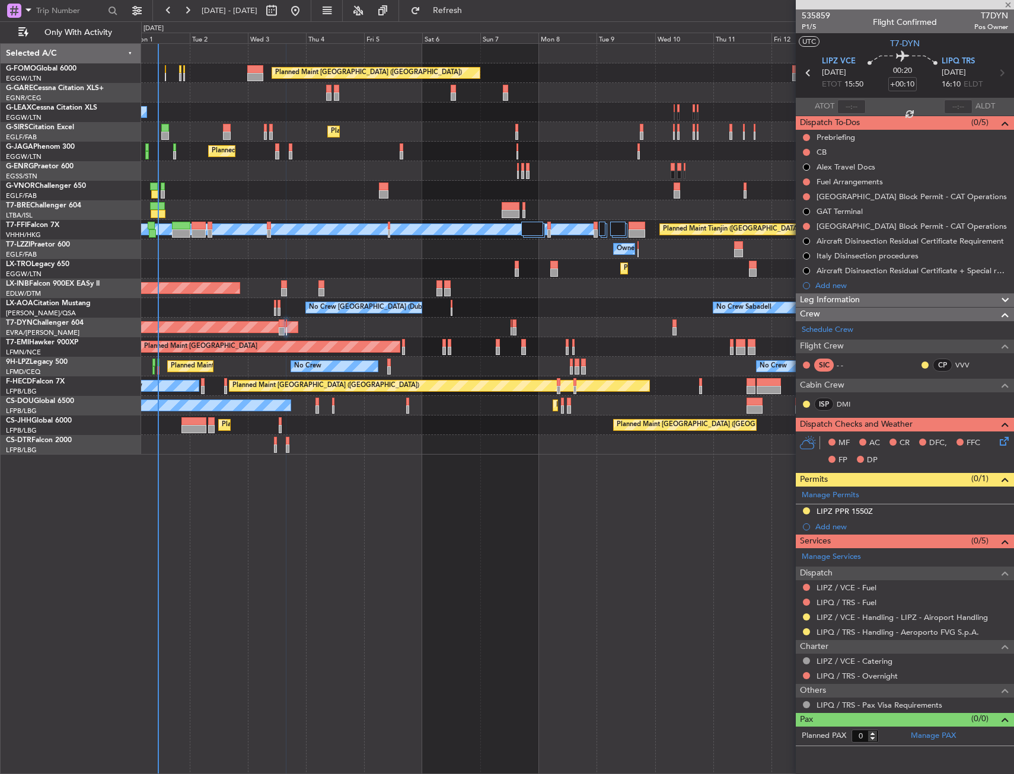
type input "1"
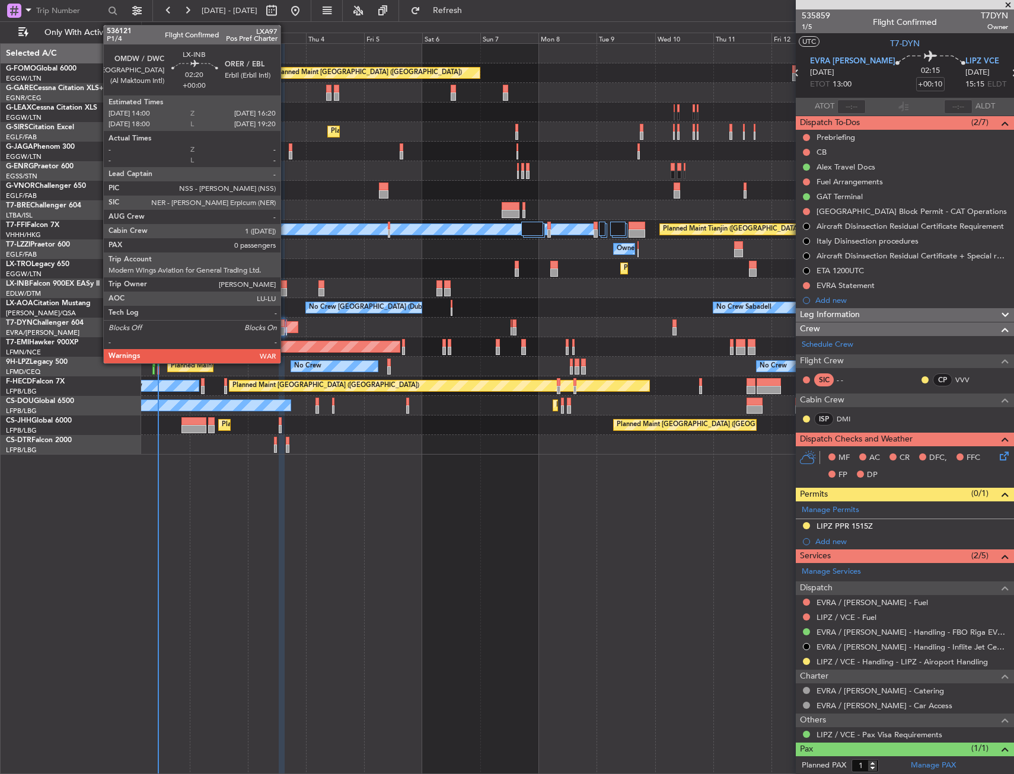
click at [285, 288] on div at bounding box center [284, 284] width 6 height 8
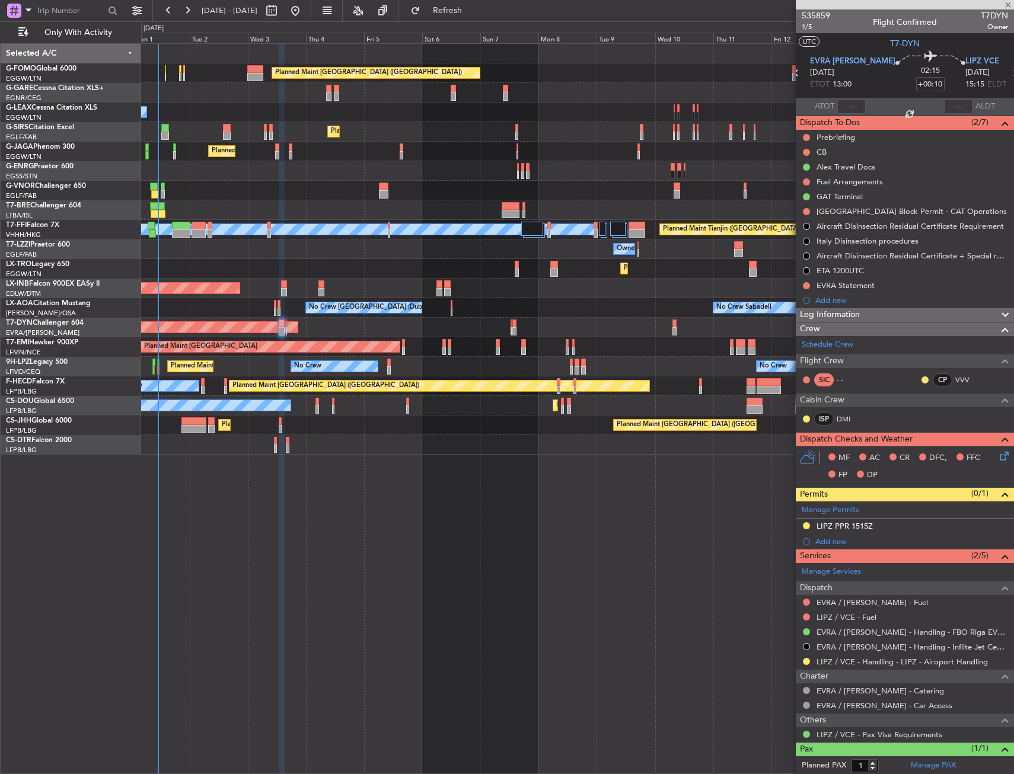
type input "0"
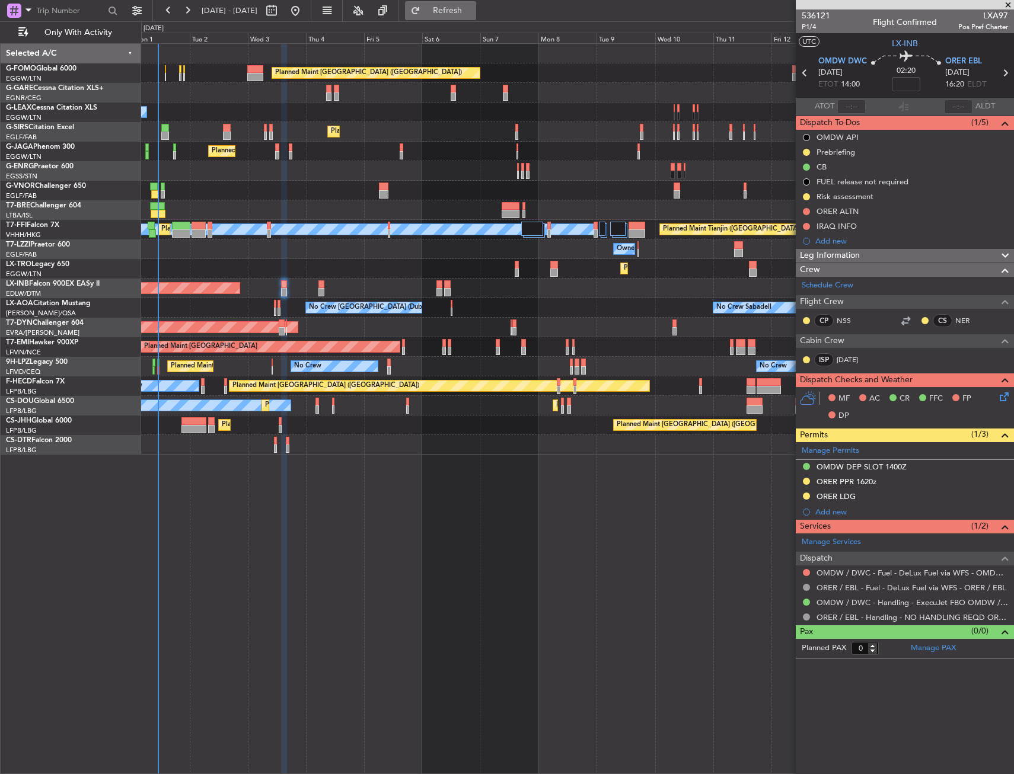
drag, startPoint x: 472, startPoint y: 6, endPoint x: 465, endPoint y: 17, distance: 12.8
click at [472, 7] on span "Refresh" at bounding box center [448, 11] width 50 height 8
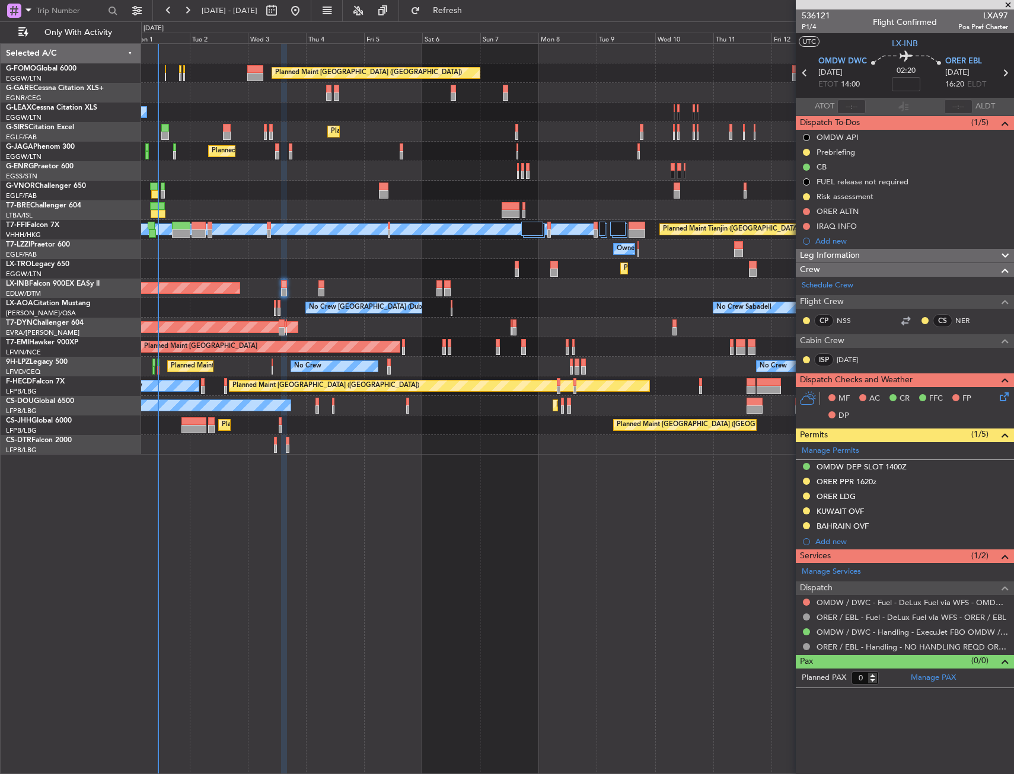
click at [272, 368] on div at bounding box center [272, 370] width 1 height 8
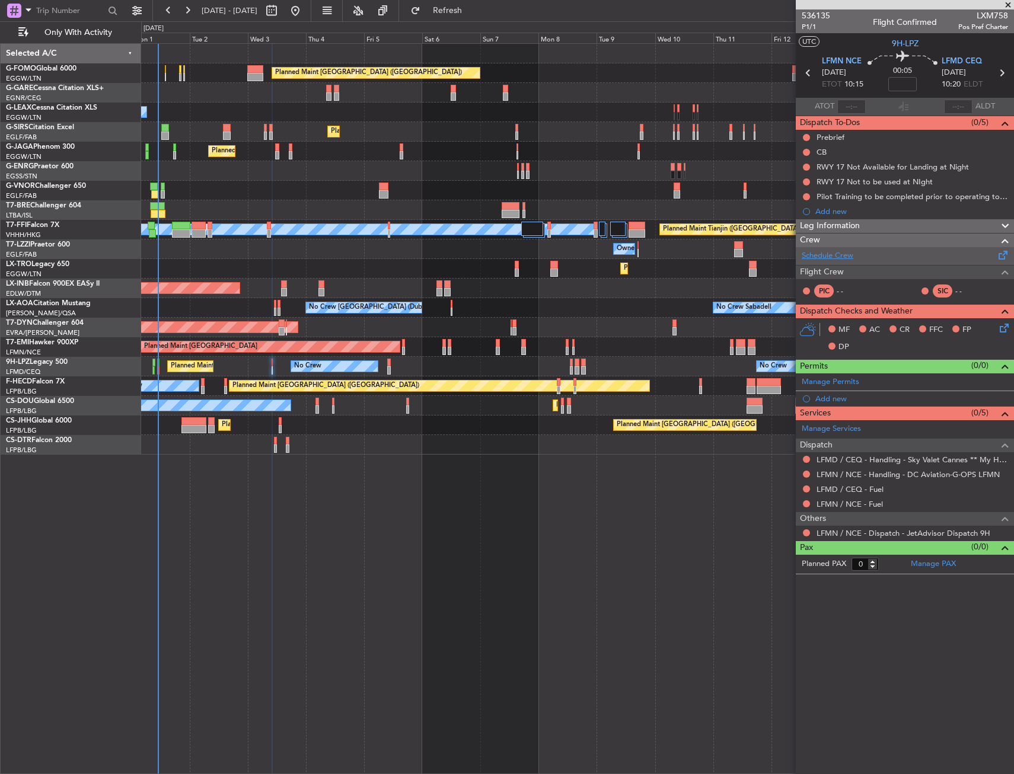
click at [836, 255] on link "Schedule Crew" at bounding box center [828, 256] width 52 height 12
drag, startPoint x: 509, startPoint y: 14, endPoint x: 499, endPoint y: 20, distance: 11.7
click at [473, 14] on span "Refresh" at bounding box center [448, 11] width 50 height 8
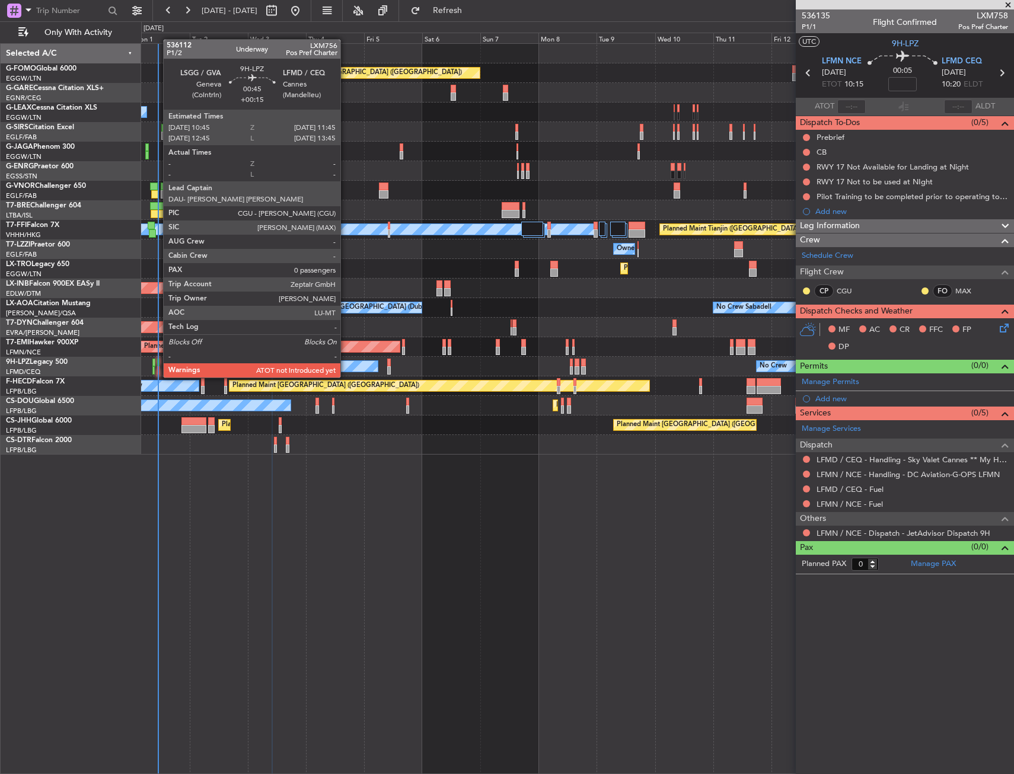
click at [157, 366] on div at bounding box center [158, 363] width 3 height 8
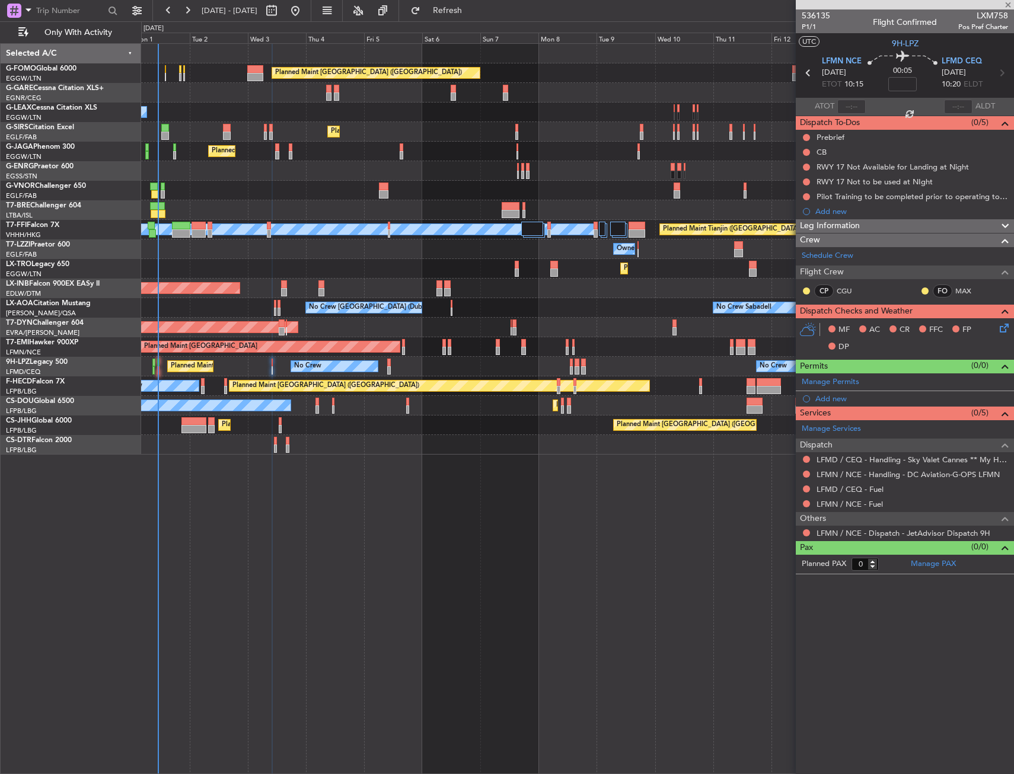
type input "+00:15"
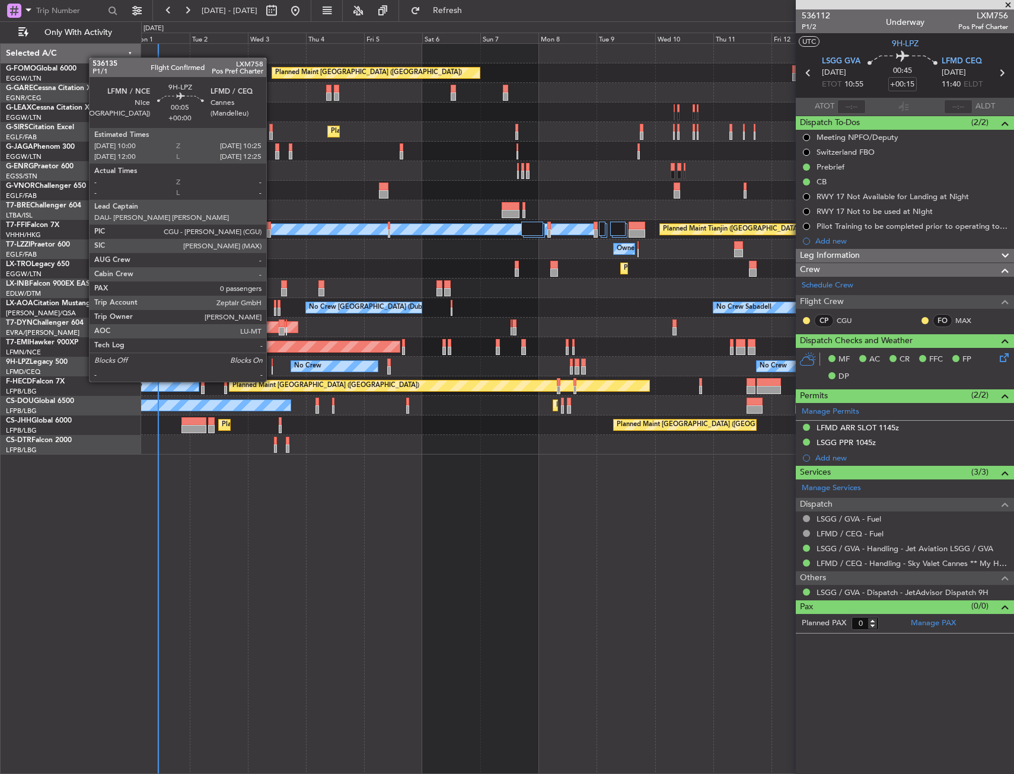
click at [272, 370] on div at bounding box center [272, 370] width 1 height 8
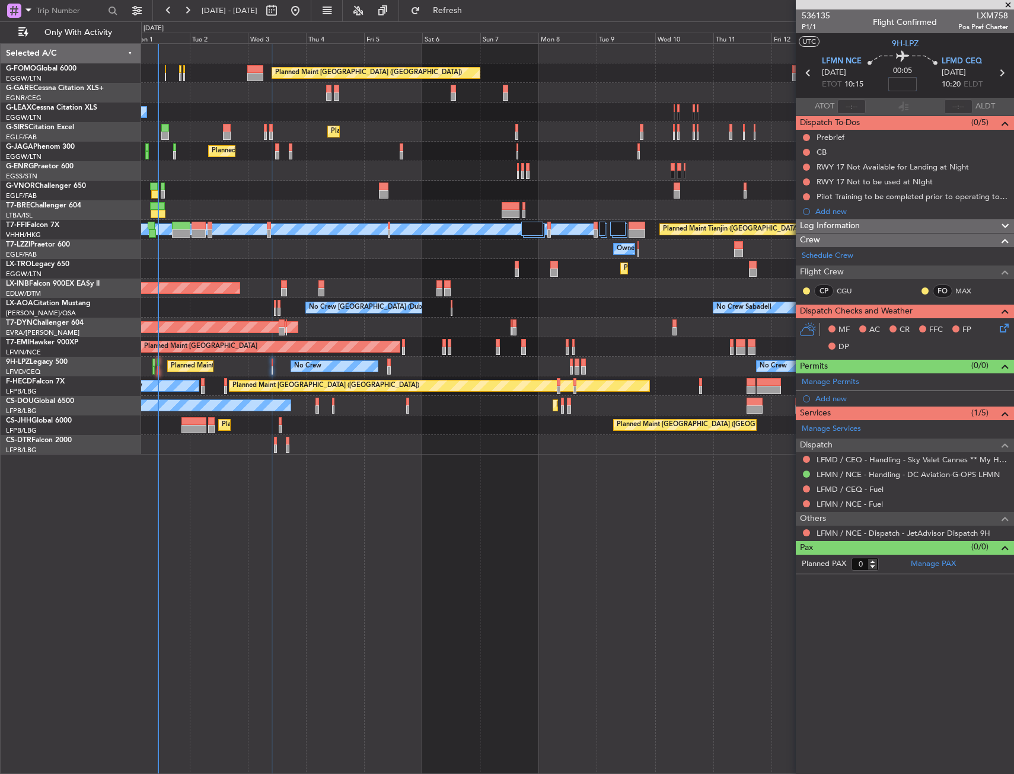
click at [902, 88] on input at bounding box center [902, 84] width 28 height 14
click at [868, 50] on section "UTC 9H-LPZ" at bounding box center [905, 42] width 218 height 18
type input "+00:05"
click at [815, 26] on span "P1/1" at bounding box center [816, 27] width 28 height 10
click at [805, 135] on button at bounding box center [806, 137] width 7 height 7
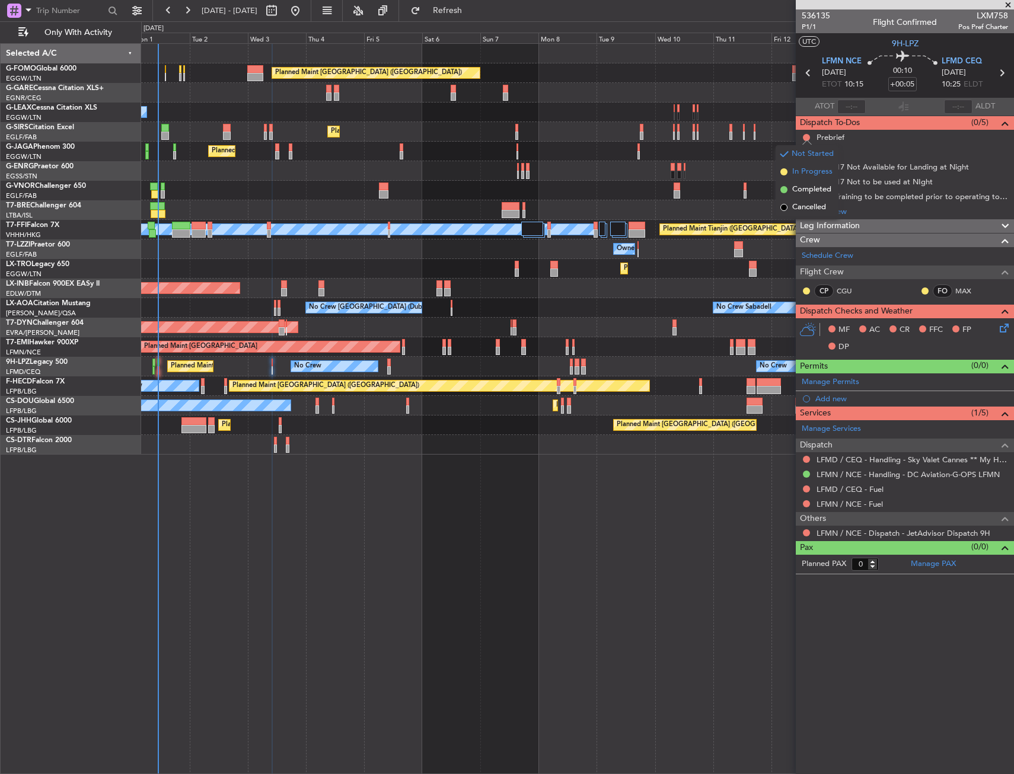
click at [802, 176] on span "In Progress" at bounding box center [812, 172] width 40 height 12
click at [809, 149] on button at bounding box center [806, 152] width 7 height 7
click at [804, 209] on span "Completed" at bounding box center [811, 205] width 39 height 12
click at [1006, 330] on icon at bounding box center [1001, 325] width 9 height 9
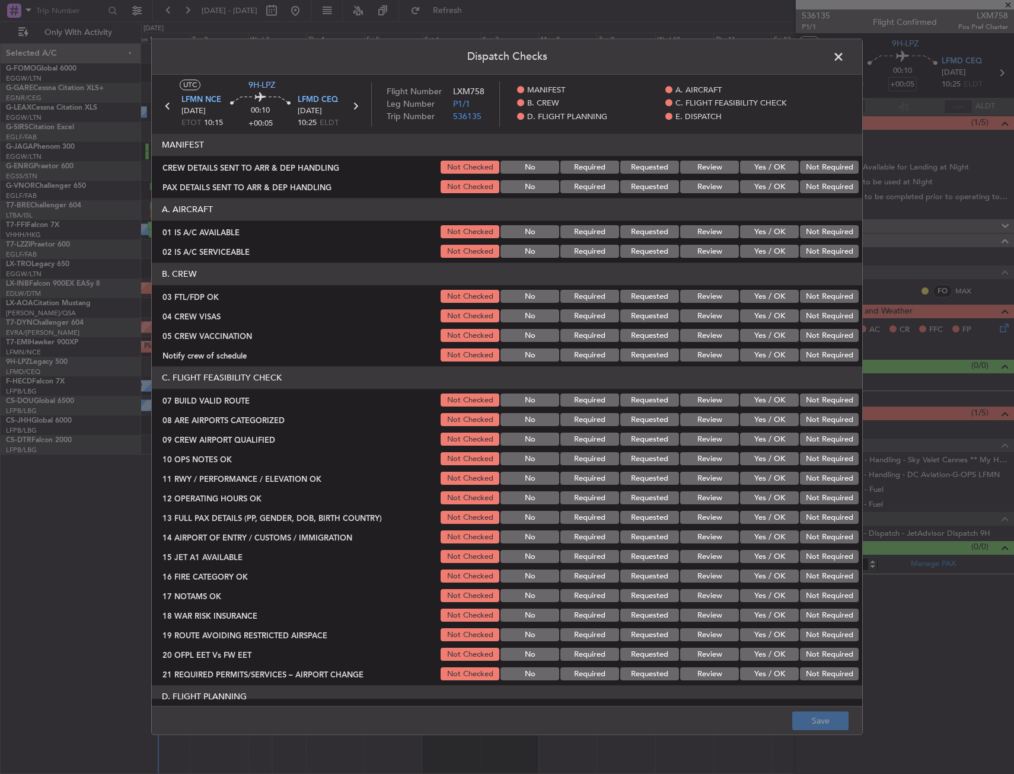
scroll to position [59, 0]
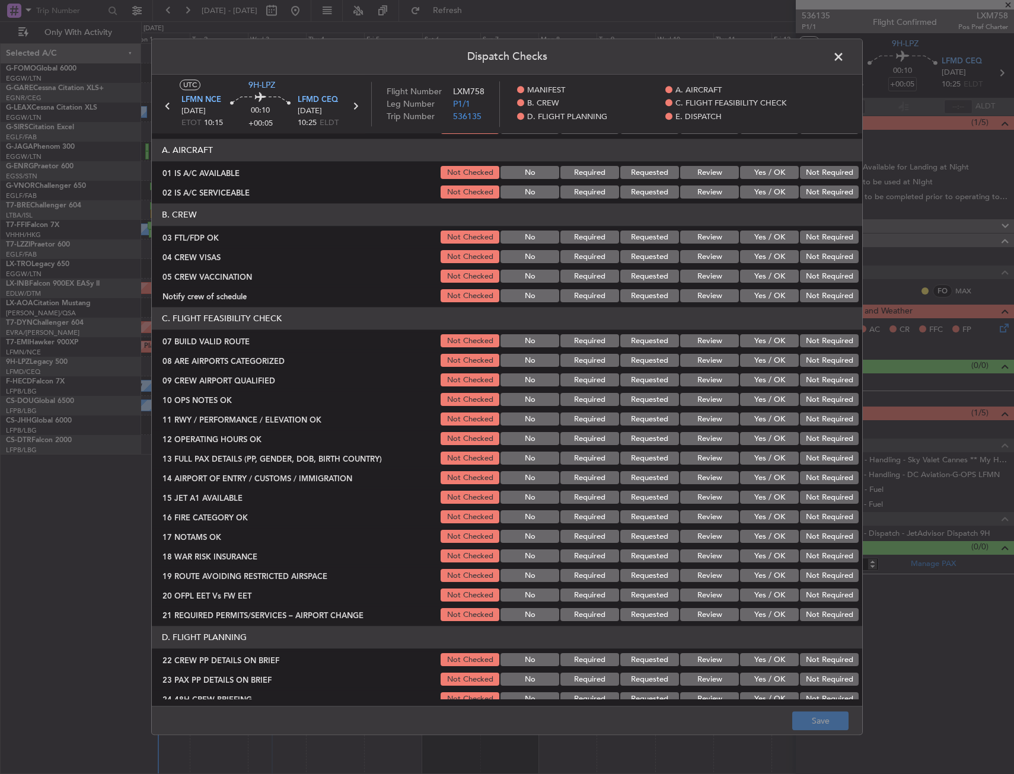
click at [771, 237] on button "Yes / OK" at bounding box center [769, 237] width 59 height 13
click at [805, 255] on button "Not Required" at bounding box center [829, 257] width 59 height 13
click at [809, 277] on button "Not Required" at bounding box center [829, 276] width 59 height 13
click at [780, 290] on div "Yes / OK" at bounding box center [768, 296] width 60 height 17
click at [776, 295] on button "Yes / OK" at bounding box center [769, 296] width 59 height 13
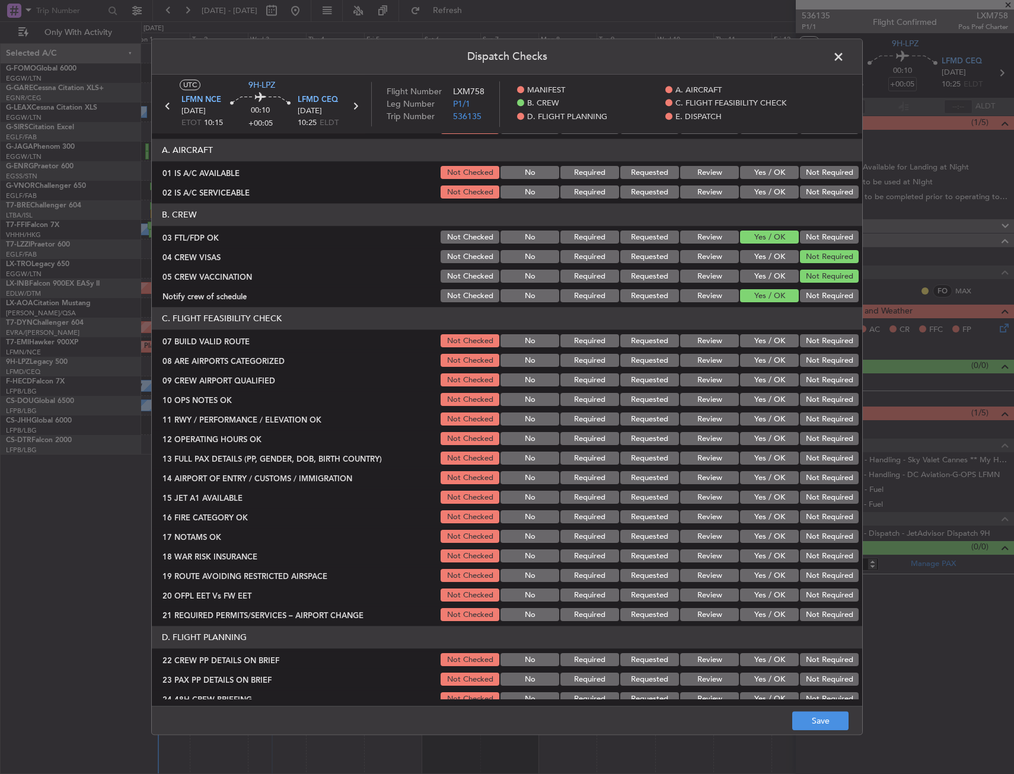
click at [769, 340] on button "Yes / OK" at bounding box center [769, 341] width 59 height 13
click at [769, 359] on button "Yes / OK" at bounding box center [769, 361] width 59 height 13
drag, startPoint x: 767, startPoint y: 370, endPoint x: 767, endPoint y: 379, distance: 8.9
click at [767, 371] on section "C. FLIGHT FEASIBILITY CHECK 07 BUILD VALID ROUTE Not Checked No Required Reques…" at bounding box center [507, 466] width 710 height 316
click at [767, 380] on button "Yes / OK" at bounding box center [769, 380] width 59 height 13
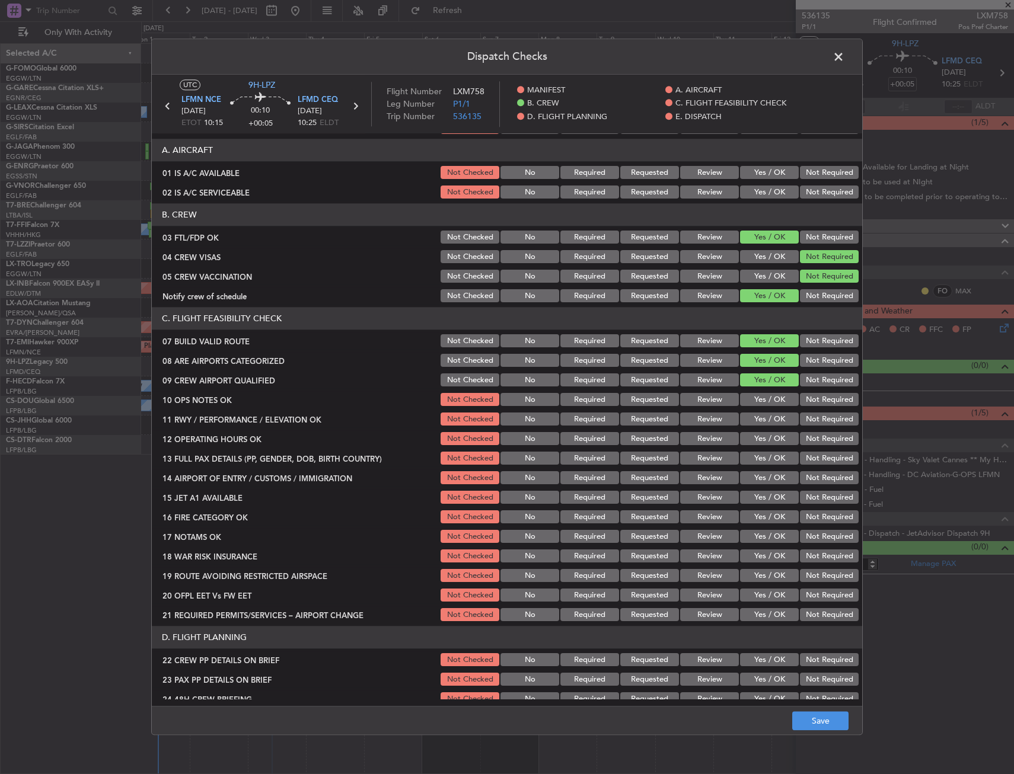
drag, startPoint x: 769, startPoint y: 396, endPoint x: 770, endPoint y: 402, distance: 6.6
click at [769, 396] on button "Yes / OK" at bounding box center [769, 400] width 59 height 13
click at [769, 414] on button "Yes / OK" at bounding box center [769, 419] width 59 height 13
drag, startPoint x: 769, startPoint y: 420, endPoint x: 766, endPoint y: 435, distance: 15.6
click at [769, 424] on button "Yes / OK" at bounding box center [769, 419] width 59 height 13
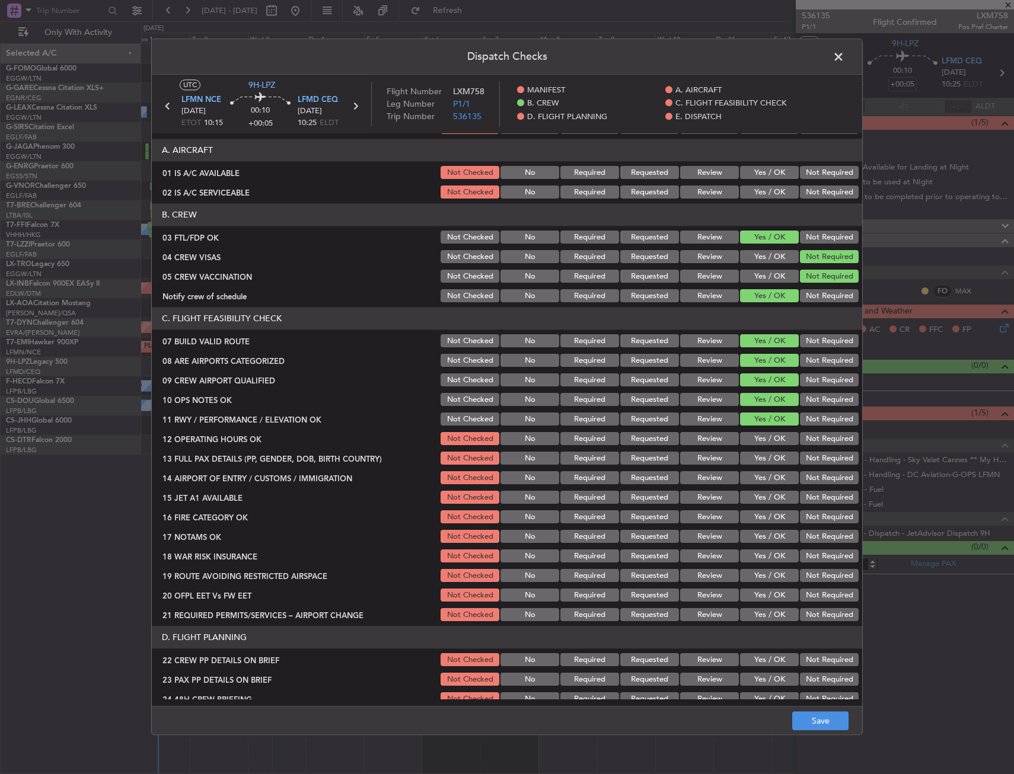
click at [765, 438] on button "Yes / OK" at bounding box center [769, 439] width 59 height 13
click at [763, 460] on button "Yes / OK" at bounding box center [769, 458] width 59 height 13
click at [763, 477] on button "Yes / OK" at bounding box center [769, 478] width 59 height 13
click at [761, 498] on button "Yes / OK" at bounding box center [769, 498] width 59 height 13
click at [762, 516] on button "Yes / OK" at bounding box center [769, 517] width 59 height 13
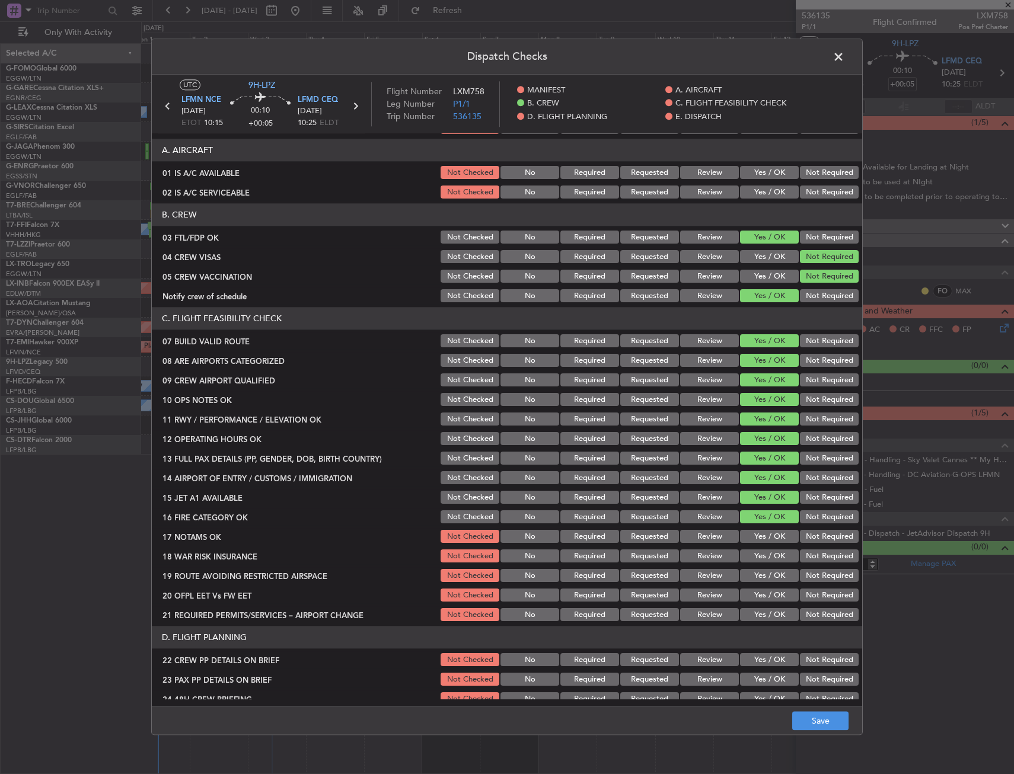
click at [761, 534] on button "Yes / OK" at bounding box center [769, 537] width 59 height 13
click at [760, 557] on button "Yes / OK" at bounding box center [769, 556] width 59 height 13
click at [758, 574] on button "Yes / OK" at bounding box center [769, 576] width 59 height 13
click at [754, 595] on button "Yes / OK" at bounding box center [769, 595] width 59 height 13
click at [753, 614] on button "Yes / OK" at bounding box center [769, 615] width 59 height 13
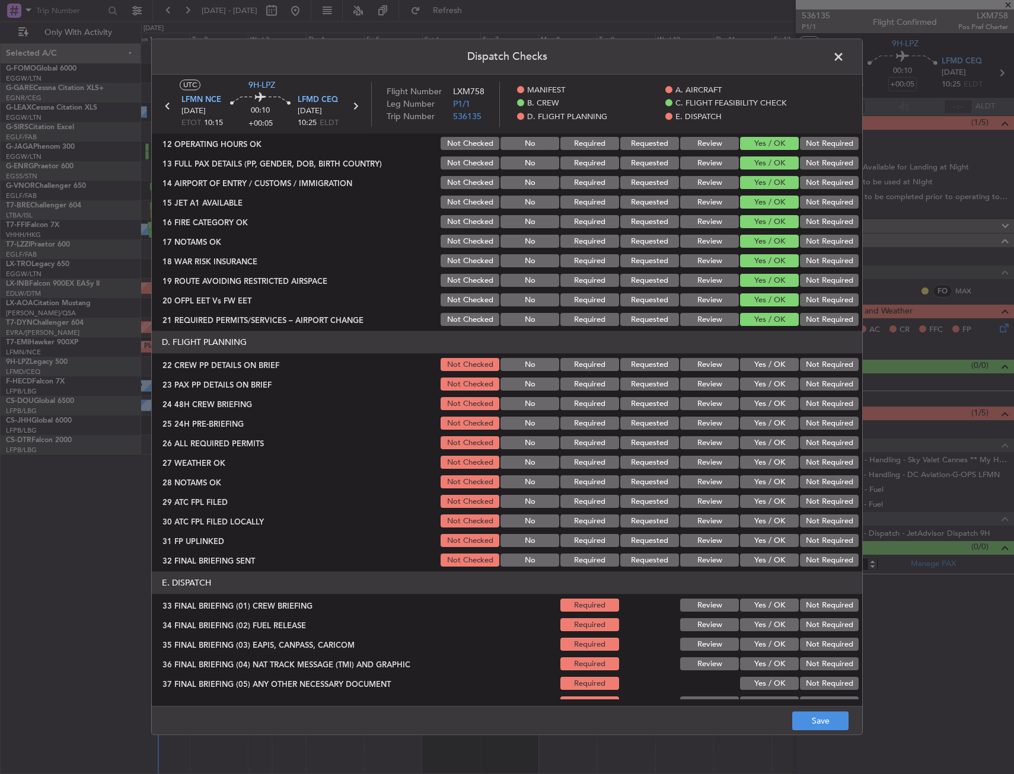
scroll to position [356, 0]
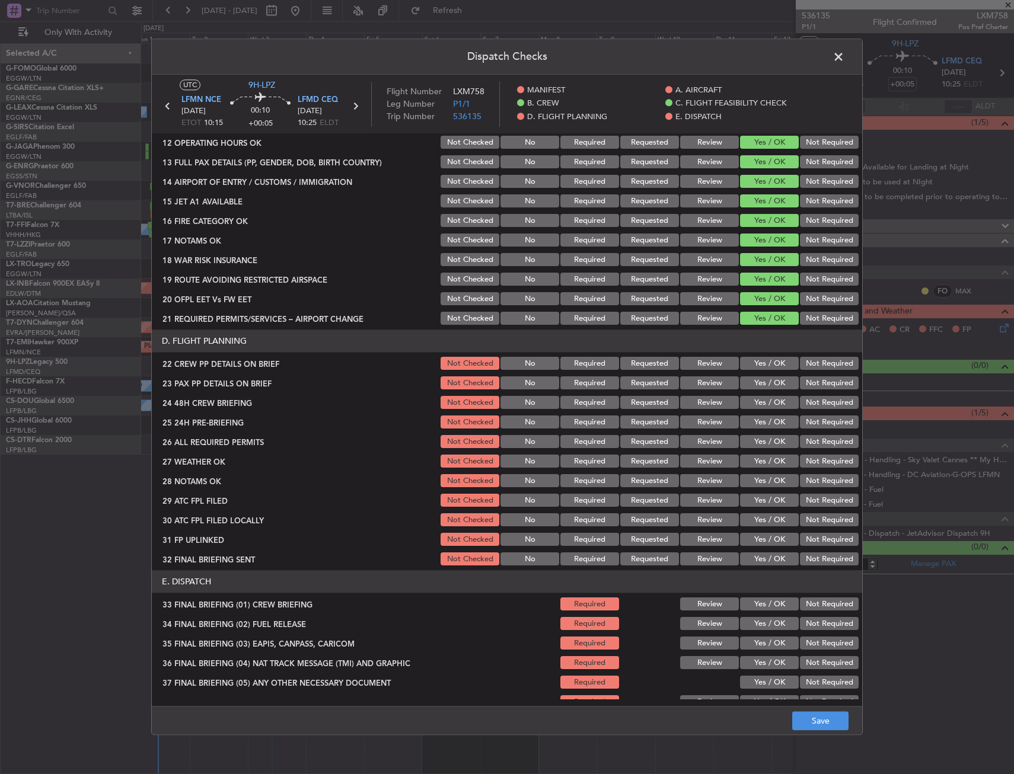
drag, startPoint x: 764, startPoint y: 362, endPoint x: 763, endPoint y: 371, distance: 9.0
click at [764, 363] on button "Yes / OK" at bounding box center [769, 364] width 59 height 13
click at [763, 376] on div "Yes / OK" at bounding box center [768, 383] width 60 height 17
click at [764, 385] on button "Yes / OK" at bounding box center [769, 383] width 59 height 13
click at [765, 403] on button "Yes / OK" at bounding box center [769, 403] width 59 height 13
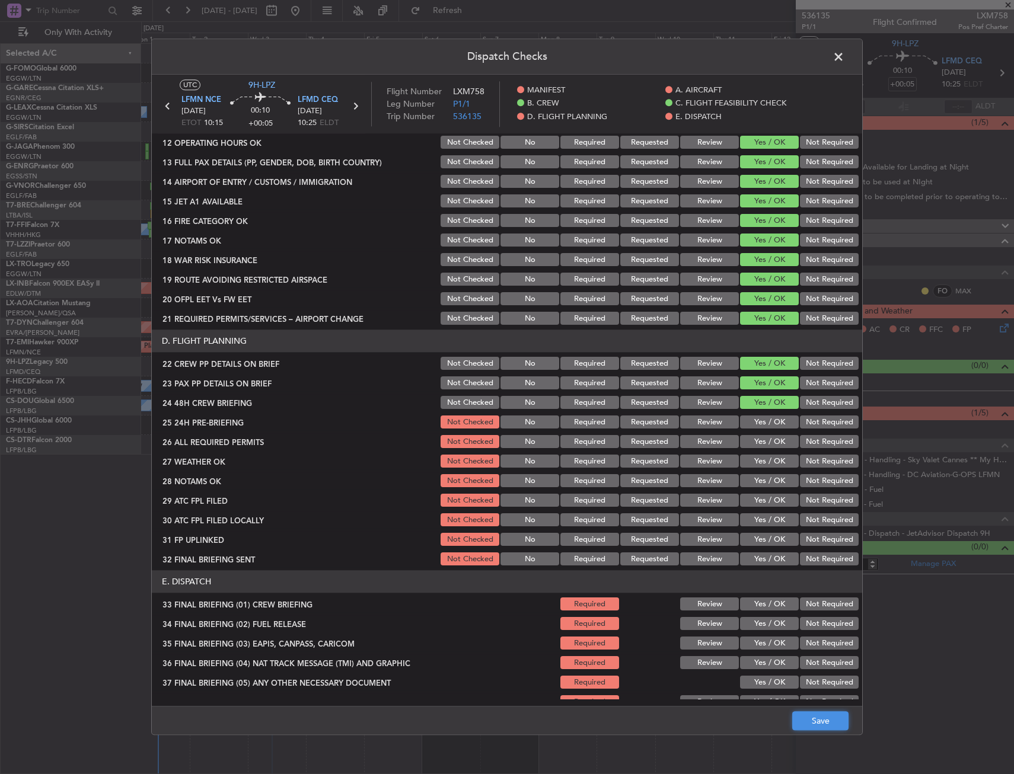
click at [804, 715] on button "Save" at bounding box center [820, 721] width 56 height 19
click at [844, 56] on span at bounding box center [844, 60] width 0 height 24
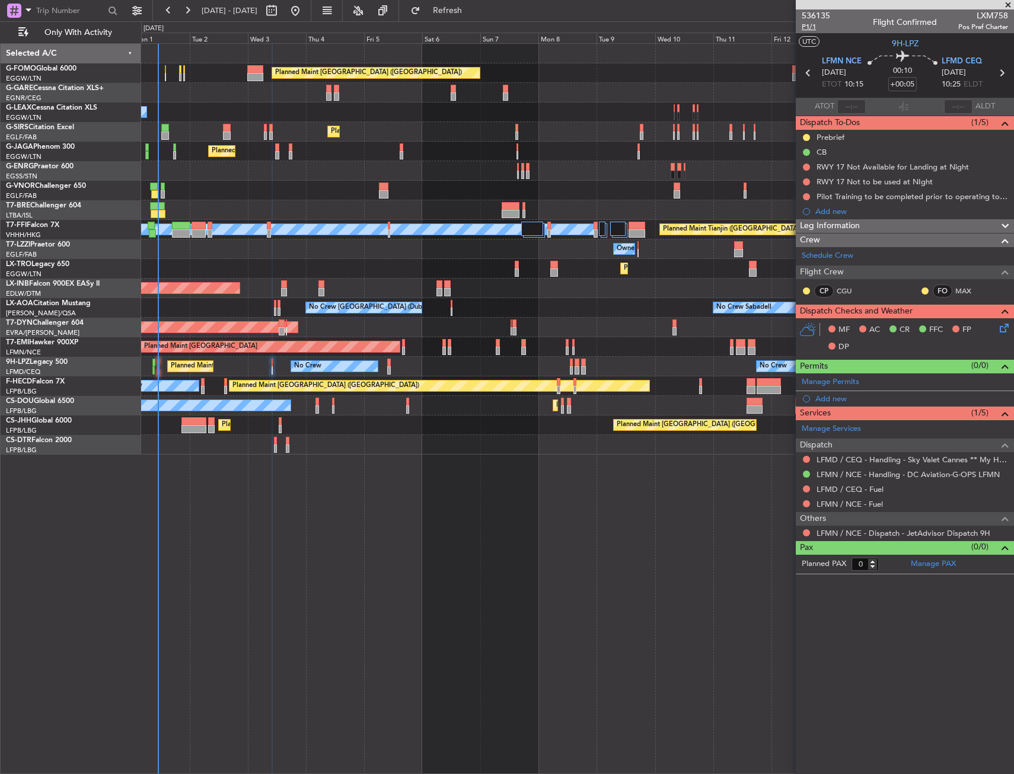
click at [811, 27] on span "P1/1" at bounding box center [816, 27] width 28 height 10
click at [473, 9] on span "Refresh" at bounding box center [448, 11] width 50 height 8
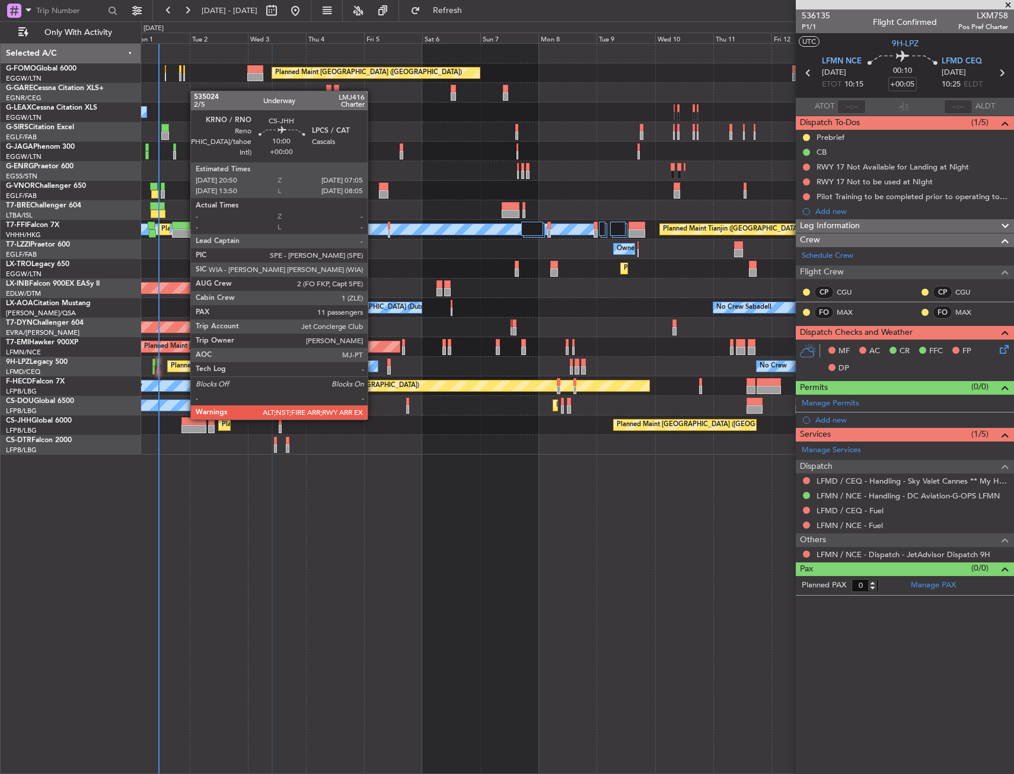
click at [184, 419] on div at bounding box center [193, 421] width 25 height 8
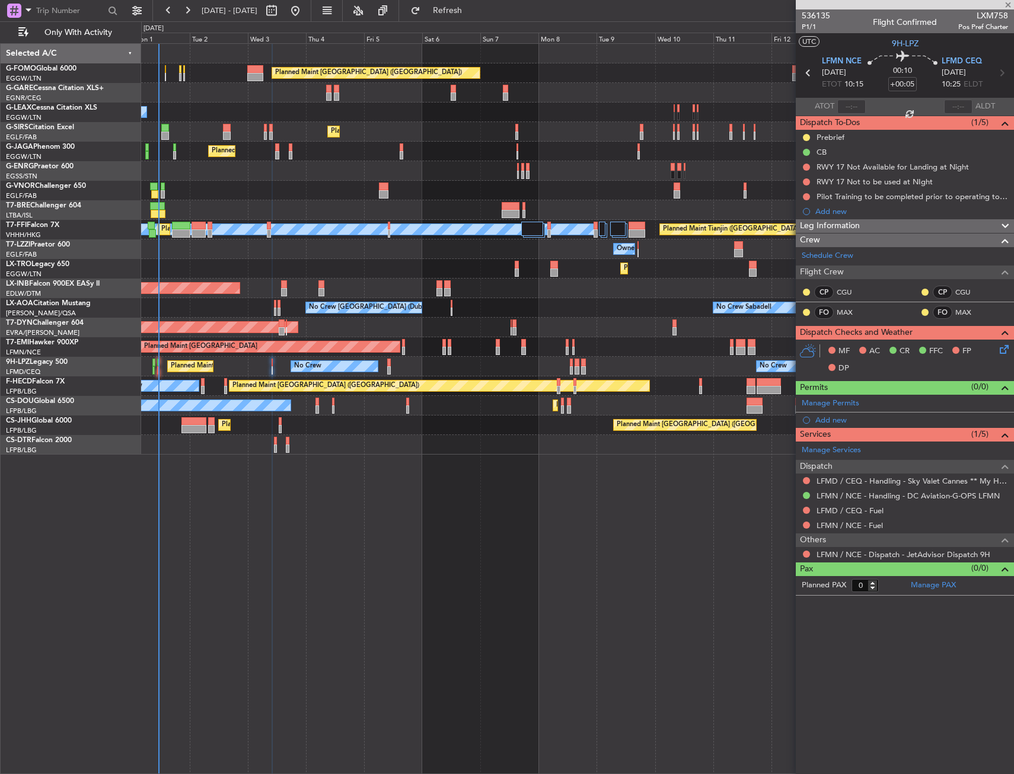
type input "11"
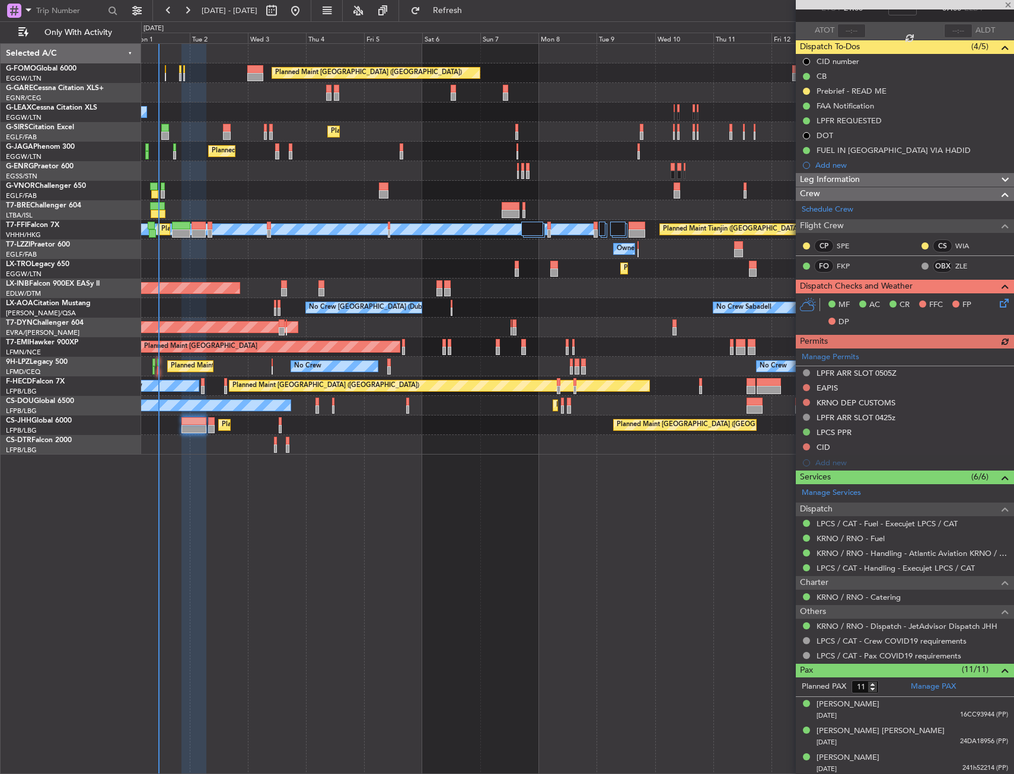
scroll to position [178, 0]
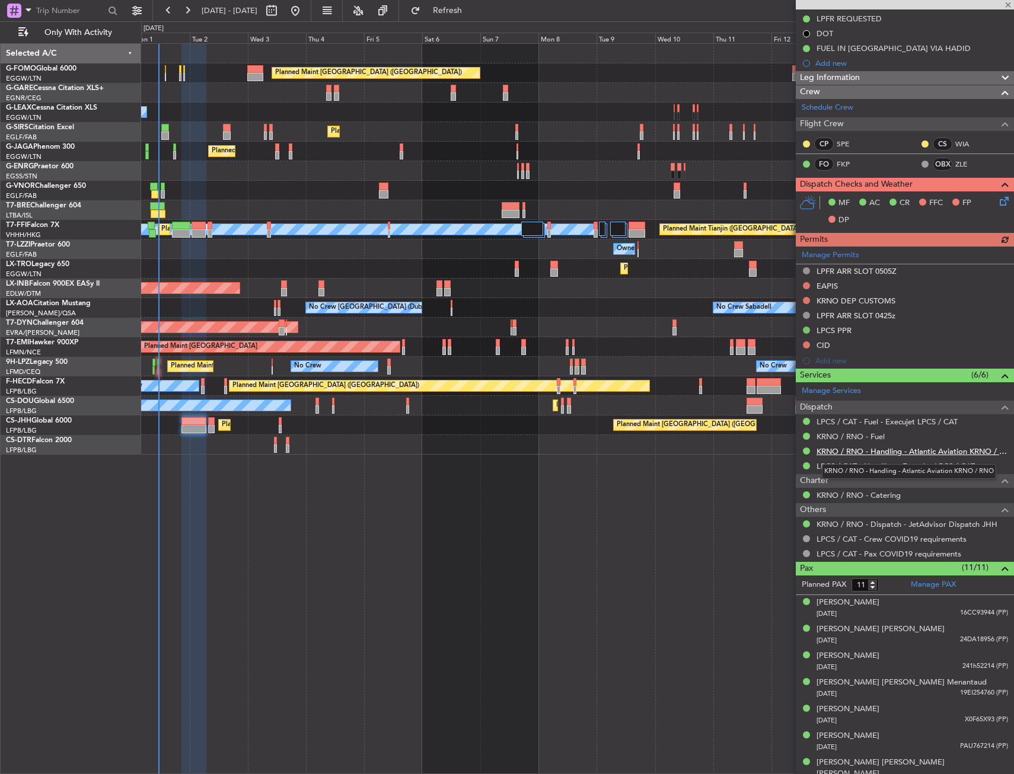
click at [847, 452] on link "KRNO / RNO - Handling - Atlantic Aviation KRNO / RNO" at bounding box center [913, 452] width 192 height 10
click at [522, 283] on div "Unplanned Maint [GEOGRAPHIC_DATA] (Al Maktoum Intl)" at bounding box center [577, 289] width 872 height 20
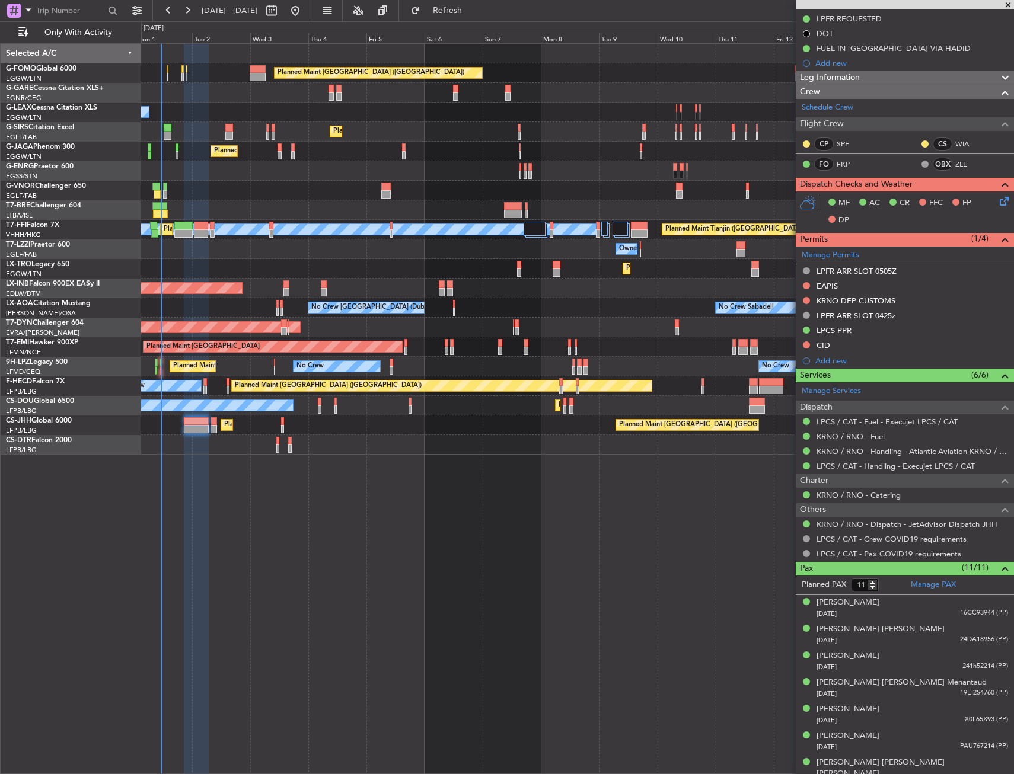
click at [535, 282] on div "Unplanned Maint [GEOGRAPHIC_DATA] (Al Maktoum Intl)" at bounding box center [577, 289] width 872 height 20
click at [449, 8] on button "Refresh" at bounding box center [440, 10] width 71 height 19
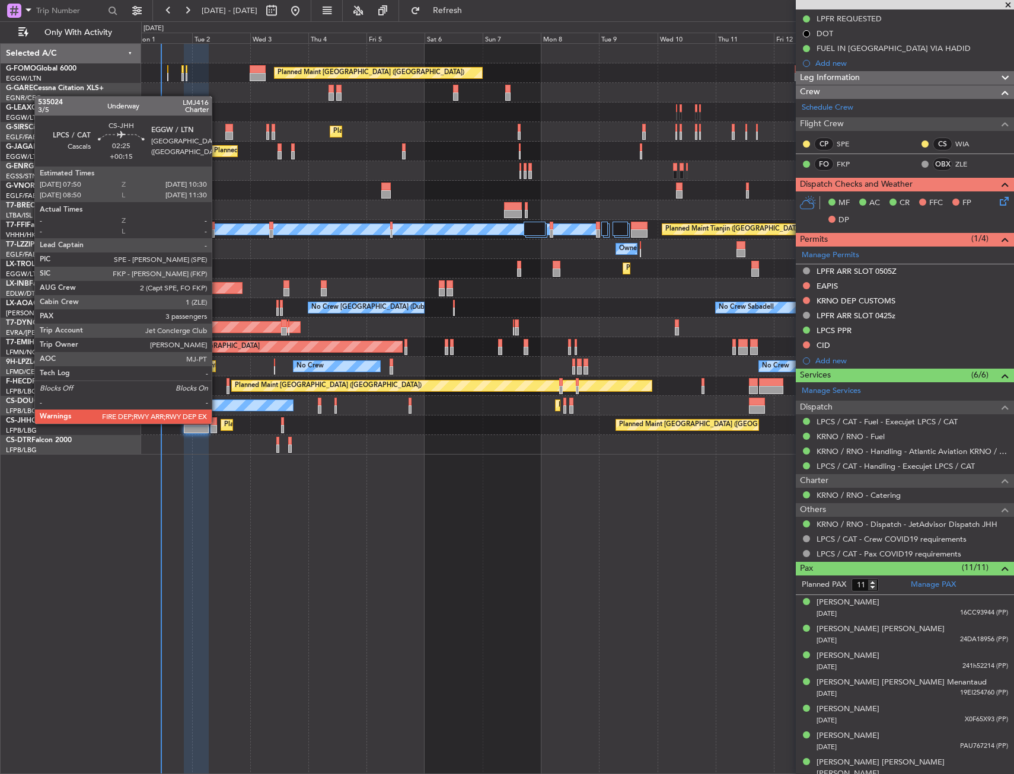
click at [217, 423] on div at bounding box center [214, 421] width 7 height 8
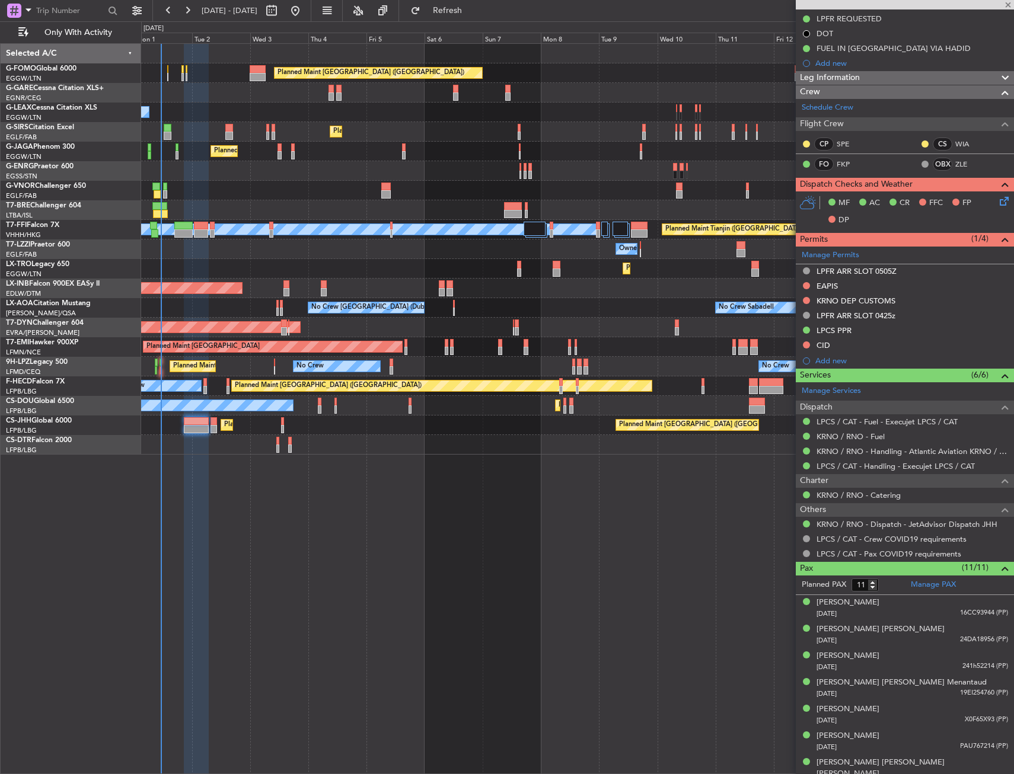
type input "+00:15"
type input "3"
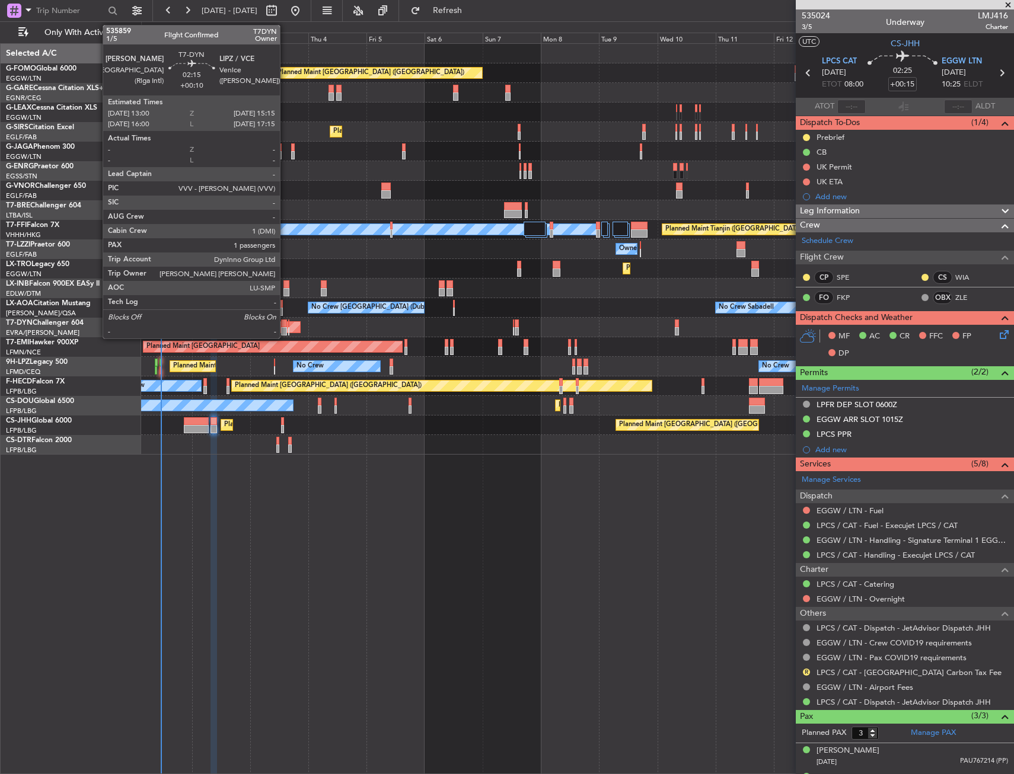
click at [285, 326] on div at bounding box center [284, 324] width 6 height 8
type input "+00:10"
type input "1"
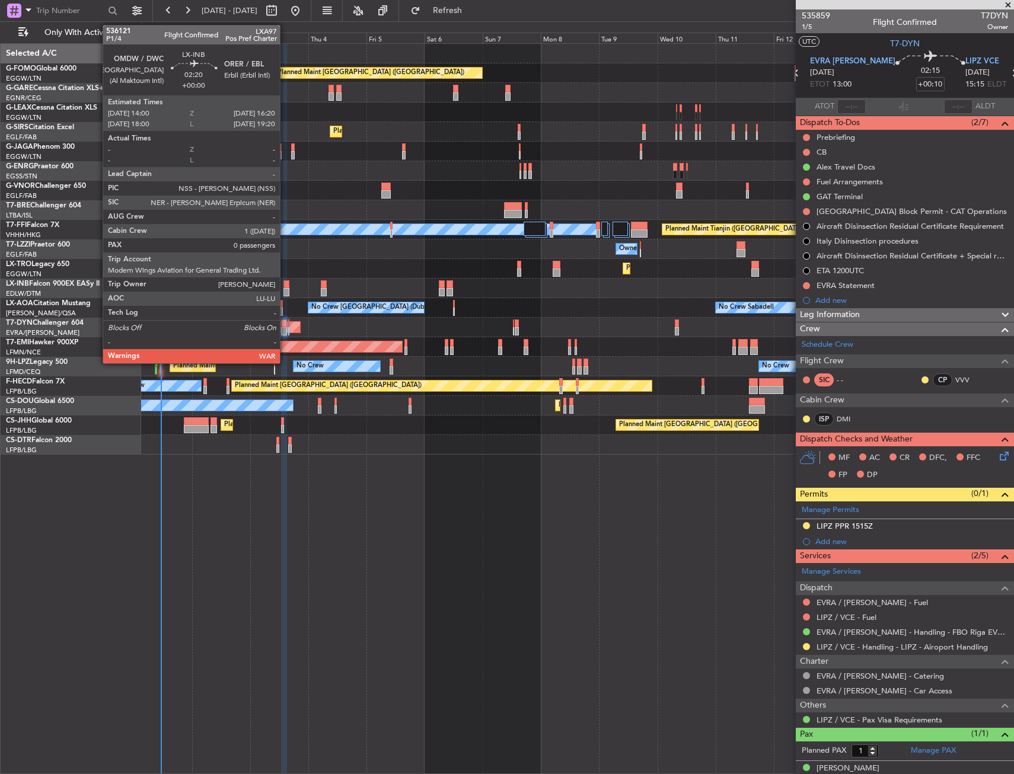
click at [285, 287] on div at bounding box center [286, 284] width 6 height 8
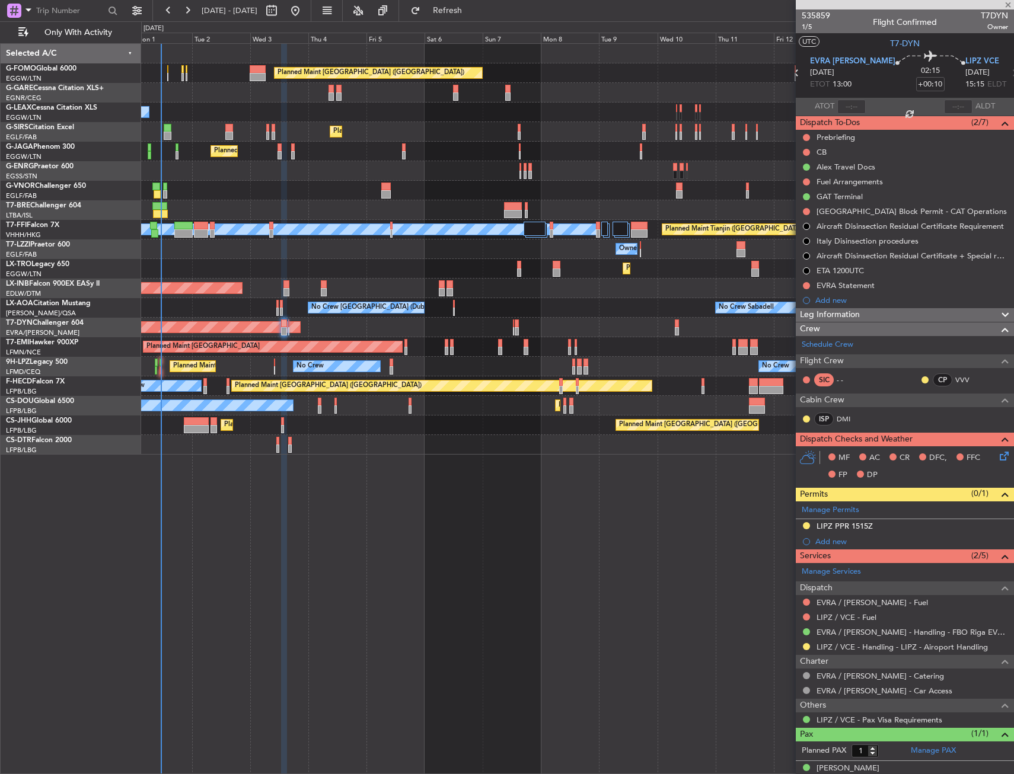
type input "0"
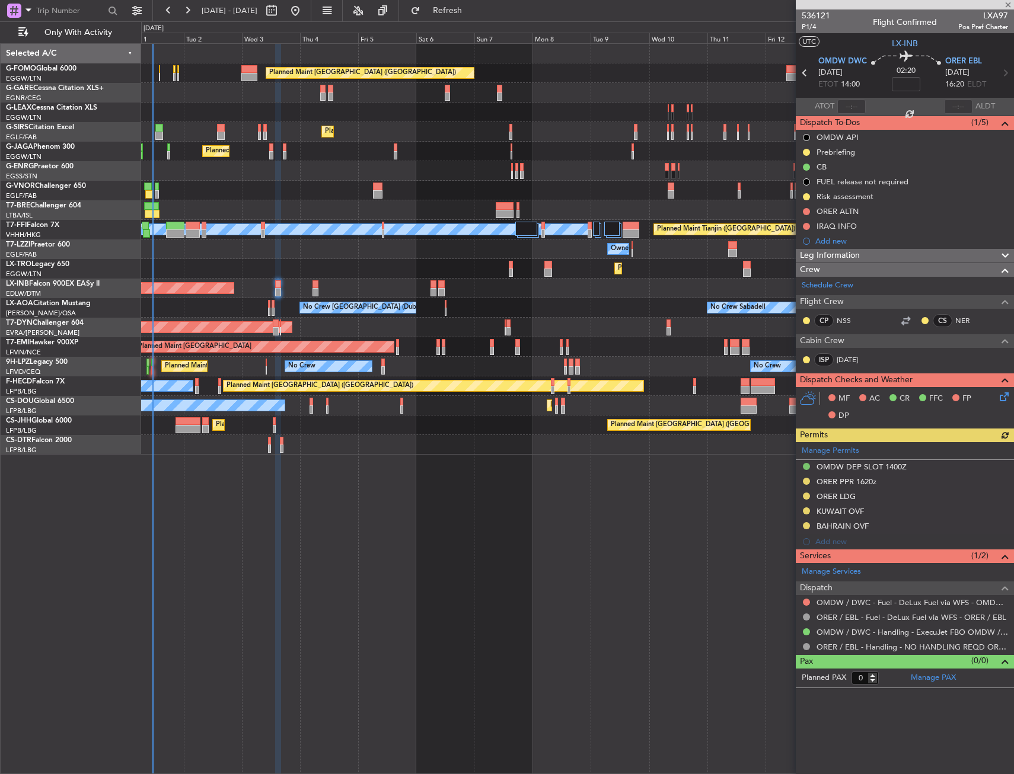
click at [648, 332] on div "AOG Maint Riga (Riga Intl)" at bounding box center [577, 328] width 872 height 20
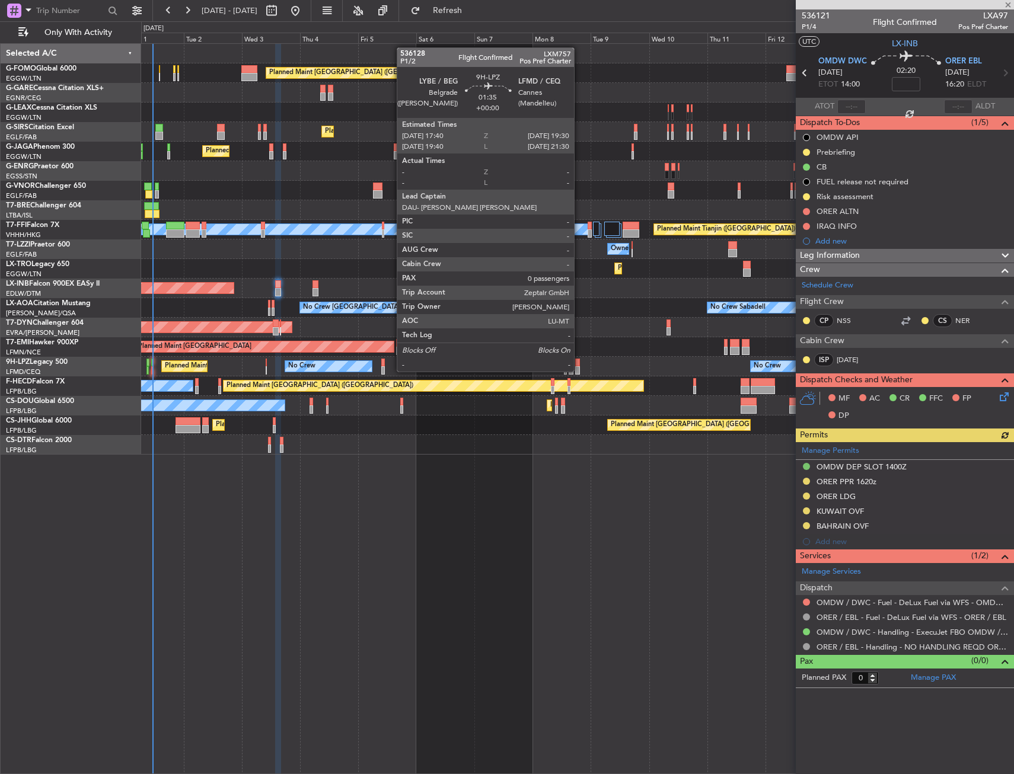
click at [579, 360] on div at bounding box center [577, 363] width 5 height 8
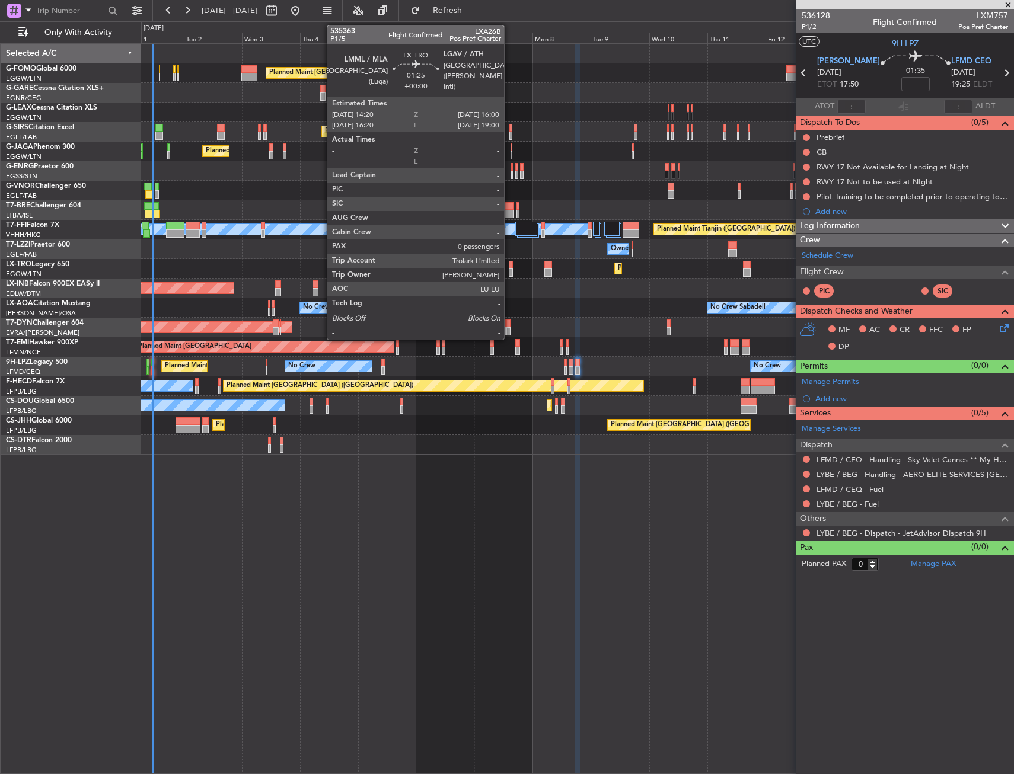
click at [509, 263] on div at bounding box center [511, 265] width 4 height 8
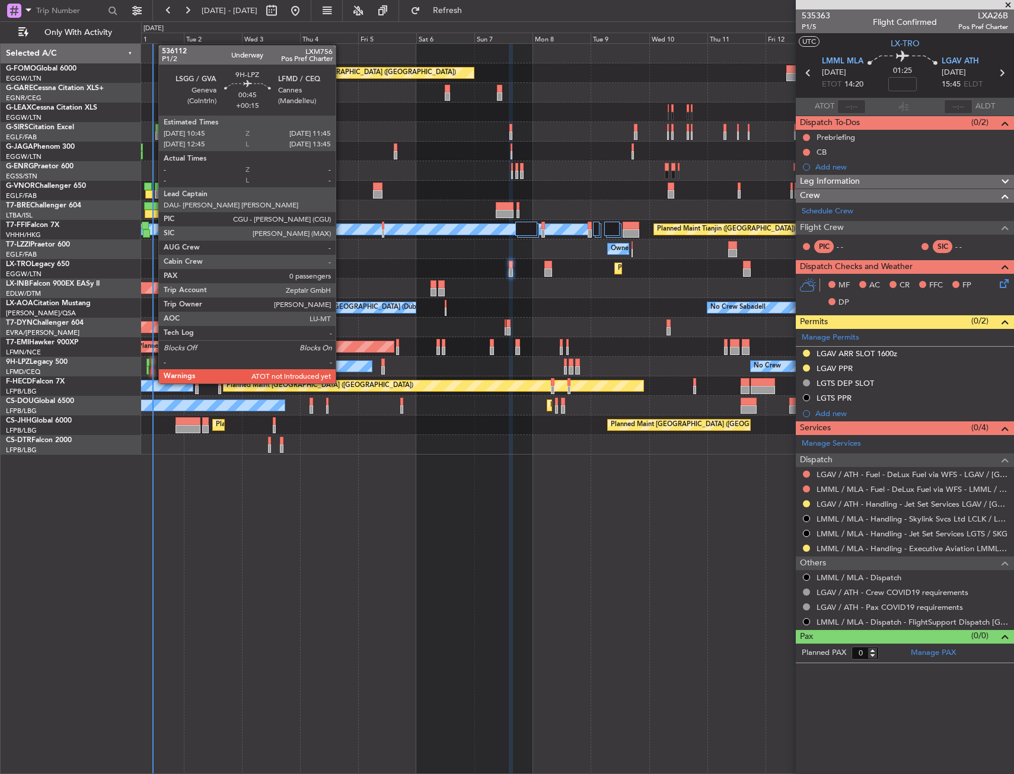
click at [152, 372] on div at bounding box center [152, 370] width 3 height 8
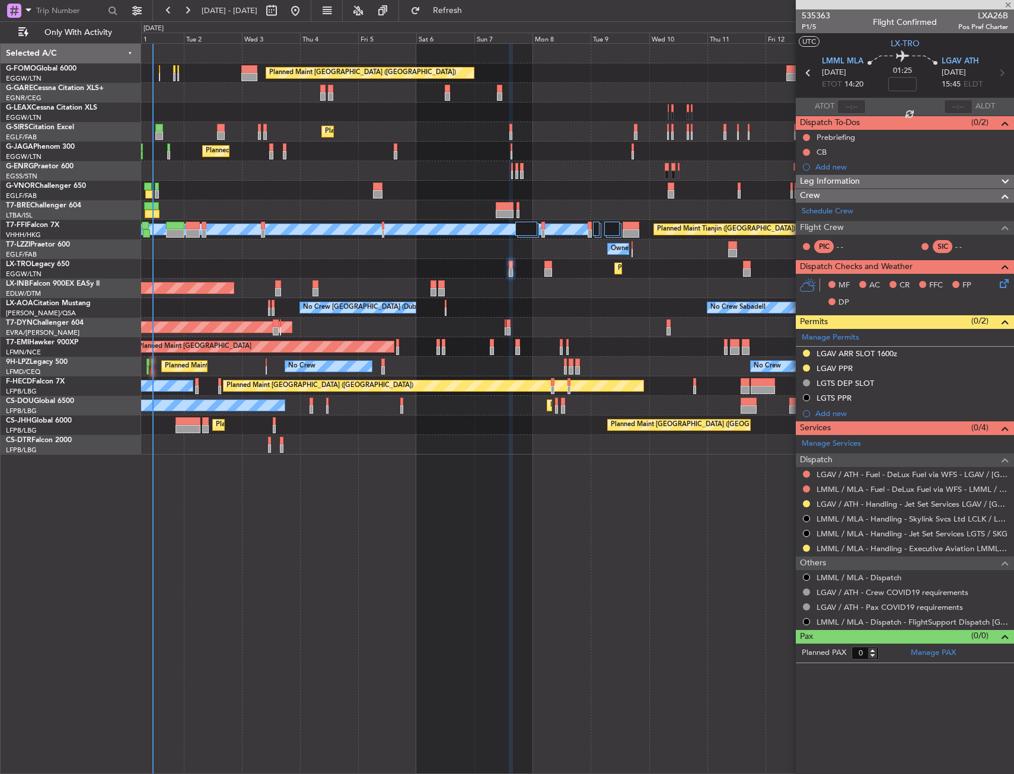
type input "+00:15"
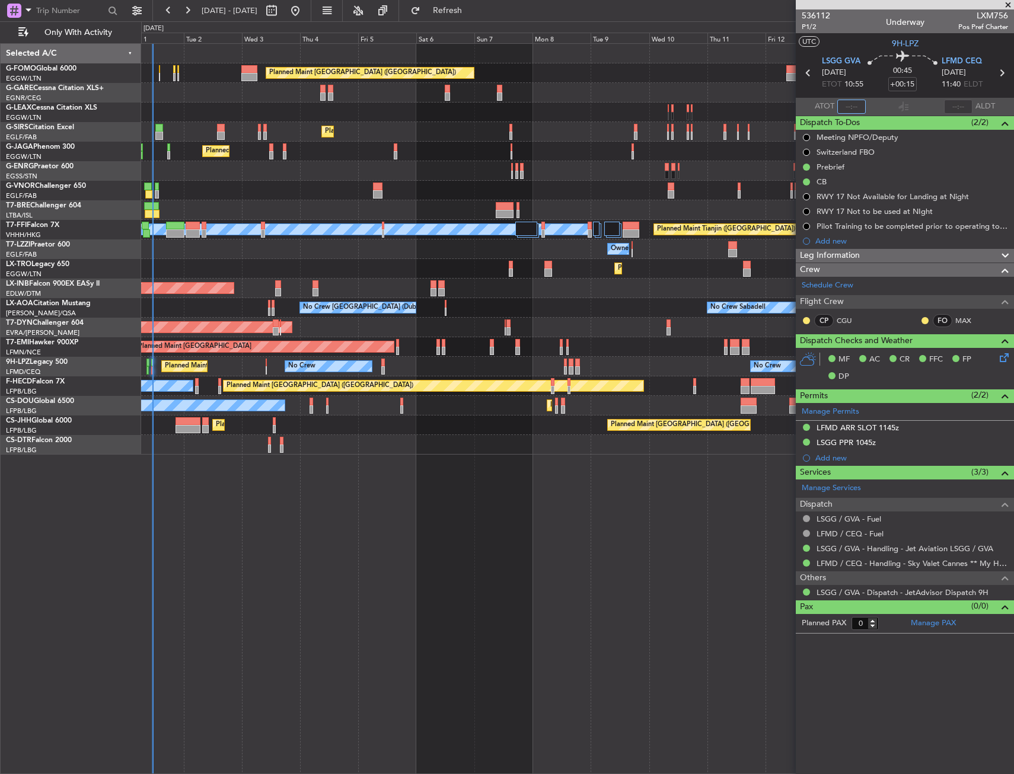
click at [855, 103] on input "text" at bounding box center [851, 107] width 28 height 14
click at [865, 34] on section "UTC 9H-LPZ" at bounding box center [905, 42] width 218 height 18
type input "11:09"
